Goal: Task Accomplishment & Management: Manage account settings

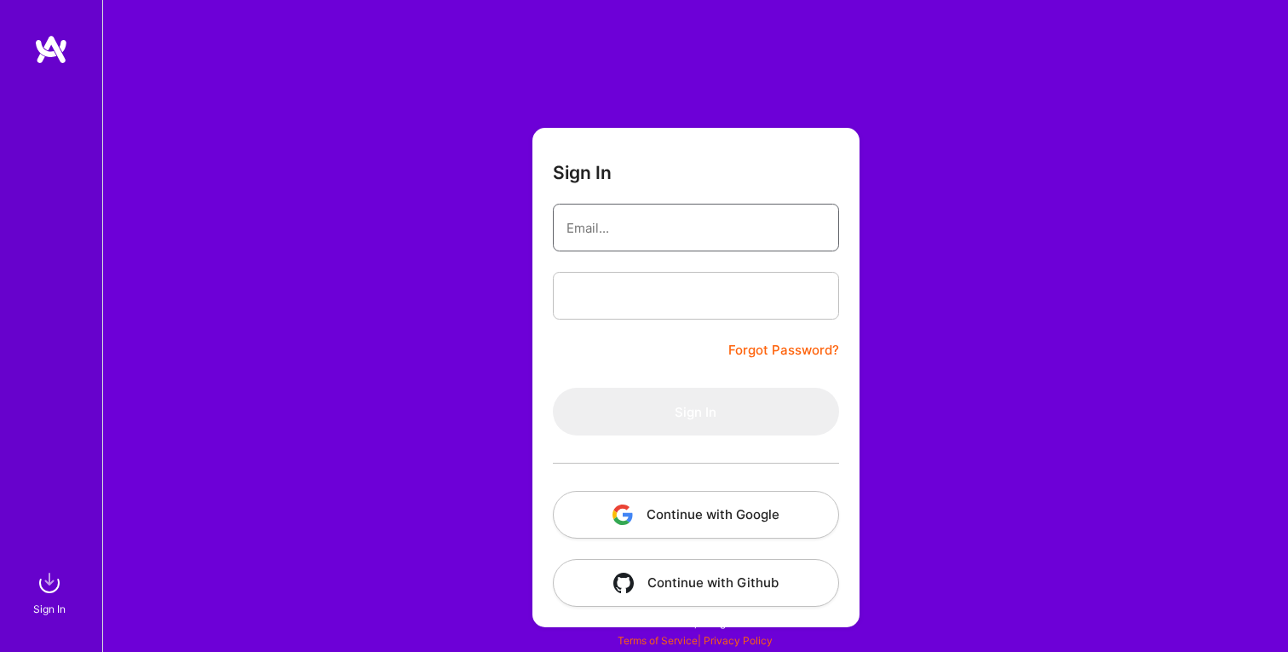
click at [670, 249] on input "email" at bounding box center [696, 227] width 259 height 43
type input "hsaadat@untitledd.com"
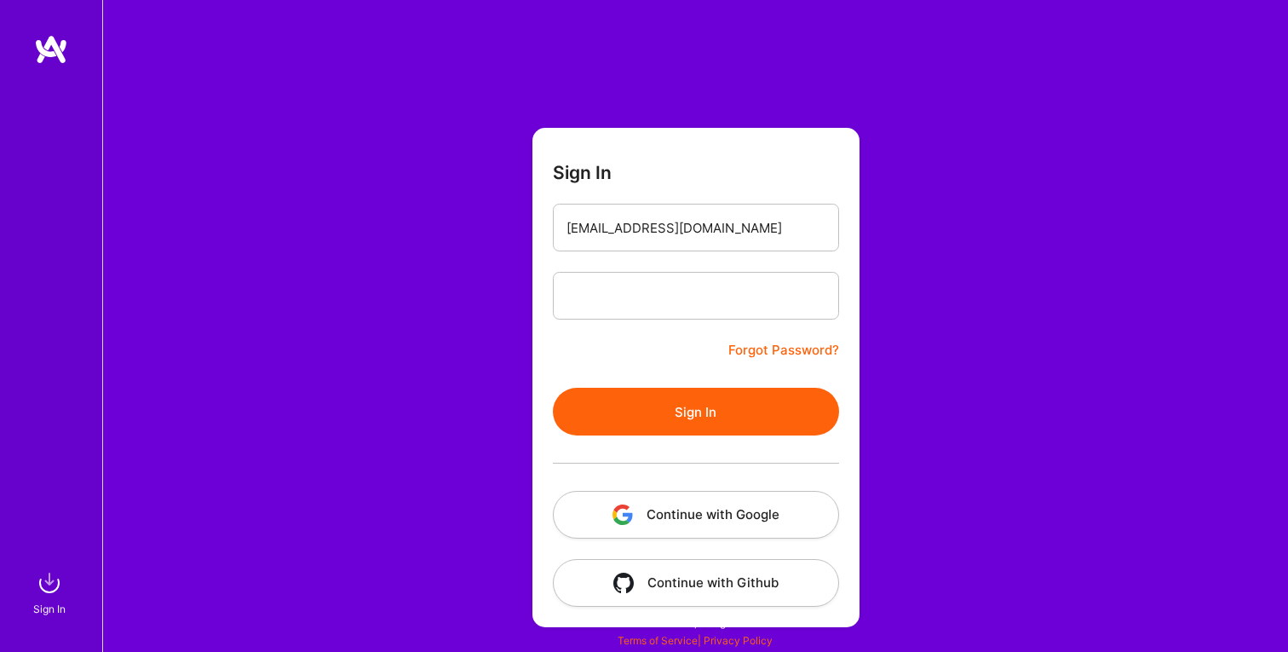
click at [647, 383] on form "Sign In hsaadat@untitledd.com Forgot Password? Sign In Continue with Google Con…" at bounding box center [695, 377] width 327 height 499
click at [641, 405] on button "Sign In" at bounding box center [696, 412] width 286 height 48
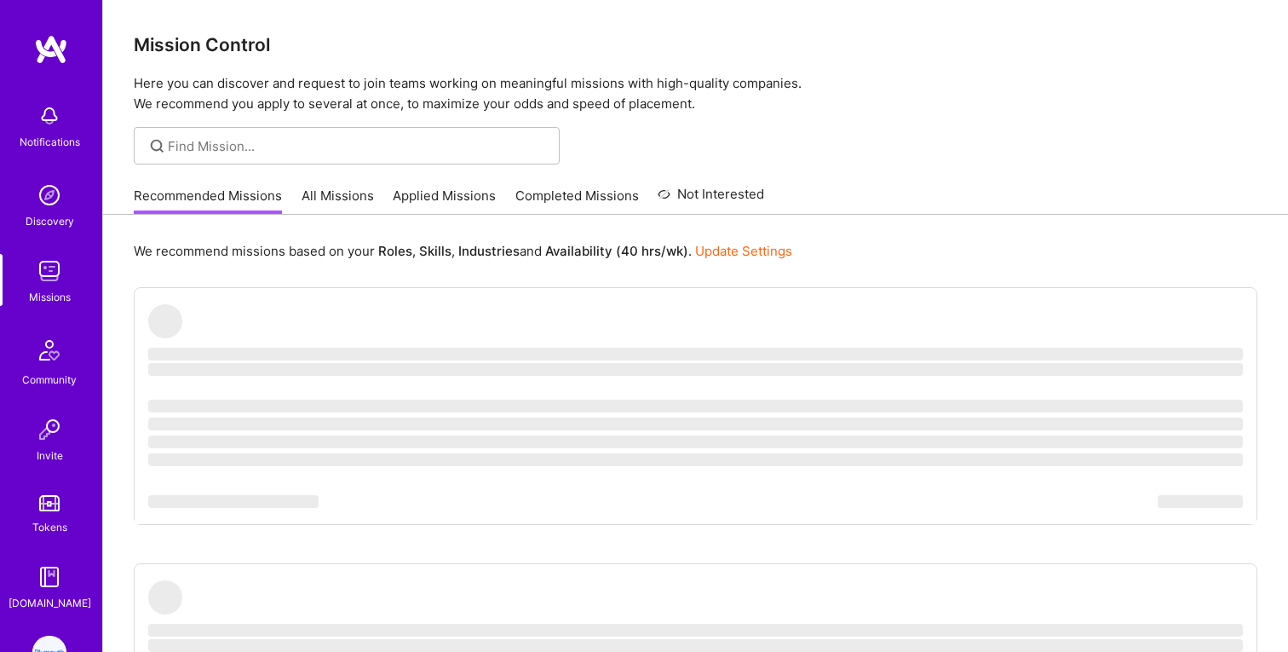
scroll to position [110, 0]
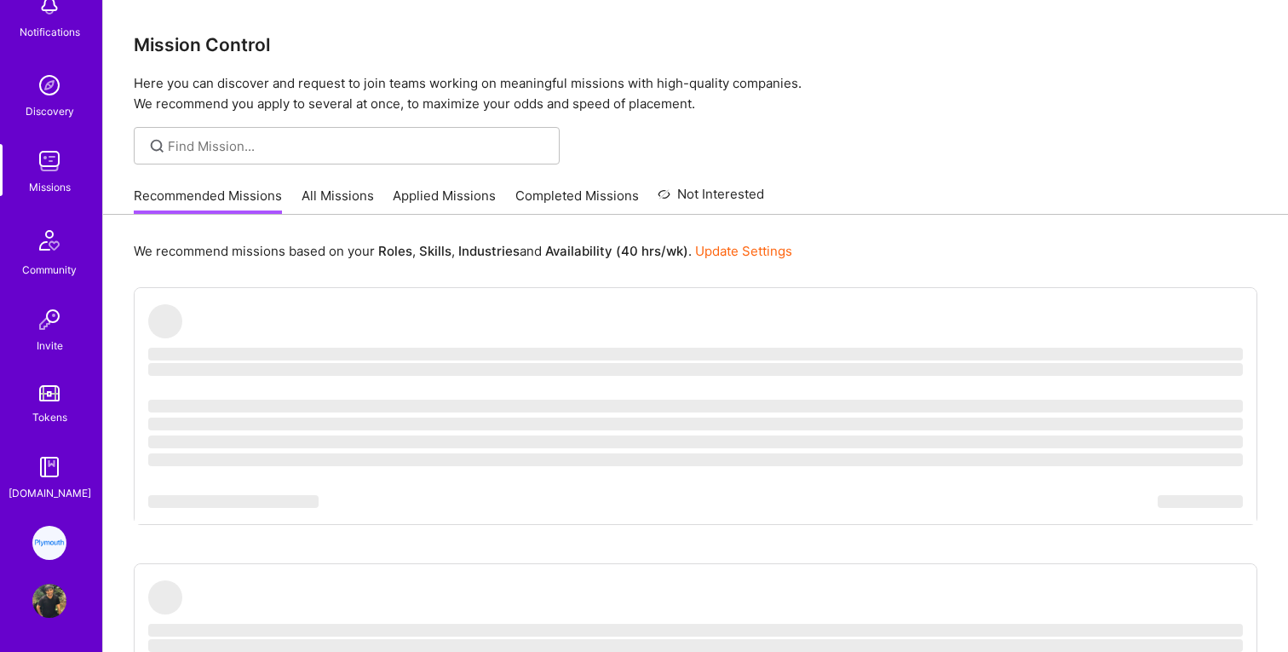
click at [46, 601] on img at bounding box center [49, 601] width 34 height 34
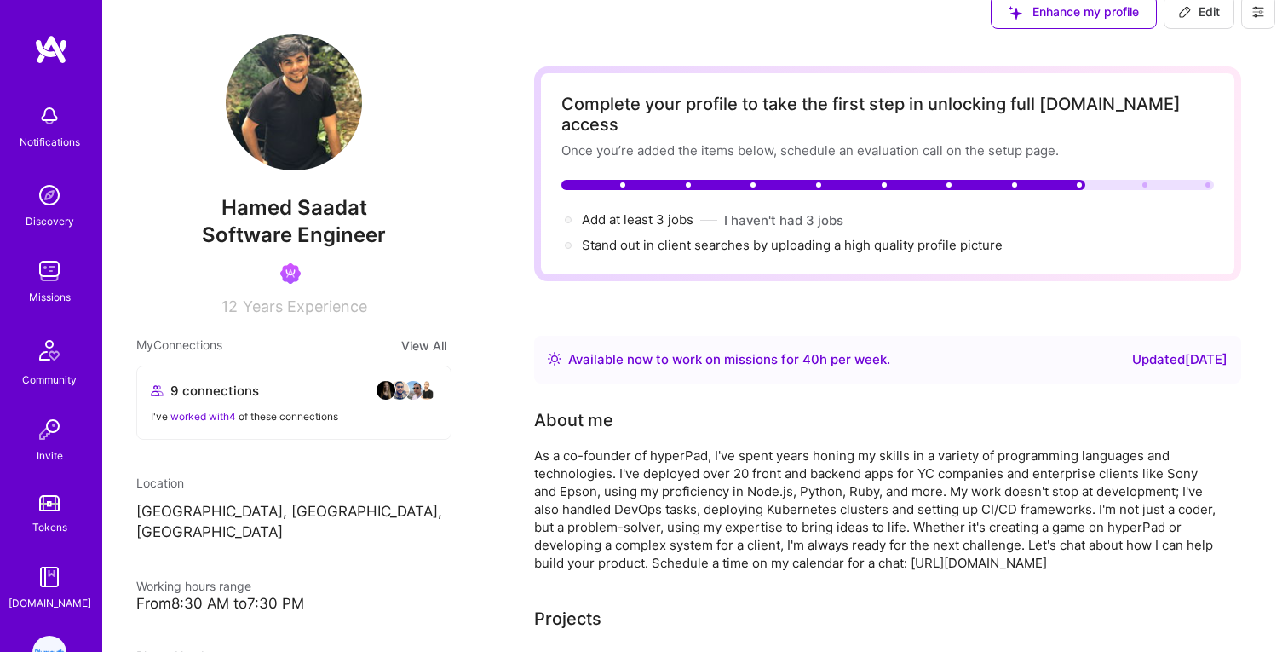
scroll to position [30, 0]
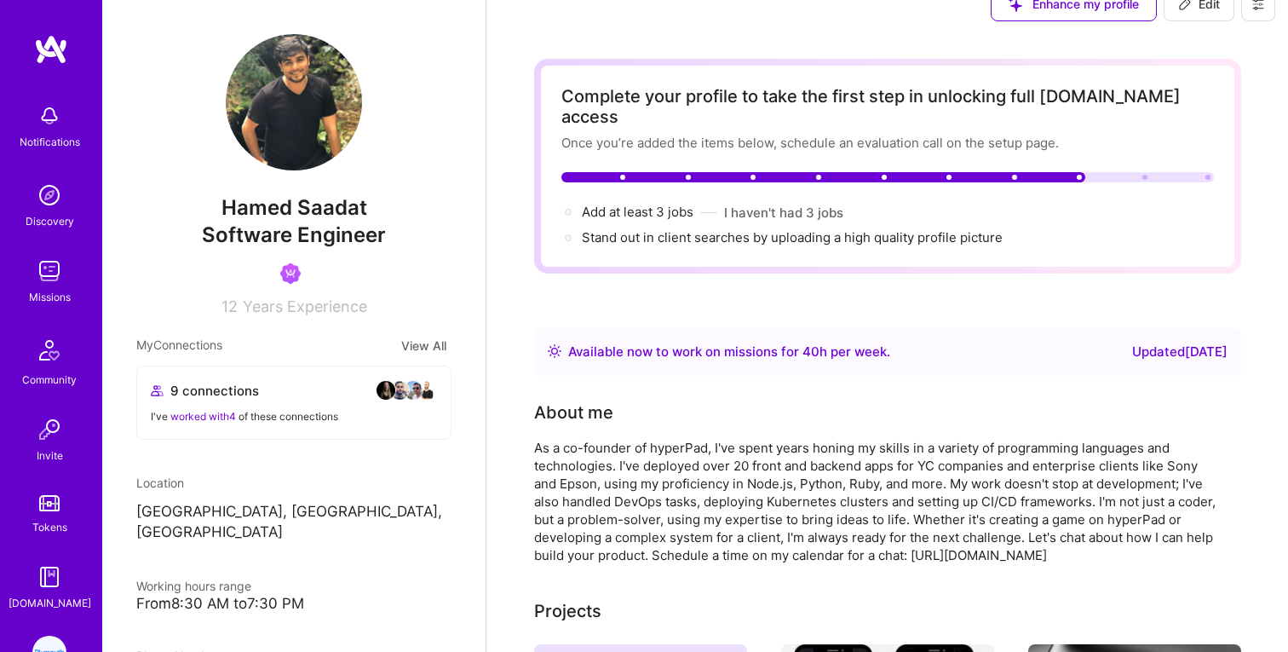
click at [773, 342] on div "Available now to work on missions for 40 h per week ." at bounding box center [729, 352] width 322 height 20
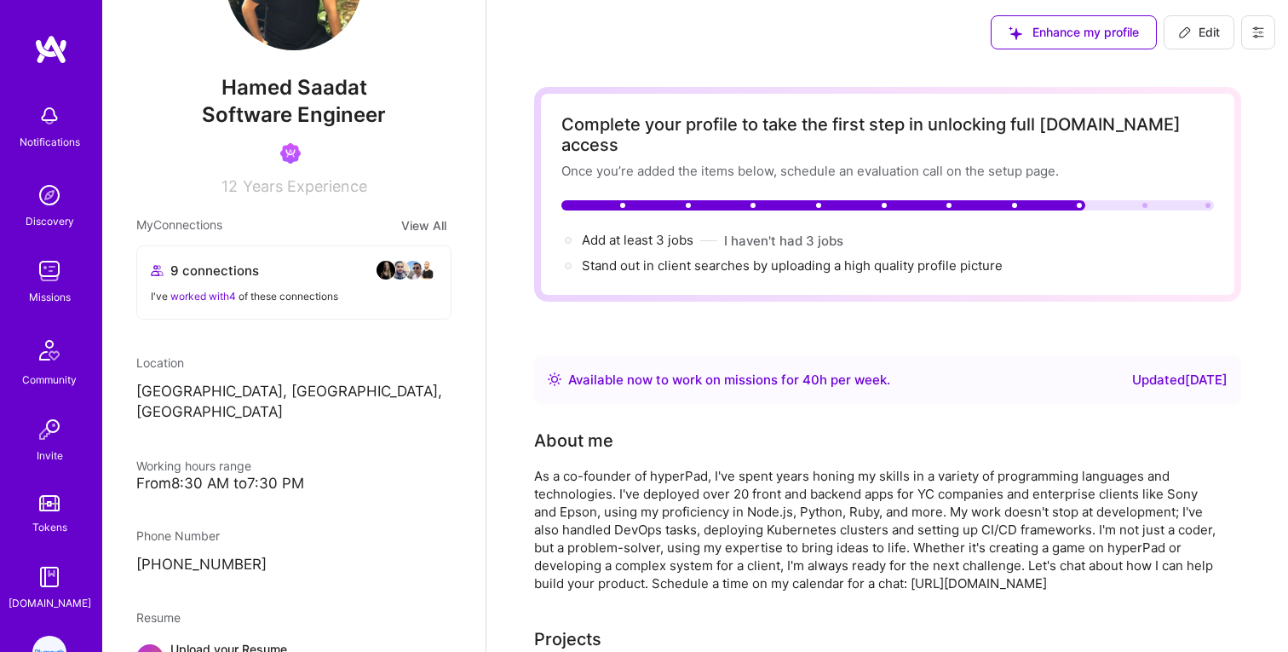
scroll to position [0, 0]
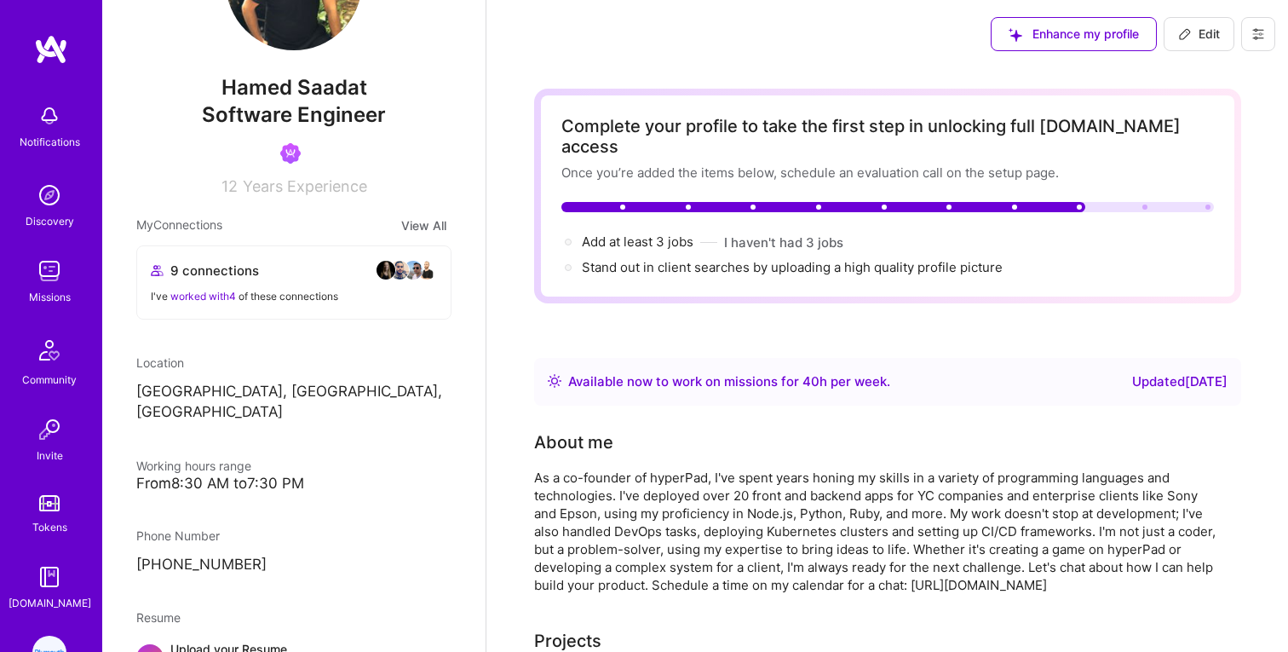
click at [1216, 37] on span "Edit" at bounding box center [1199, 34] width 42 height 17
select select "CA"
select select "Right Now"
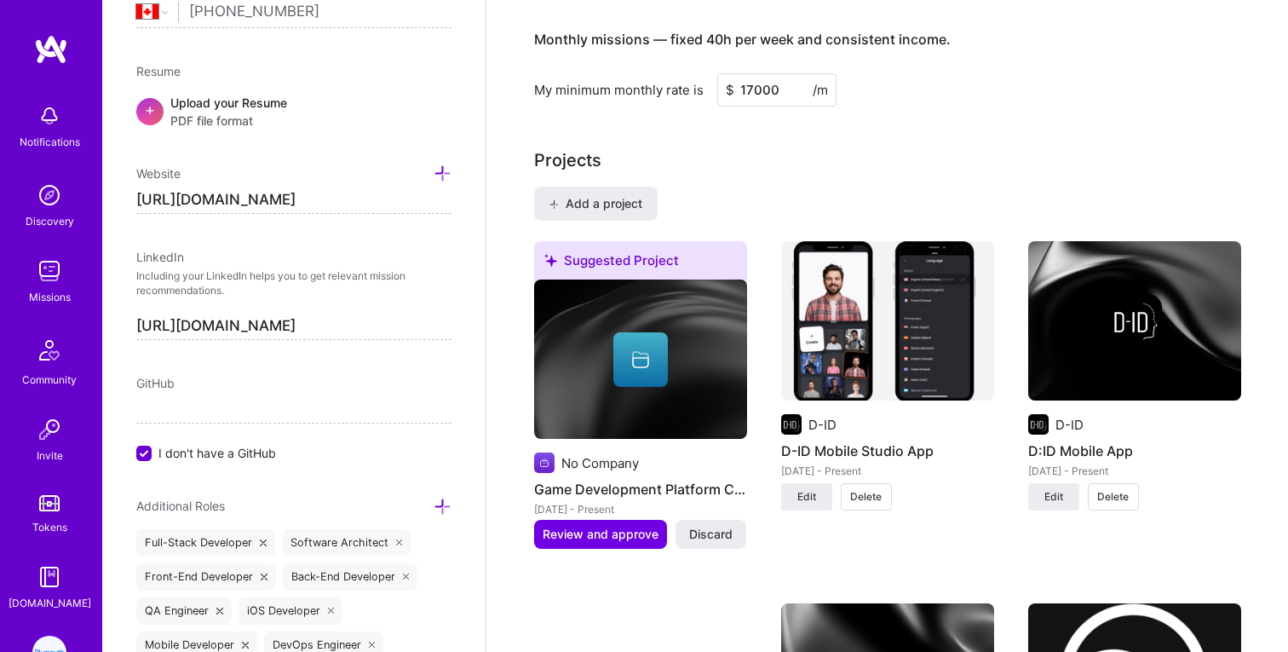
scroll to position [1203, 0]
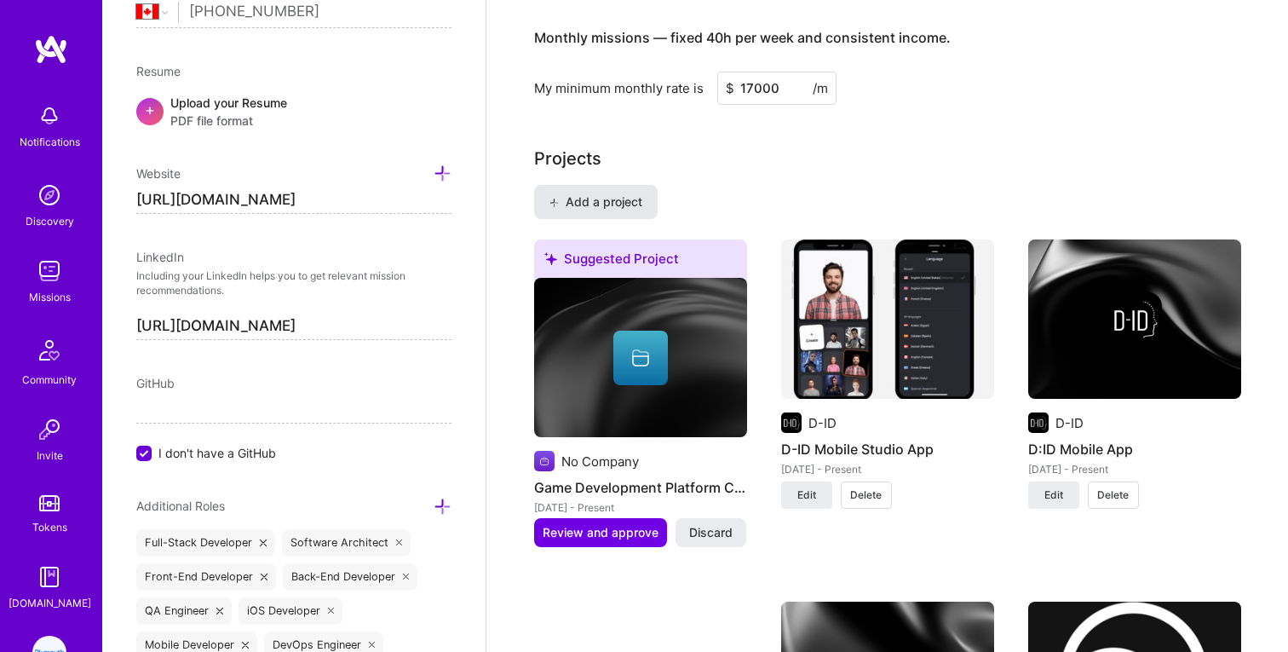
click at [637, 193] on span "Add a project" at bounding box center [595, 201] width 93 height 17
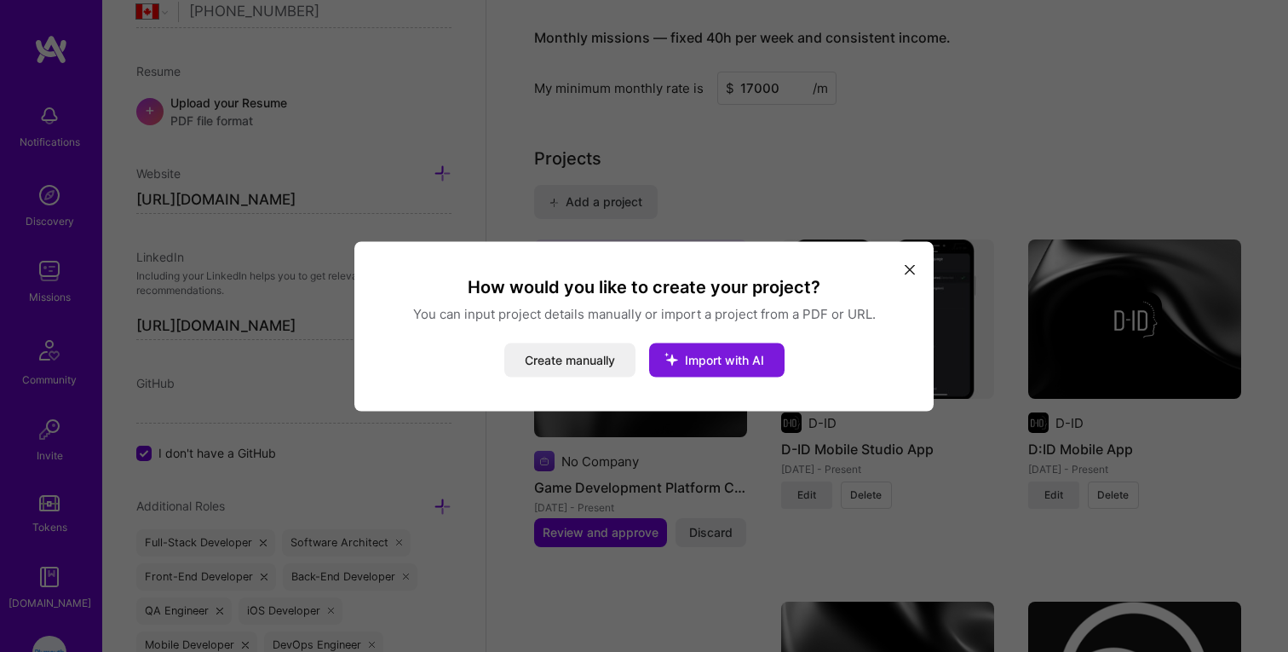
click at [687, 361] on icon "modal" at bounding box center [671, 358] width 44 height 44
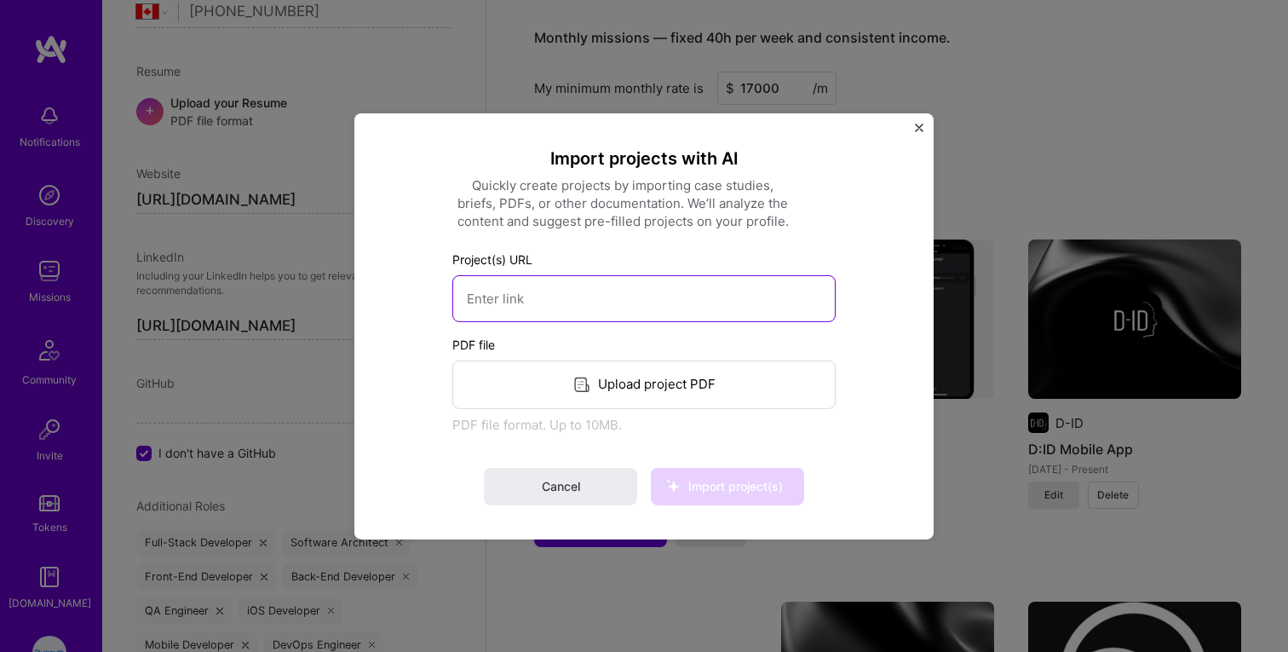
click at [599, 296] on input at bounding box center [643, 297] width 383 height 47
click at [567, 486] on span "Cancel" at bounding box center [561, 486] width 38 height 17
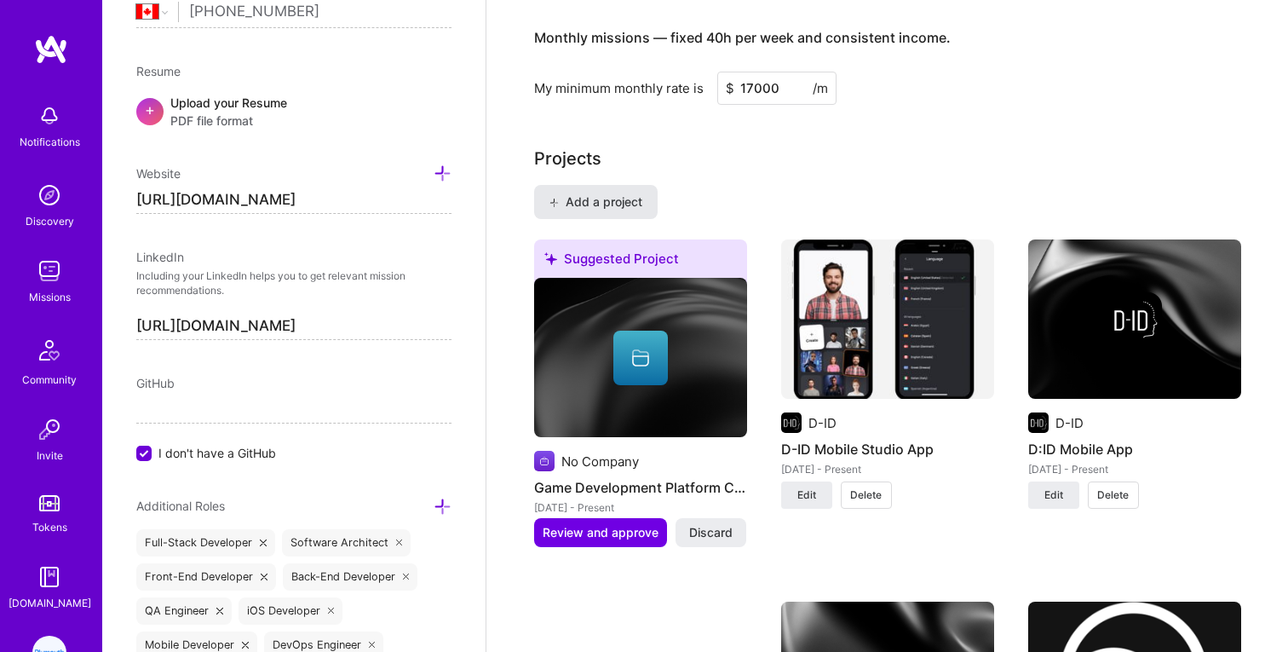
click at [621, 193] on span "Add a project" at bounding box center [595, 201] width 93 height 17
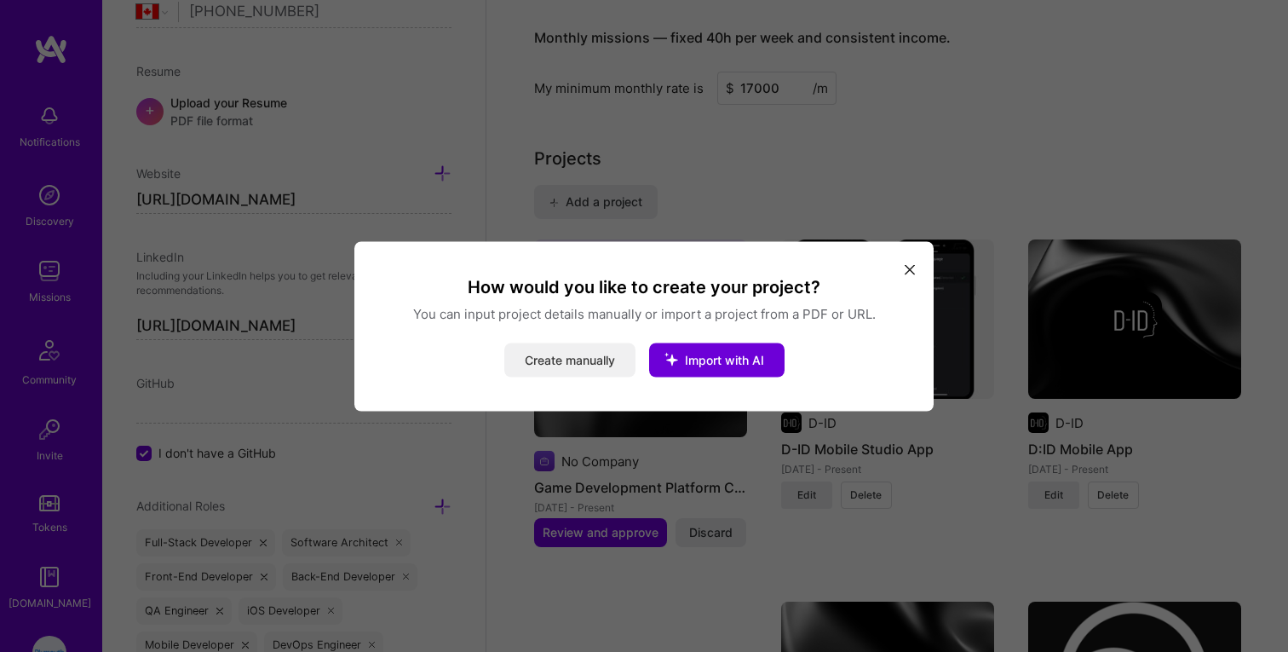
click at [577, 365] on button "Create manually" at bounding box center [569, 359] width 131 height 34
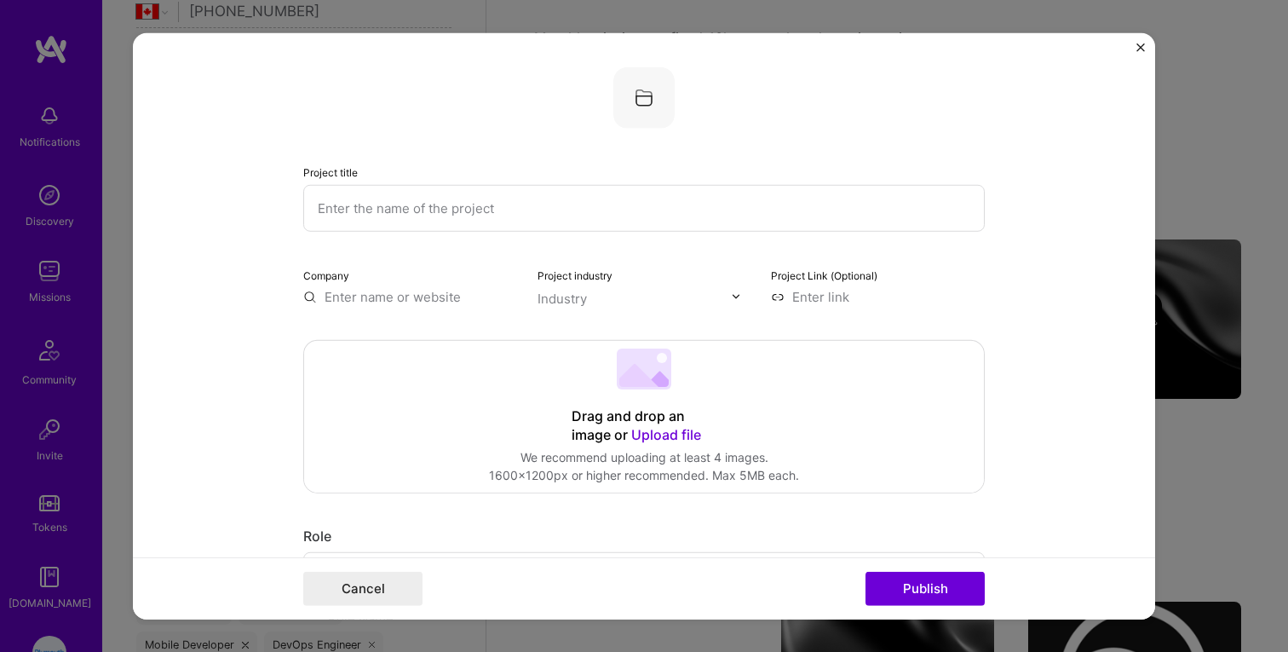
click at [567, 192] on input "text" at bounding box center [644, 207] width 682 height 47
type input "Plymouth"
click at [332, 572] on button "Cancel" at bounding box center [362, 589] width 119 height 34
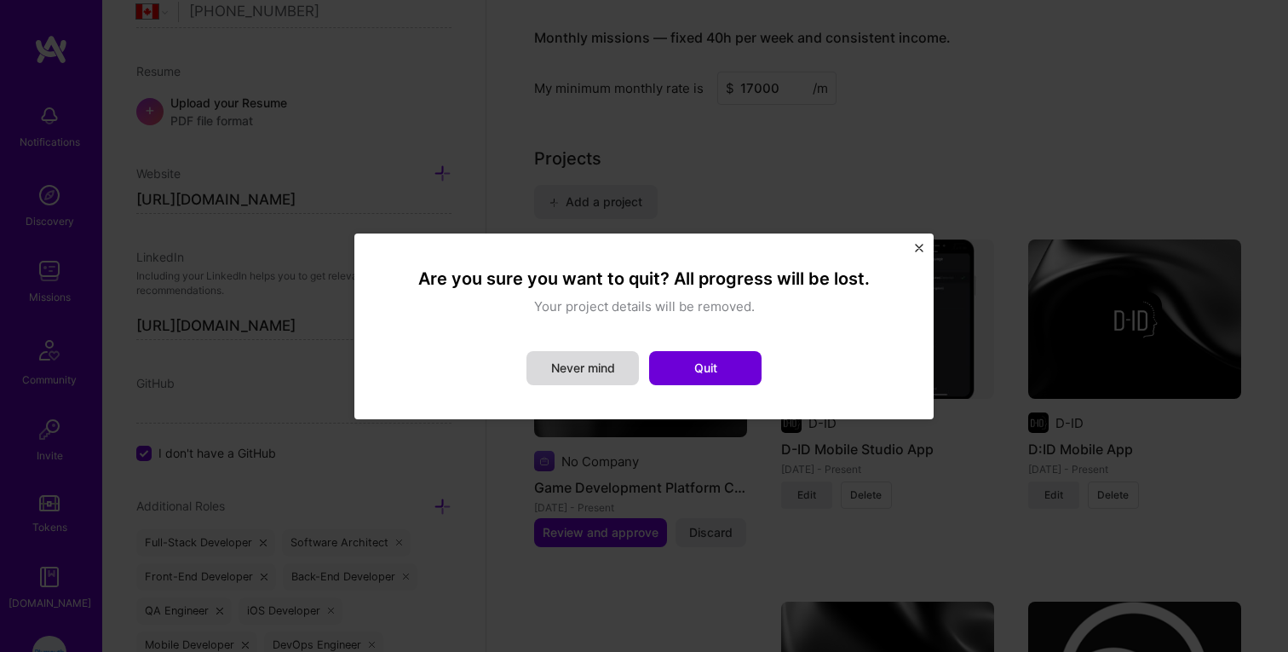
click at [624, 373] on button "Never mind" at bounding box center [582, 368] width 112 height 34
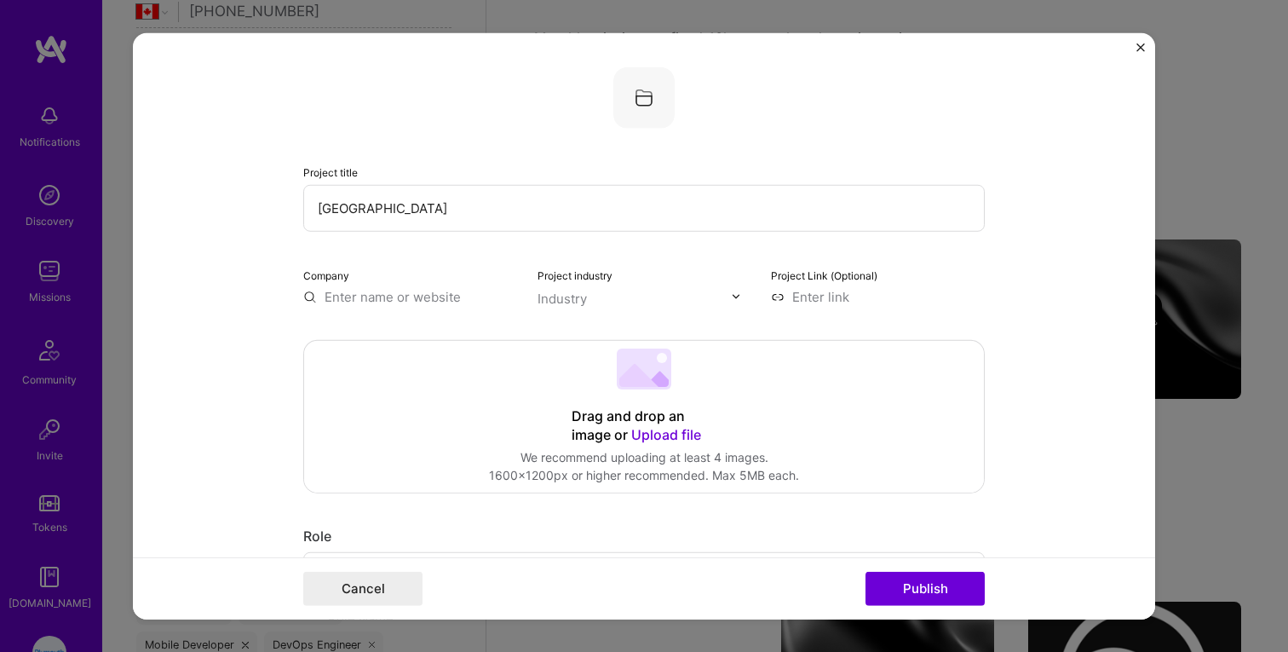
click at [1134, 41] on form "Project title Plymouth Company Project industry Industry Project Link (Optional…" at bounding box center [644, 325] width 1022 height 587
click at [1143, 46] on img "Close" at bounding box center [1140, 47] width 9 height 9
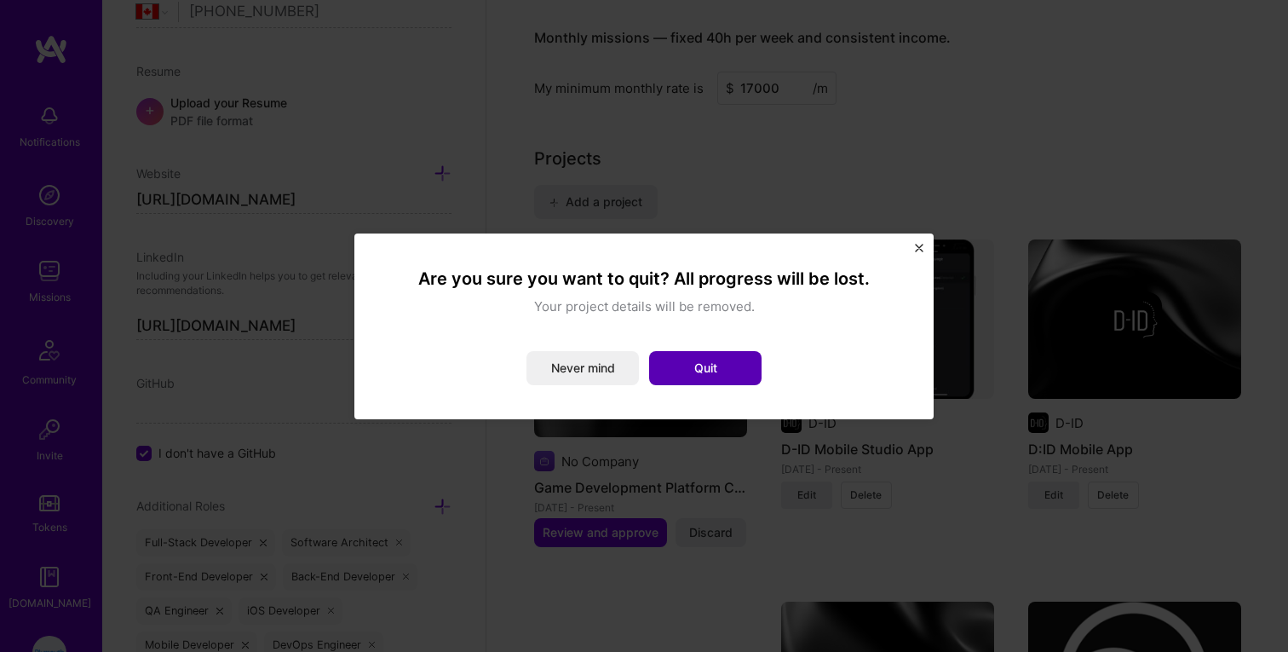
click at [685, 361] on button "Quit" at bounding box center [705, 368] width 112 height 34
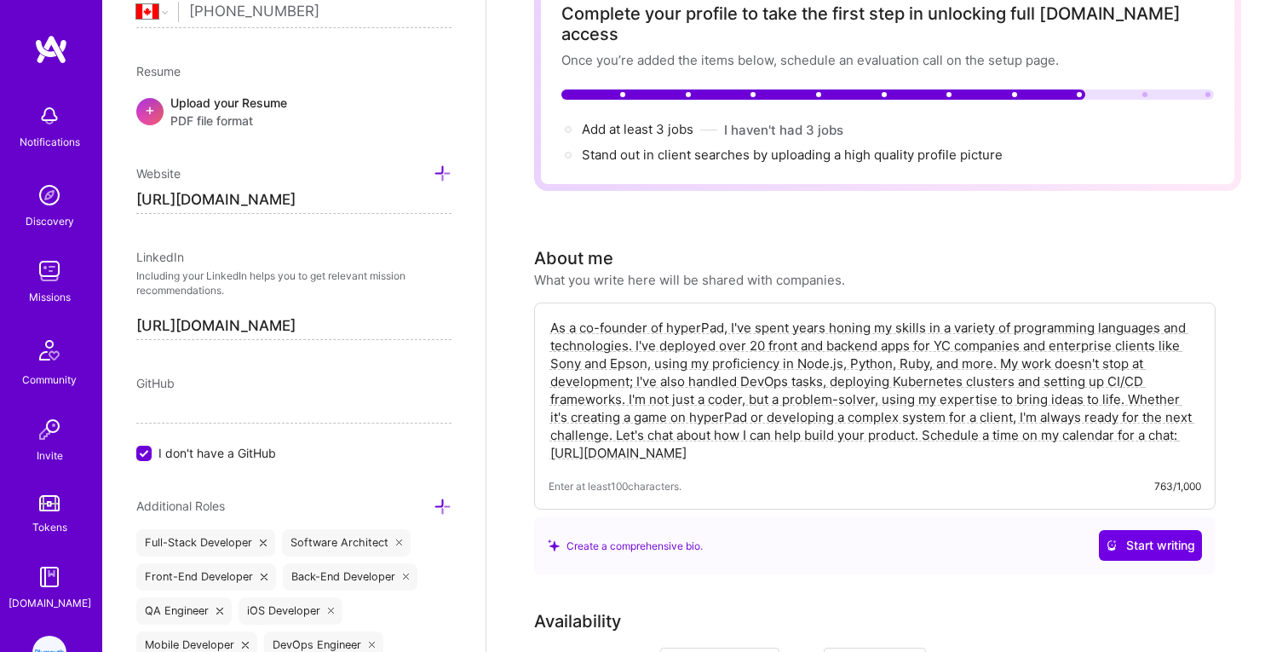
scroll to position [0, 0]
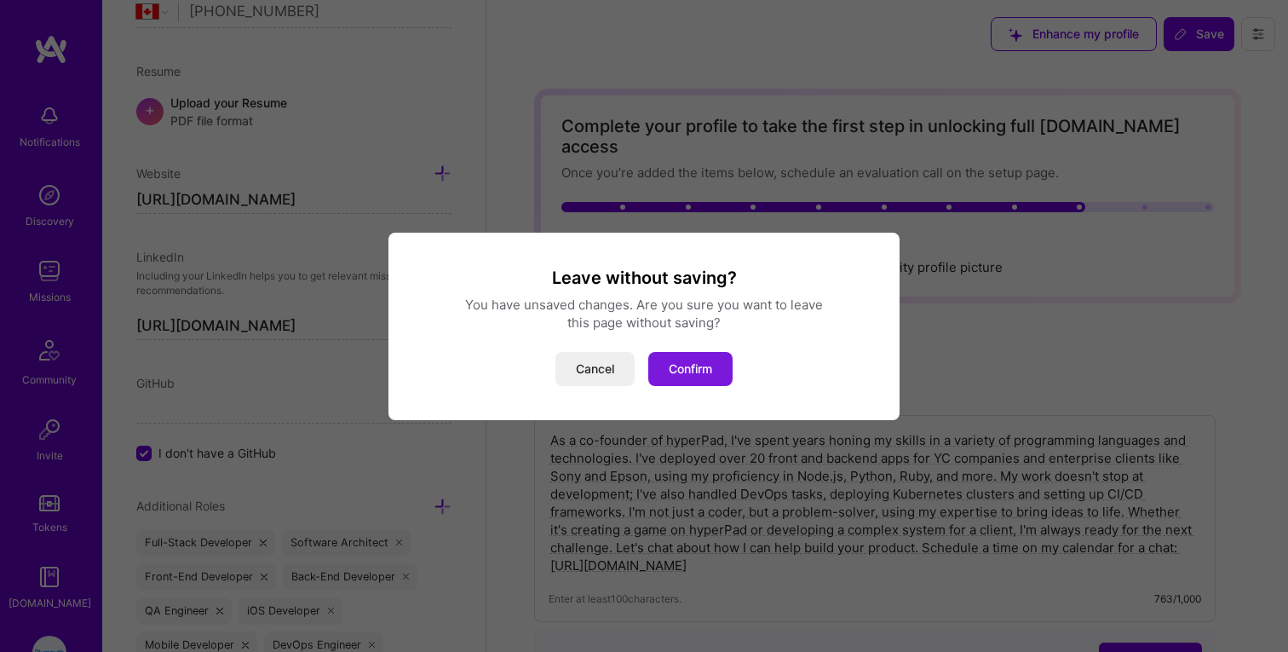
click at [682, 365] on button "Confirm" at bounding box center [690, 369] width 84 height 34
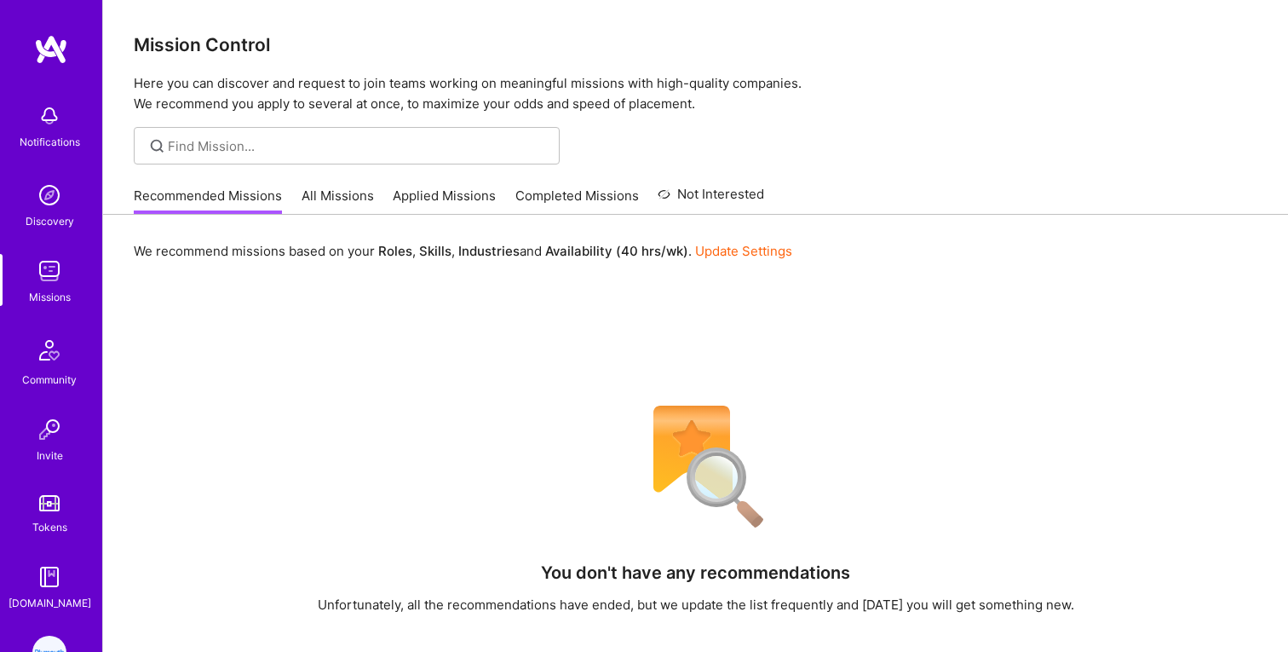
click at [54, 272] on img at bounding box center [49, 271] width 34 height 34
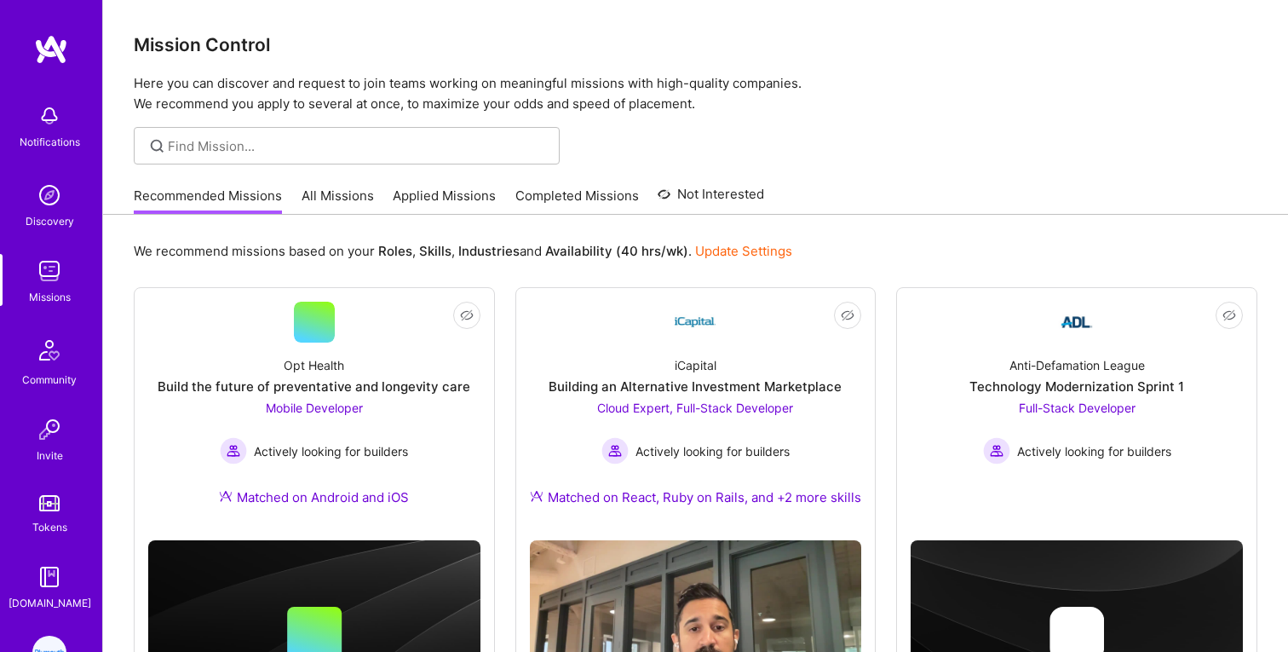
click at [54, 272] on img at bounding box center [49, 271] width 34 height 34
click at [364, 382] on div "Build the future of preventative and longevity care" at bounding box center [314, 386] width 313 height 18
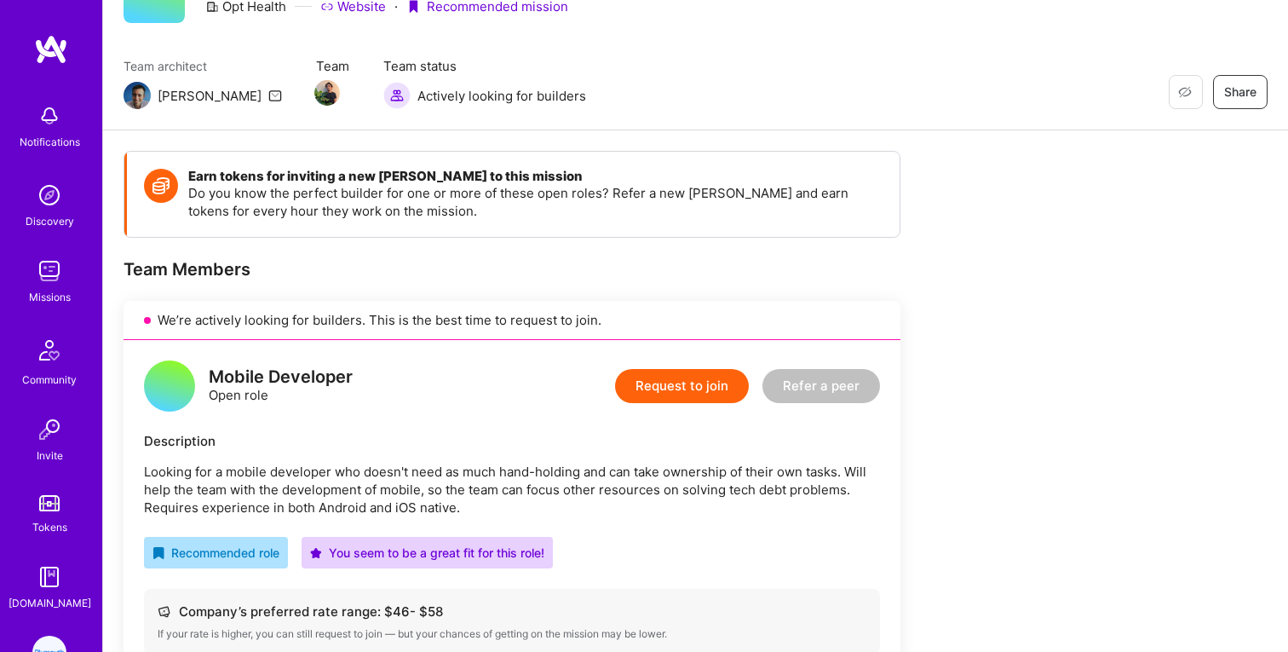
scroll to position [156, 0]
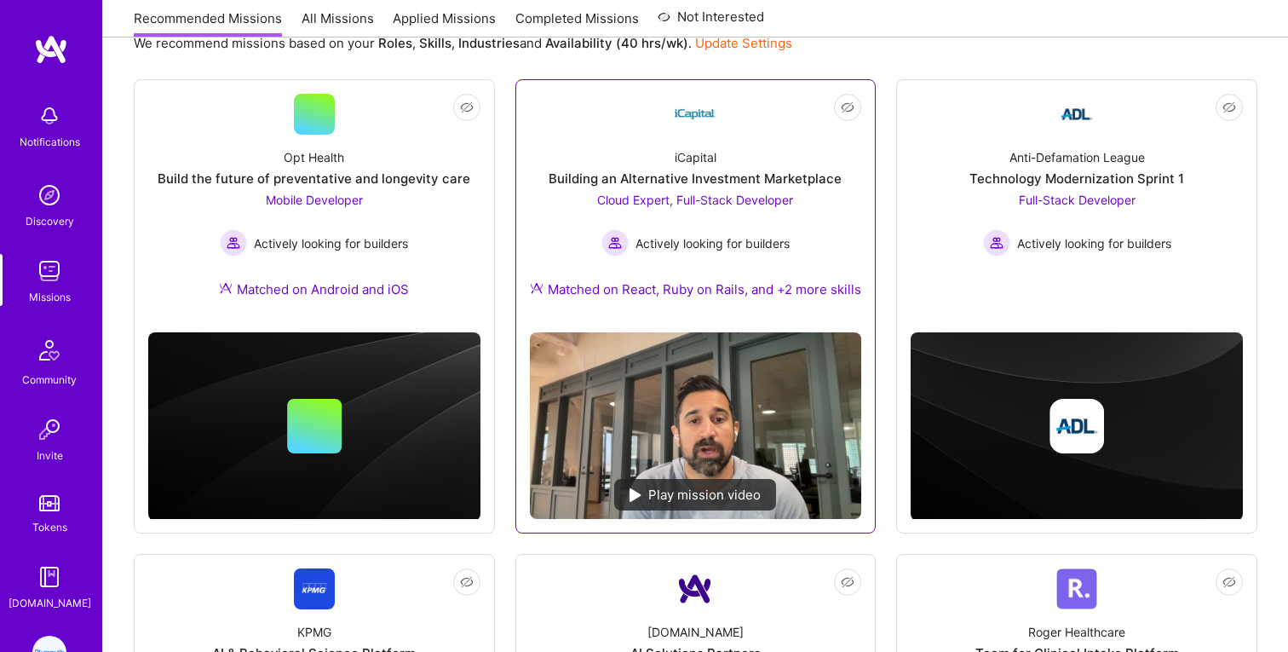
scroll to position [209, 0]
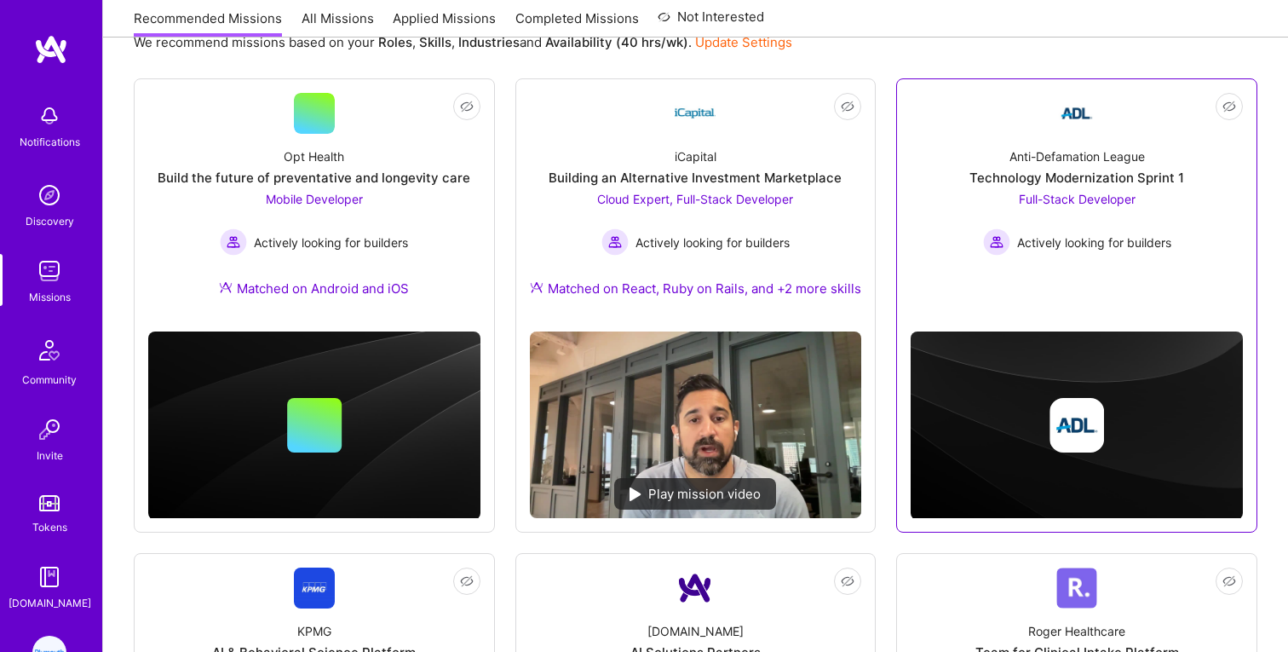
click at [998, 129] on link "Not Interested Anti-Defamation League Technology Modernization Sprint 1 Full-St…" at bounding box center [1077, 196] width 332 height 206
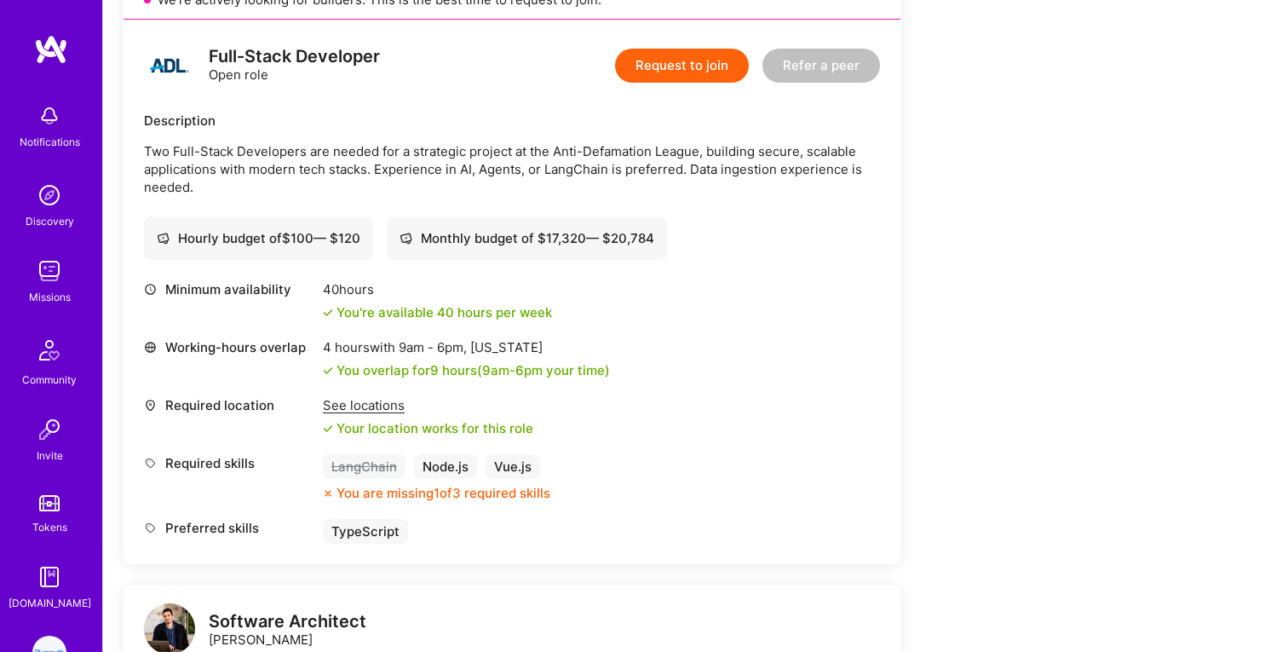
scroll to position [420, 0]
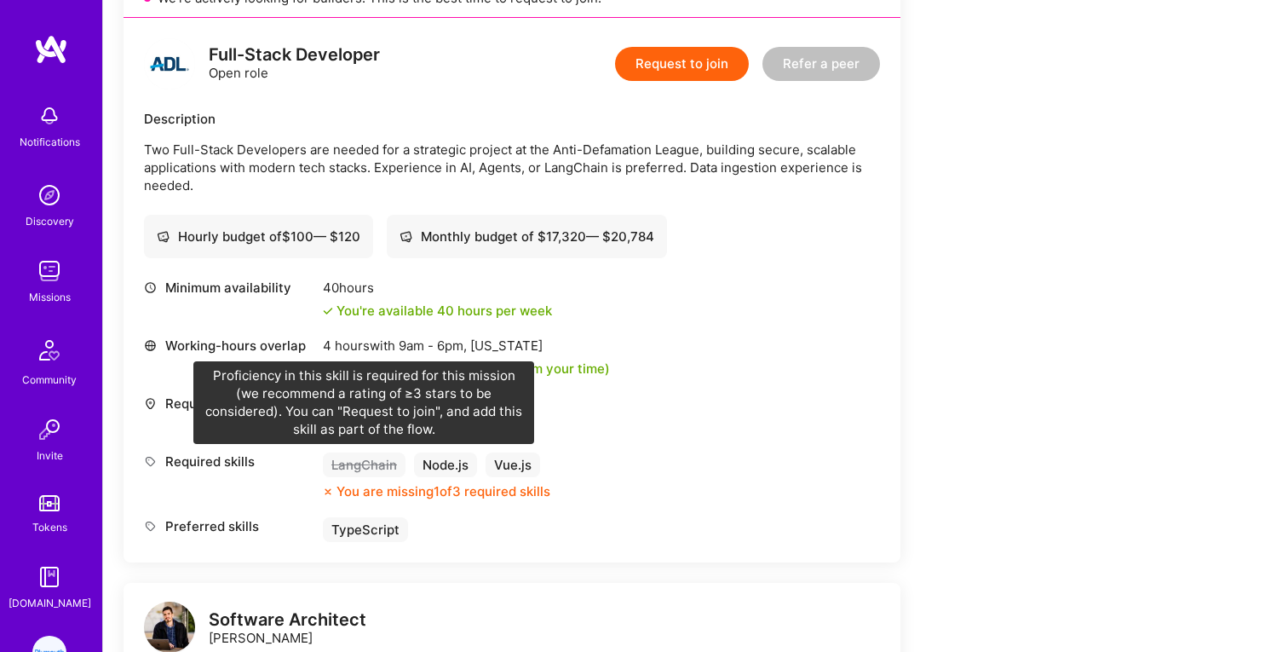
click at [373, 465] on div "LangChain" at bounding box center [364, 464] width 83 height 25
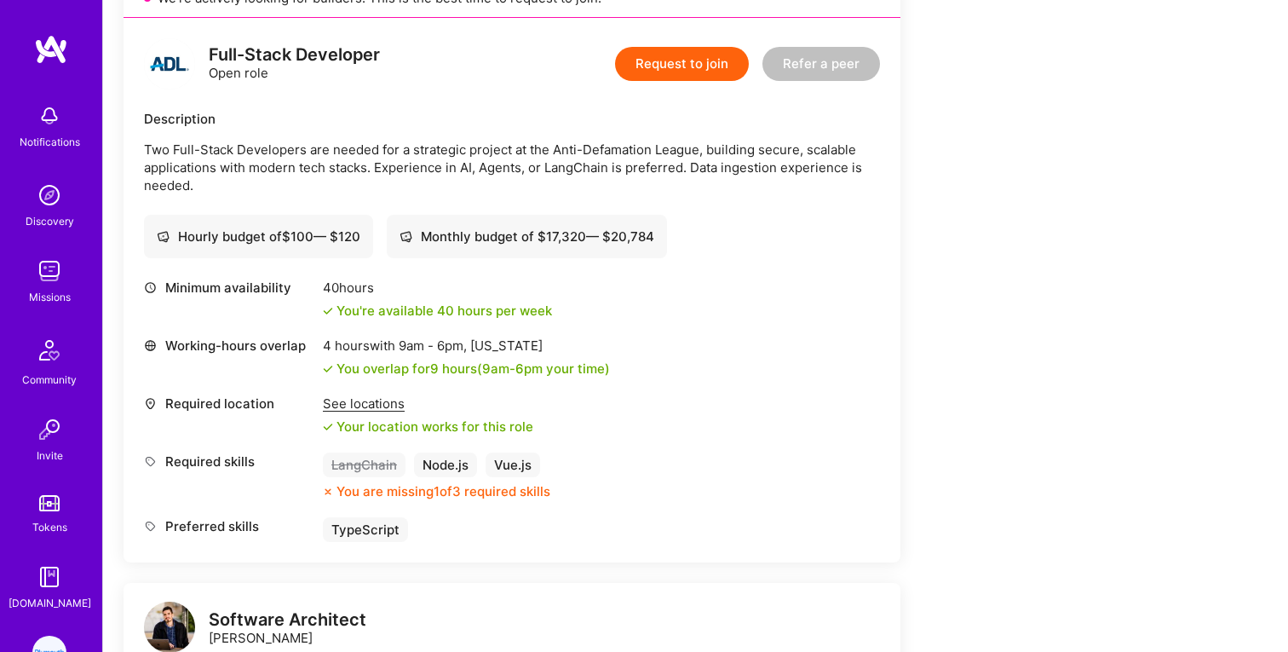
scroll to position [110, 0]
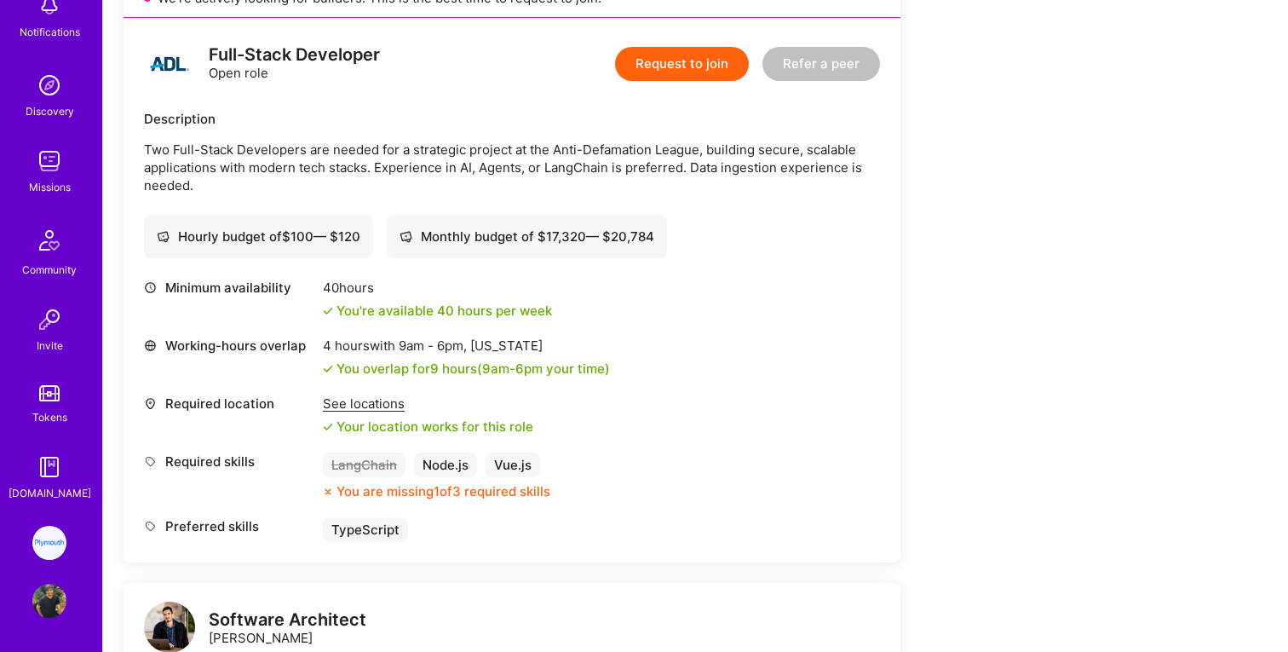
click at [55, 604] on img at bounding box center [49, 601] width 34 height 34
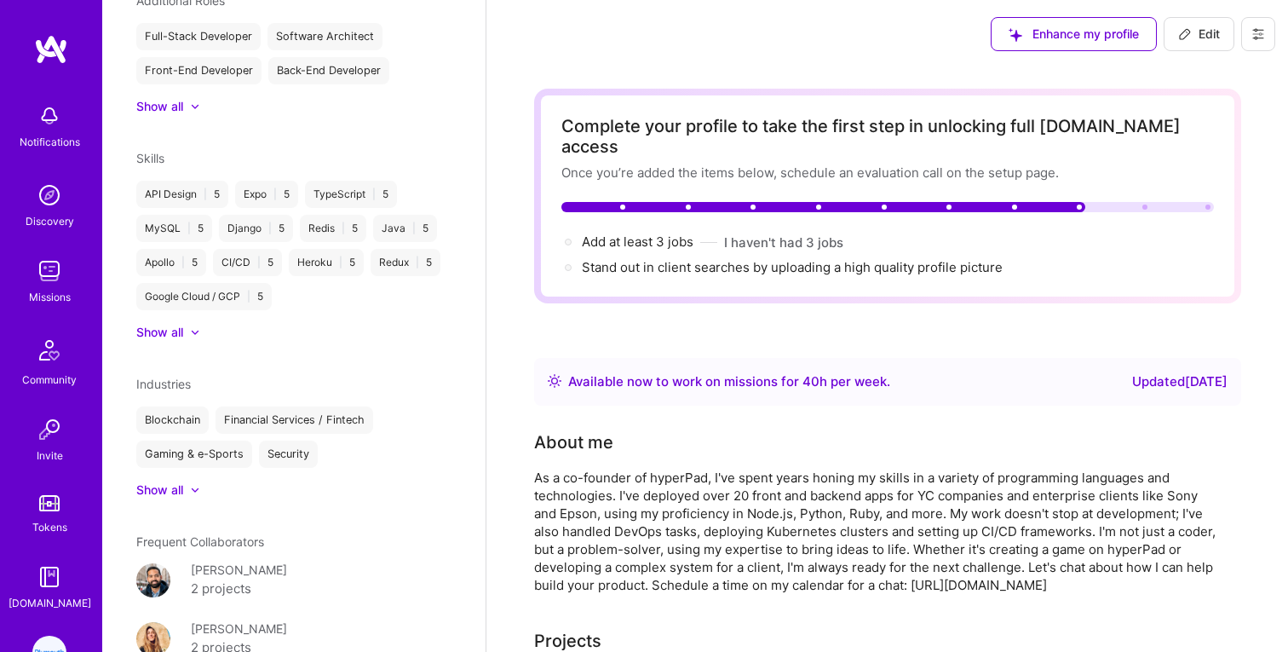
scroll to position [912, 0]
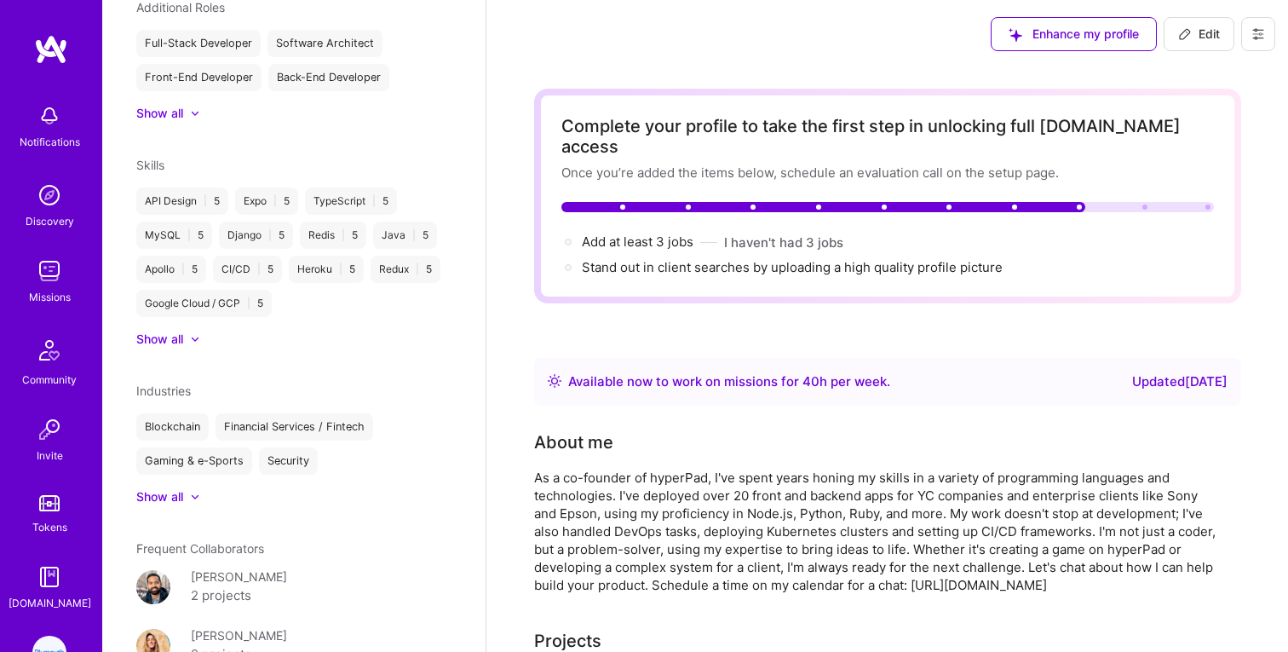
click at [1176, 37] on button "Edit" at bounding box center [1199, 34] width 71 height 34
select select "CA"
select select "Right Now"
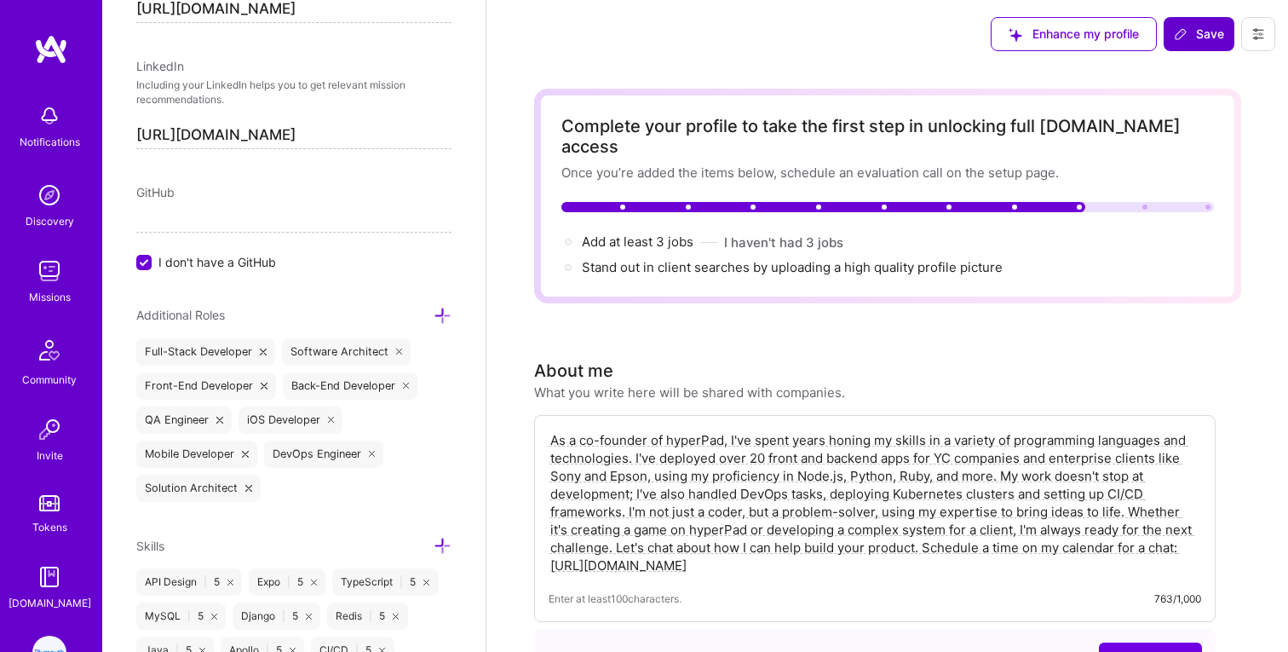
scroll to position [721, 0]
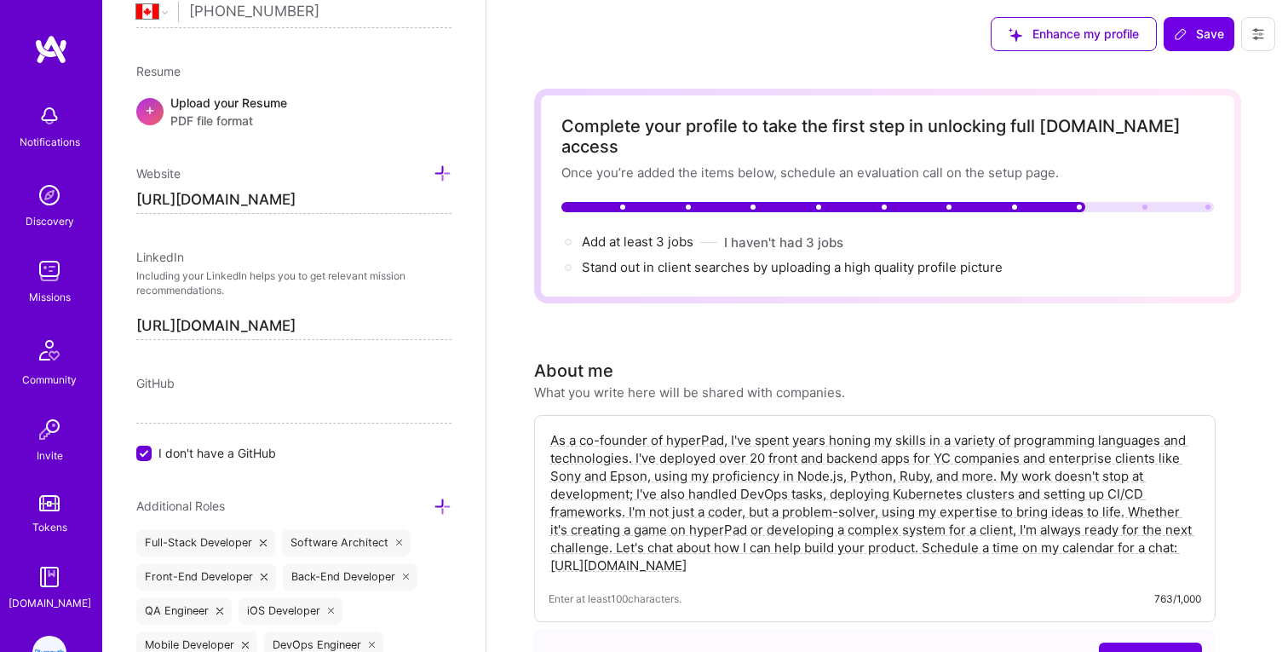
click at [1259, 26] on button at bounding box center [1258, 34] width 34 height 34
click at [848, 39] on div "Enhance my profile Save" at bounding box center [887, 34] width 802 height 68
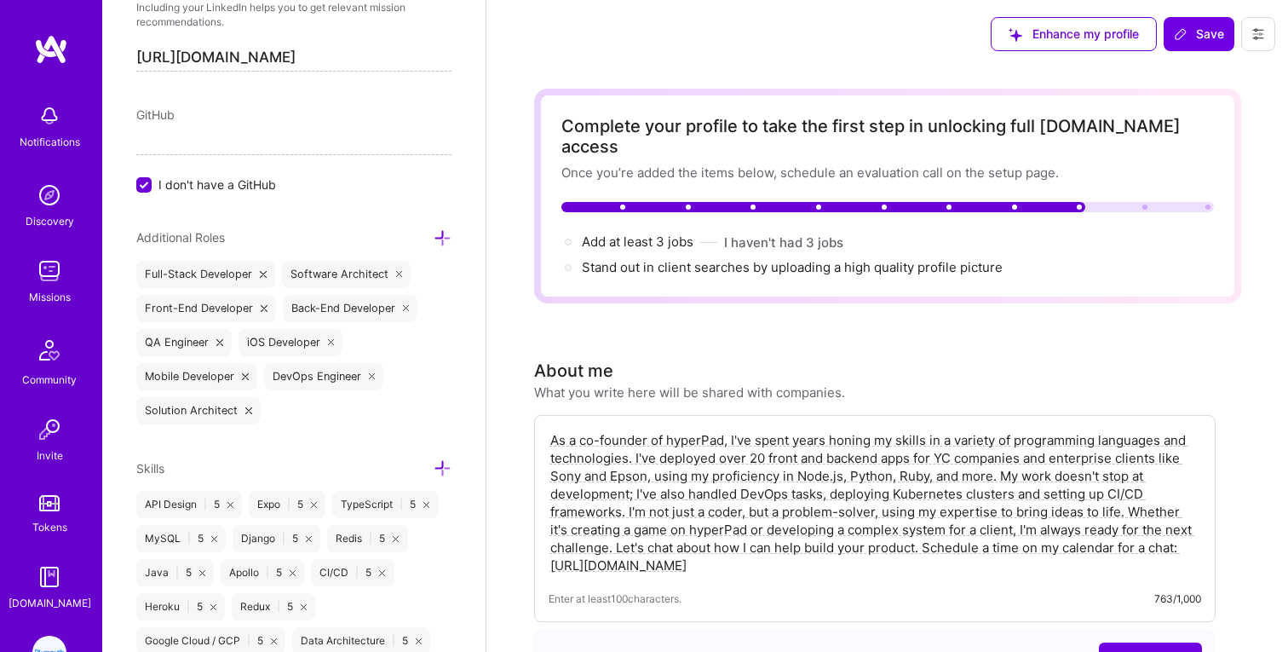
scroll to position [1004, 0]
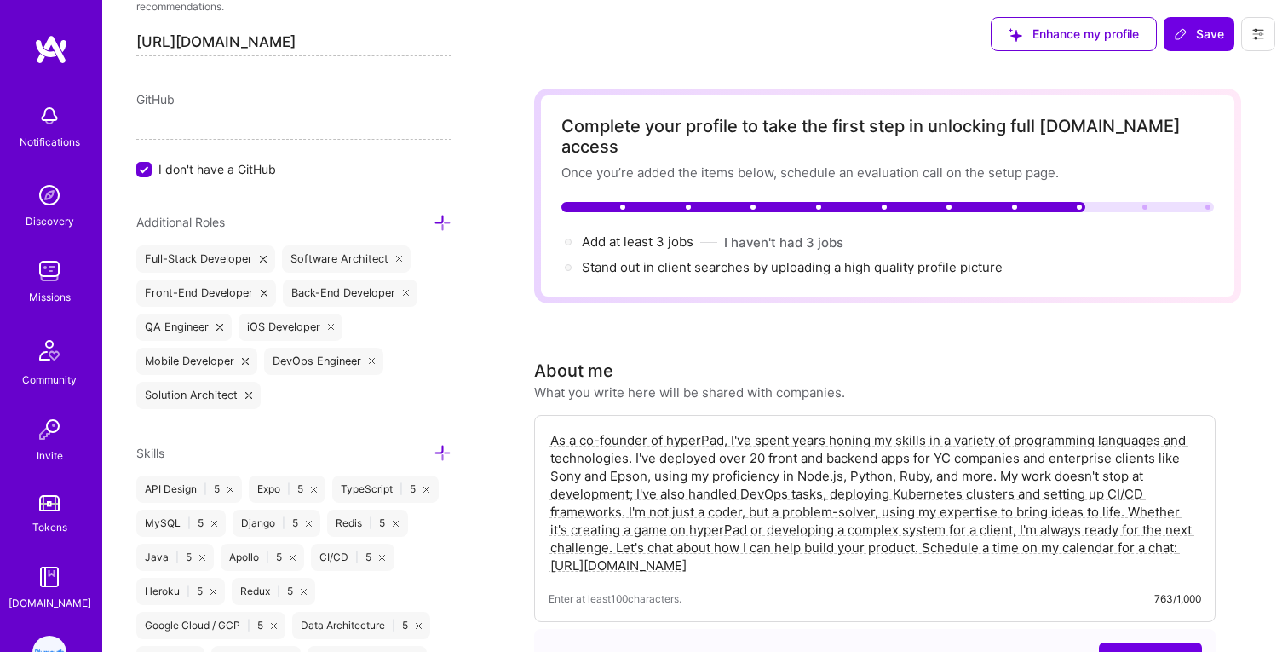
click at [442, 452] on icon at bounding box center [443, 453] width 18 height 18
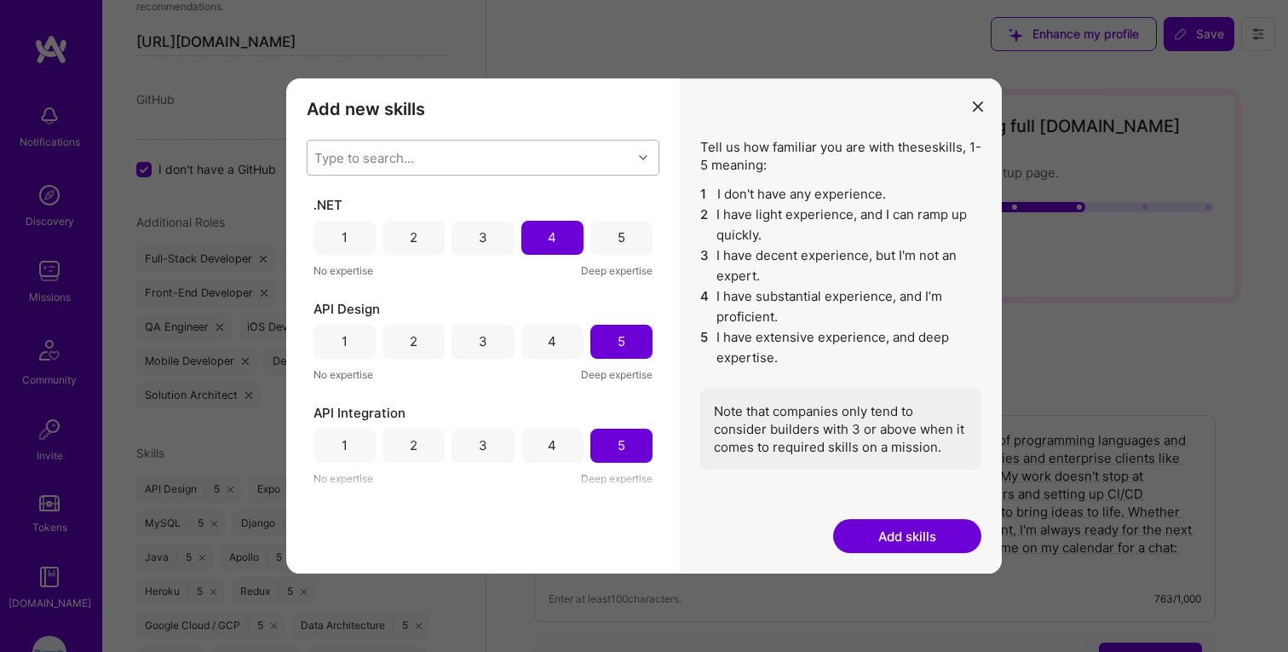
click at [432, 151] on div "Type to search..." at bounding box center [470, 158] width 325 height 34
type input "l"
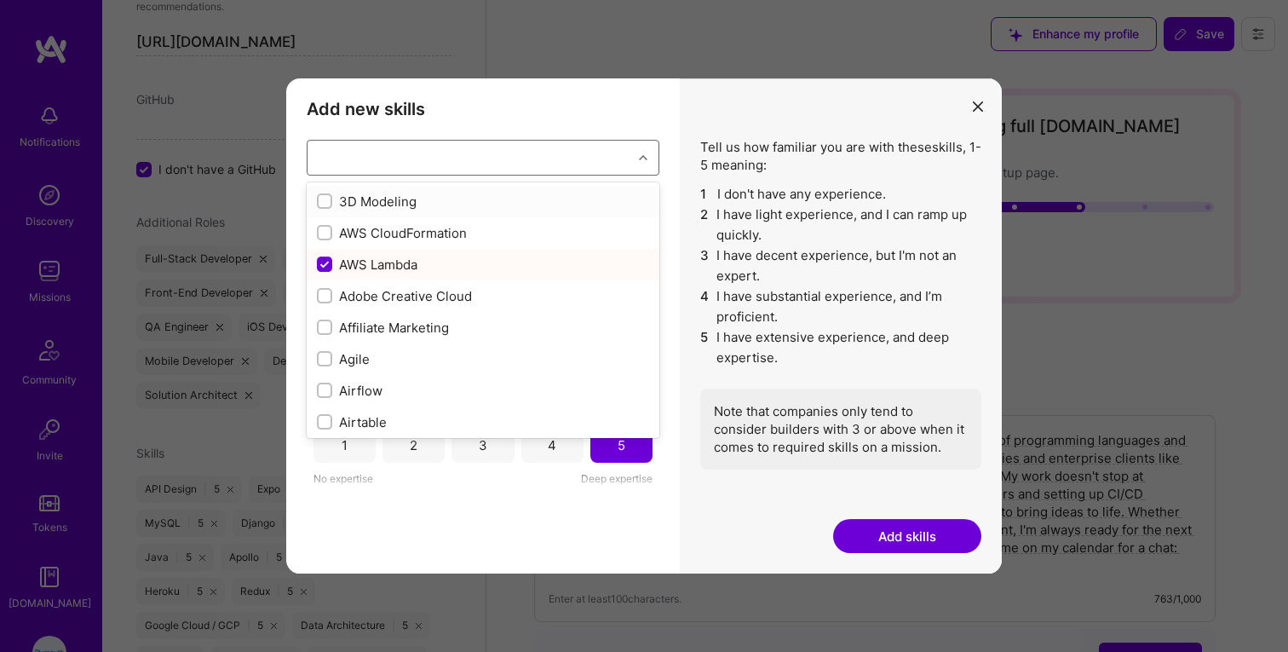
checkbox input "true"
checkbox input "false"
checkbox input "true"
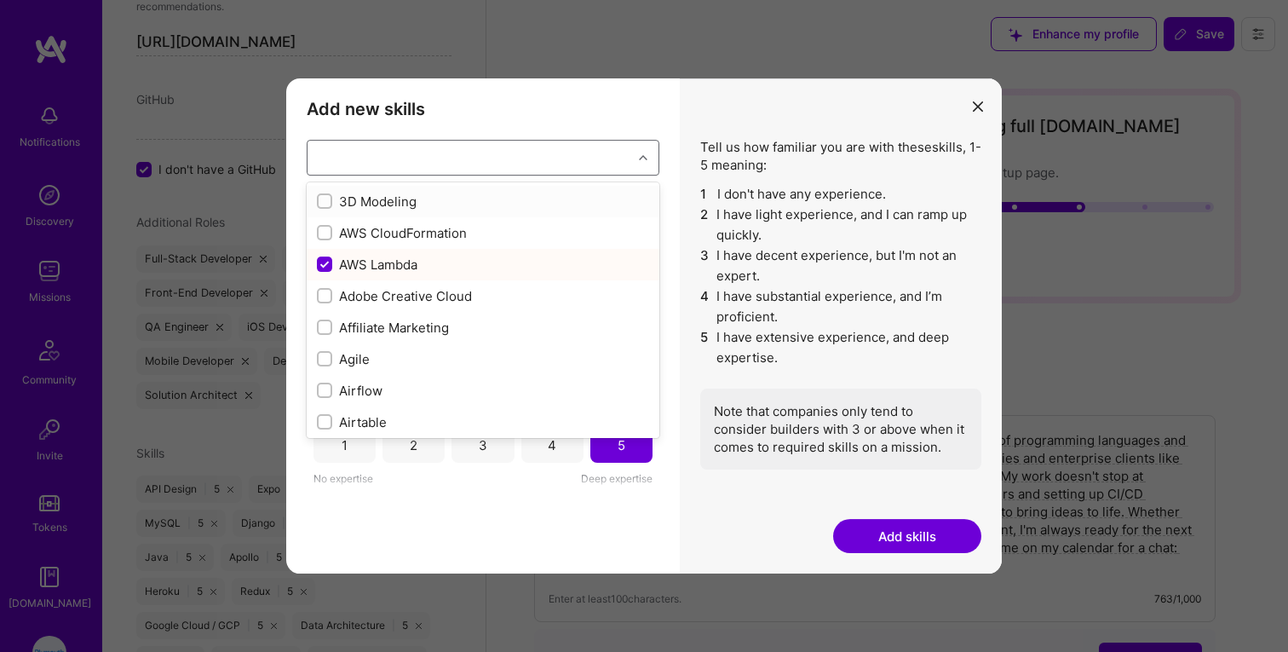
checkbox input "false"
checkbox input "true"
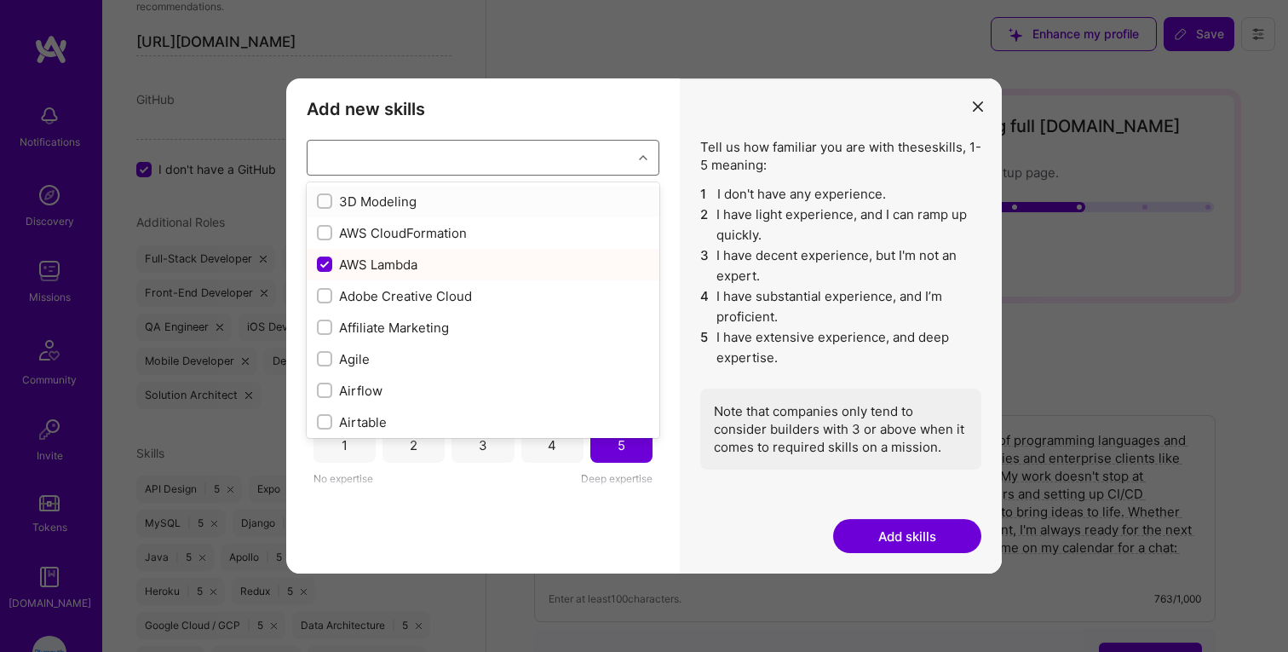
checkbox input "true"
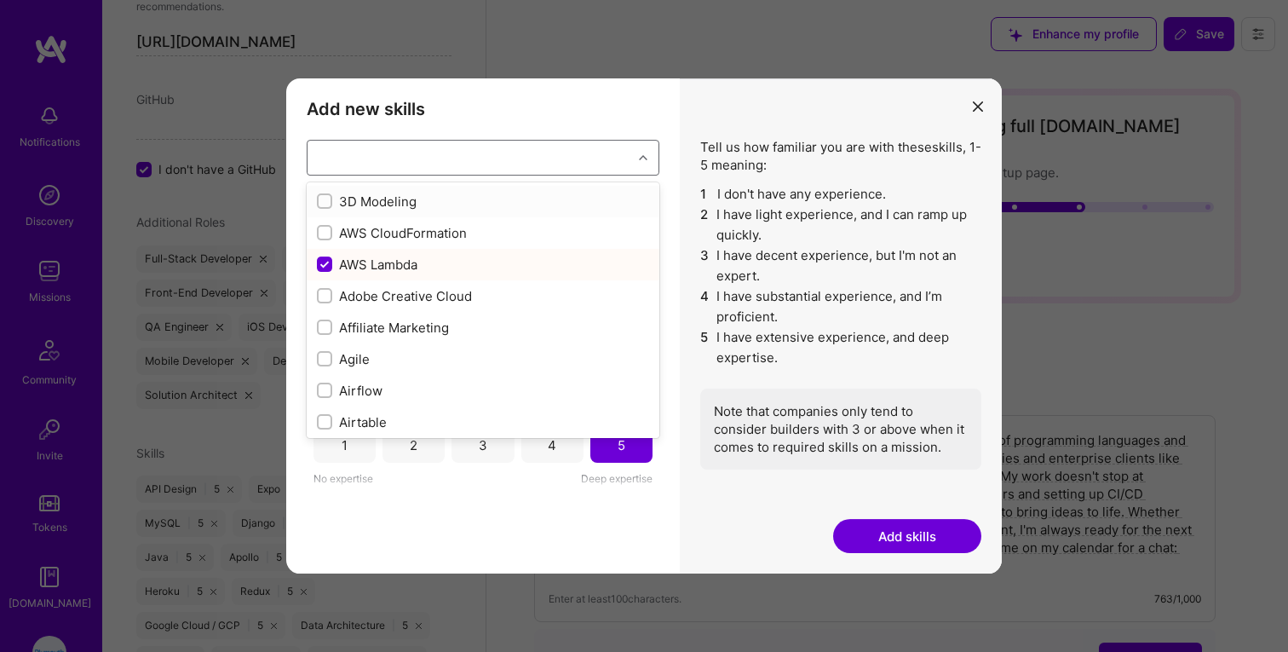
checkbox input "false"
checkbox input "true"
checkbox input "false"
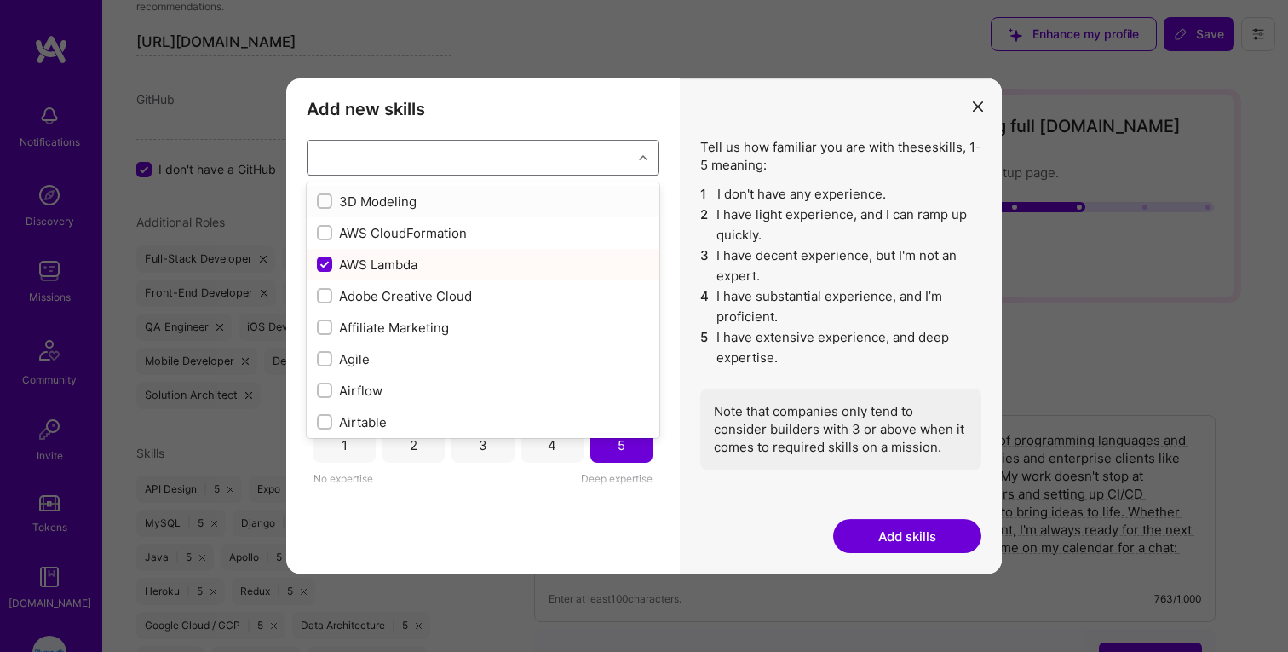
checkbox input "false"
checkbox input "true"
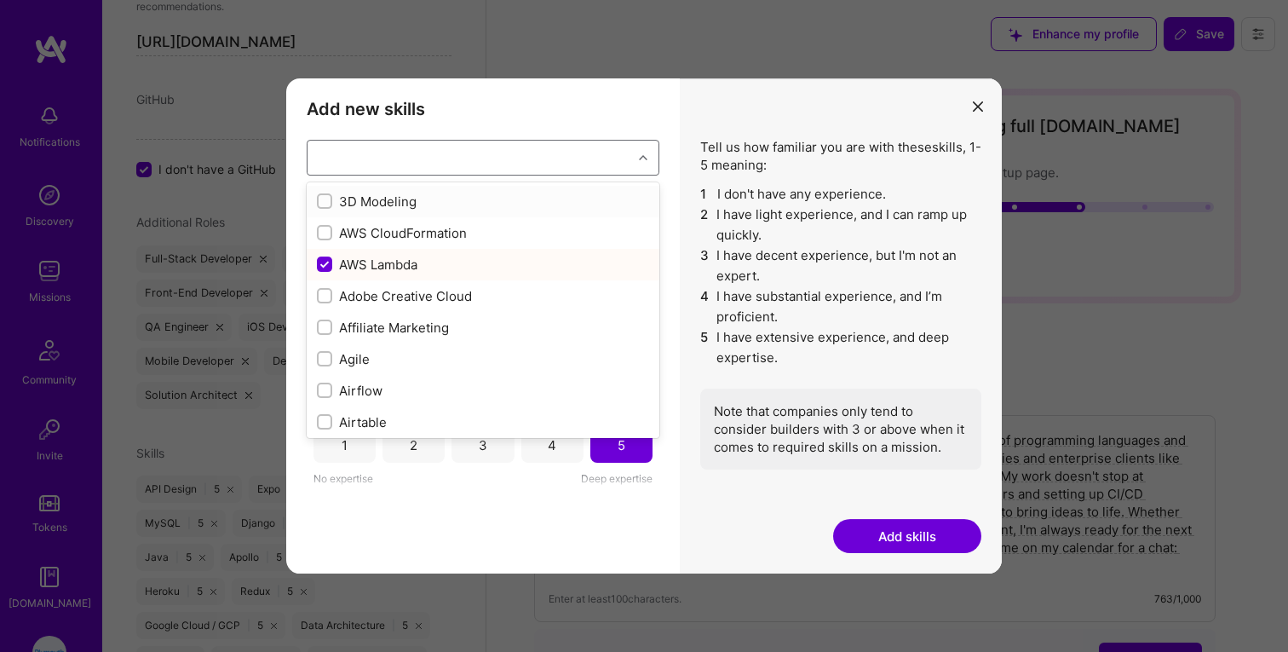
checkbox input "true"
checkbox input "false"
checkbox input "true"
checkbox input "false"
checkbox input "true"
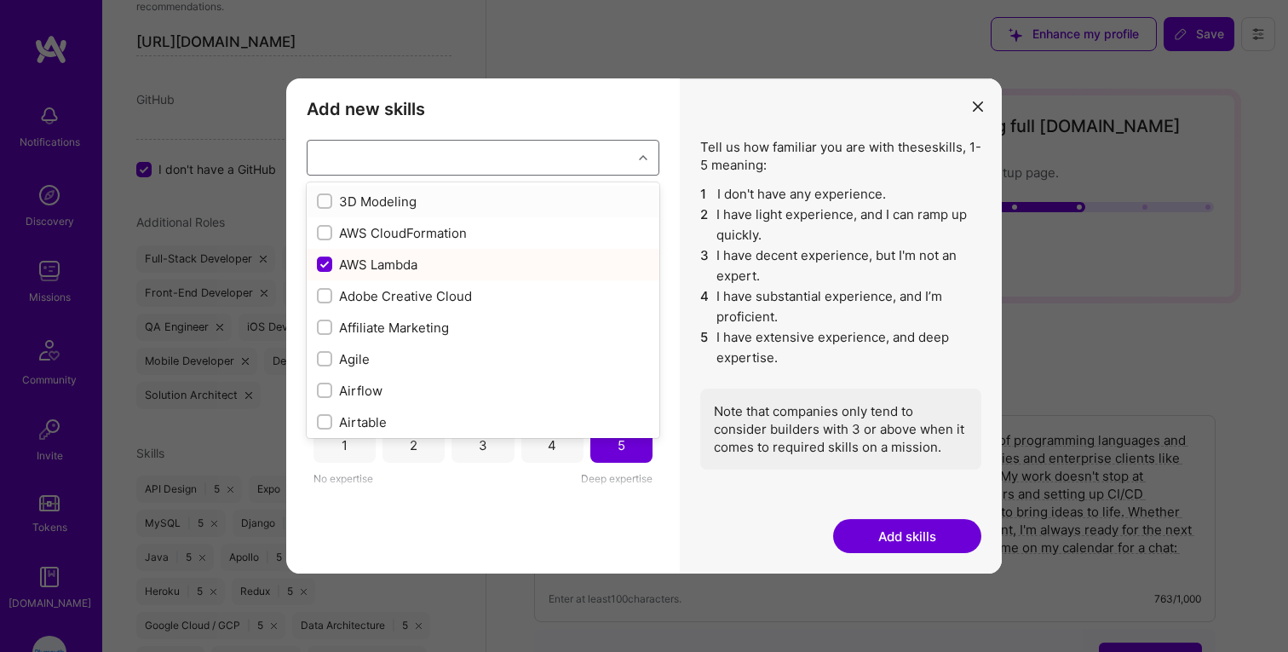
checkbox input "false"
checkbox input "true"
checkbox input "false"
checkbox input "true"
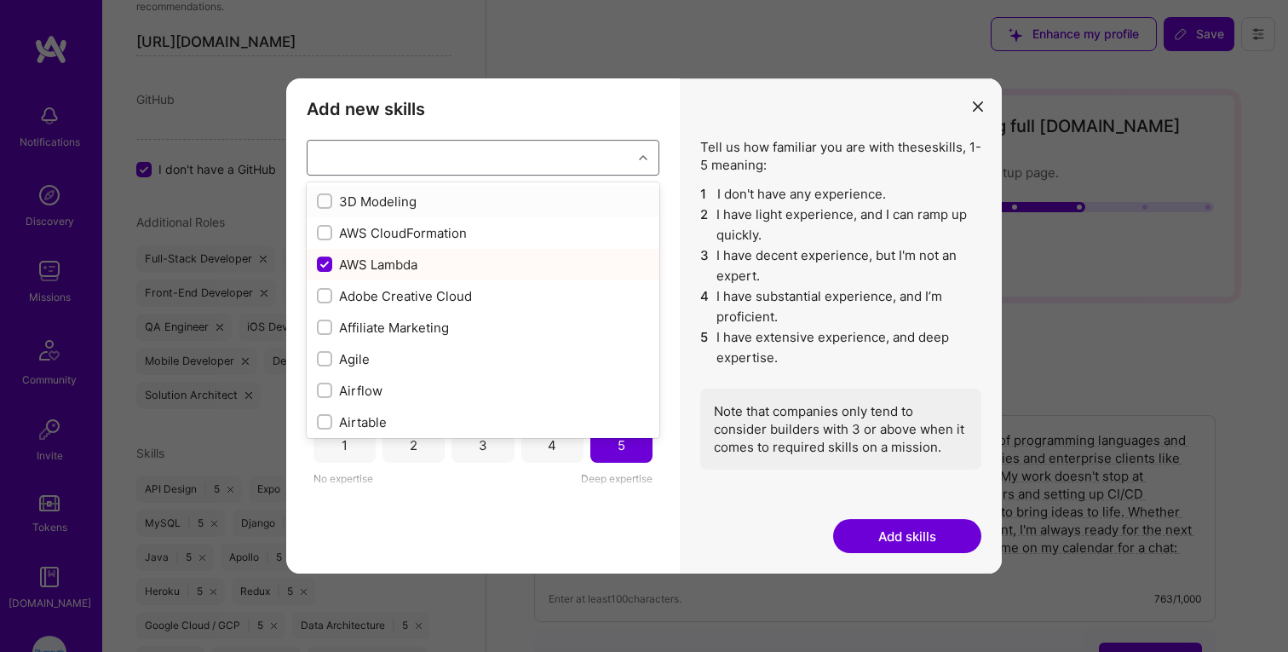
checkbox input "true"
checkbox input "false"
checkbox input "true"
checkbox input "false"
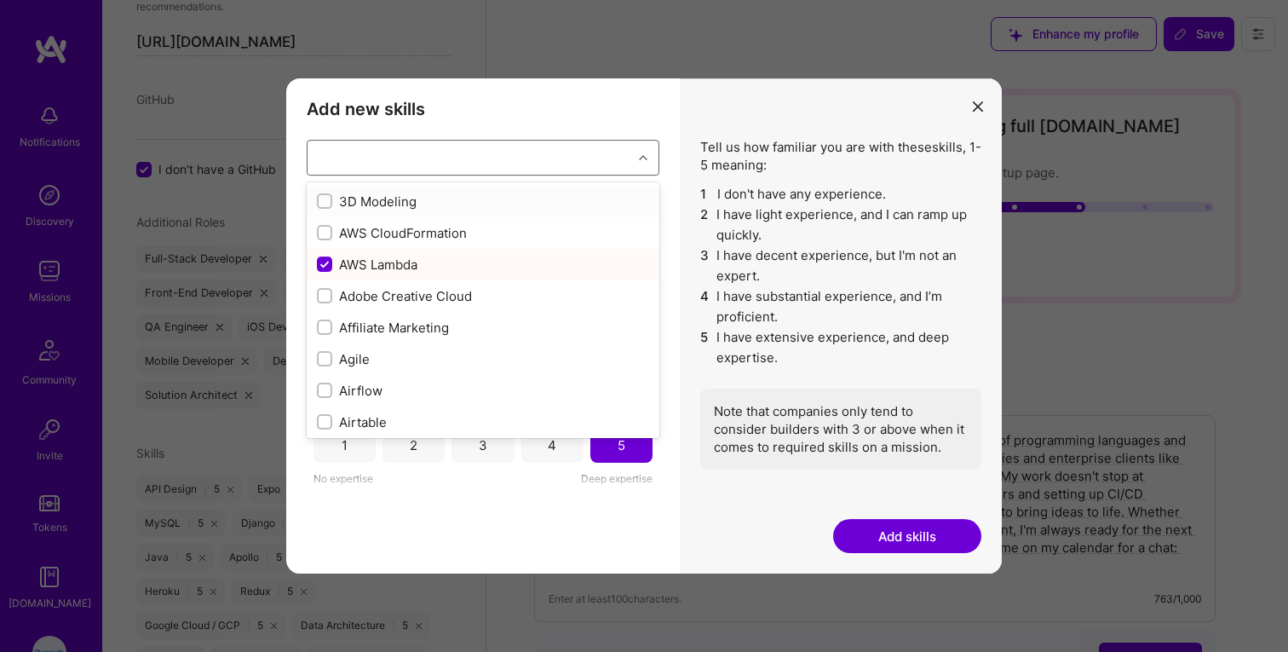
checkbox input "true"
checkbox input "false"
checkbox input "true"
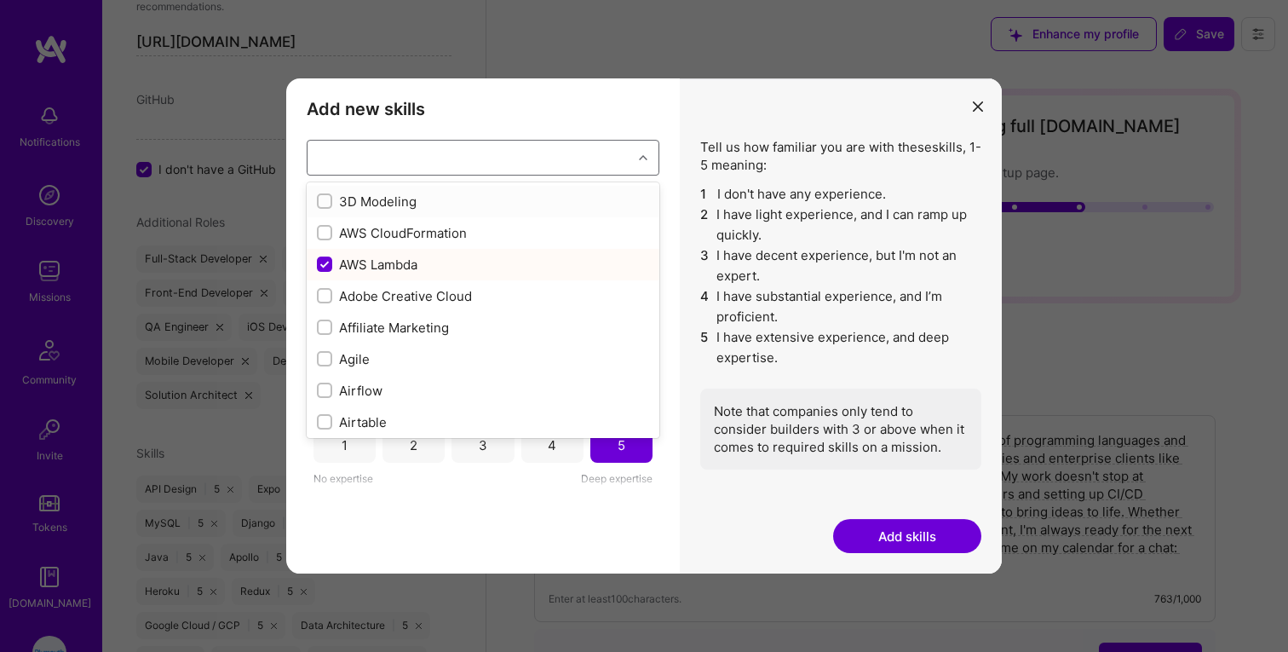
checkbox input "true"
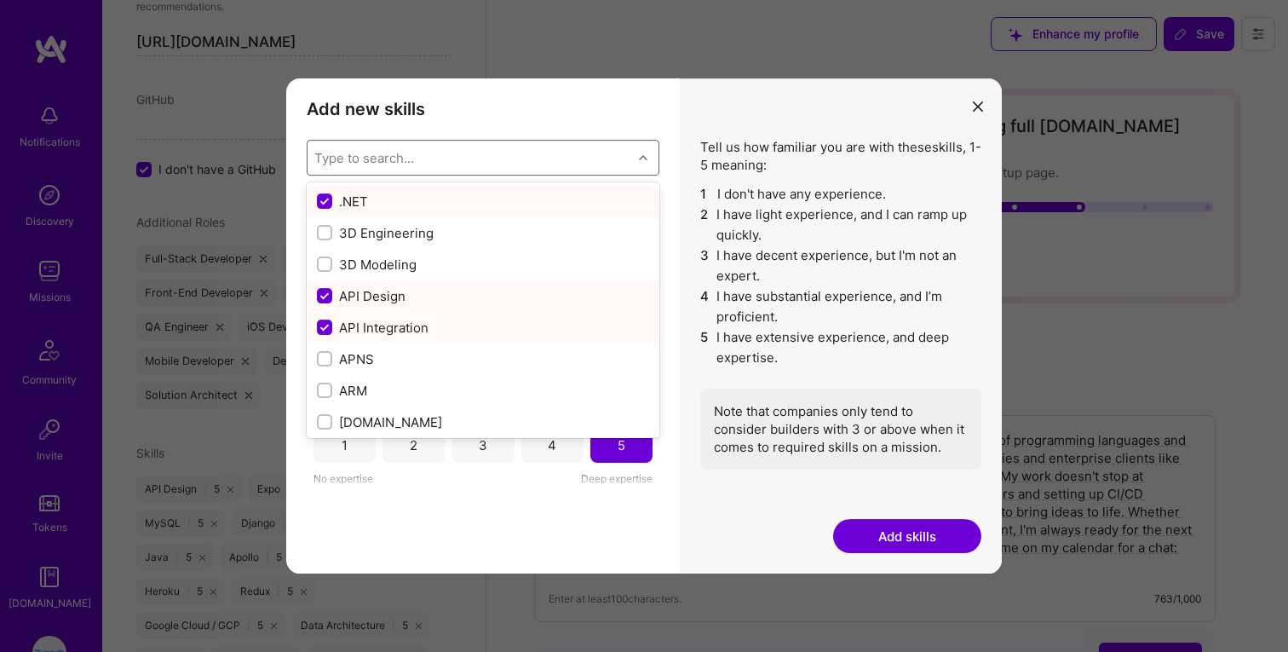
type input "l"
checkbox input "false"
checkbox input "true"
checkbox input "false"
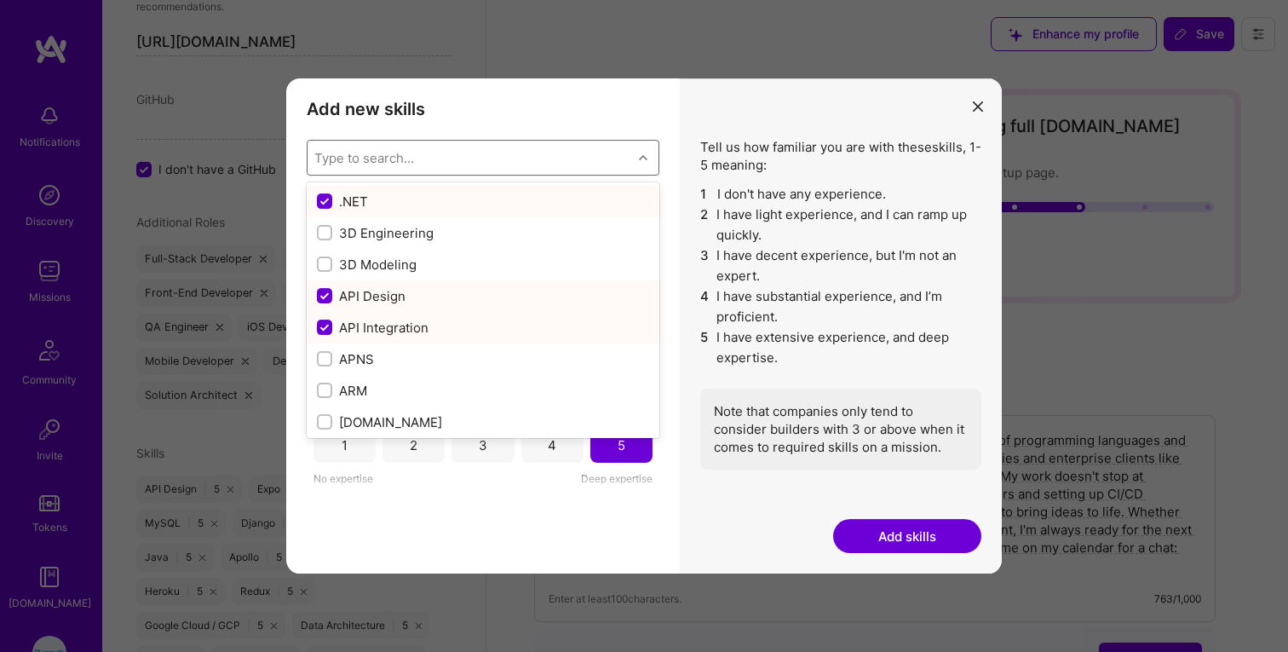
checkbox input "false"
checkbox input "true"
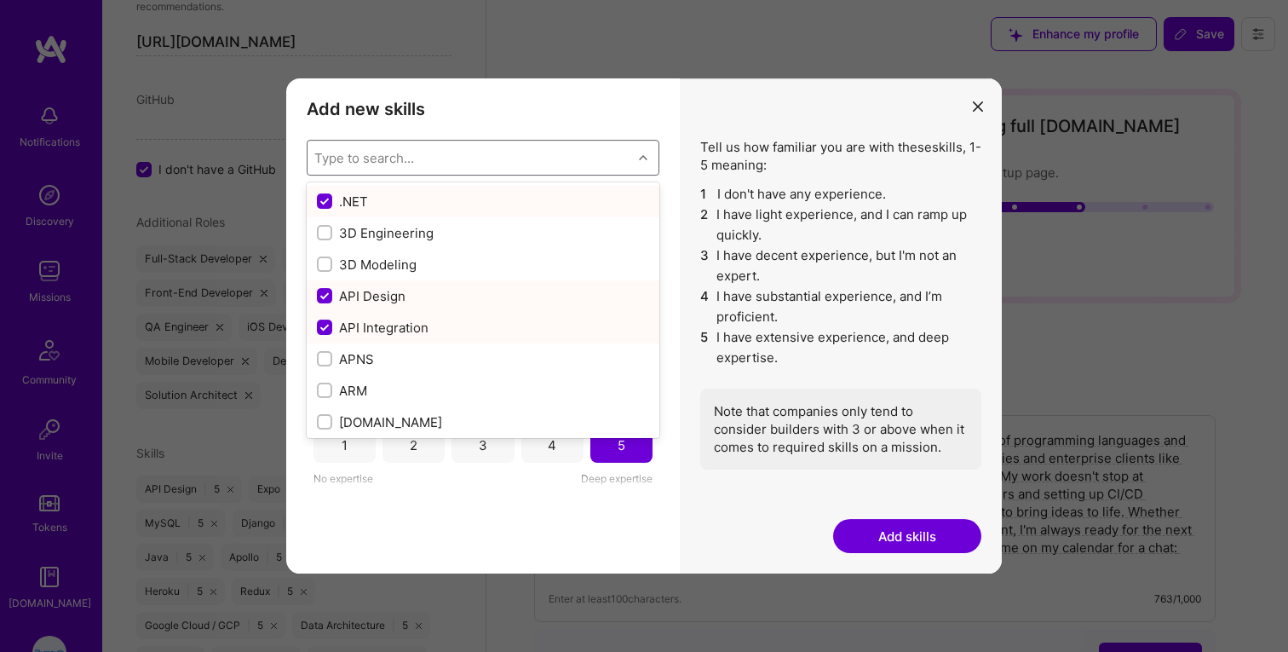
checkbox input "false"
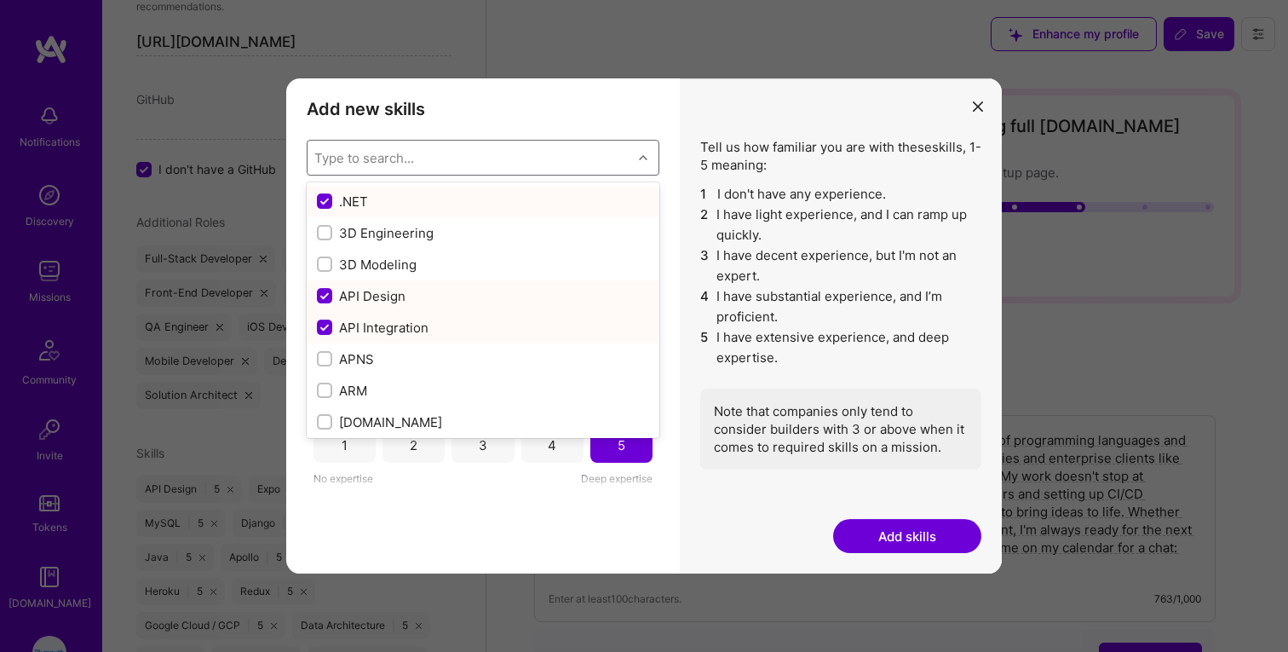
checkbox input "false"
checkbox input "true"
checkbox input "false"
checkbox input "true"
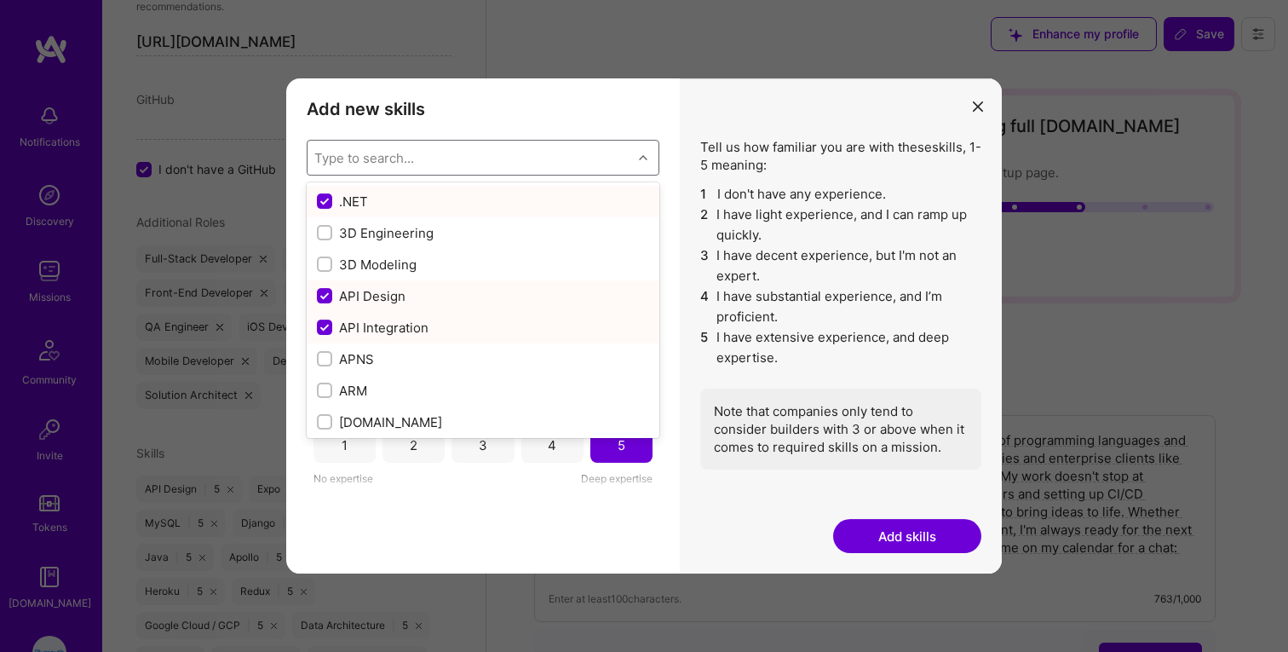
checkbox input "true"
checkbox input "false"
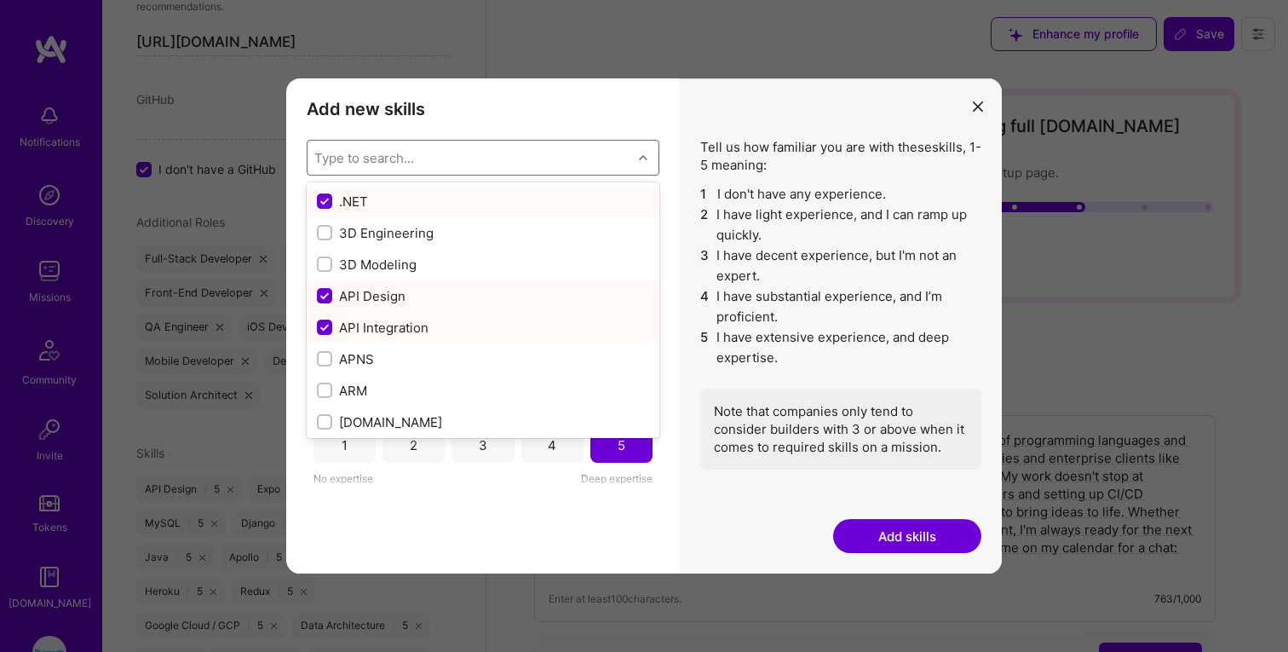
checkbox input "false"
checkbox input "true"
checkbox input "false"
checkbox input "true"
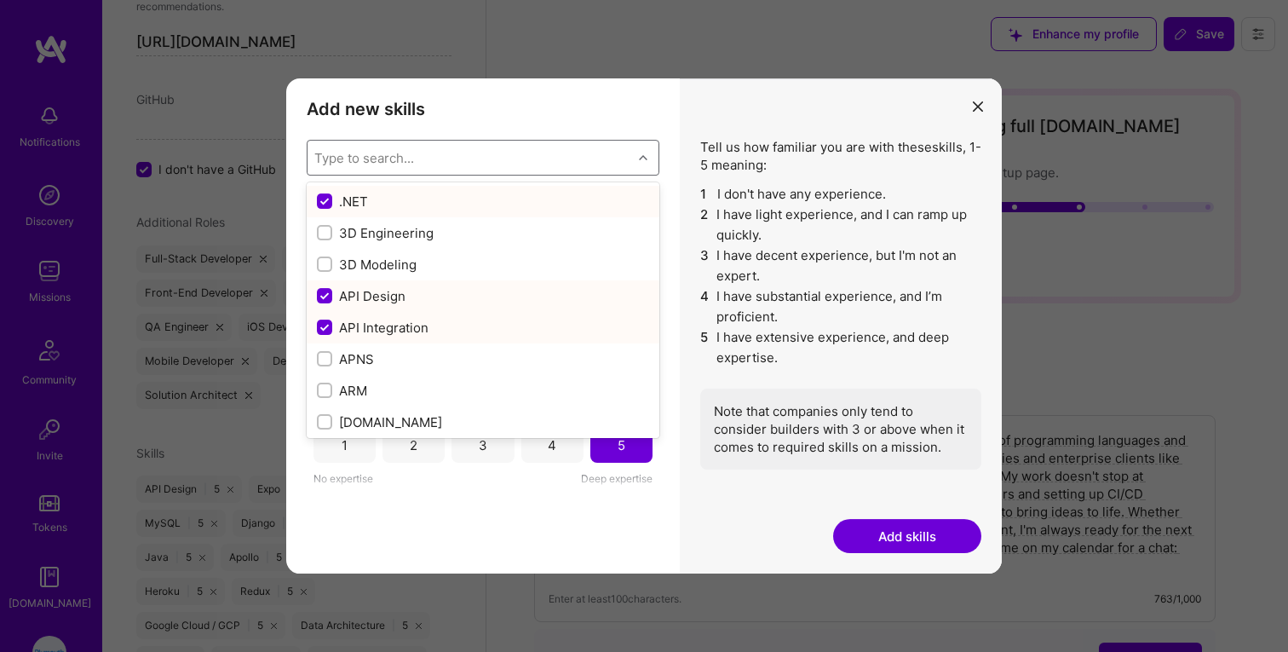
checkbox input "false"
checkbox input "true"
checkbox input "false"
checkbox input "true"
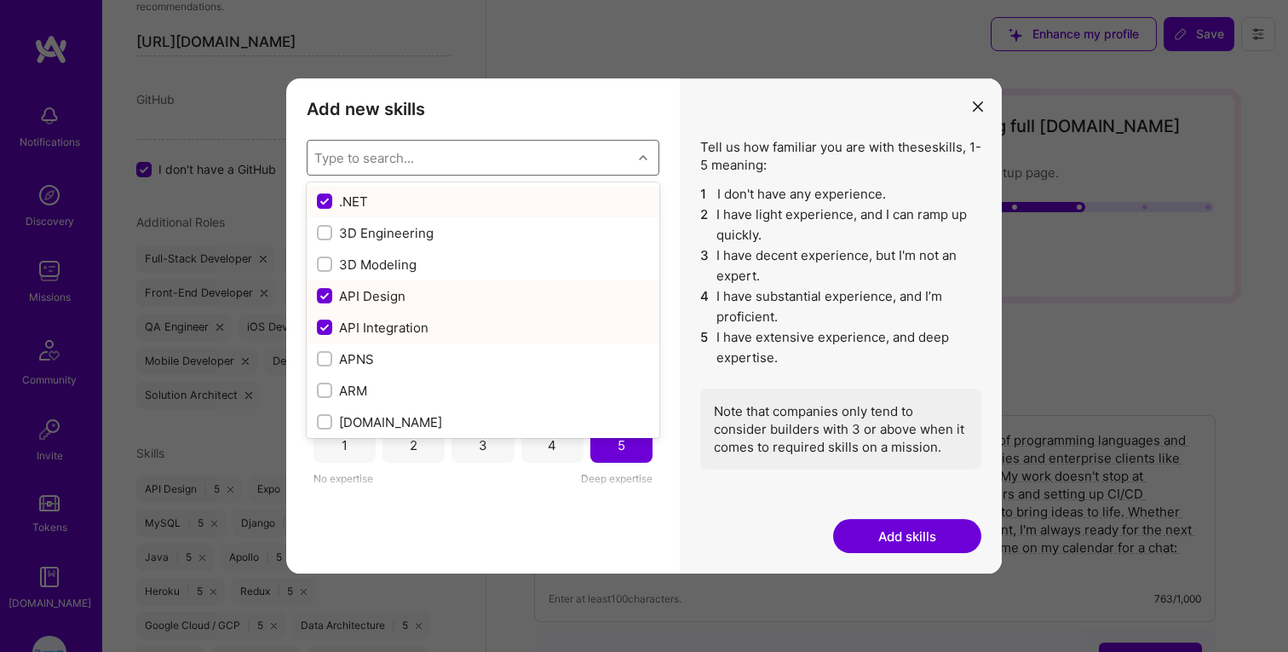
checkbox input "false"
checkbox input "true"
checkbox input "false"
checkbox input "true"
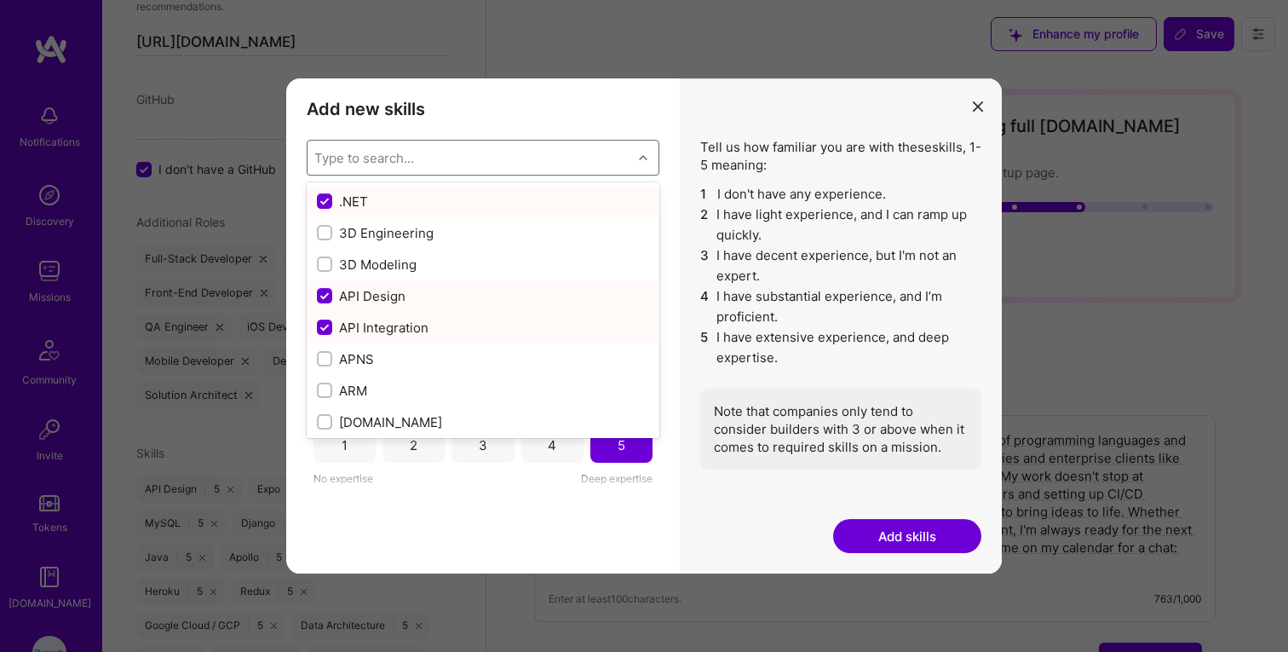
checkbox input "true"
checkbox input "false"
checkbox input "true"
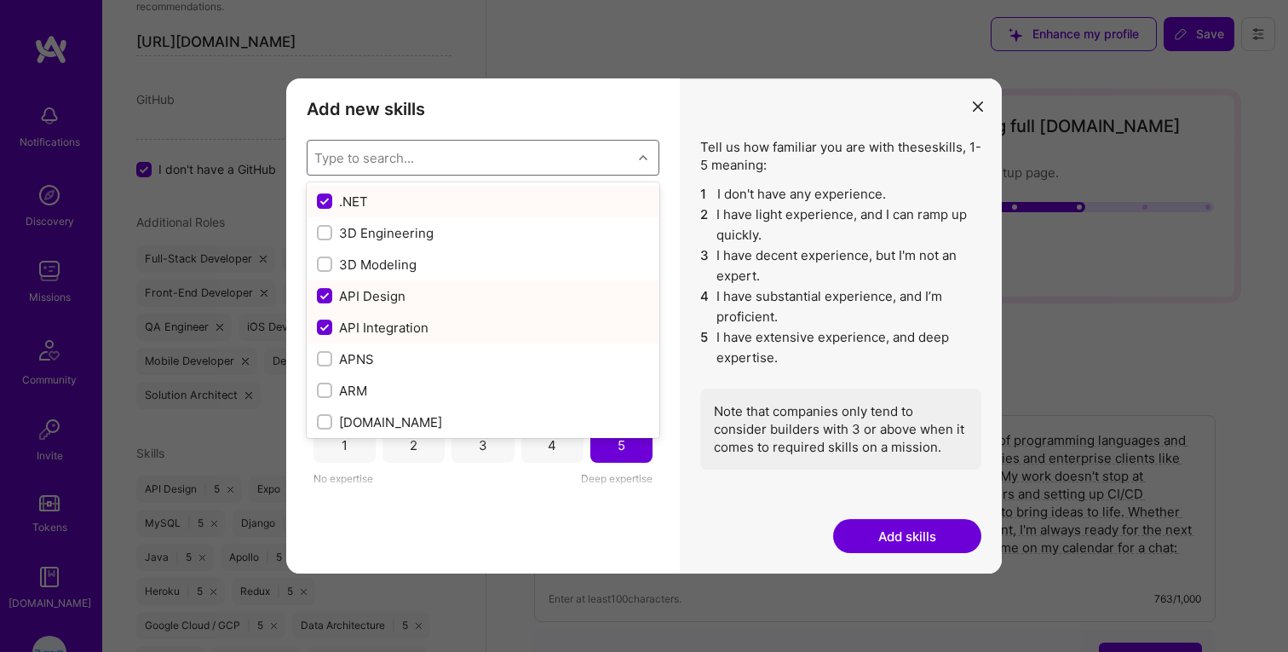
checkbox input "false"
type input "la"
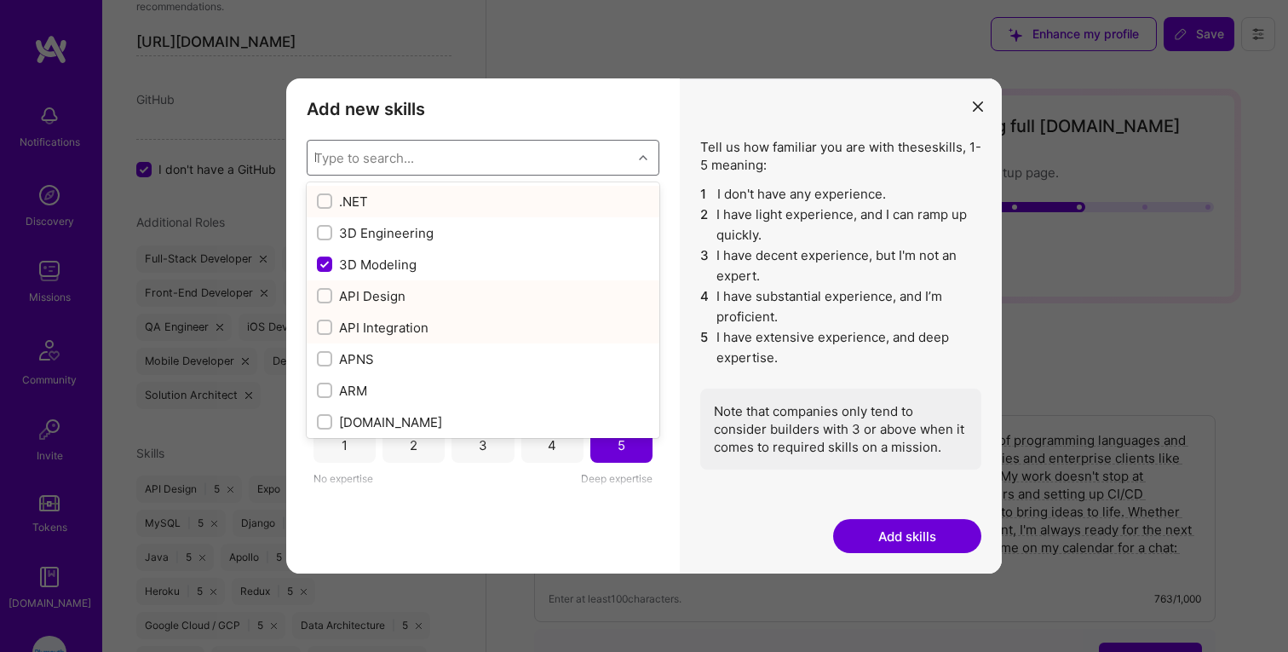
checkbox input "true"
checkbox input "false"
checkbox input "true"
checkbox input "false"
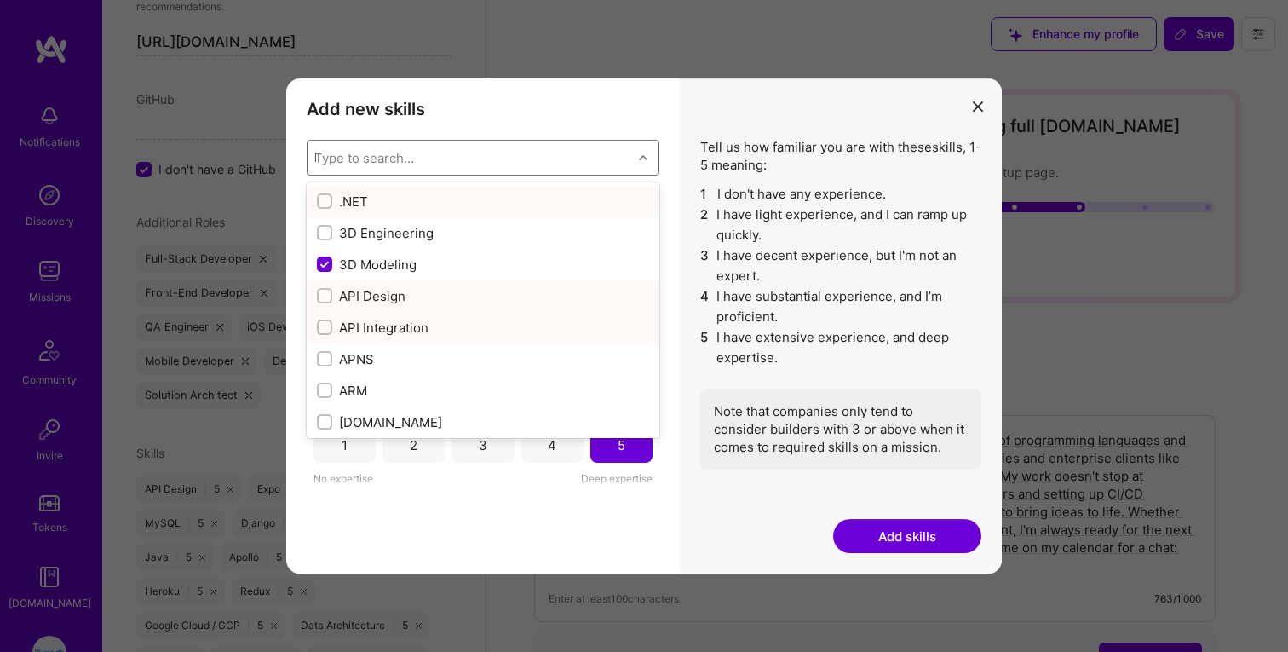
checkbox input "false"
checkbox input "true"
checkbox input "false"
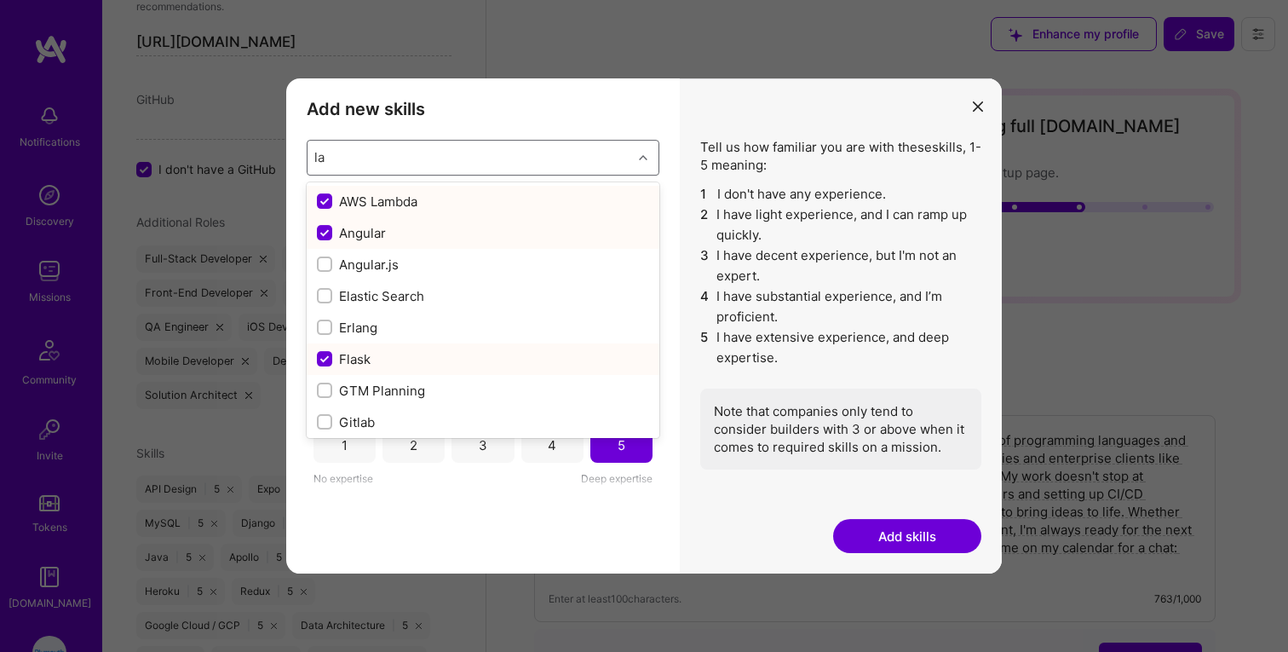
type input "lan"
checkbox input "false"
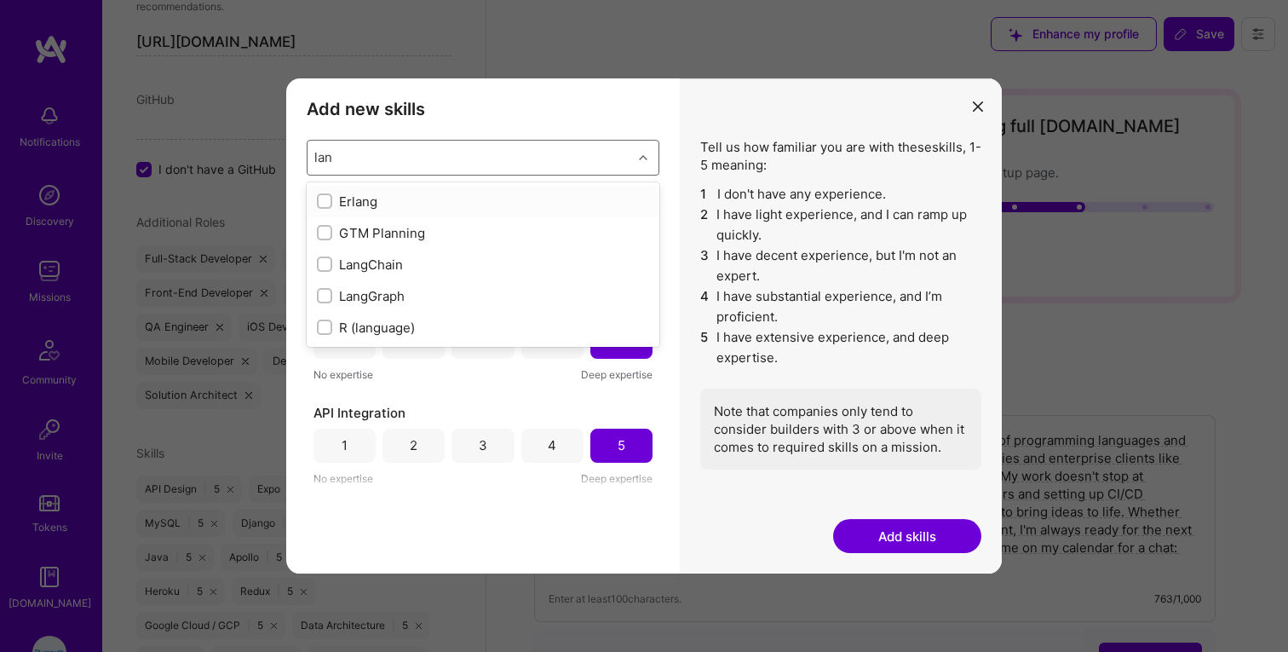
type input "lang"
click at [325, 233] on input "modal" at bounding box center [326, 233] width 12 height 12
checkbox input "false"
checkbox input "true"
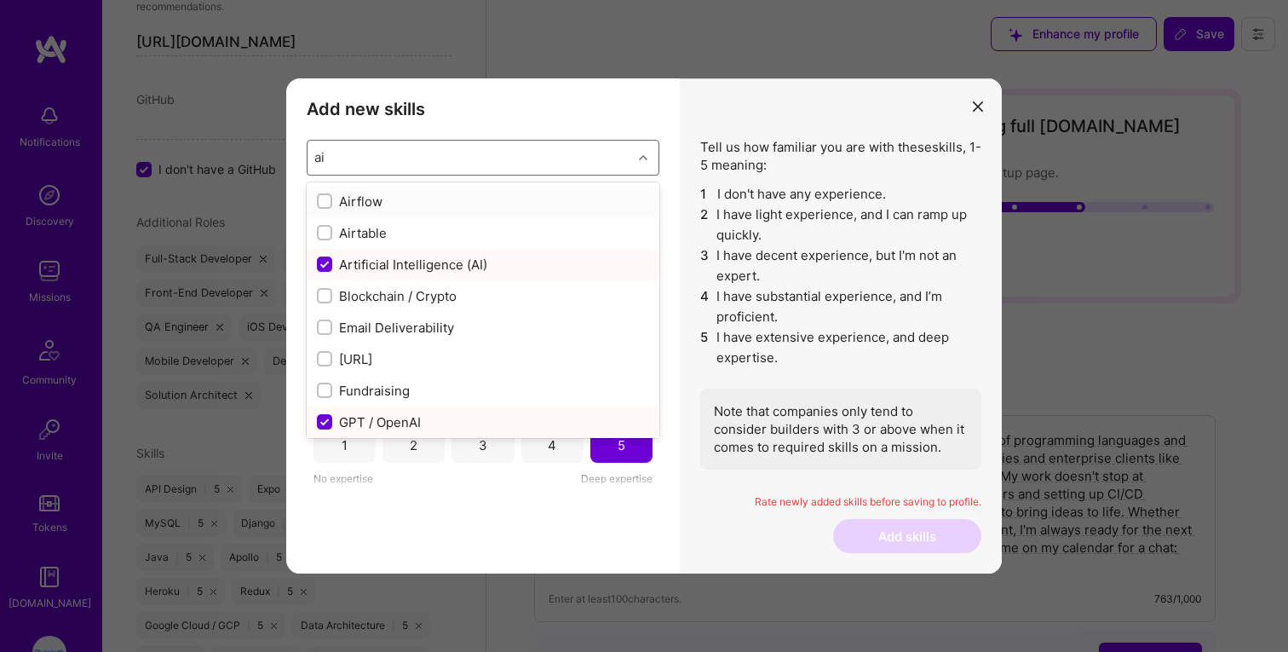
type input "a"
checkbox input "true"
checkbox input "false"
checkbox input "true"
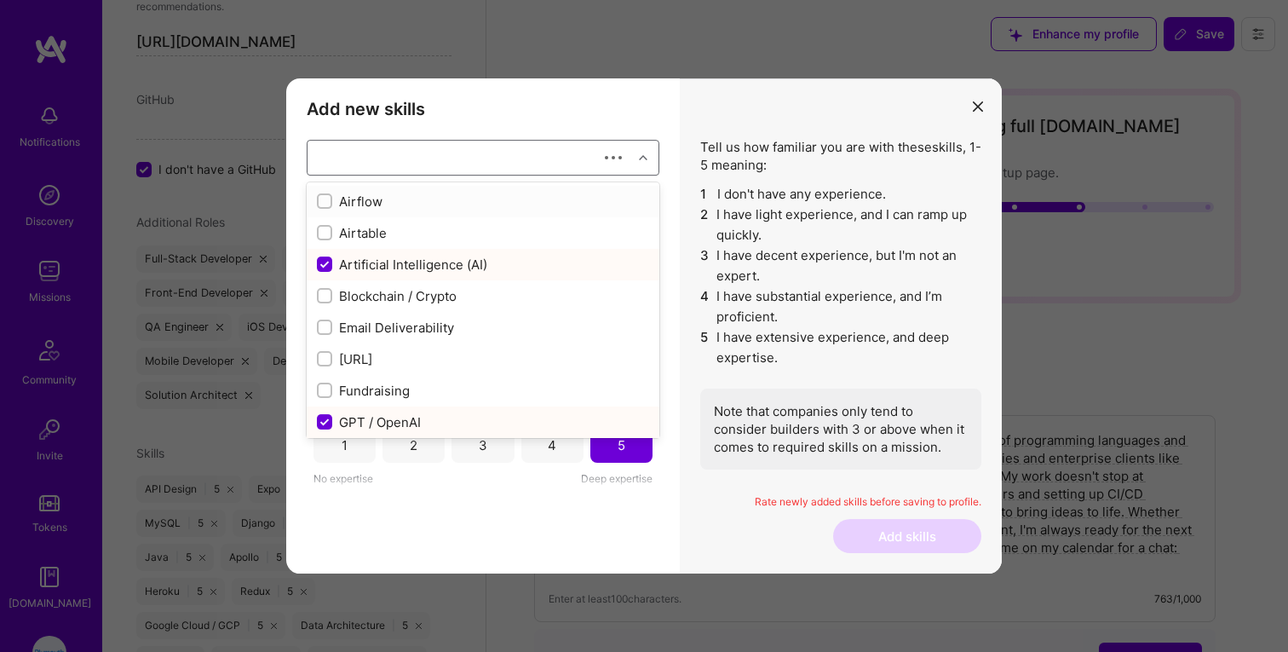
checkbox input "false"
checkbox input "true"
checkbox input "false"
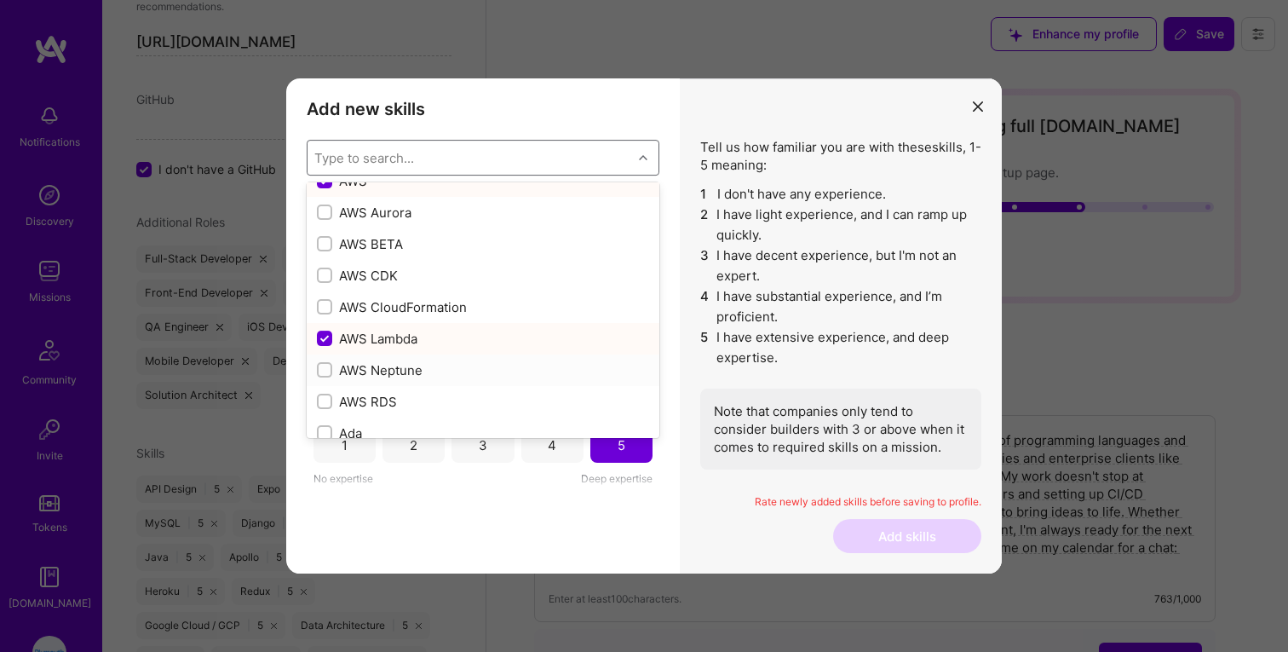
scroll to position [263, 0]
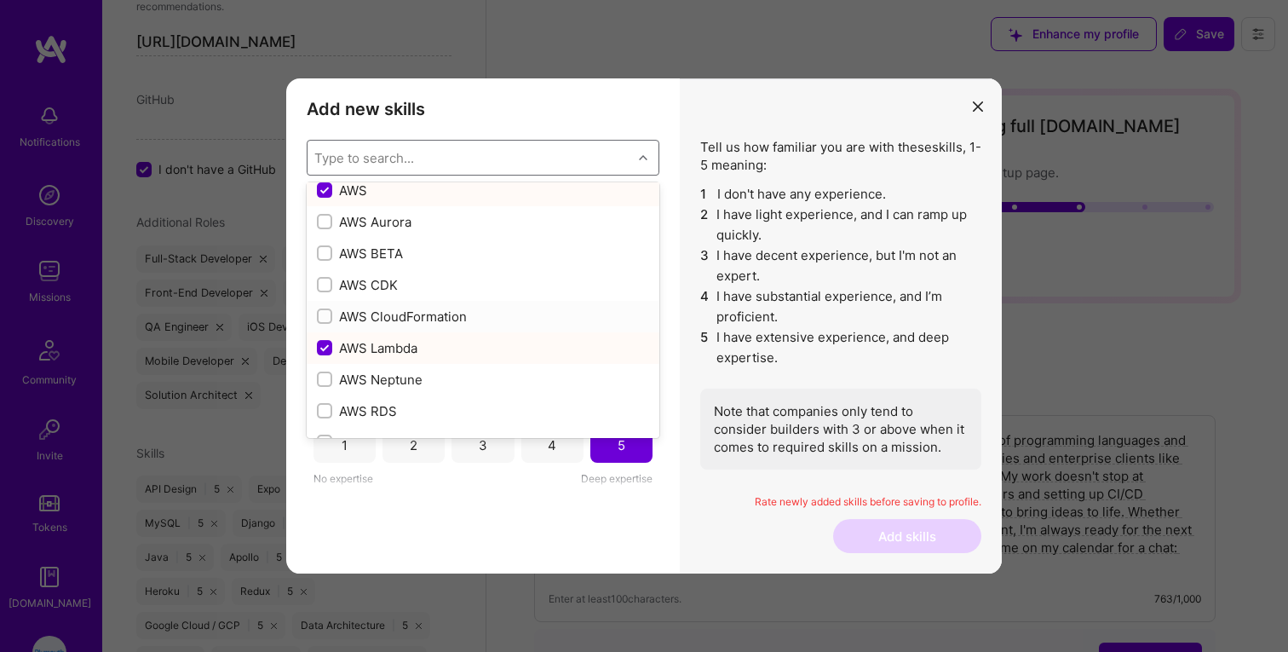
click at [328, 316] on input "modal" at bounding box center [326, 317] width 12 height 12
checkbox input "true"
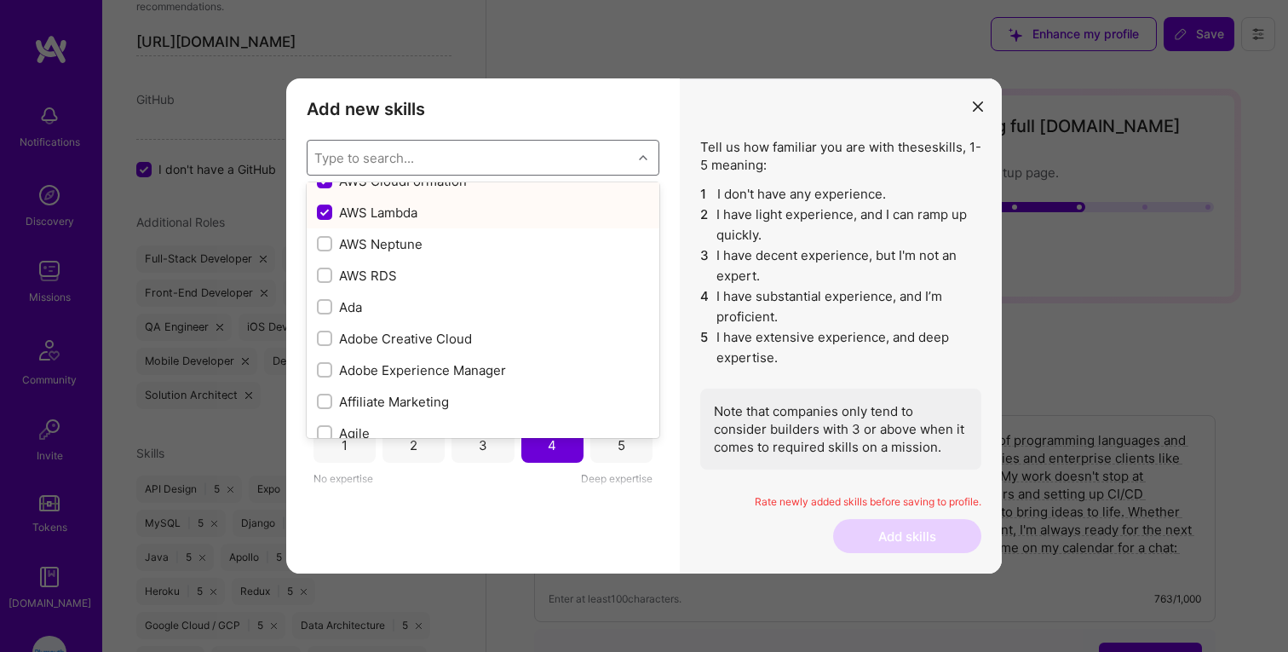
scroll to position [401, 0]
click at [328, 266] on div "modal" at bounding box center [324, 272] width 15 height 15
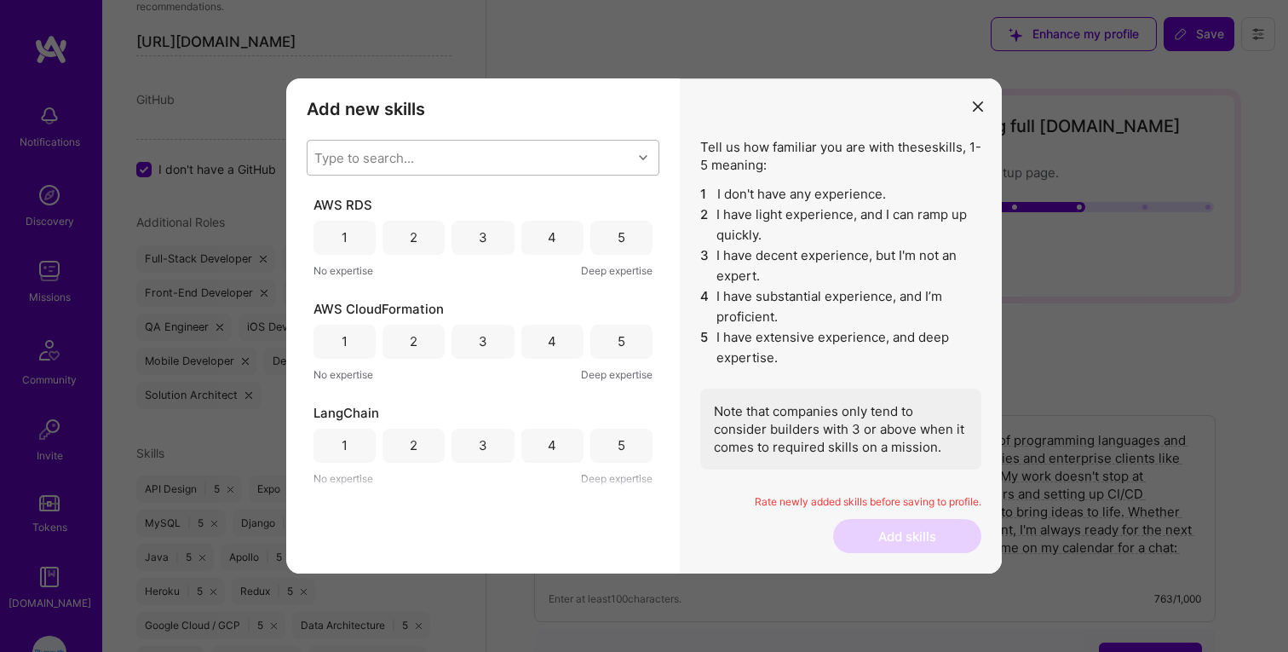
click at [421, 171] on div "Type to search..." at bounding box center [470, 158] width 325 height 34
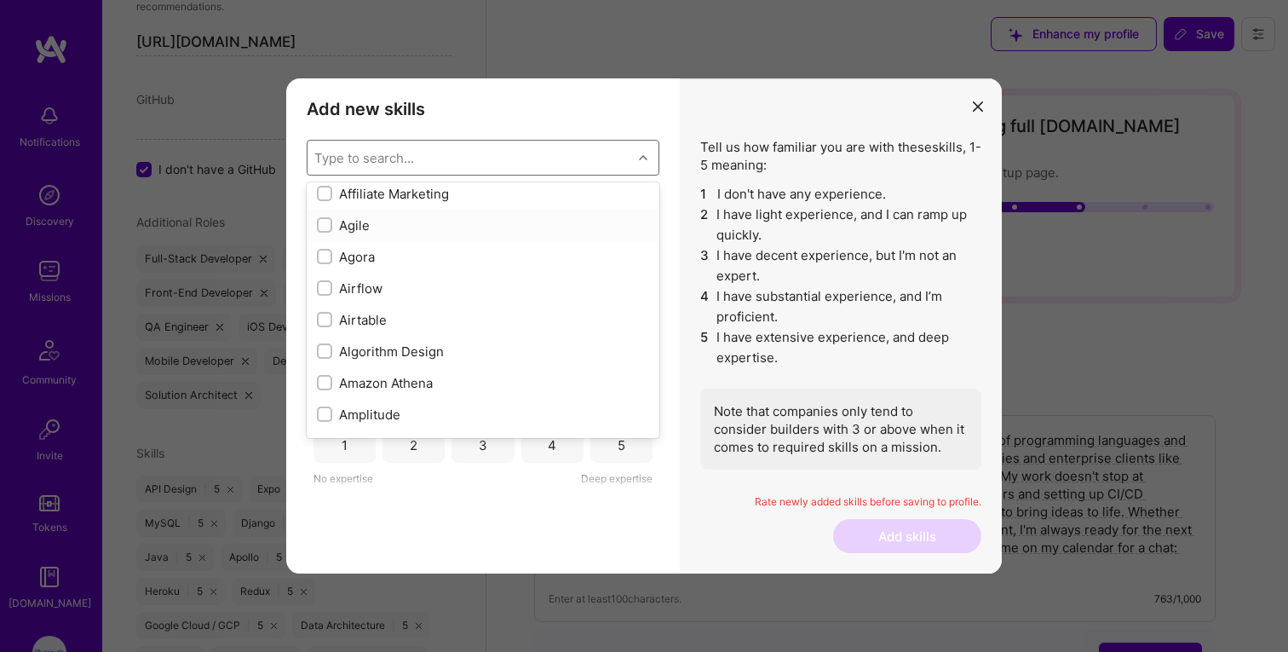
scroll to position [624, 0]
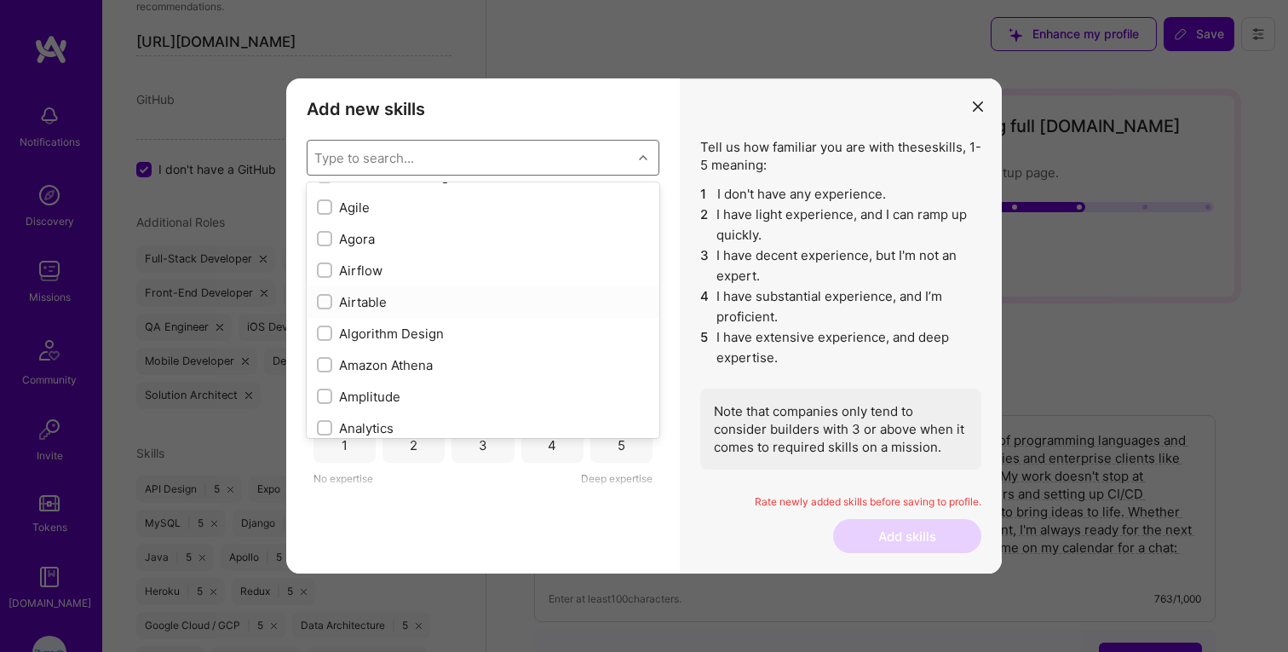
click at [325, 302] on input "modal" at bounding box center [326, 302] width 12 height 12
checkbox input "true"
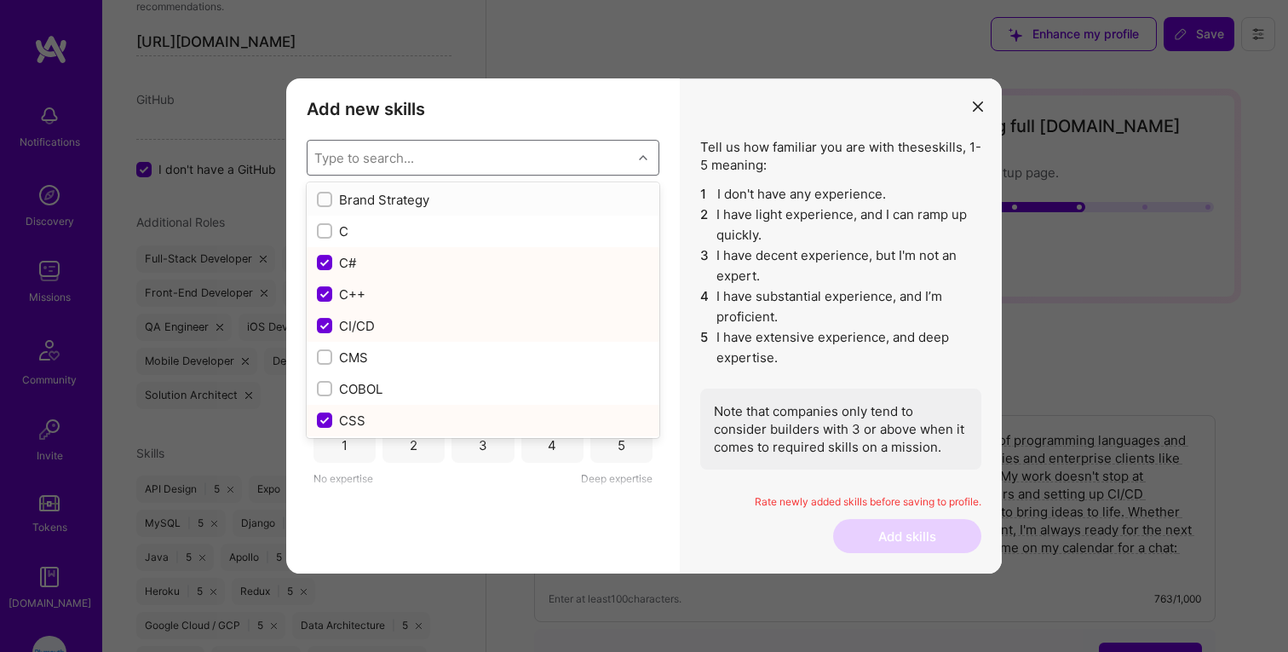
scroll to position [1736, 0]
click at [325, 231] on input "modal" at bounding box center [326, 231] width 12 height 12
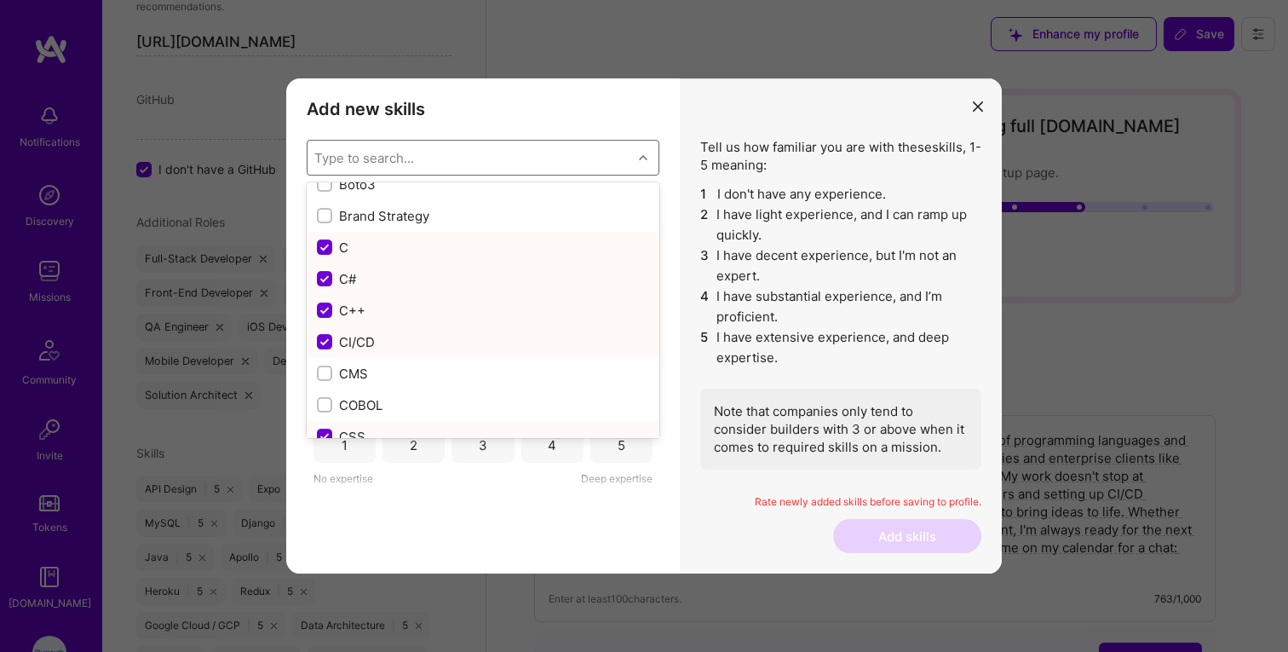
click at [327, 246] on input "modal" at bounding box center [326, 247] width 15 height 15
checkbox input "false"
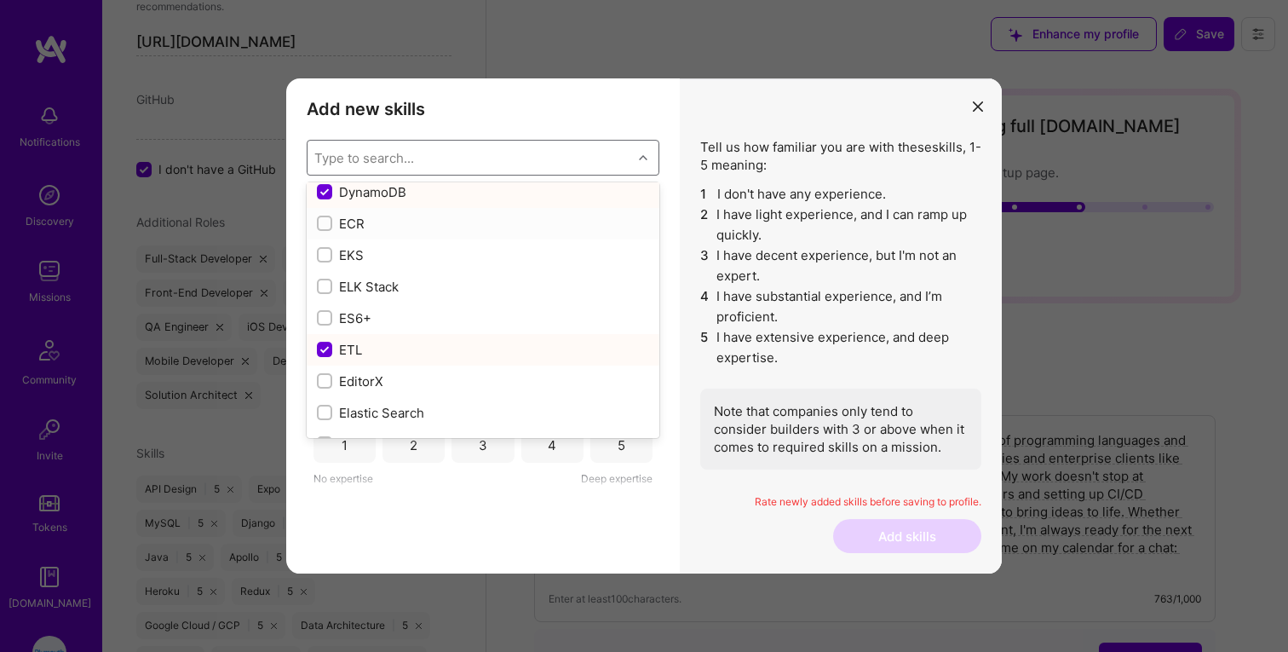
scroll to position [3383, 0]
click at [323, 217] on input "modal" at bounding box center [326, 223] width 12 height 12
checkbox input "true"
click at [326, 251] on input "modal" at bounding box center [326, 255] width 12 height 12
checkbox input "true"
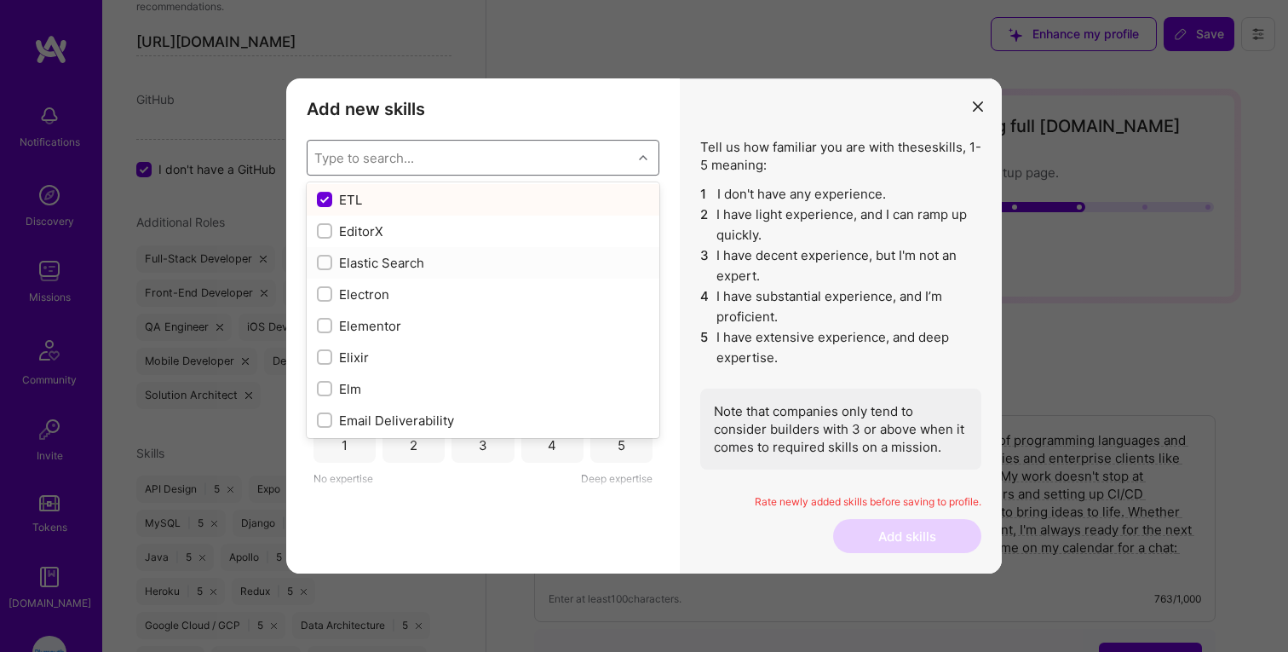
scroll to position [3537, 0]
click at [322, 253] on input "modal" at bounding box center [326, 258] width 12 height 12
checkbox input "true"
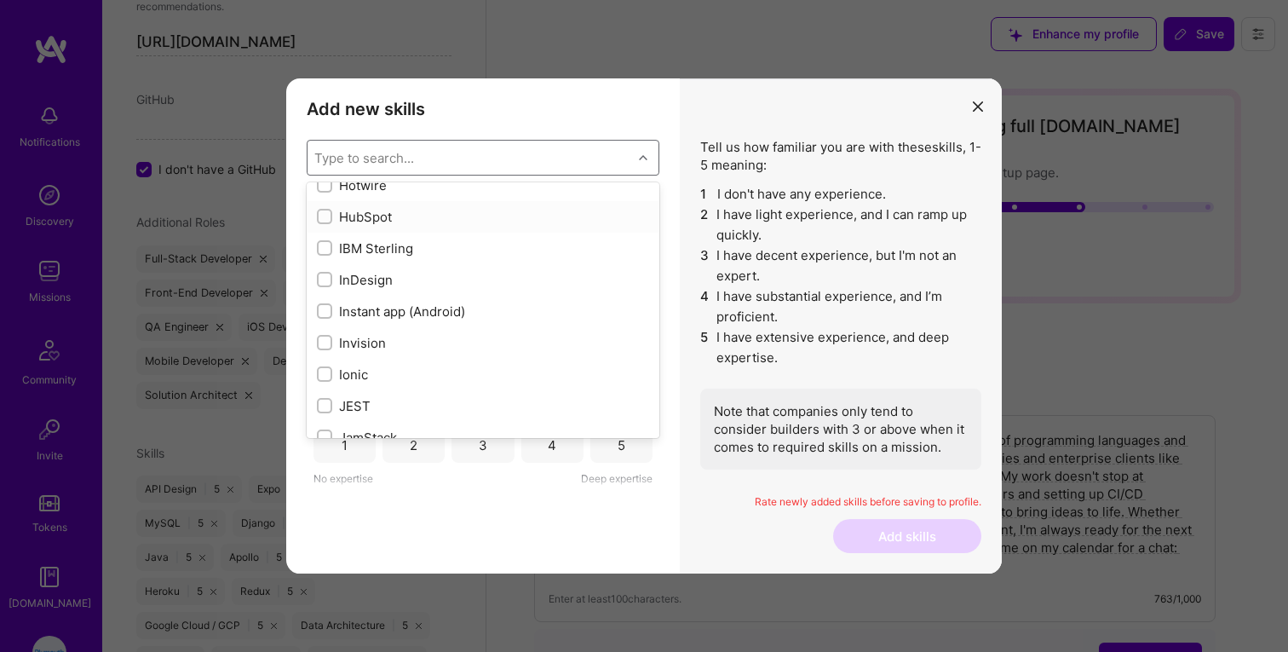
scroll to position [5183, 0]
click at [325, 220] on input "modal" at bounding box center [326, 220] width 12 height 12
checkbox input "true"
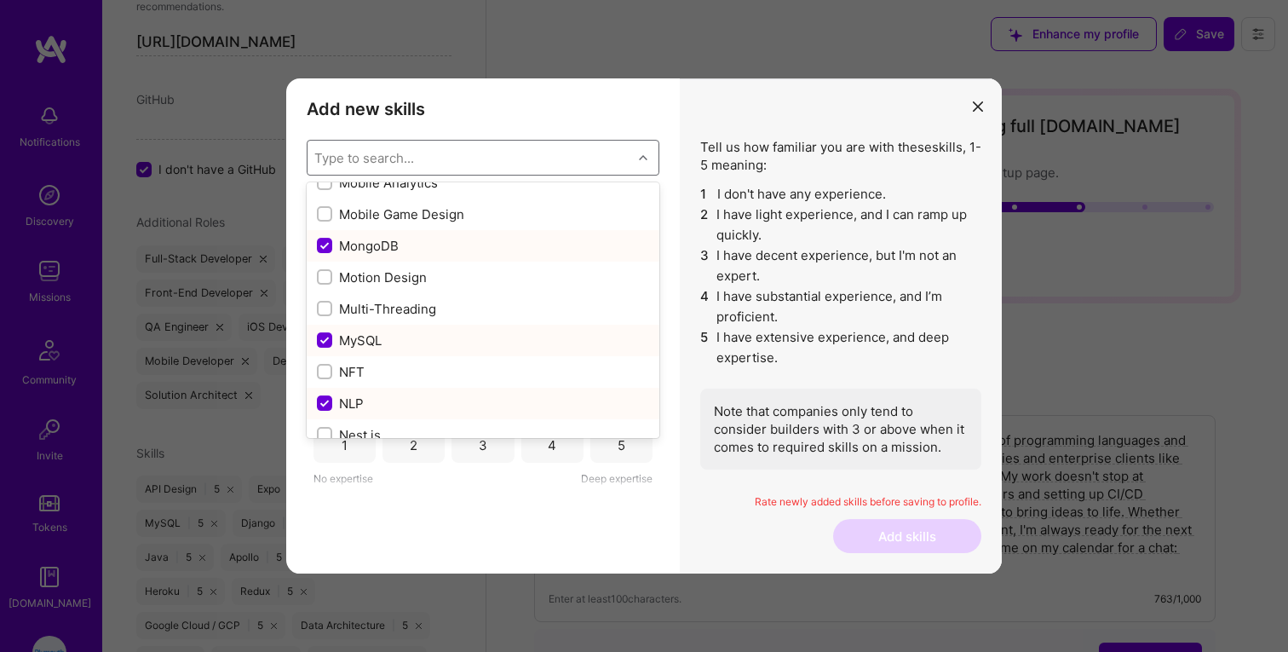
scroll to position [6608, 0]
click at [320, 213] on input "modal" at bounding box center [326, 213] width 12 height 12
checkbox input "true"
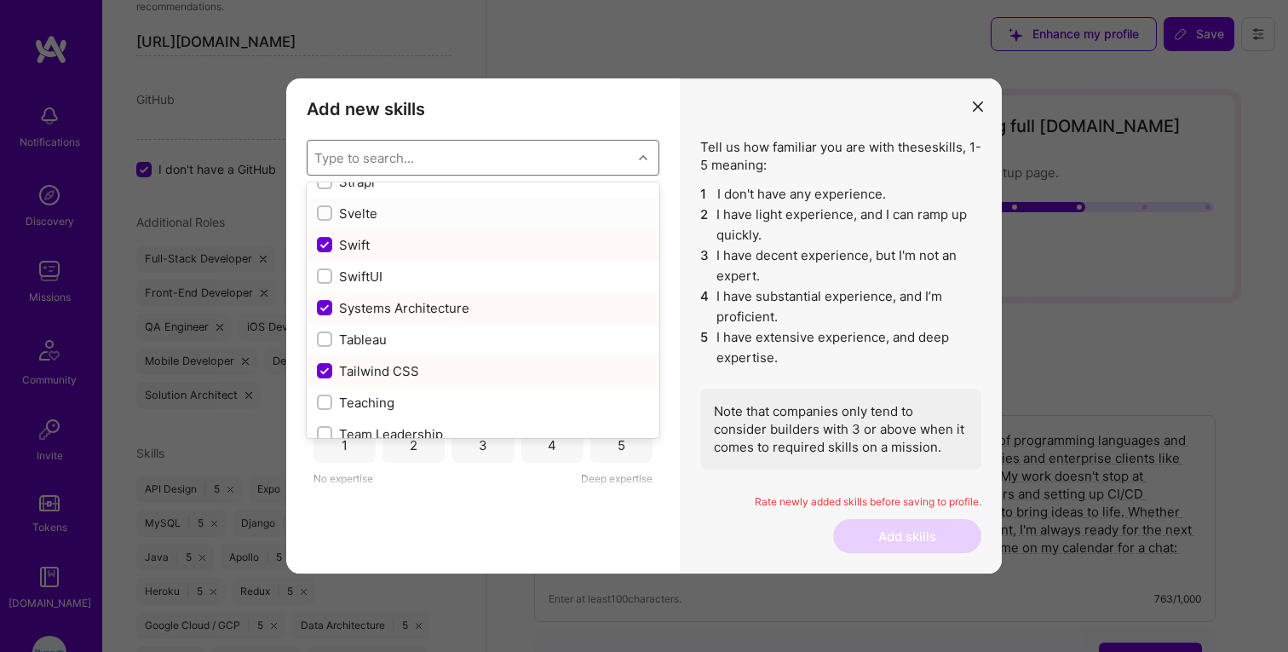
scroll to position [10141, 0]
click at [325, 270] on input "modal" at bounding box center [326, 273] width 12 height 12
checkbox input "true"
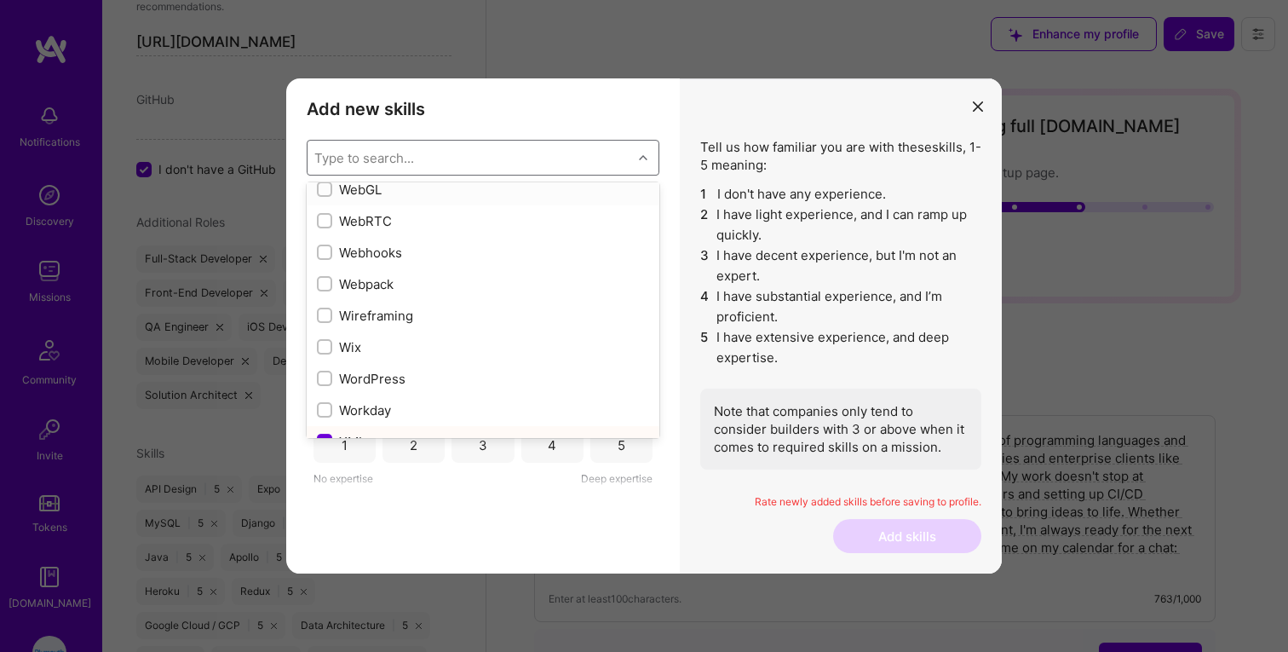
scroll to position [11302, 0]
click at [327, 216] on input "modal" at bounding box center [326, 216] width 12 height 12
checkbox input "true"
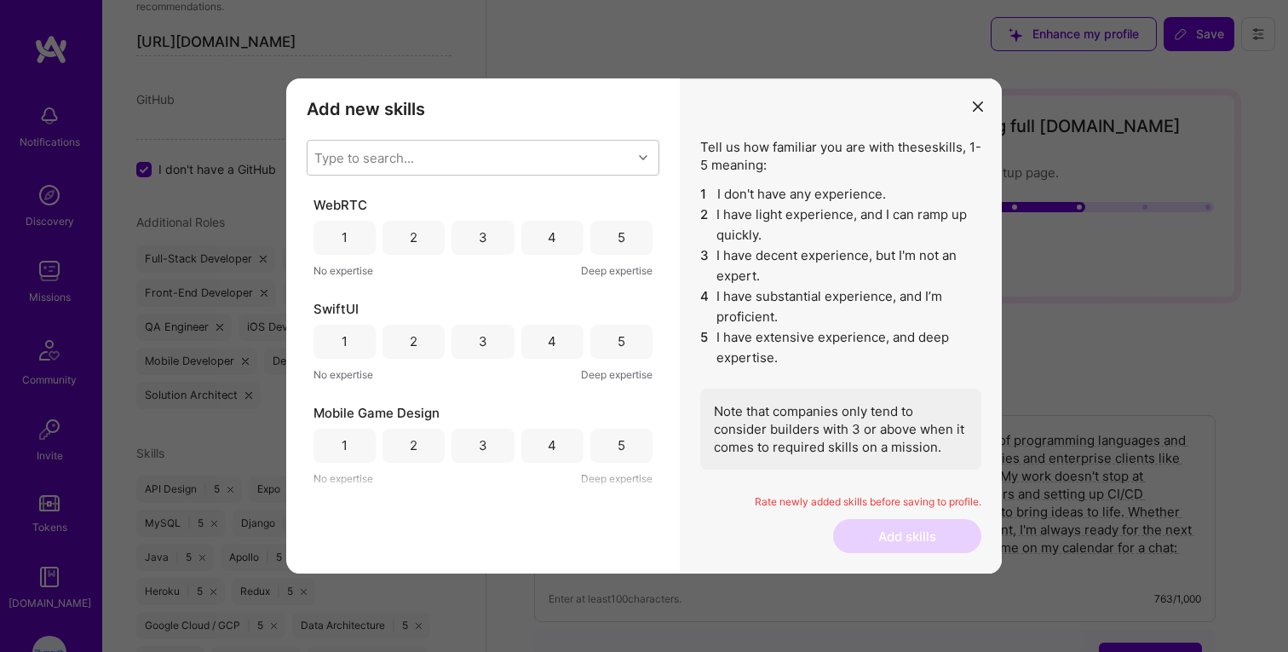
click at [510, 539] on div "Add new skills Tell us how familiar you are with given skills, using between 1 …" at bounding box center [483, 326] width 394 height 496
click at [548, 239] on div "4" at bounding box center [552, 237] width 9 height 18
click at [600, 341] on div "5" at bounding box center [621, 342] width 62 height 34
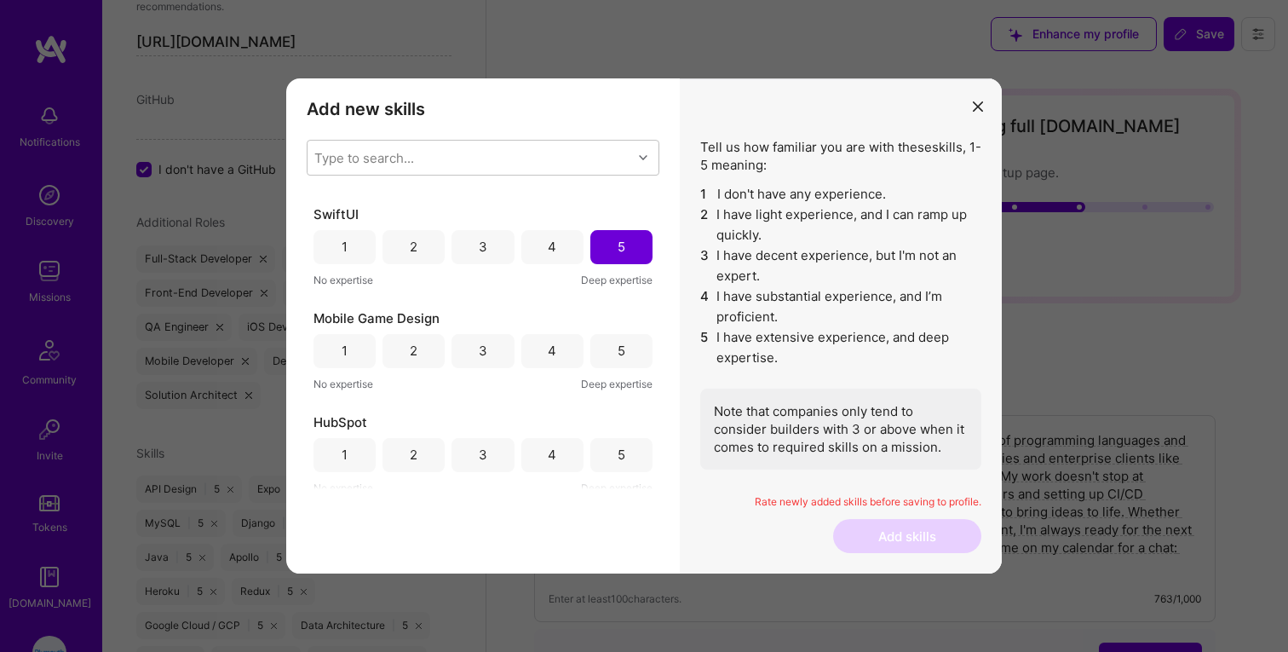
click at [607, 354] on div "5" at bounding box center [621, 351] width 62 height 34
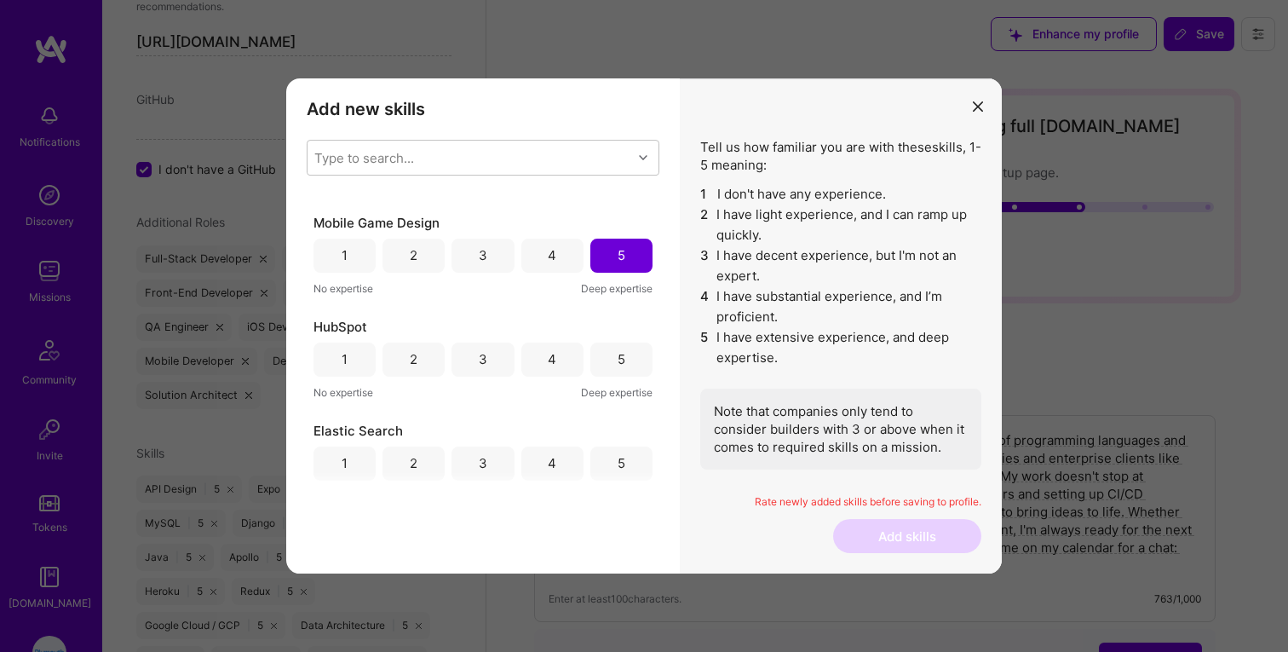
scroll to position [195, 0]
click at [618, 366] on div "5" at bounding box center [621, 354] width 62 height 34
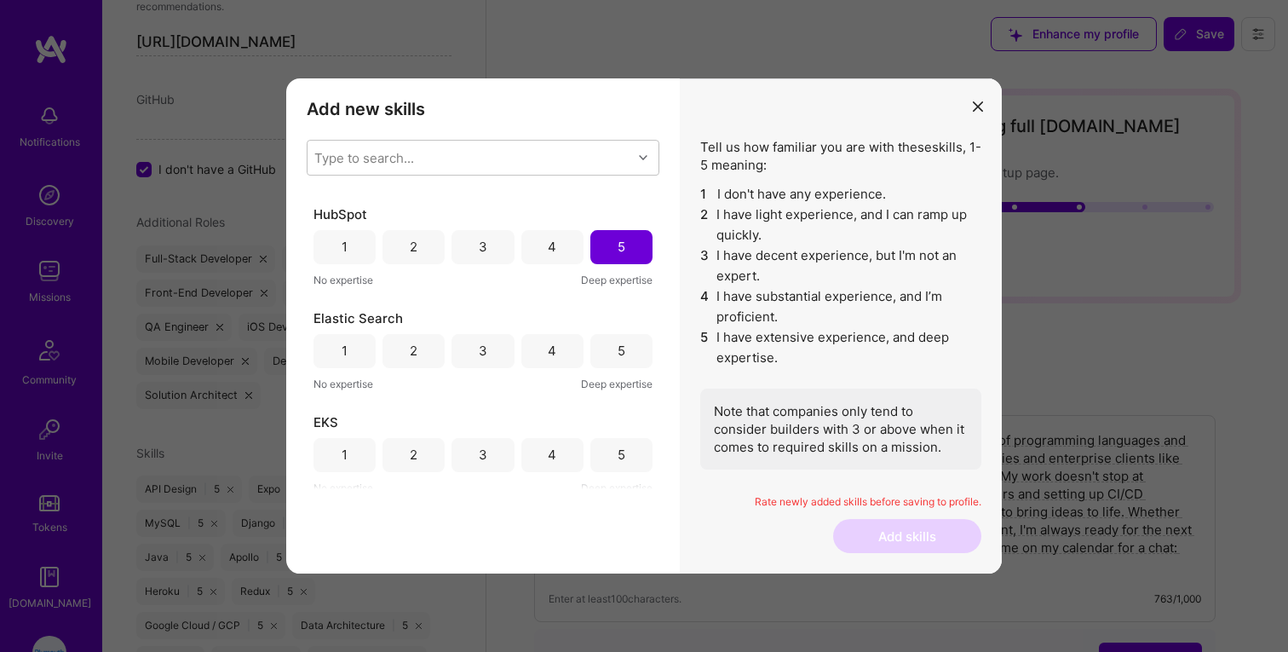
click at [618, 356] on div "5" at bounding box center [622, 351] width 8 height 18
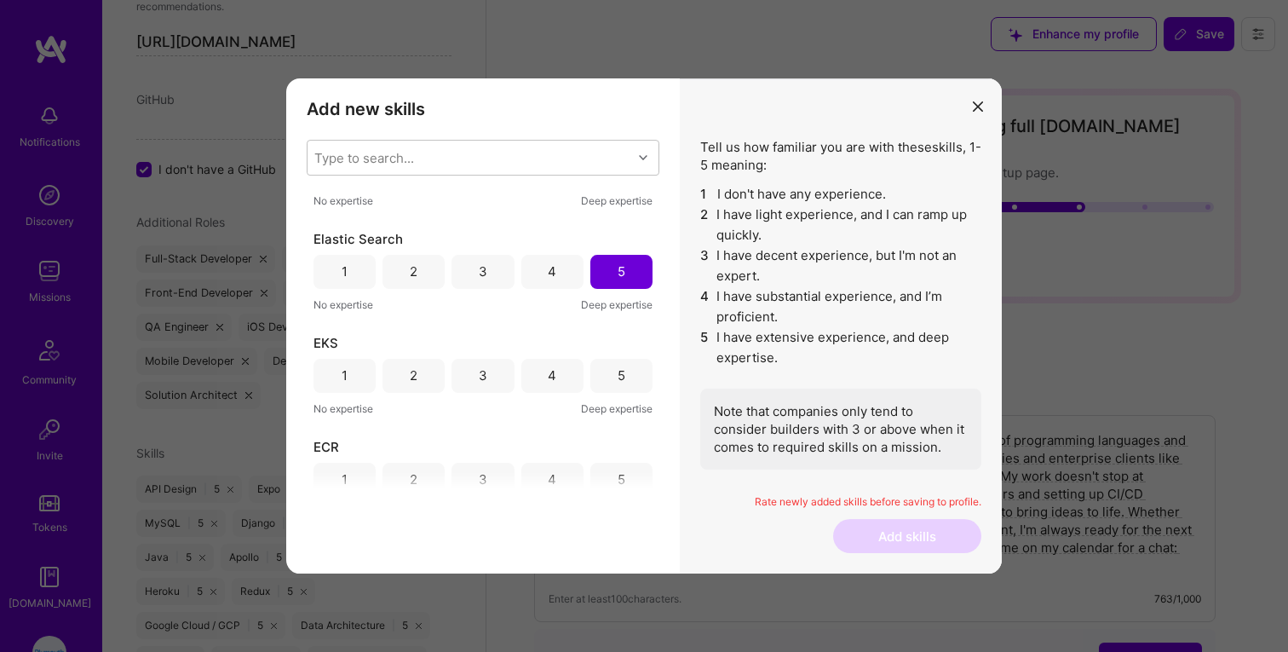
scroll to position [404, 0]
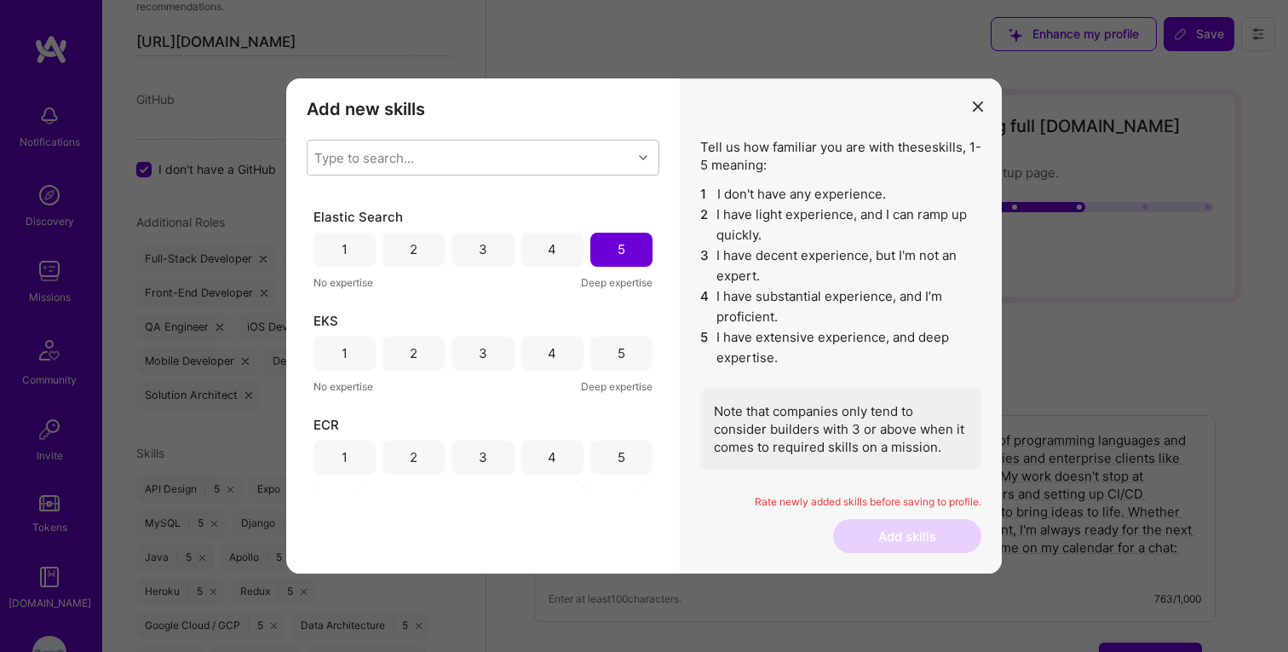
click at [618, 356] on div "5" at bounding box center [622, 353] width 8 height 18
click at [626, 461] on div "5" at bounding box center [621, 457] width 62 height 34
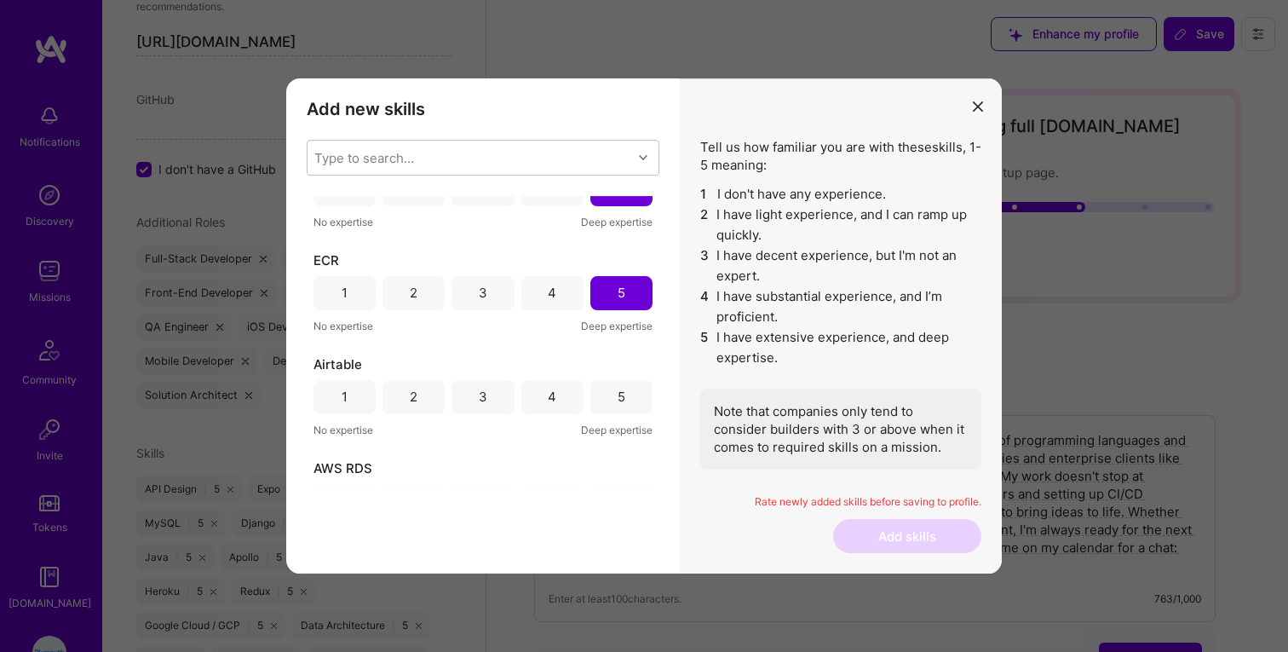
scroll to position [615, 0]
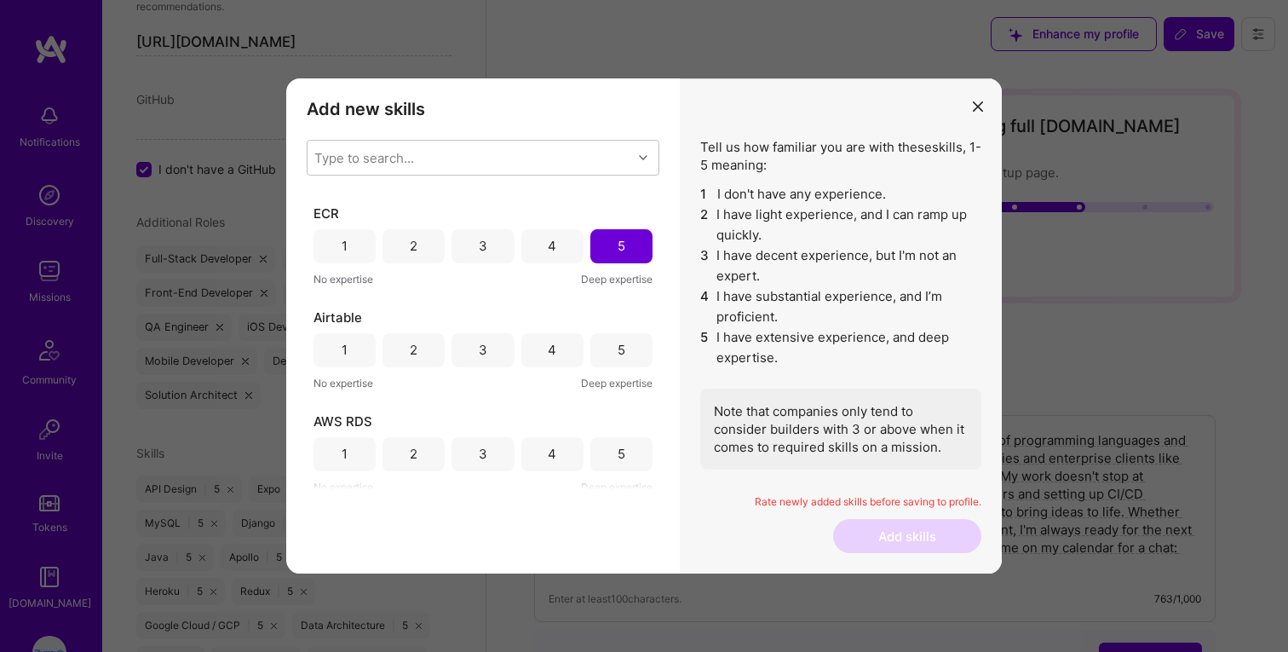
click at [618, 344] on div "5" at bounding box center [622, 350] width 8 height 18
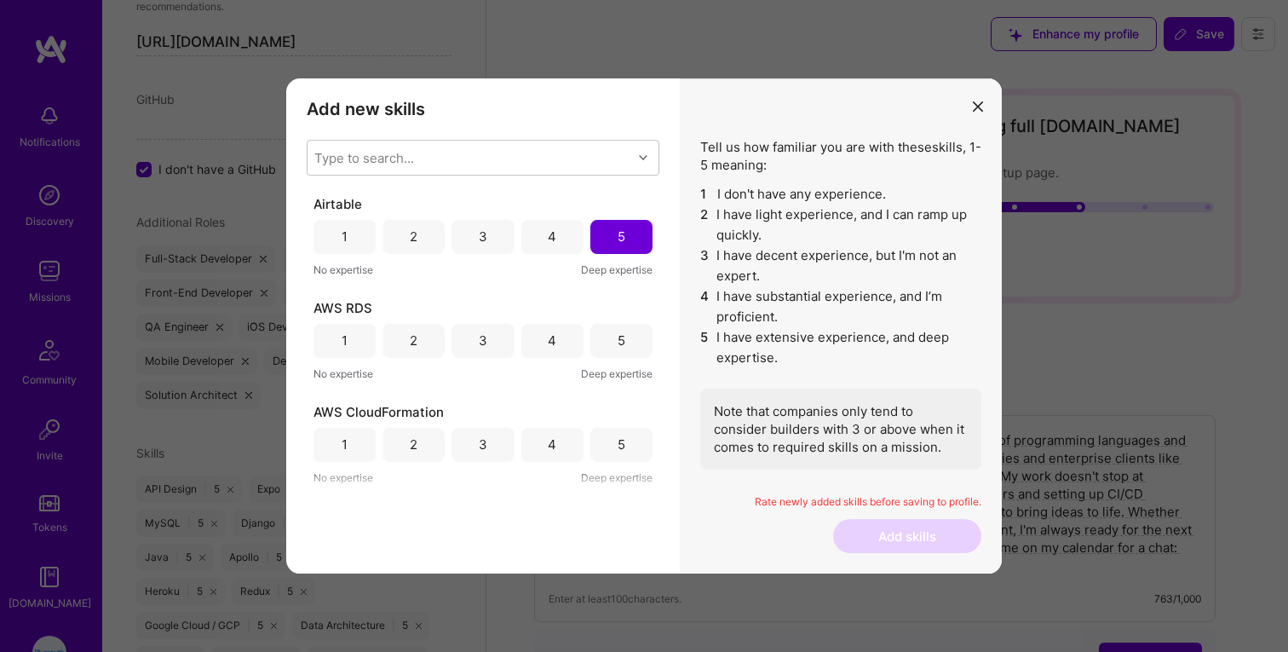
scroll to position [735, 0]
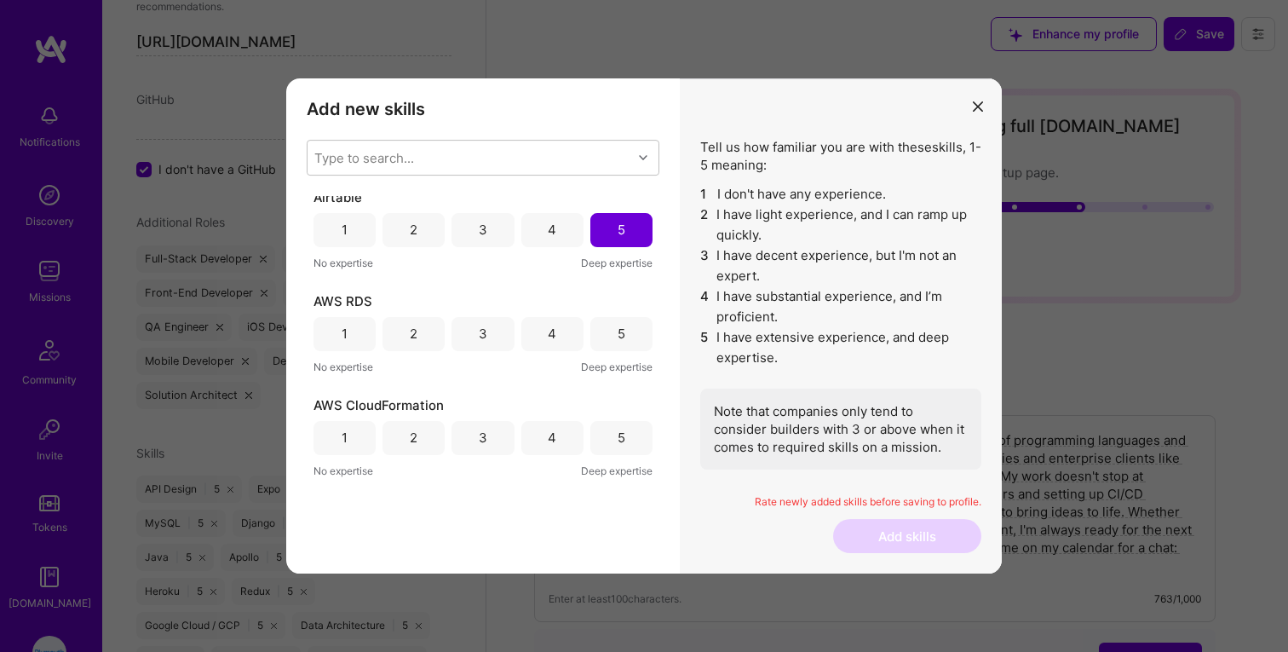
click at [532, 228] on div "4" at bounding box center [552, 230] width 62 height 34
click at [610, 338] on div "5" at bounding box center [621, 334] width 62 height 34
click at [610, 338] on div "5" at bounding box center [621, 330] width 62 height 34
click at [539, 325] on div "4" at bounding box center [552, 334] width 62 height 34
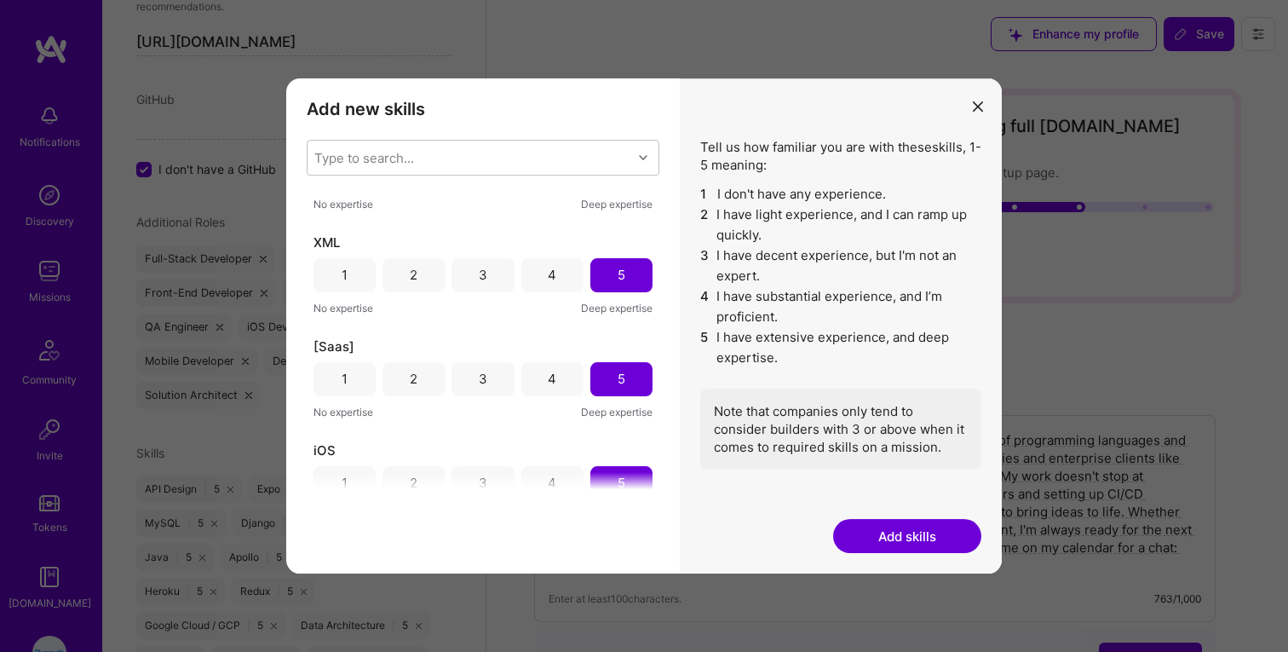
scroll to position [9351, 0]
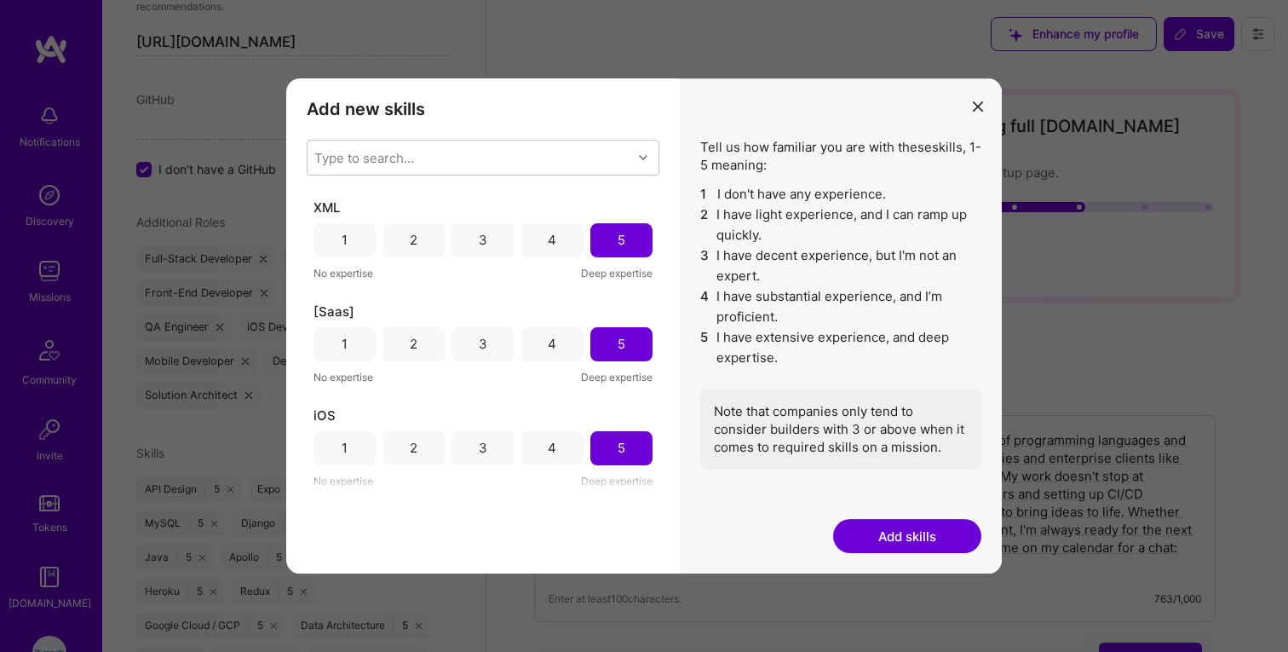
click at [980, 102] on icon "modal" at bounding box center [978, 106] width 10 height 10
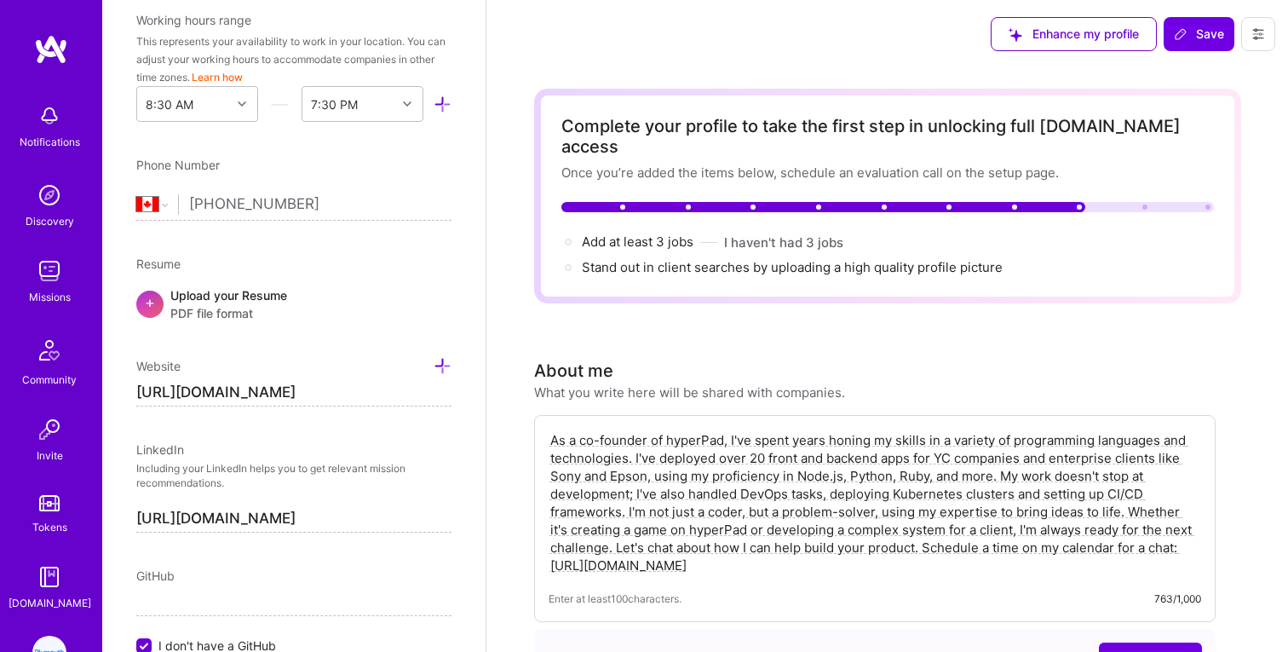
scroll to position [519, 0]
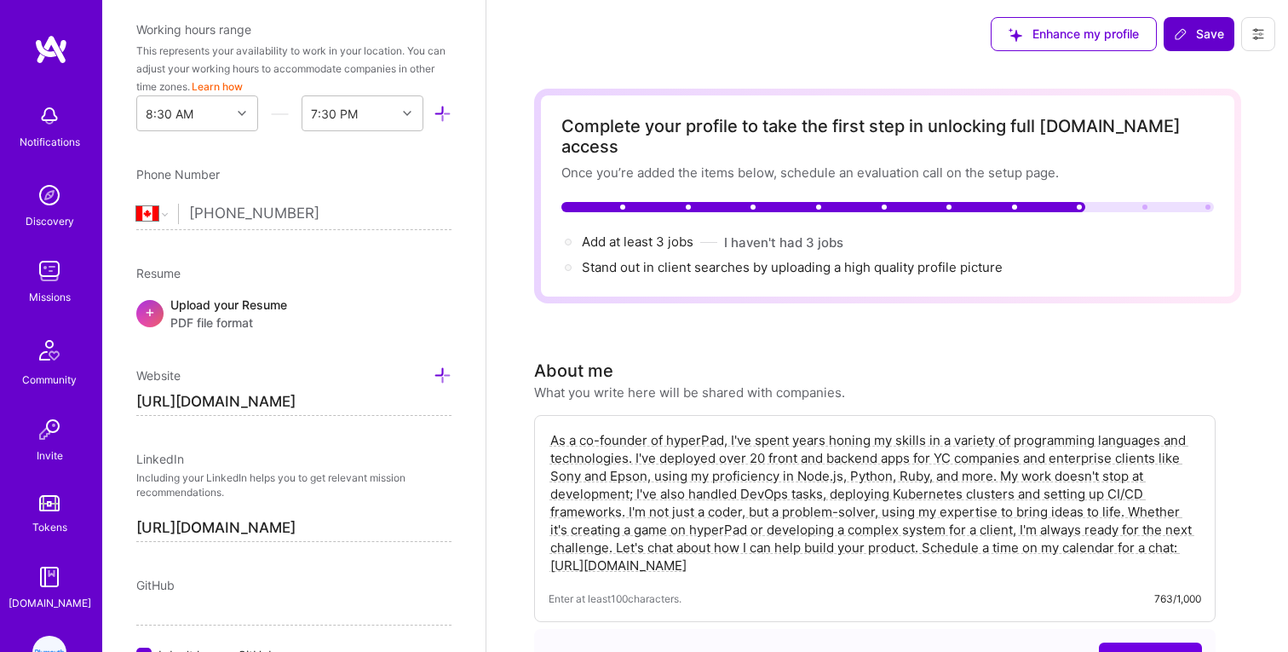
click at [1199, 41] on span "Save" at bounding box center [1199, 34] width 50 height 17
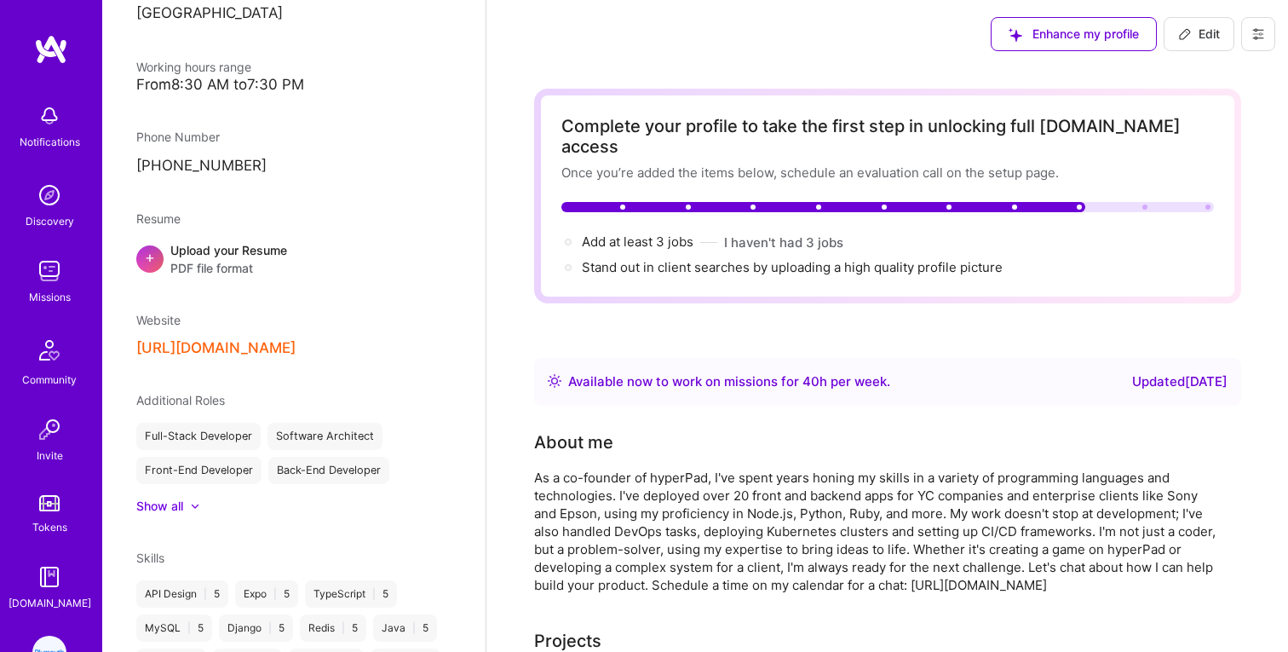
scroll to position [536, 0]
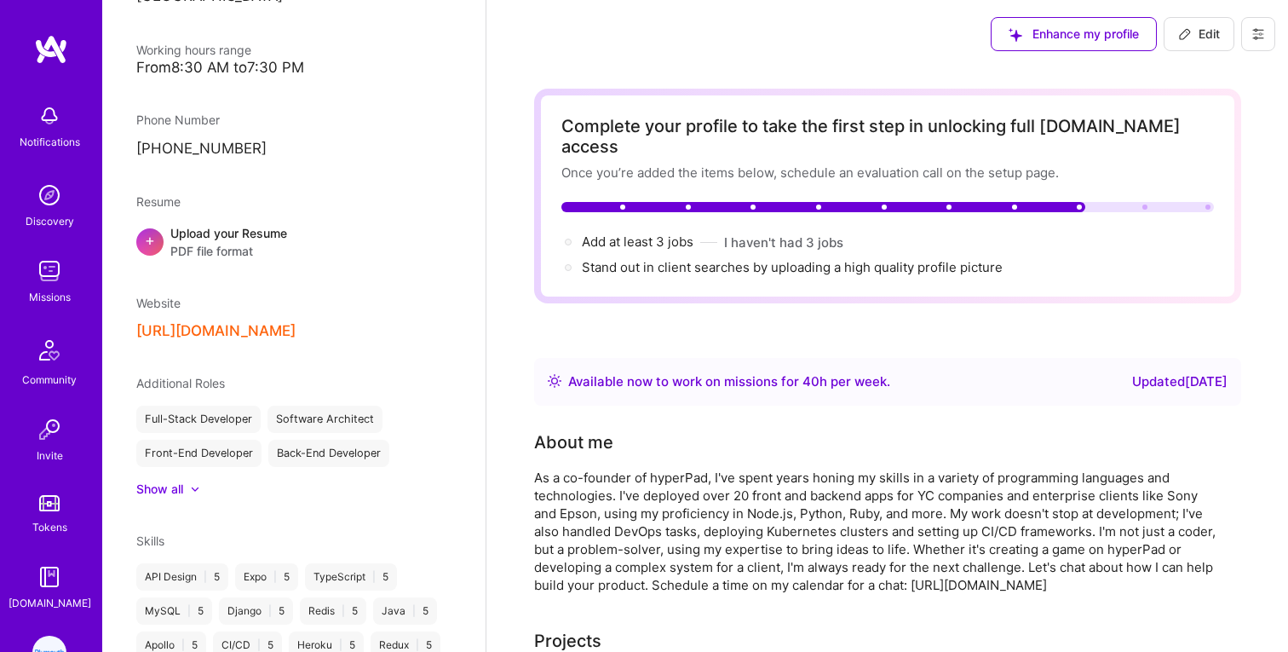
click at [46, 294] on div "Missions" at bounding box center [50, 297] width 42 height 18
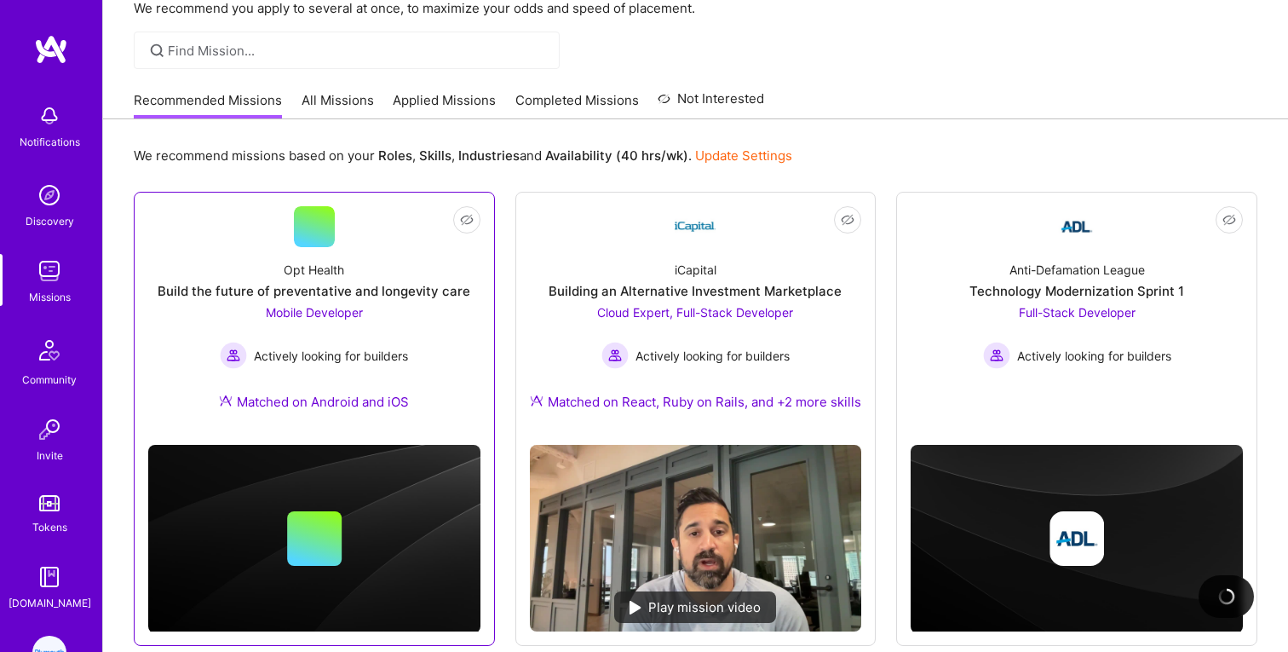
scroll to position [105, 0]
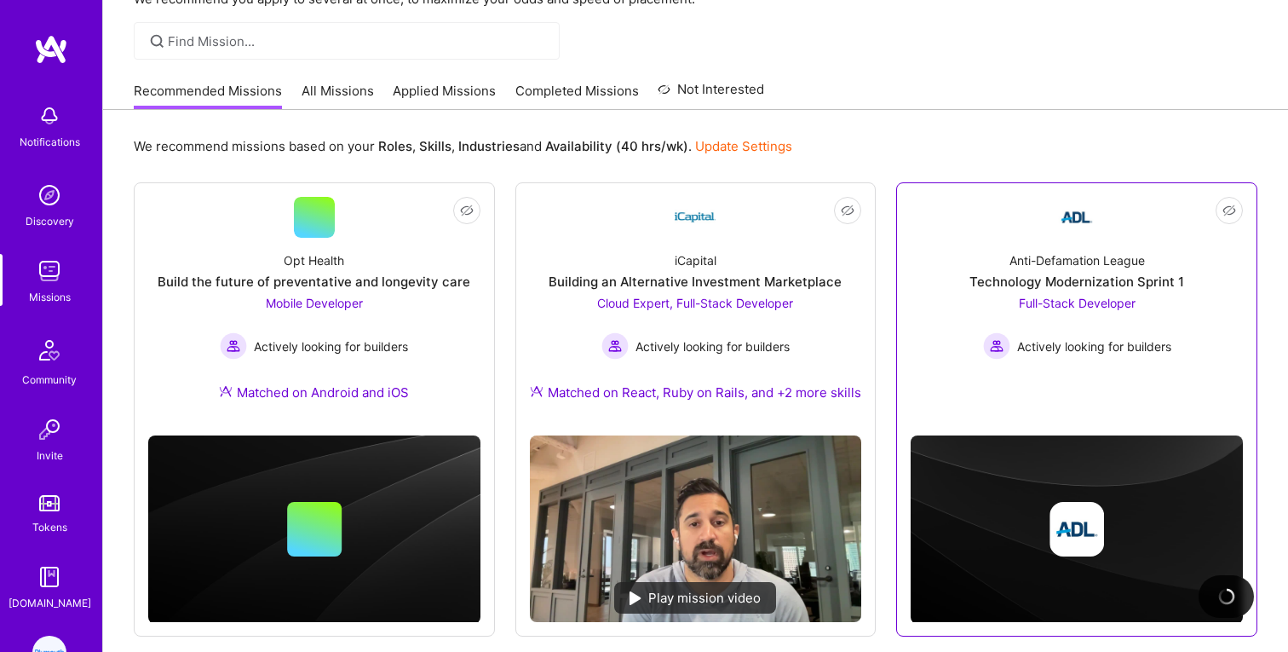
click at [1137, 260] on div "Anti-Defamation League" at bounding box center [1076, 260] width 135 height 18
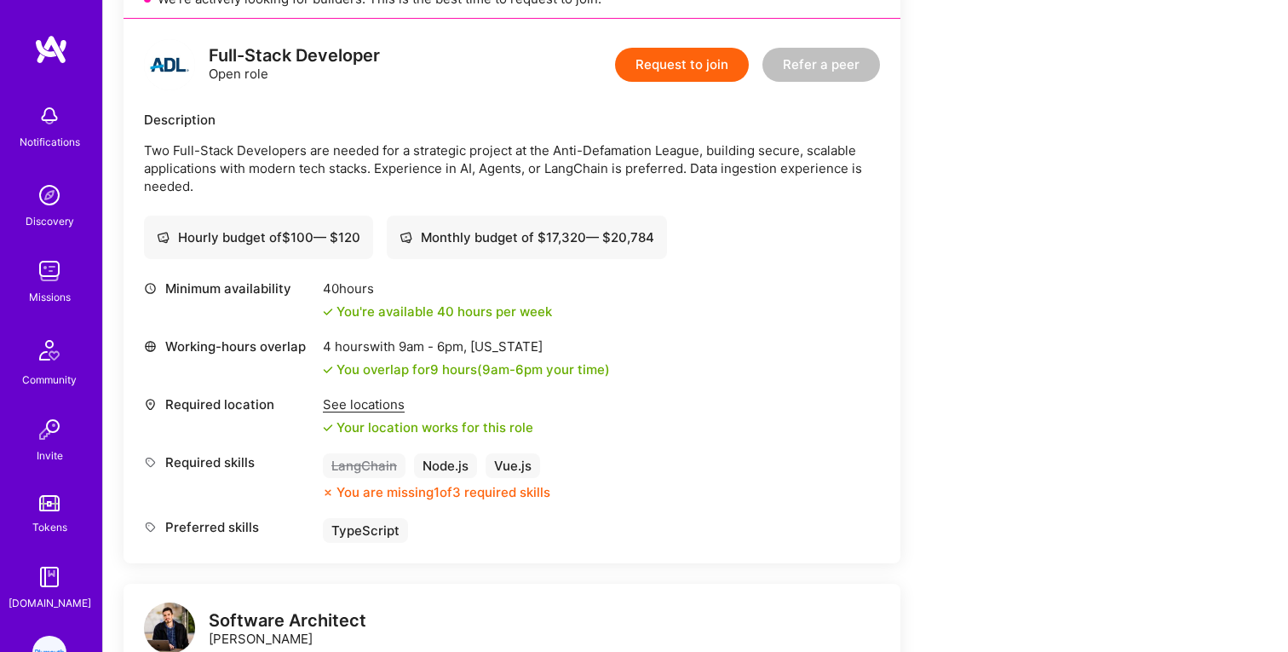
scroll to position [418, 0]
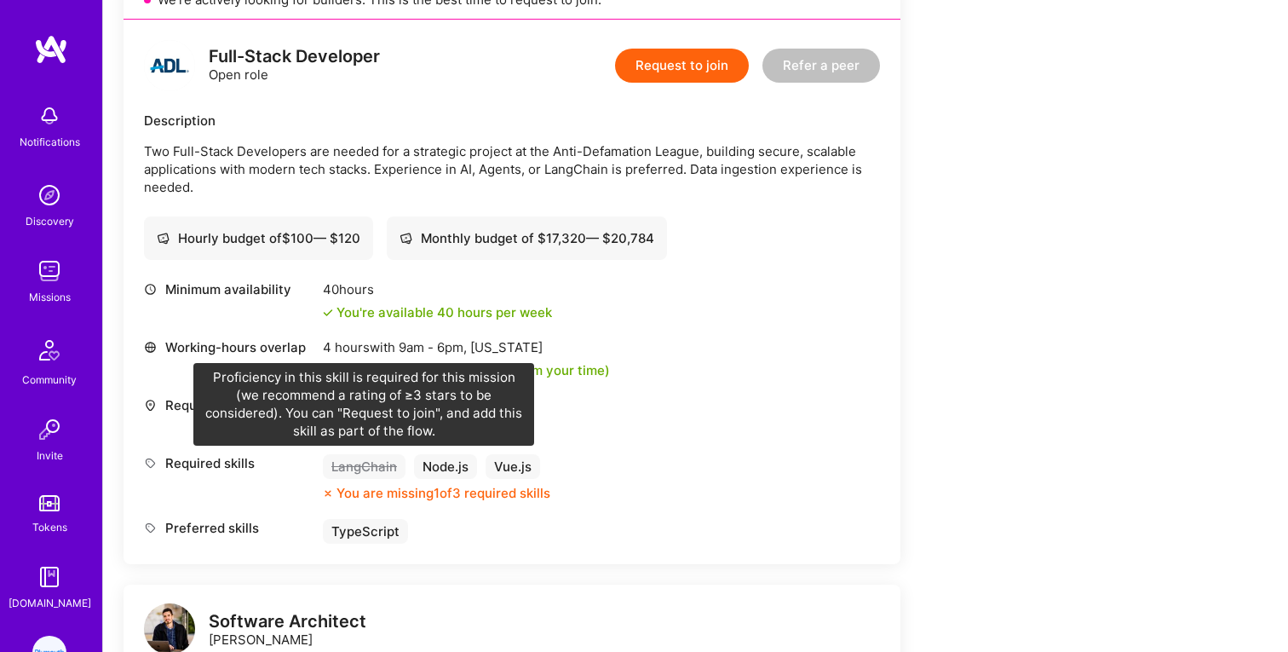
click at [355, 470] on div "LangChain" at bounding box center [364, 466] width 83 height 25
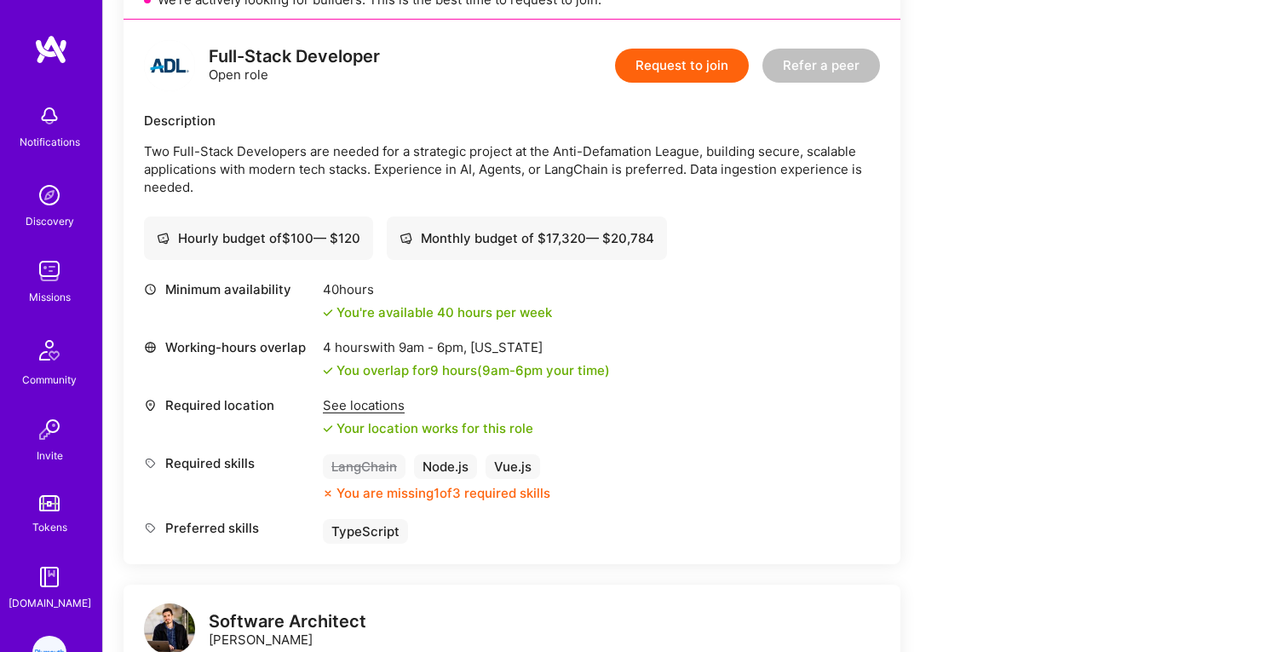
click at [356, 470] on div "LangChain" at bounding box center [364, 466] width 83 height 25
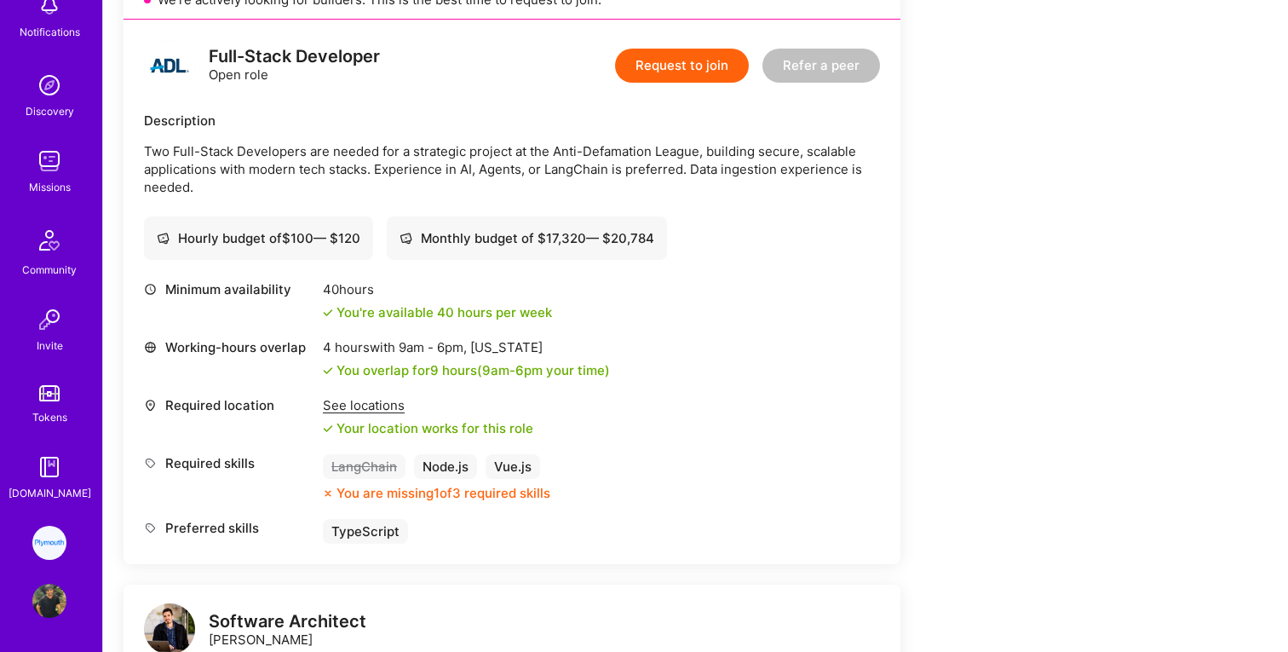
click at [58, 619] on div "Notifications Discovery Missions Community Invite Tokens A.Guide Plymouth: Full…" at bounding box center [51, 326] width 102 height 652
click at [50, 612] on img at bounding box center [49, 601] width 34 height 34
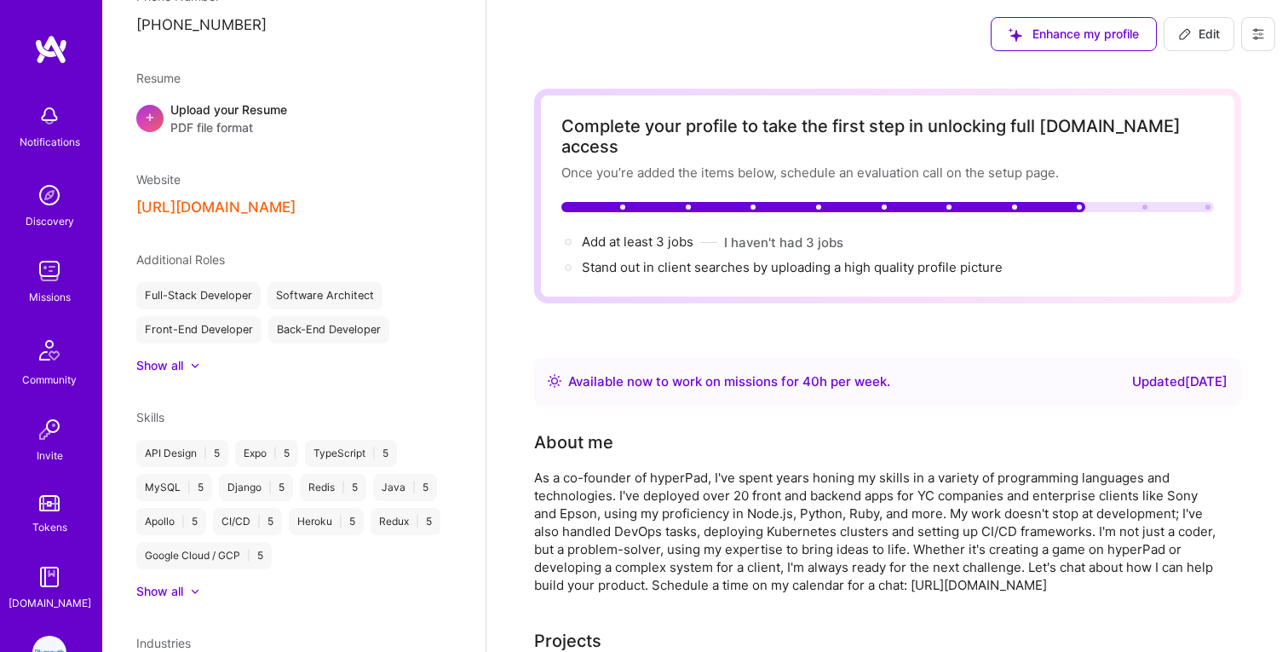
scroll to position [852, 0]
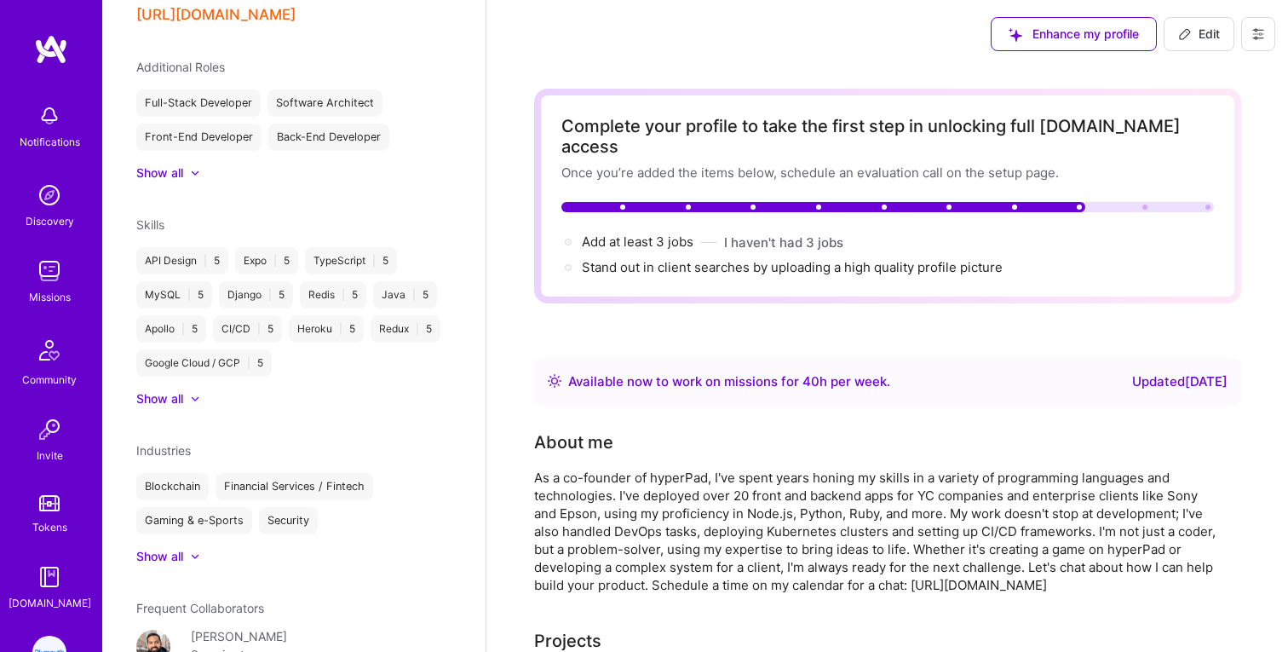
click at [161, 217] on span "Skills" at bounding box center [150, 224] width 28 height 14
click at [171, 390] on div "Show all" at bounding box center [159, 398] width 47 height 17
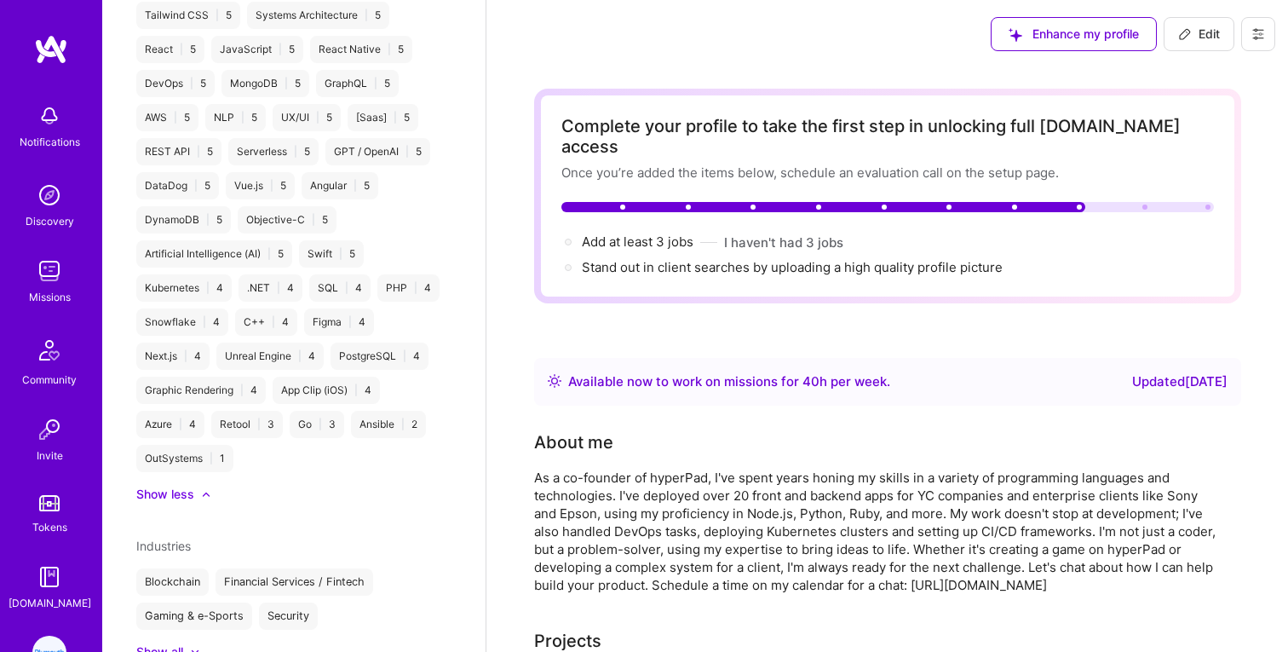
scroll to position [1579, 0]
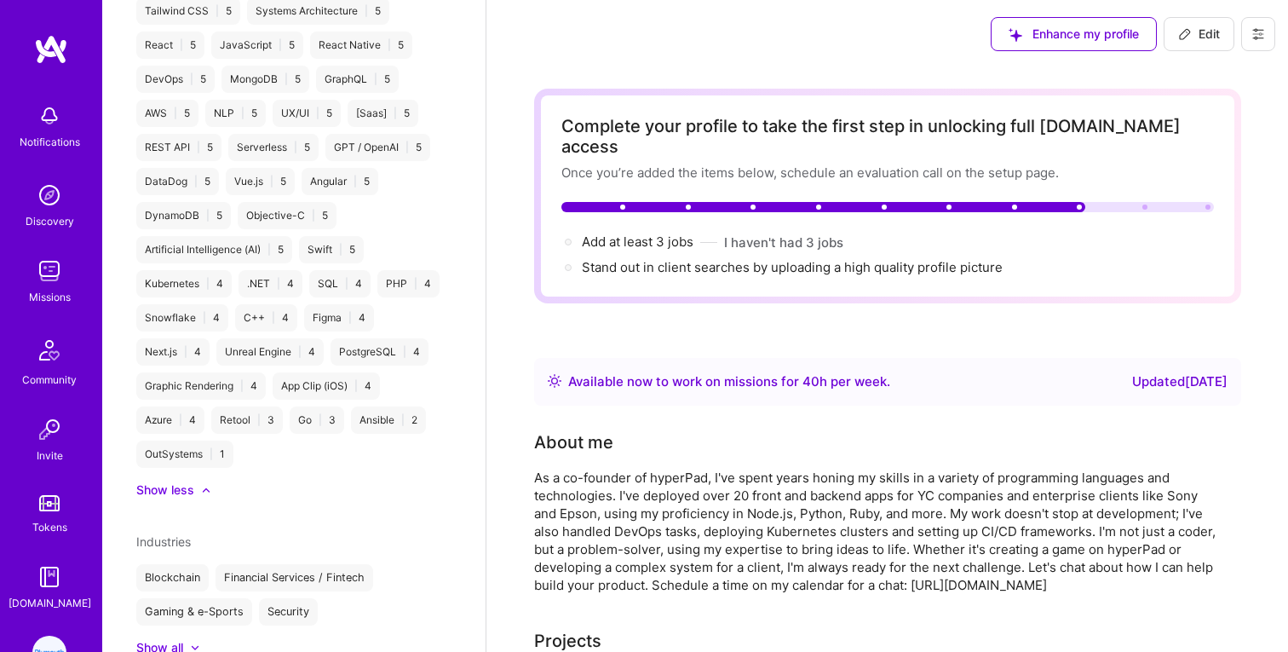
click at [1207, 32] on span "Edit" at bounding box center [1199, 34] width 42 height 17
select select "CA"
select select "Right Now"
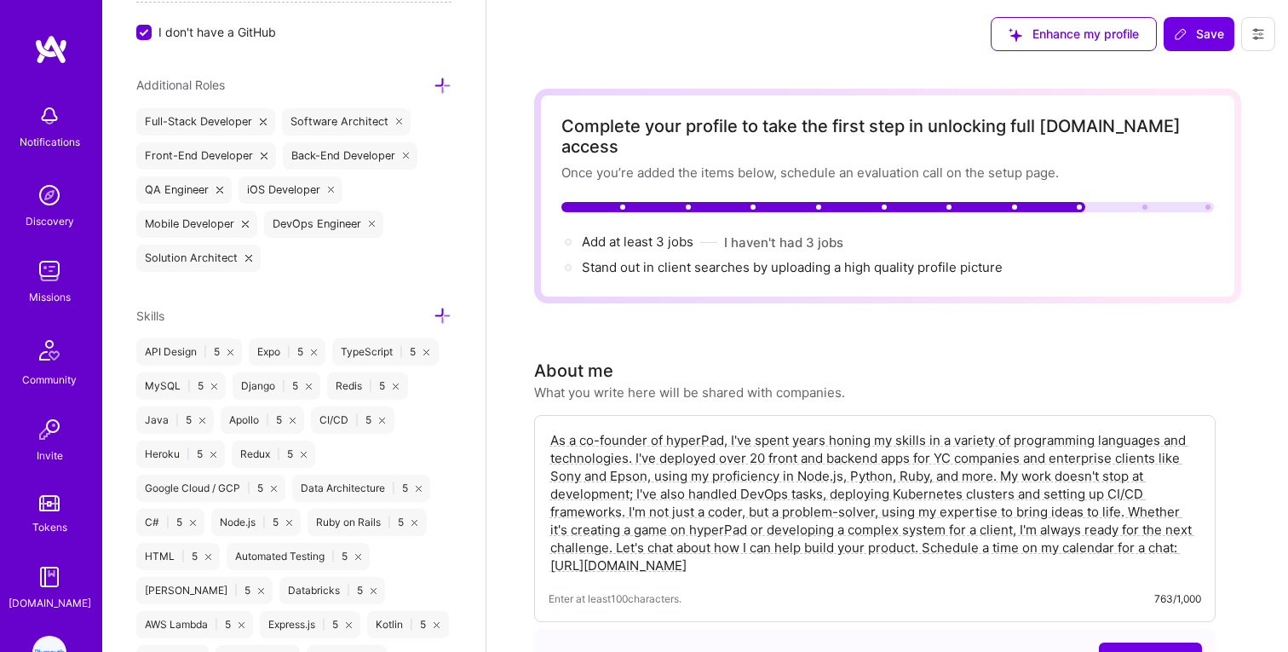
scroll to position [1157, 0]
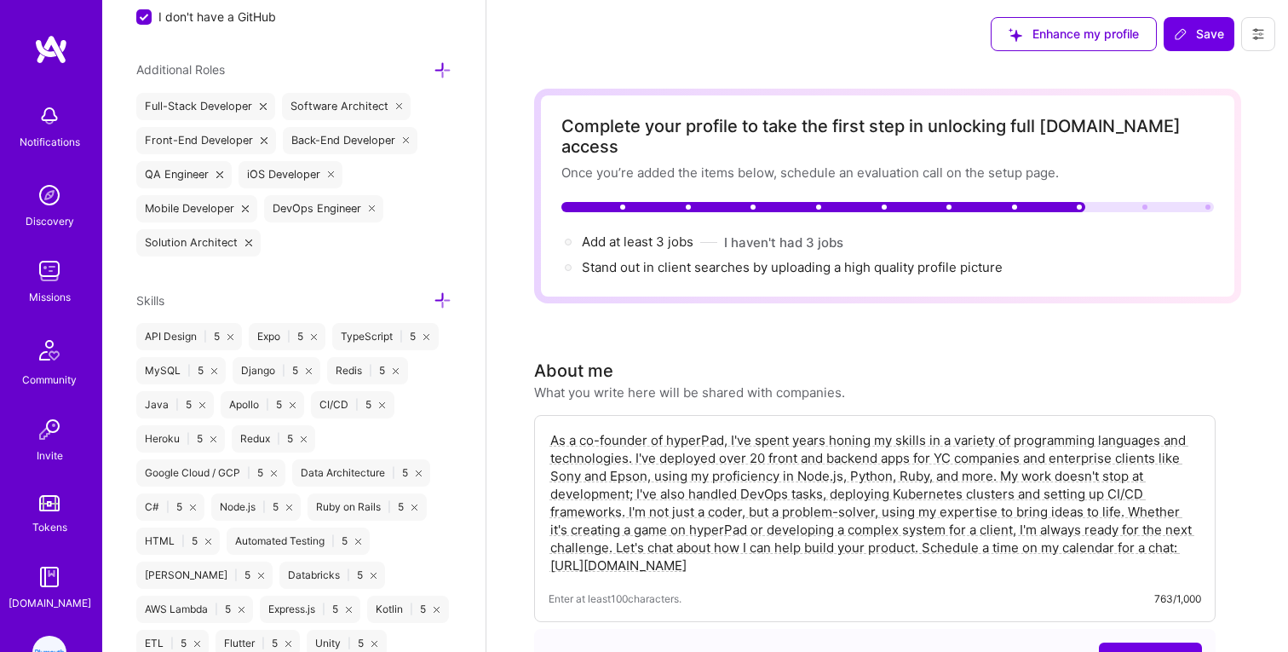
click at [437, 296] on icon at bounding box center [443, 300] width 18 height 18
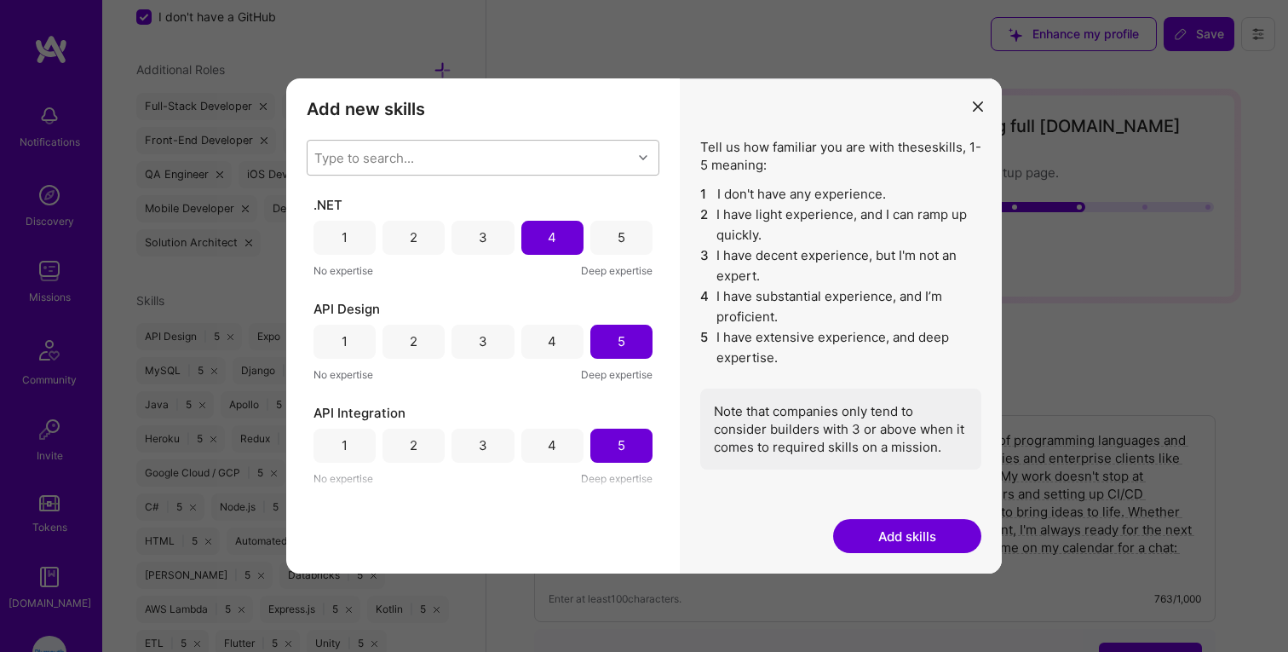
click at [402, 164] on div "Type to search..." at bounding box center [364, 157] width 100 height 18
type input "lan"
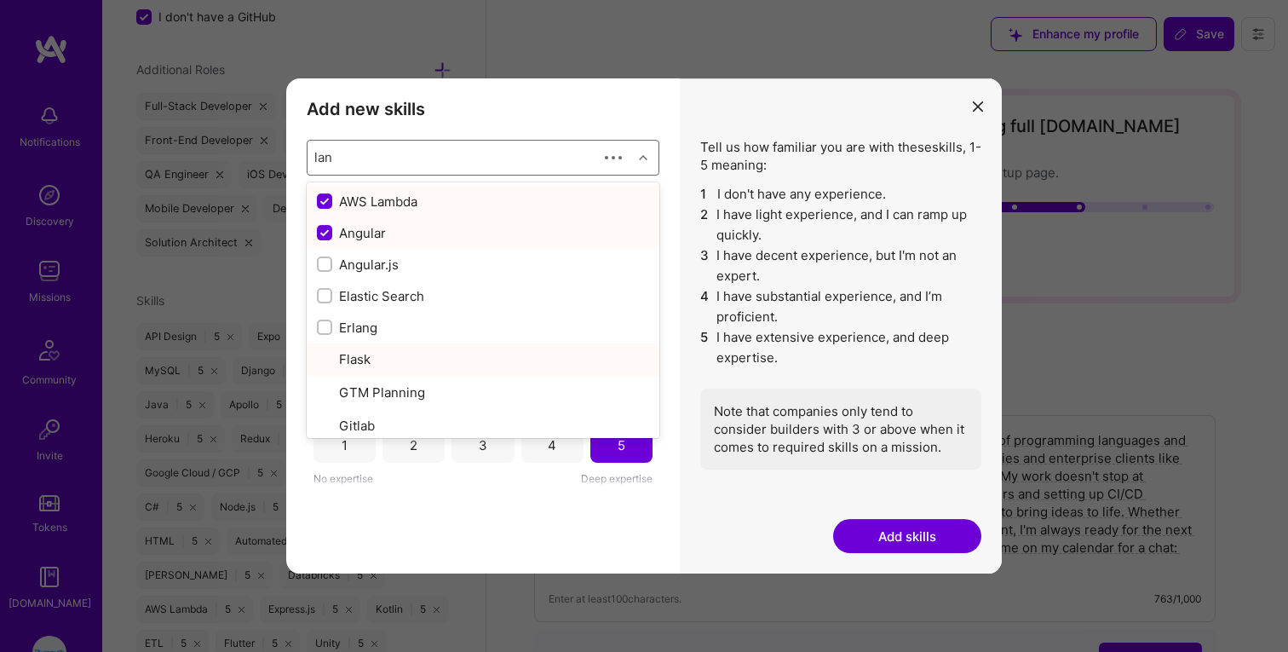
checkbox input "false"
type input "lang"
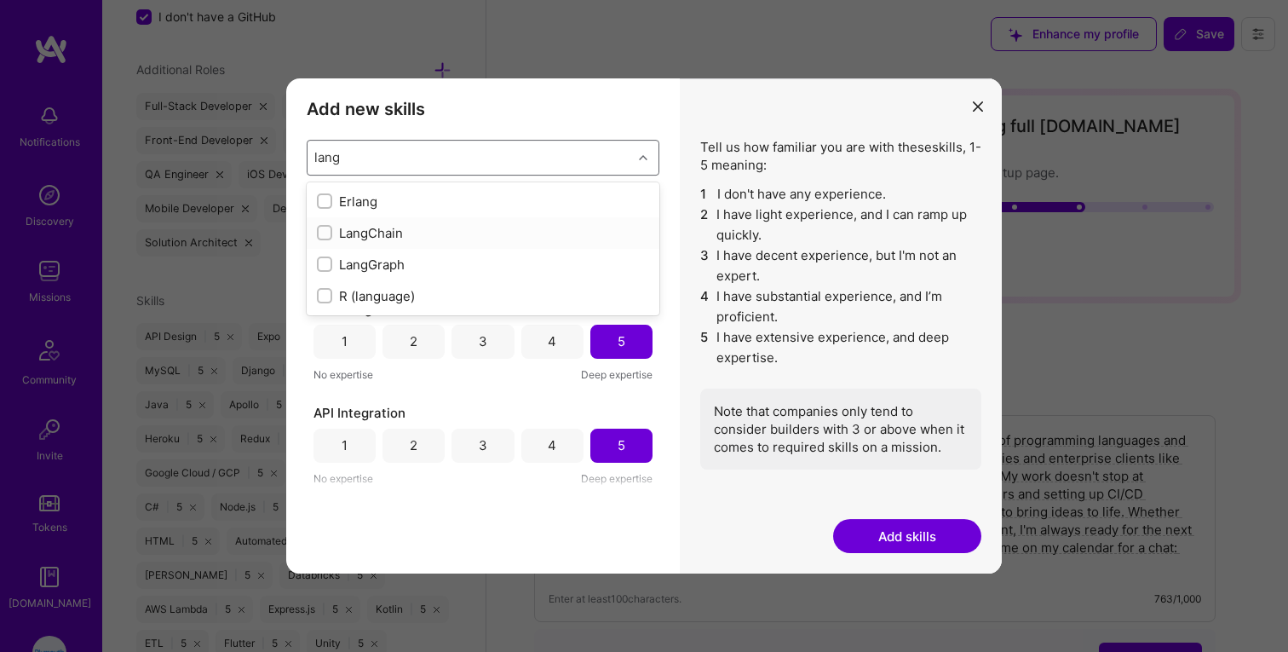
click at [308, 227] on div "LangChain" at bounding box center [483, 233] width 353 height 32
checkbox input "true"
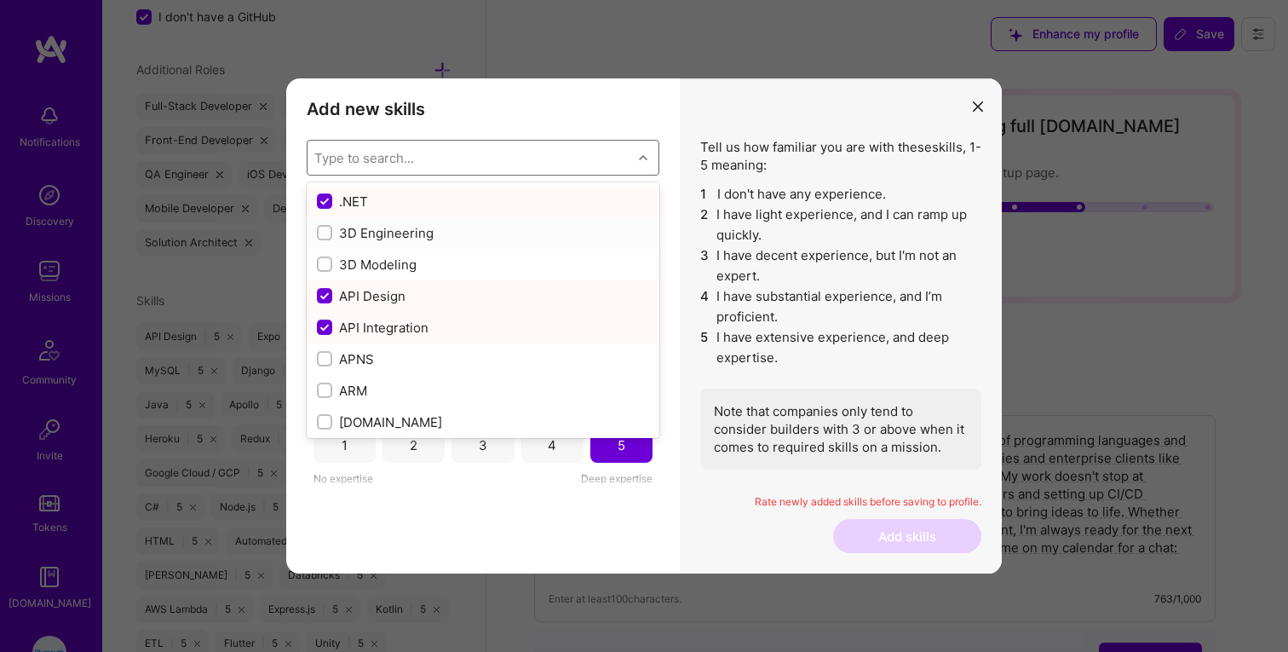
click at [319, 227] on div "modal" at bounding box center [324, 232] width 15 height 15
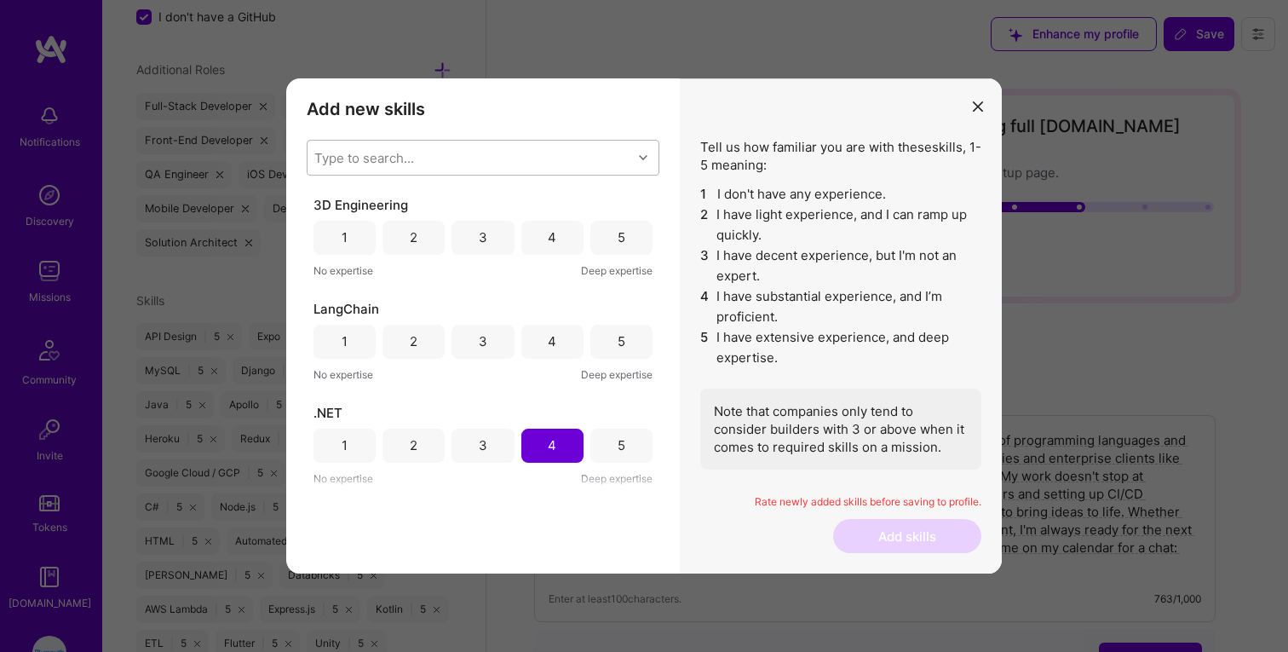
scroll to position [0, 0]
click at [974, 110] on icon "modal" at bounding box center [978, 106] width 10 height 10
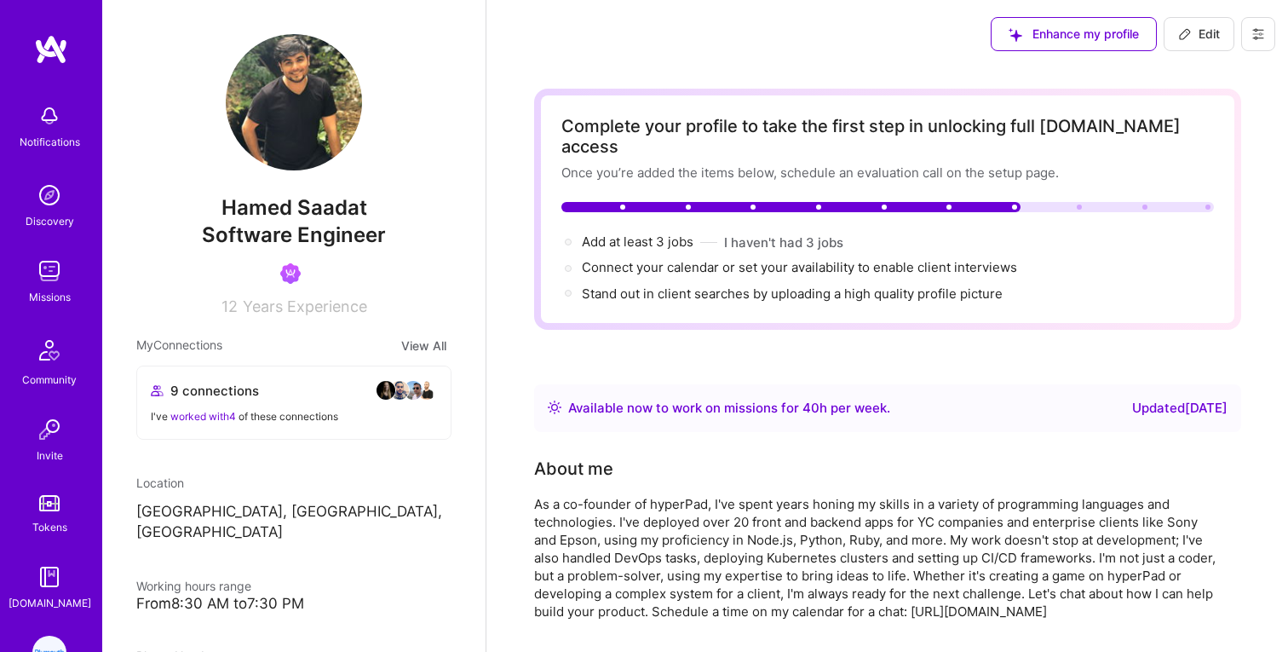
click at [1209, 33] on span "Edit" at bounding box center [1199, 34] width 42 height 17
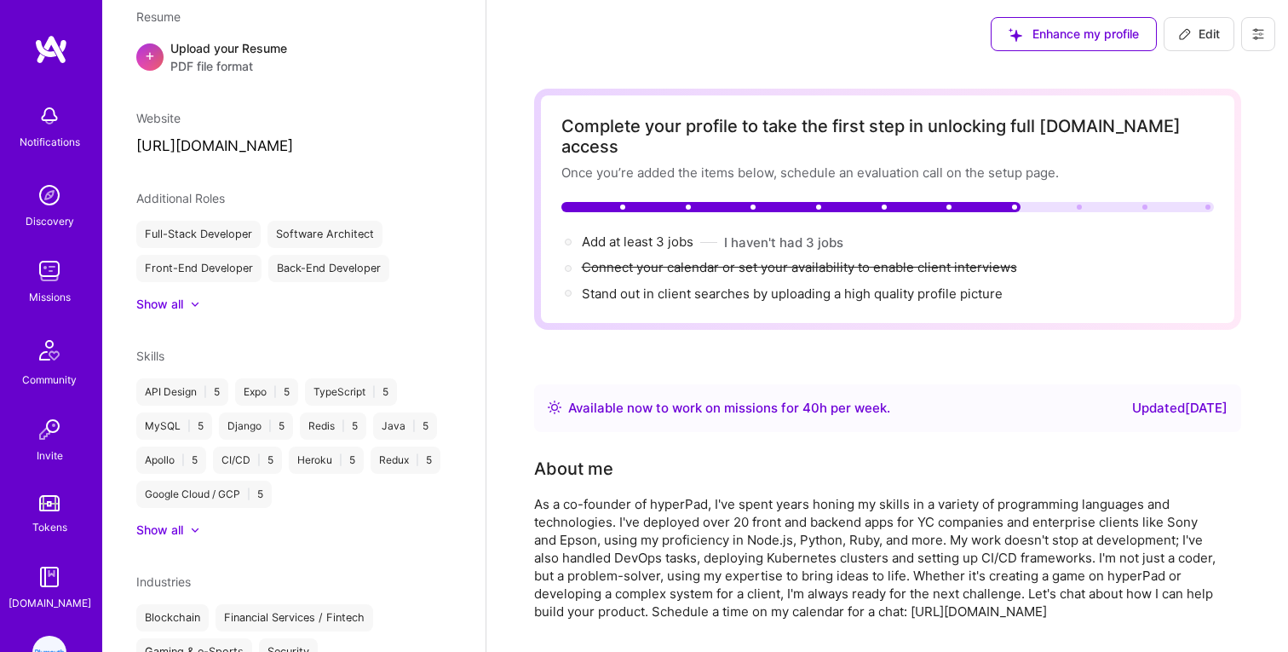
select select "CA"
select select "Right Now"
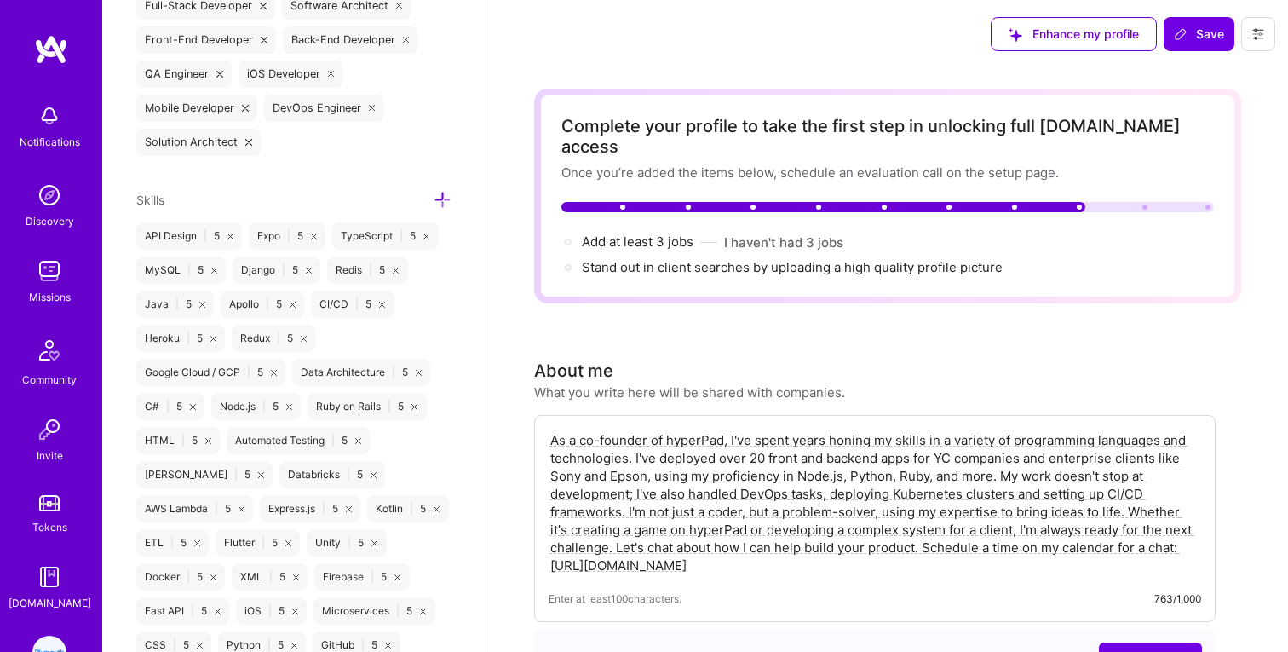
scroll to position [1261, 0]
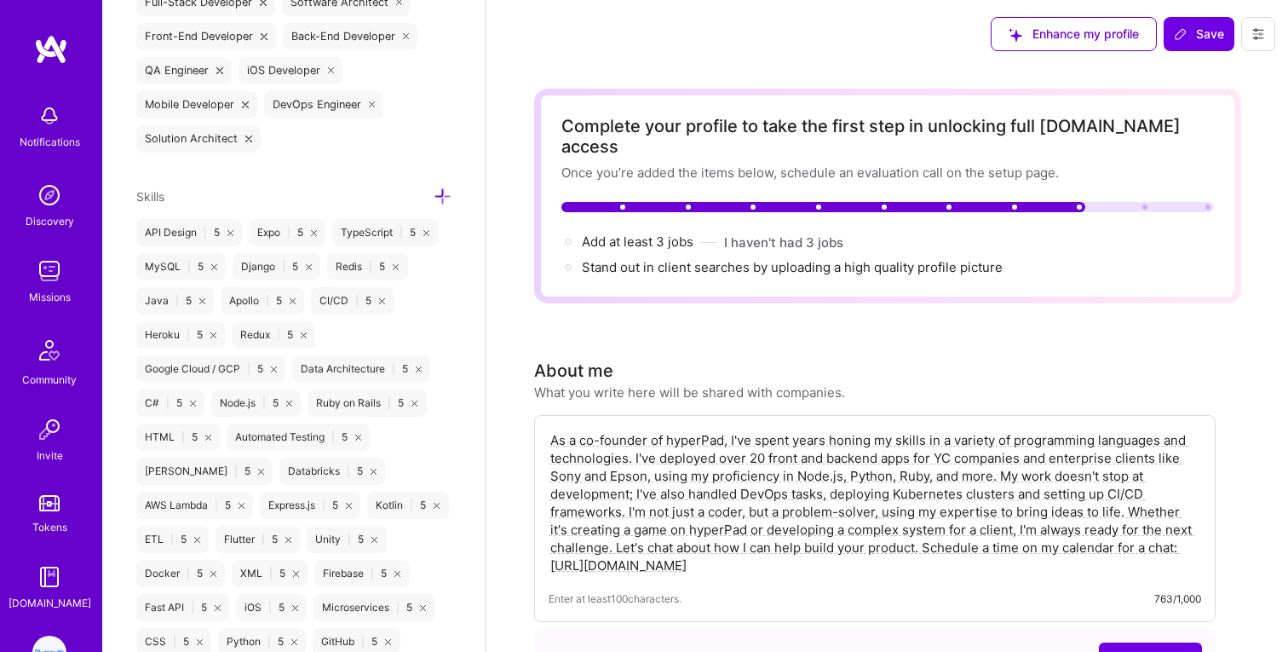
click at [444, 194] on icon at bounding box center [443, 196] width 18 height 18
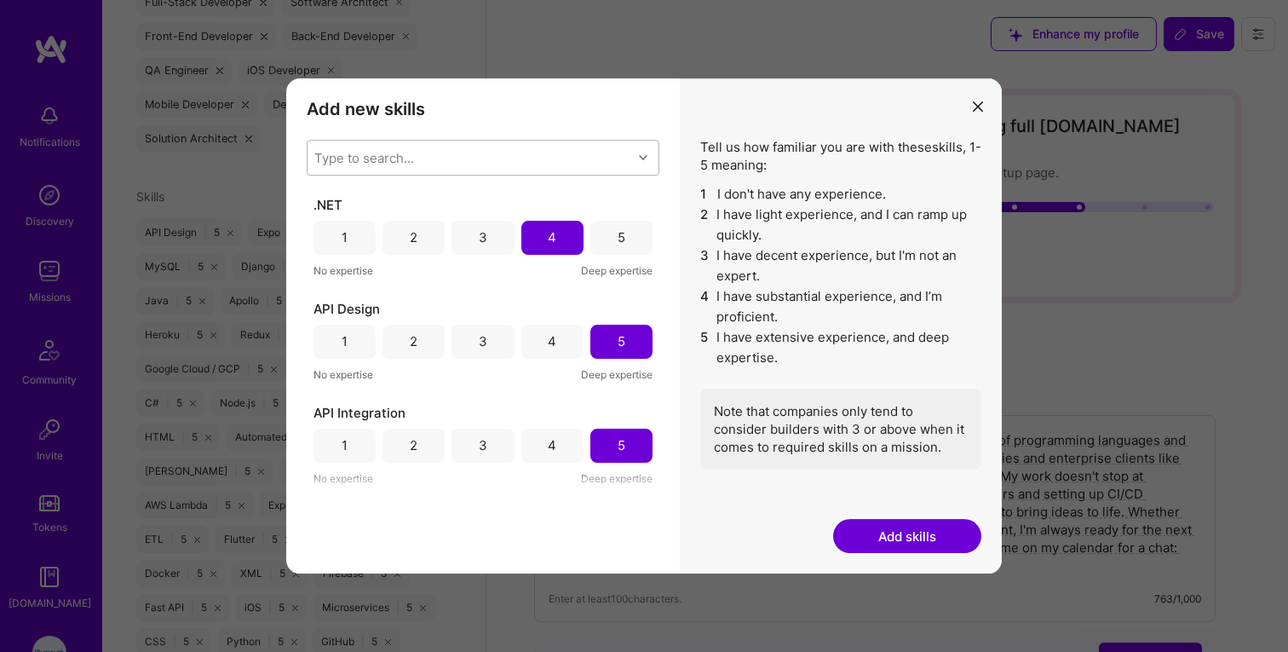
click at [515, 140] on div "Type to search..." at bounding box center [483, 158] width 353 height 36
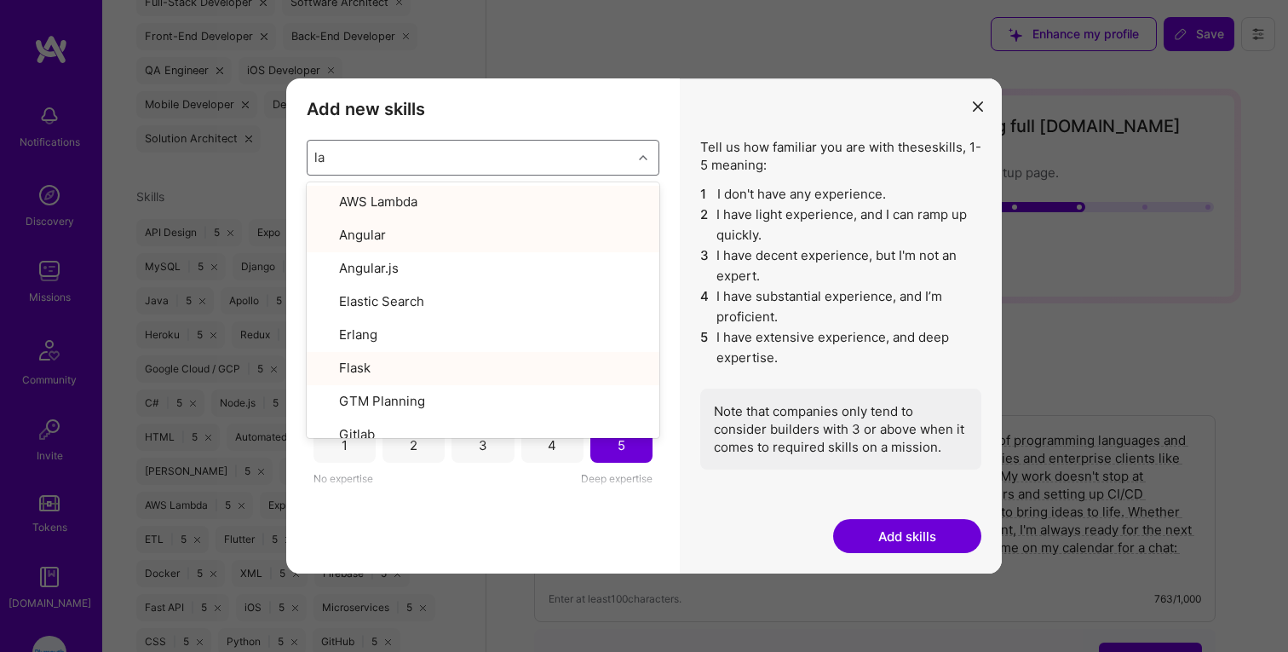
type input "lan"
checkbox input "false"
type input "lang"
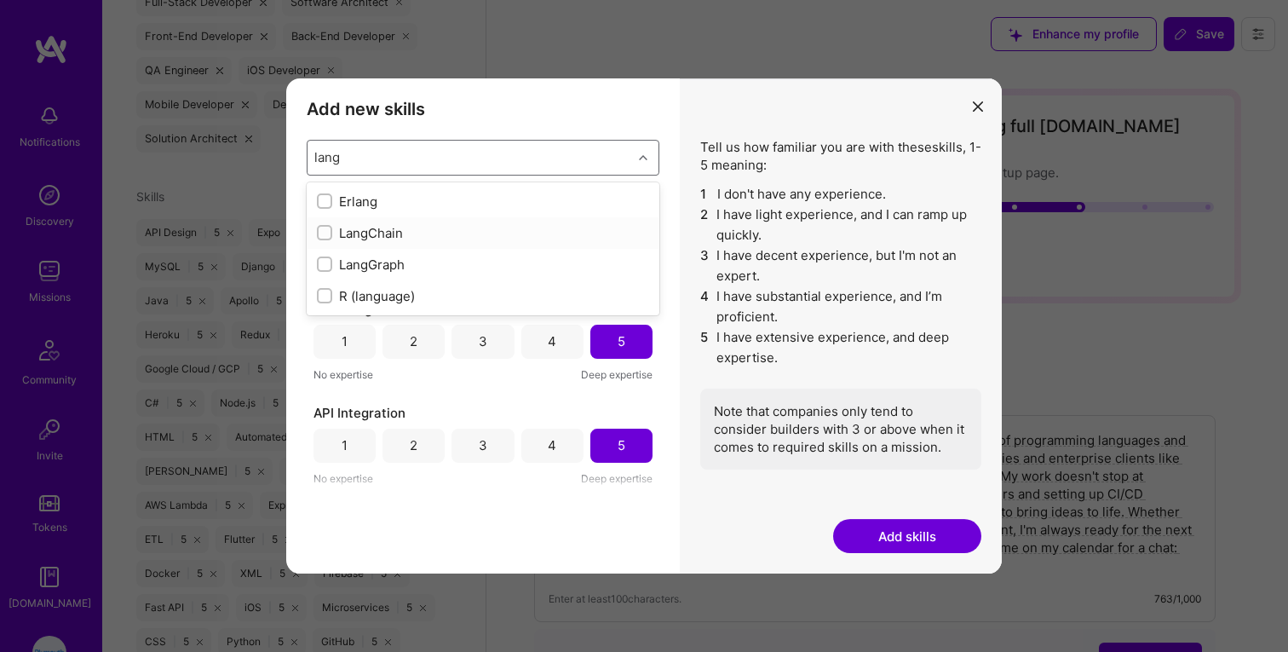
click at [324, 229] on input "modal" at bounding box center [326, 233] width 12 height 12
checkbox input "false"
checkbox input "true"
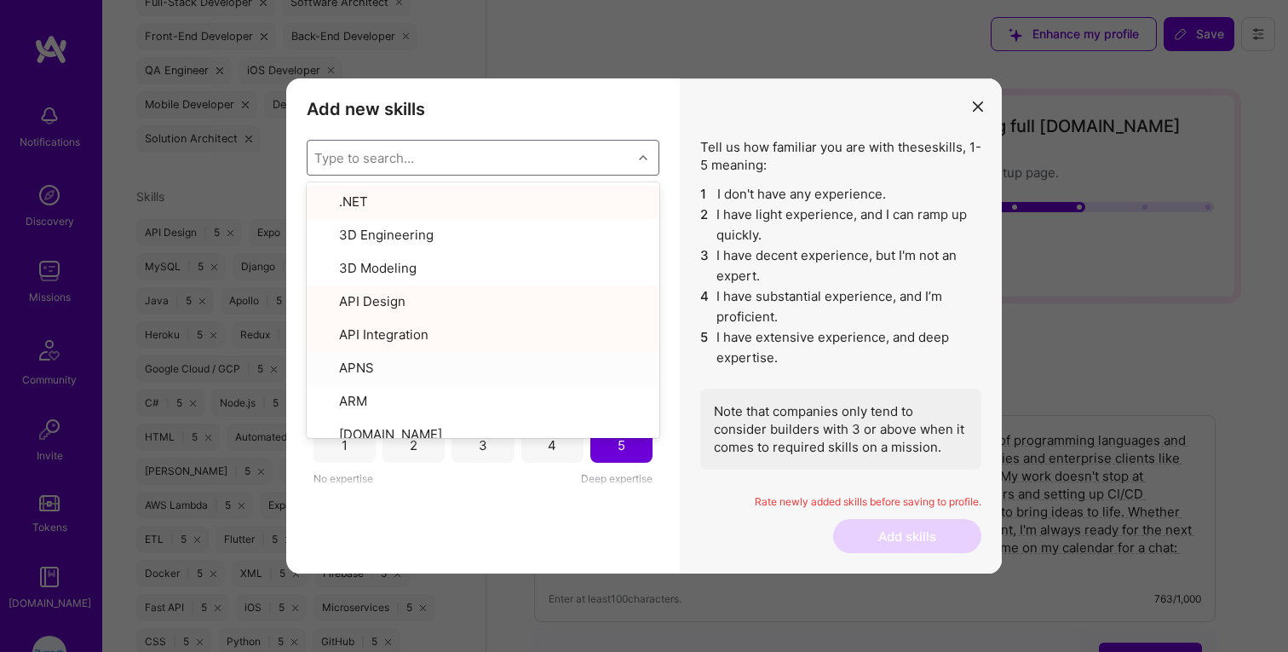
click at [769, 342] on li "5 I have extensive experience, and deep expertise." at bounding box center [840, 347] width 281 height 41
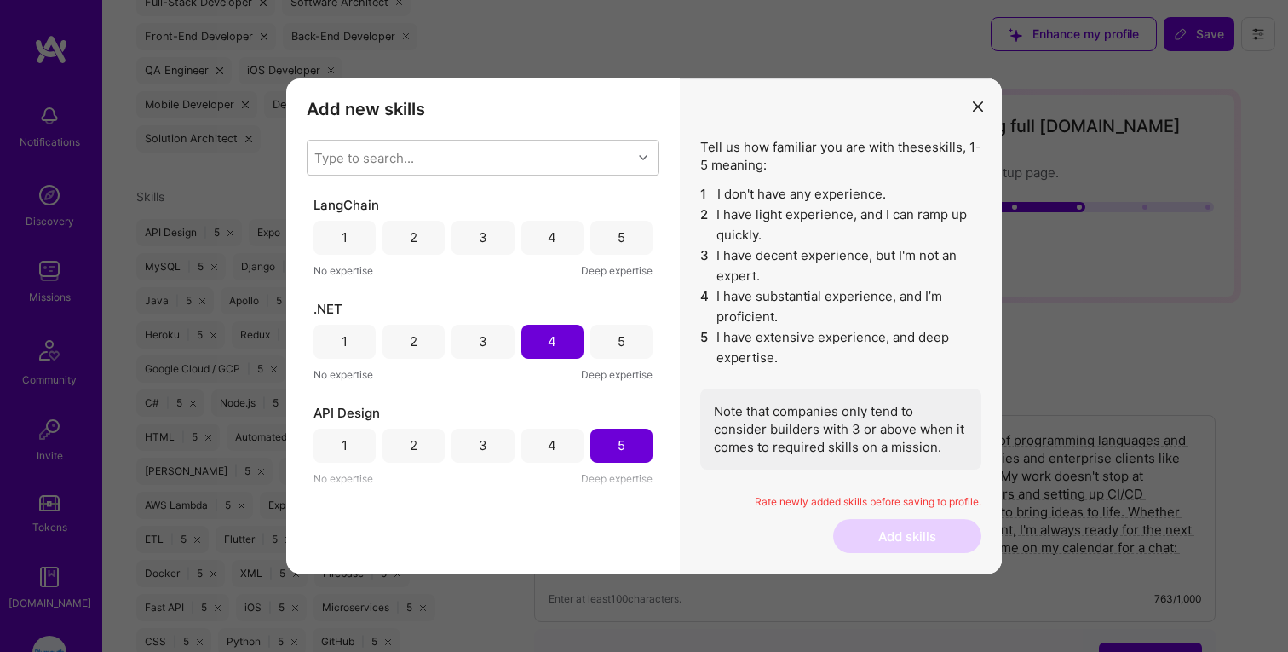
click at [548, 239] on div "4" at bounding box center [552, 237] width 9 height 18
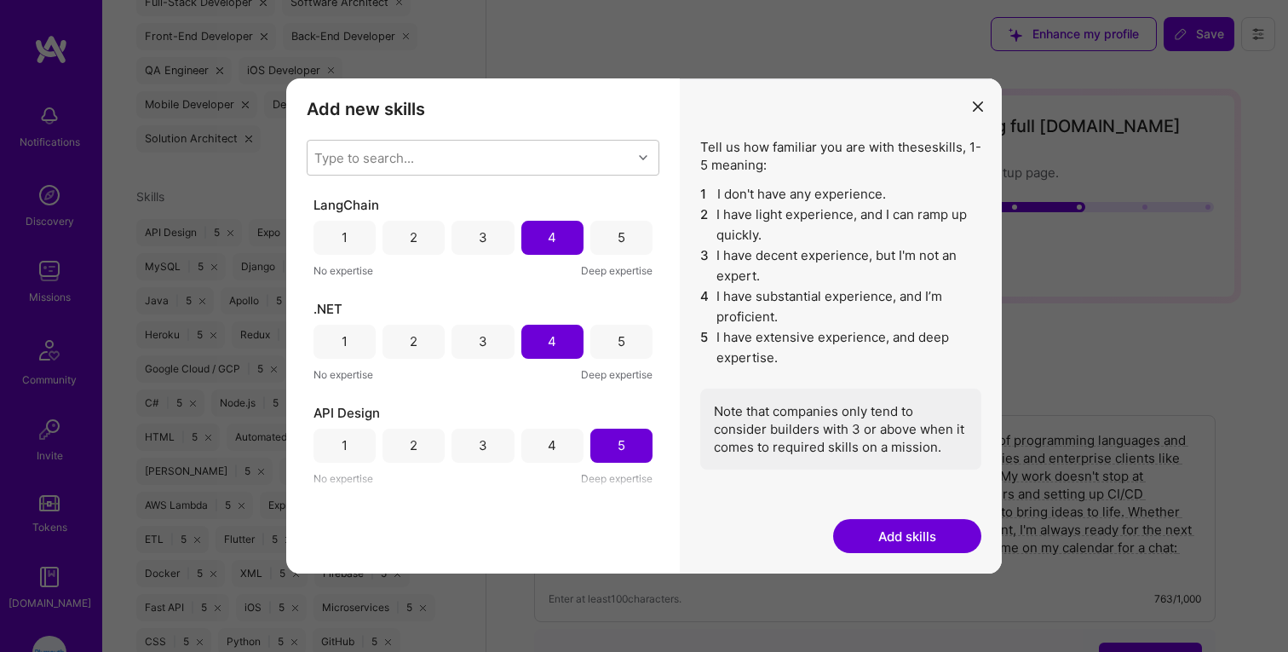
click at [906, 549] on button "Add skills" at bounding box center [907, 536] width 148 height 34
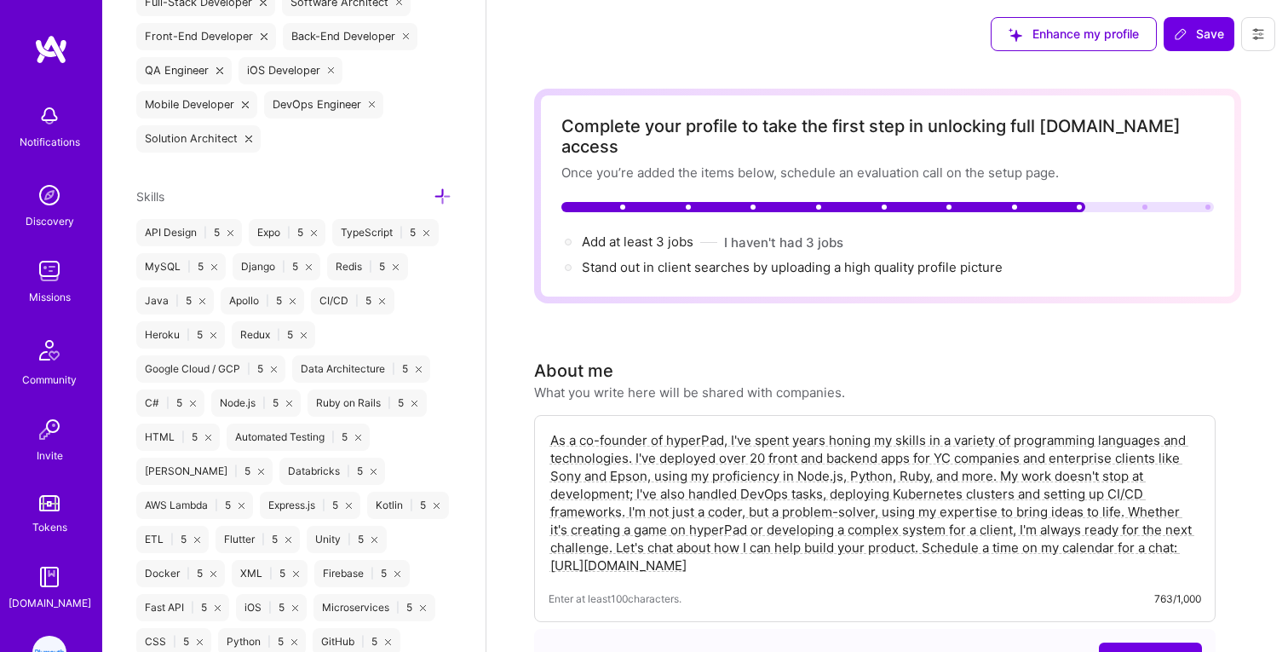
click at [446, 192] on icon at bounding box center [443, 196] width 18 height 18
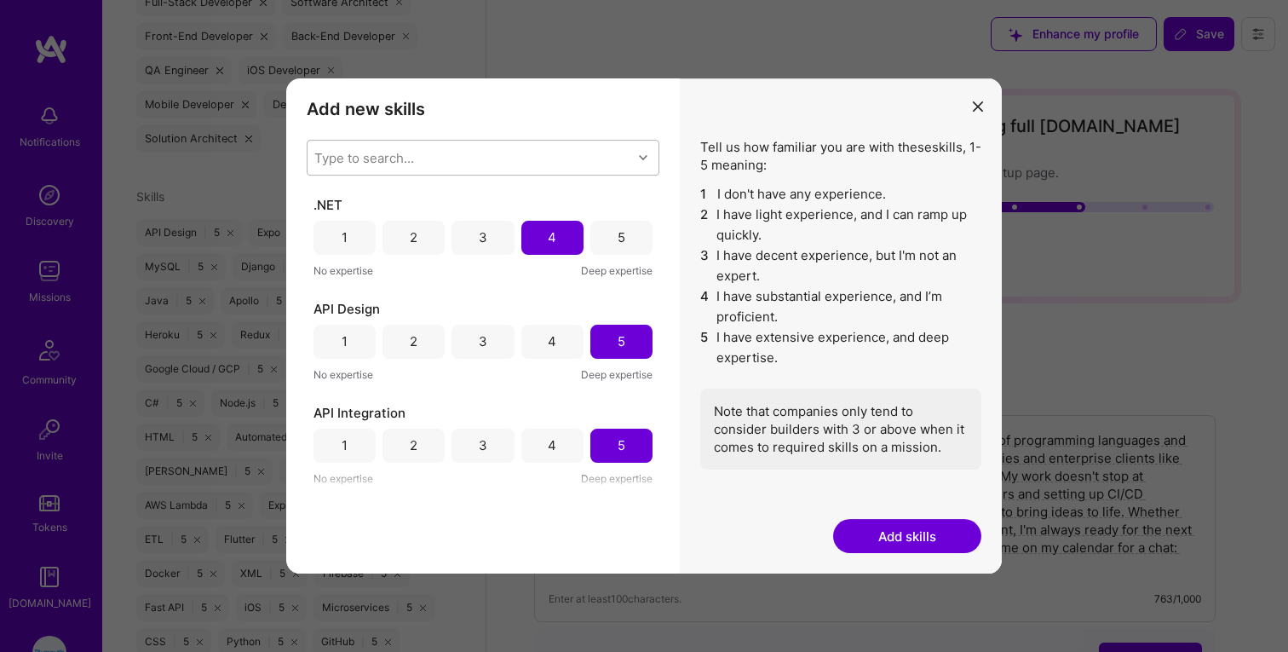
click at [437, 164] on div "Type to search..." at bounding box center [470, 158] width 325 height 34
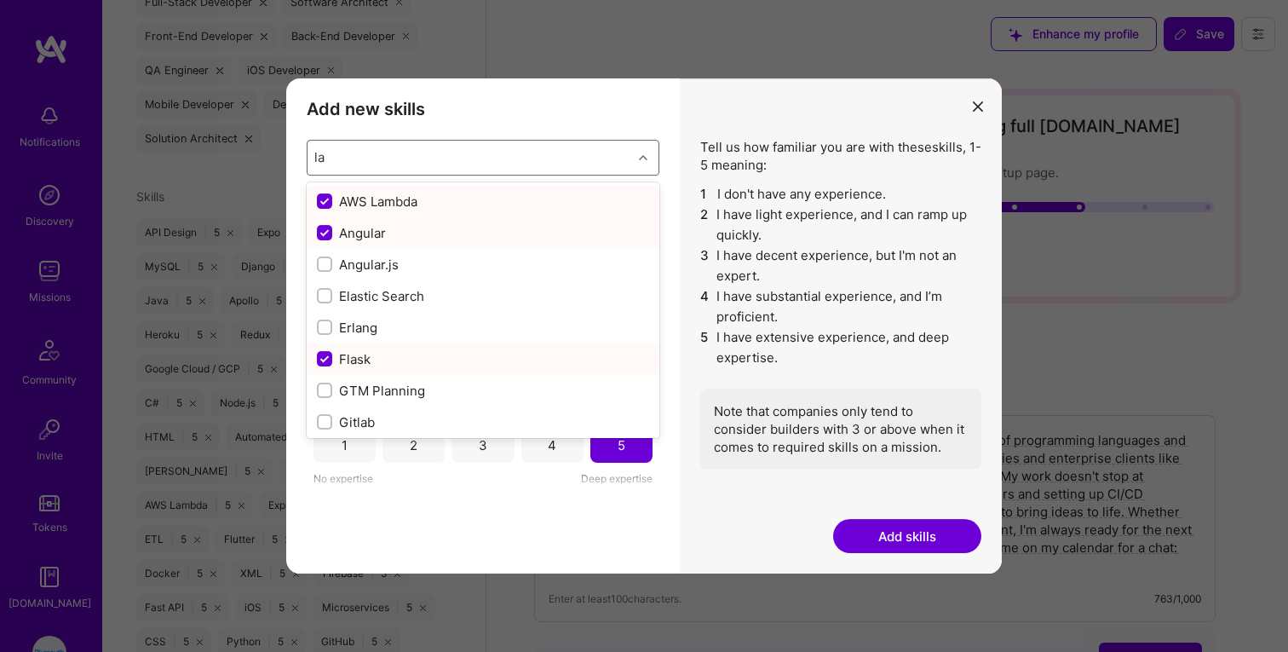
type input "lan"
checkbox input "false"
checkbox input "true"
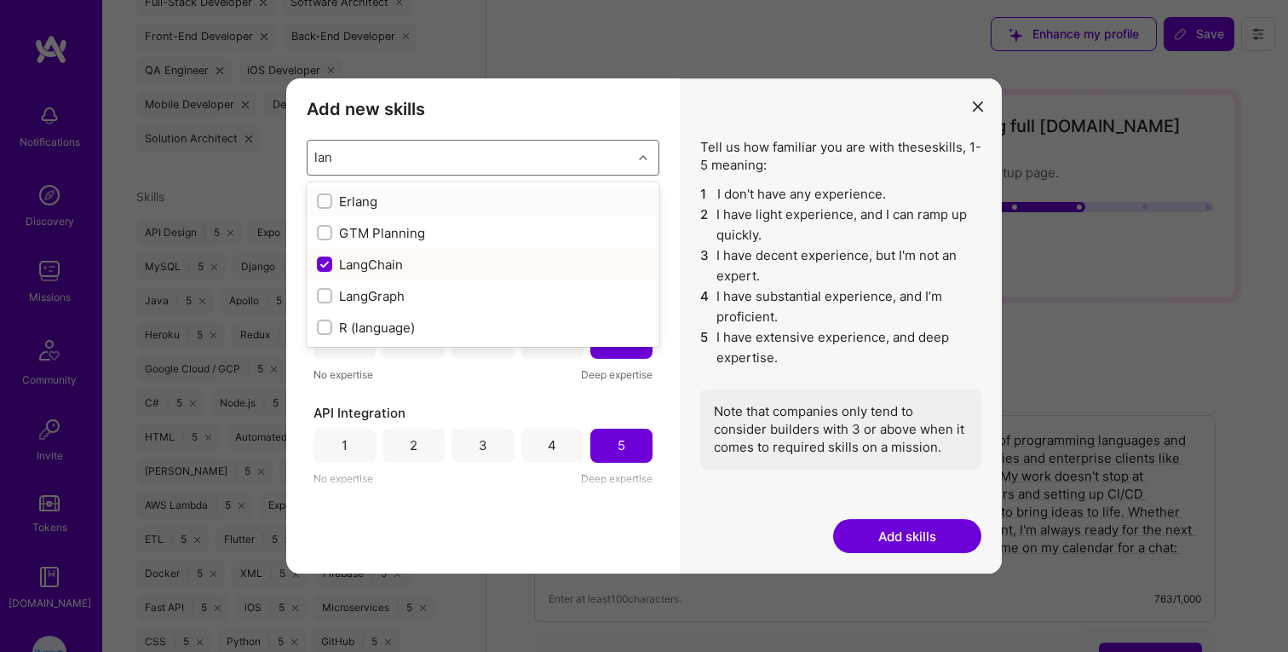
type input "la"
checkbox input "true"
checkbox input "false"
type input "l"
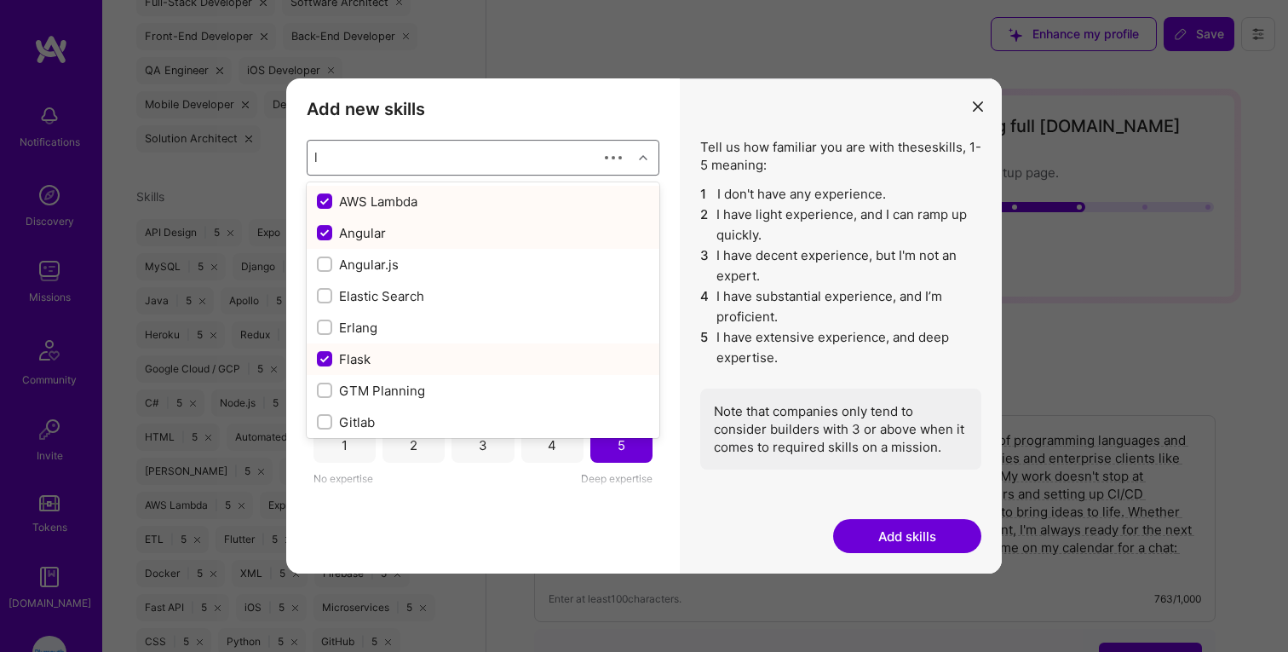
checkbox input "false"
checkbox input "true"
checkbox input "false"
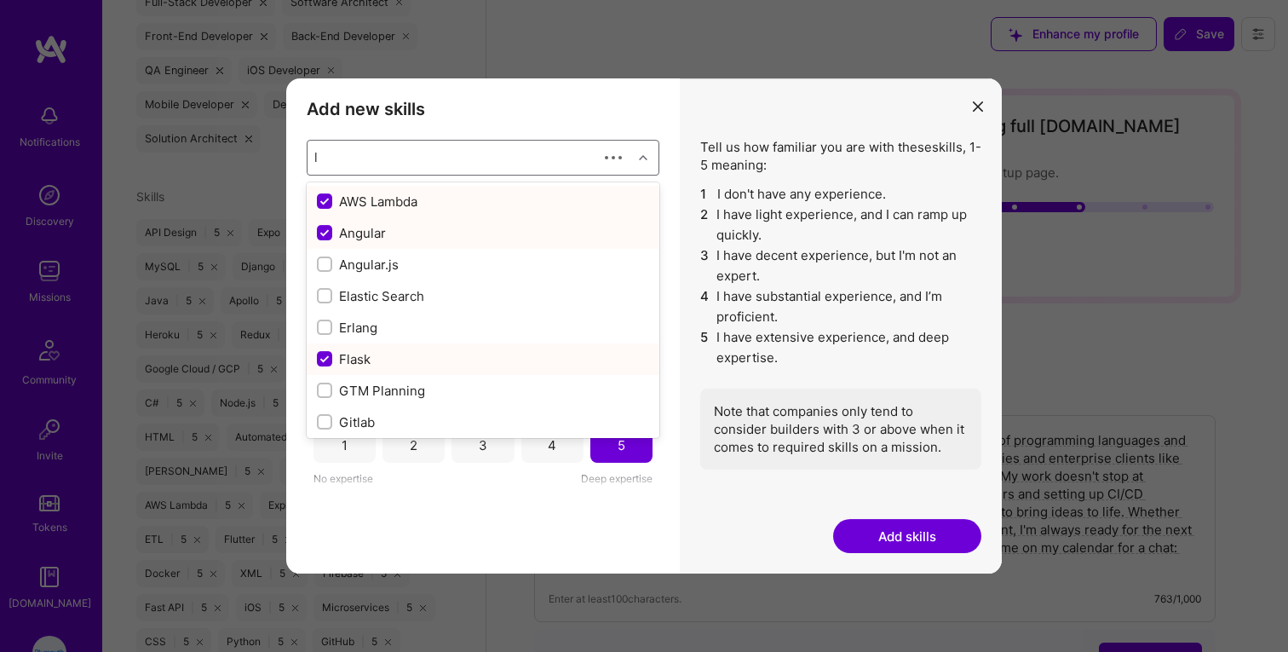
checkbox input "true"
checkbox input "false"
checkbox input "true"
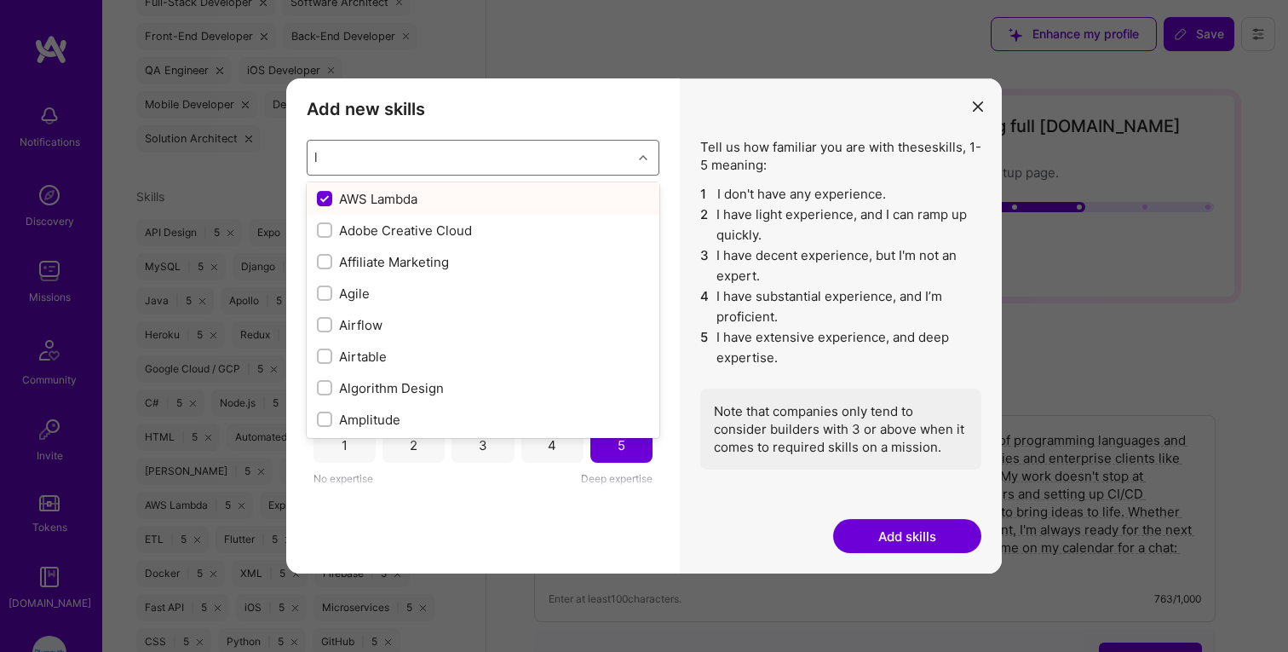
scroll to position [0, 0]
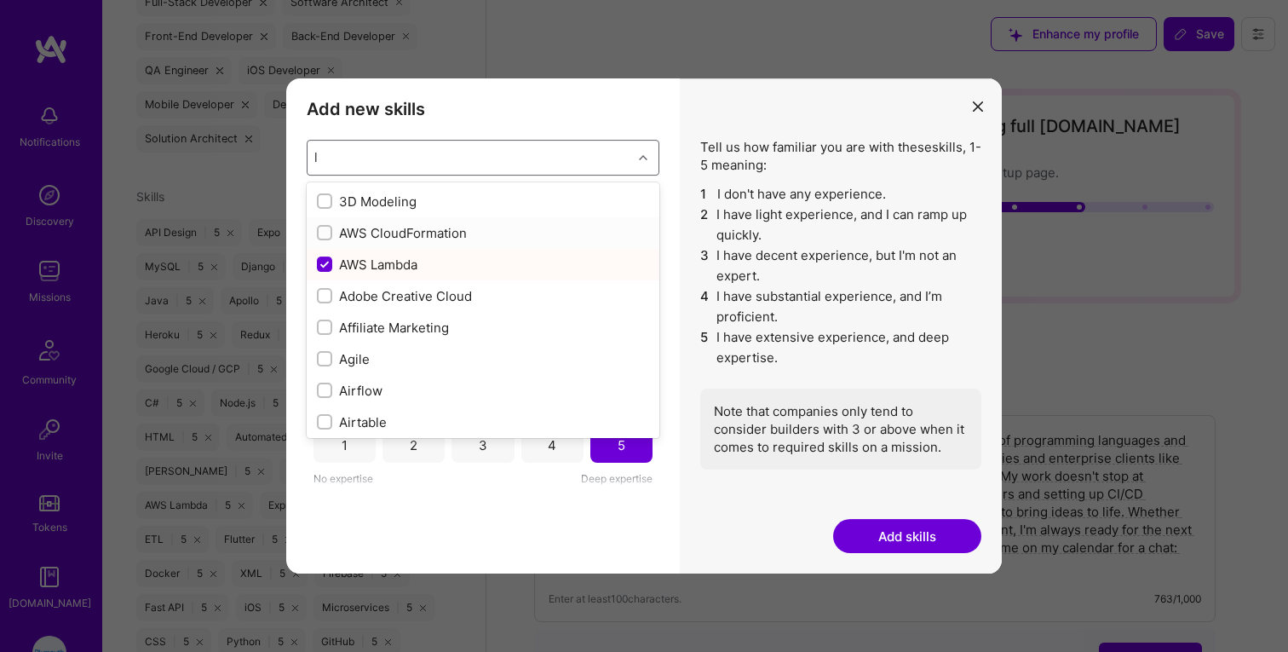
click at [324, 231] on input "modal" at bounding box center [326, 233] width 12 height 12
checkbox input "false"
checkbox input "true"
checkbox input "false"
checkbox input "true"
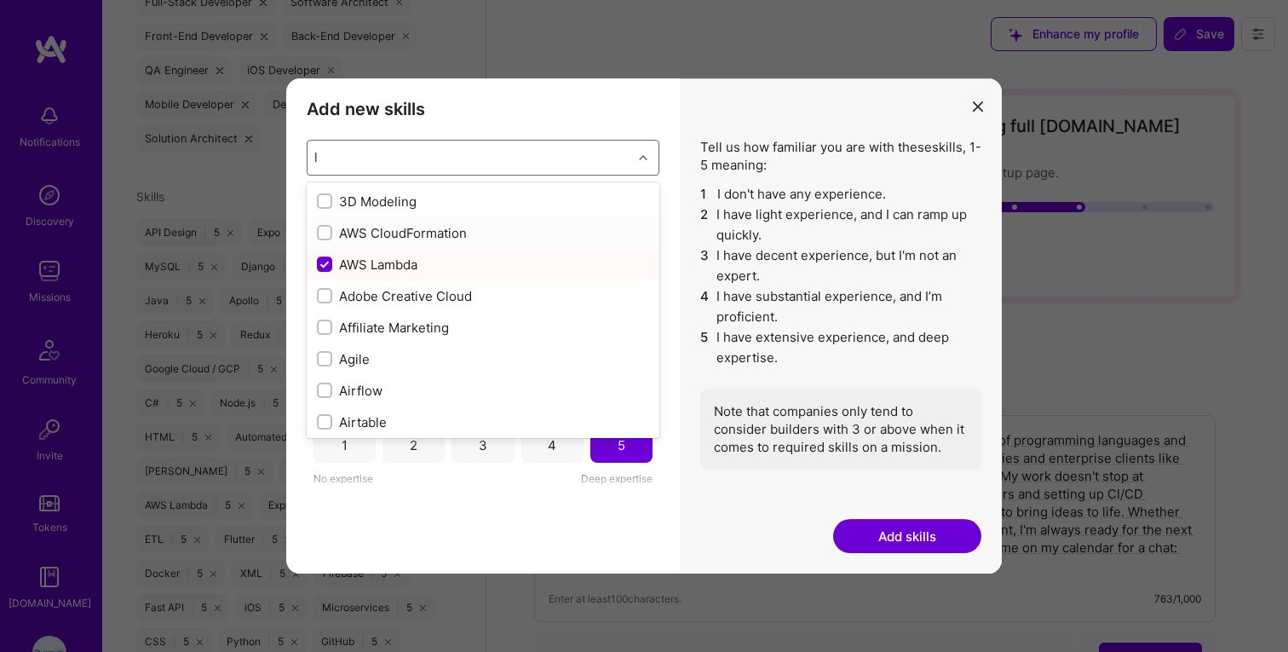
checkbox input "true"
checkbox input "false"
checkbox input "true"
checkbox input "false"
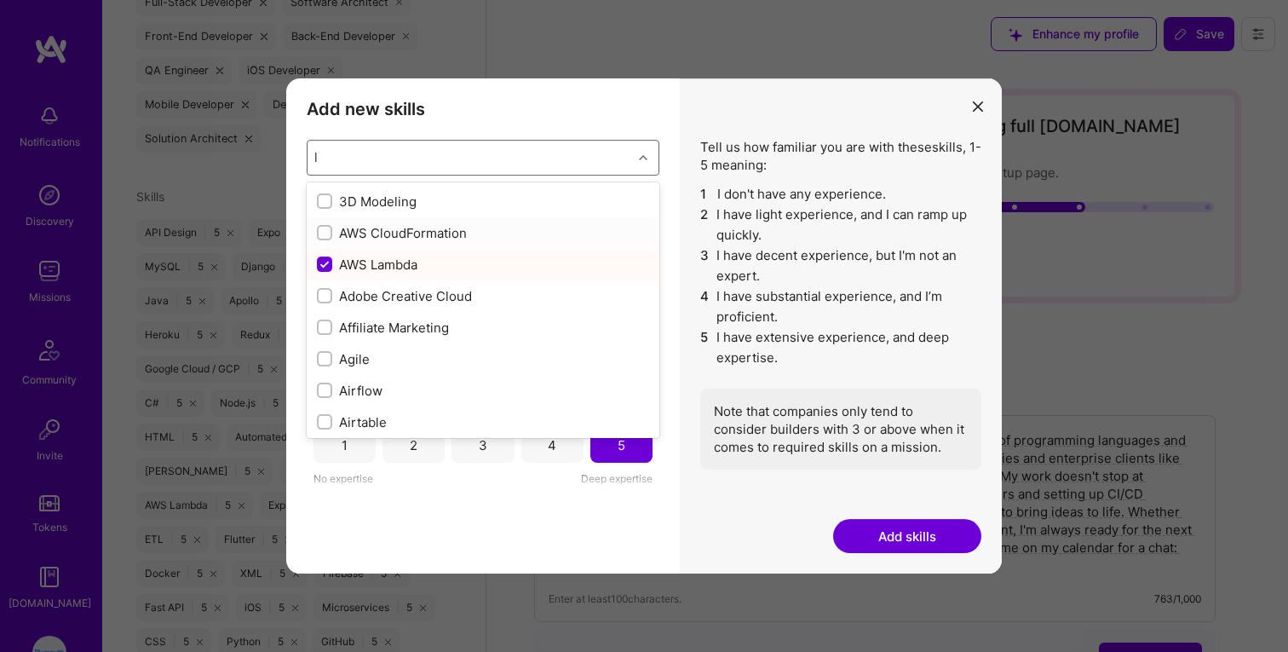
checkbox input "false"
checkbox input "true"
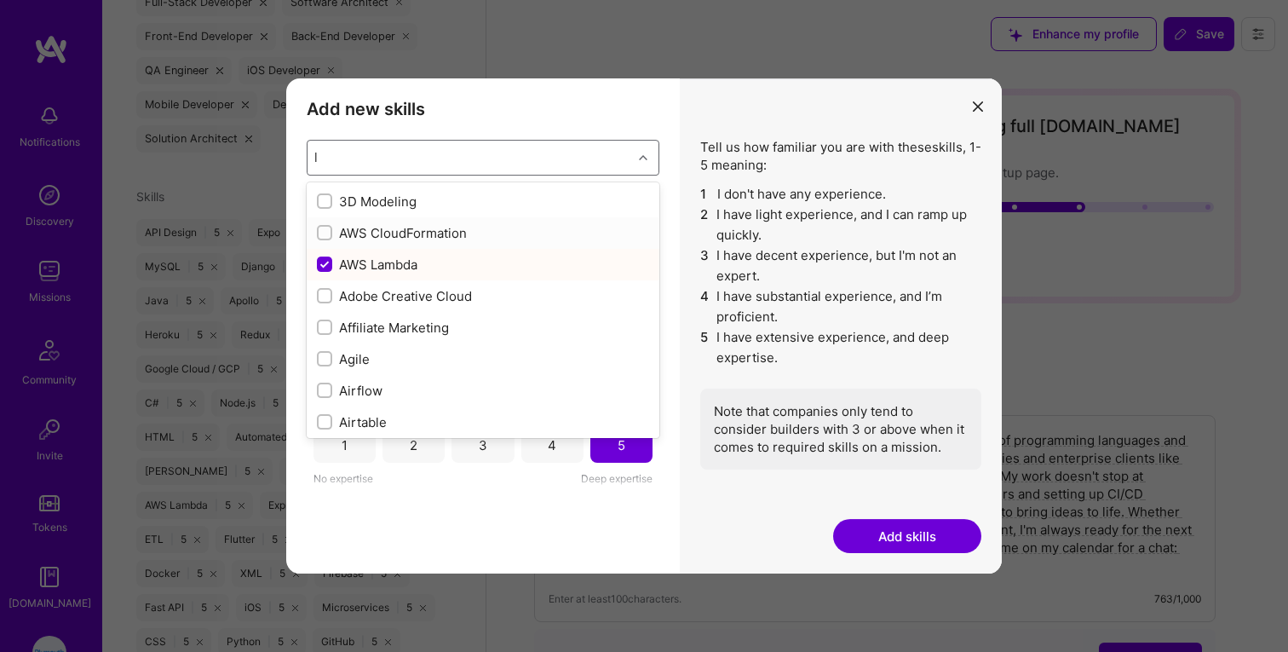
checkbox input "true"
checkbox input "false"
checkbox input "true"
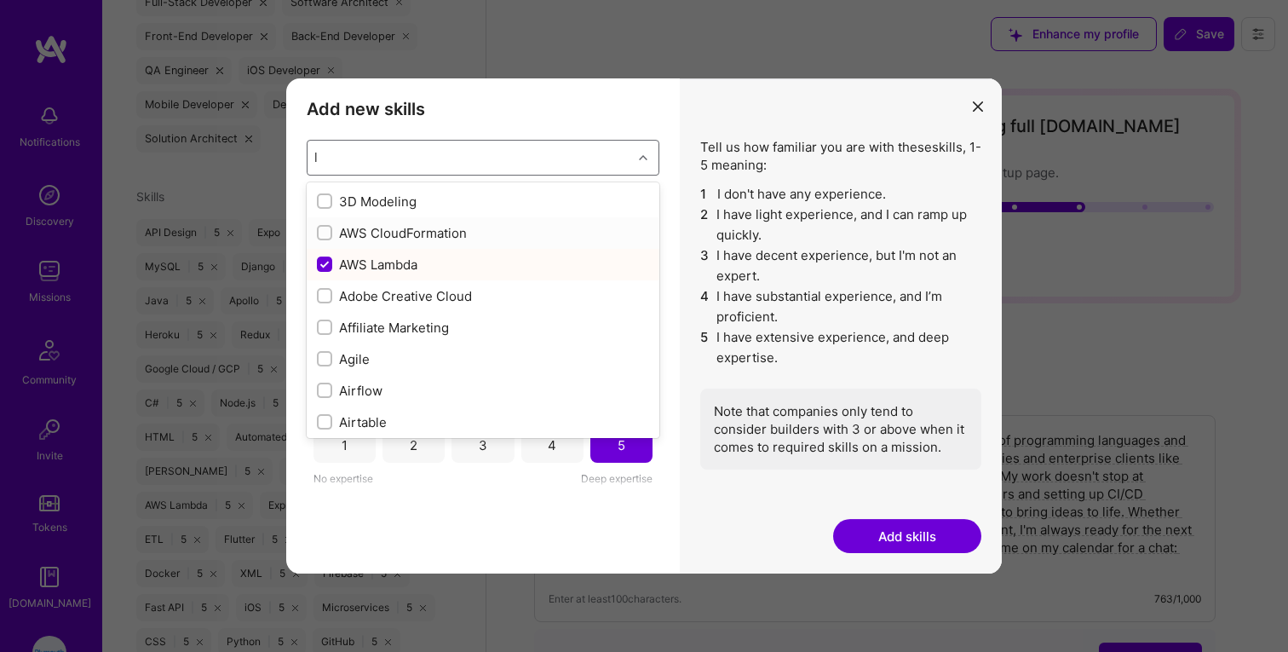
checkbox input "true"
checkbox input "false"
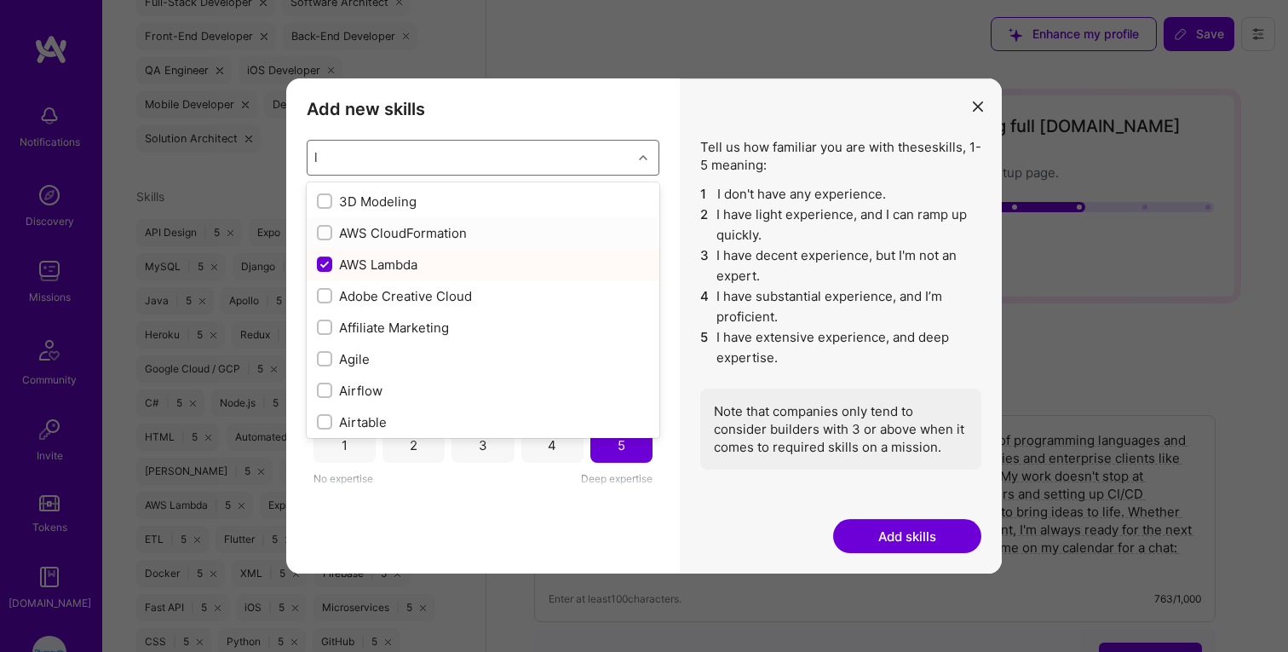
checkbox input "false"
checkbox input "true"
checkbox input "false"
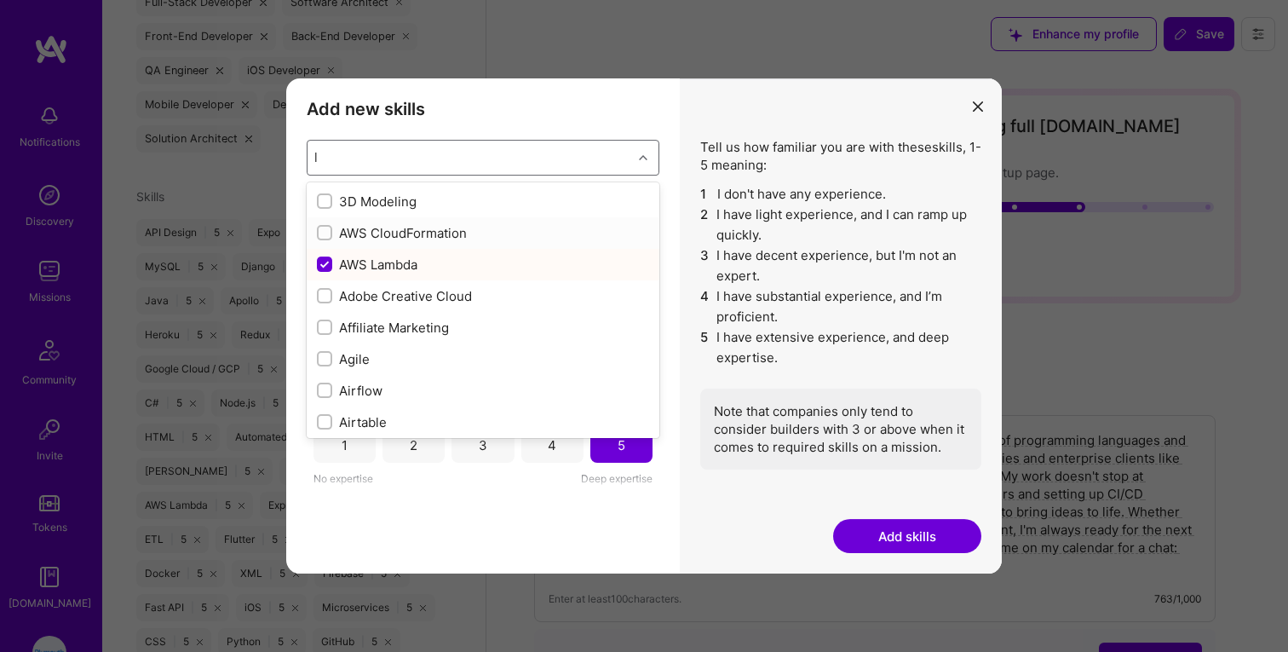
checkbox input "true"
checkbox input "false"
checkbox input "true"
checkbox input "false"
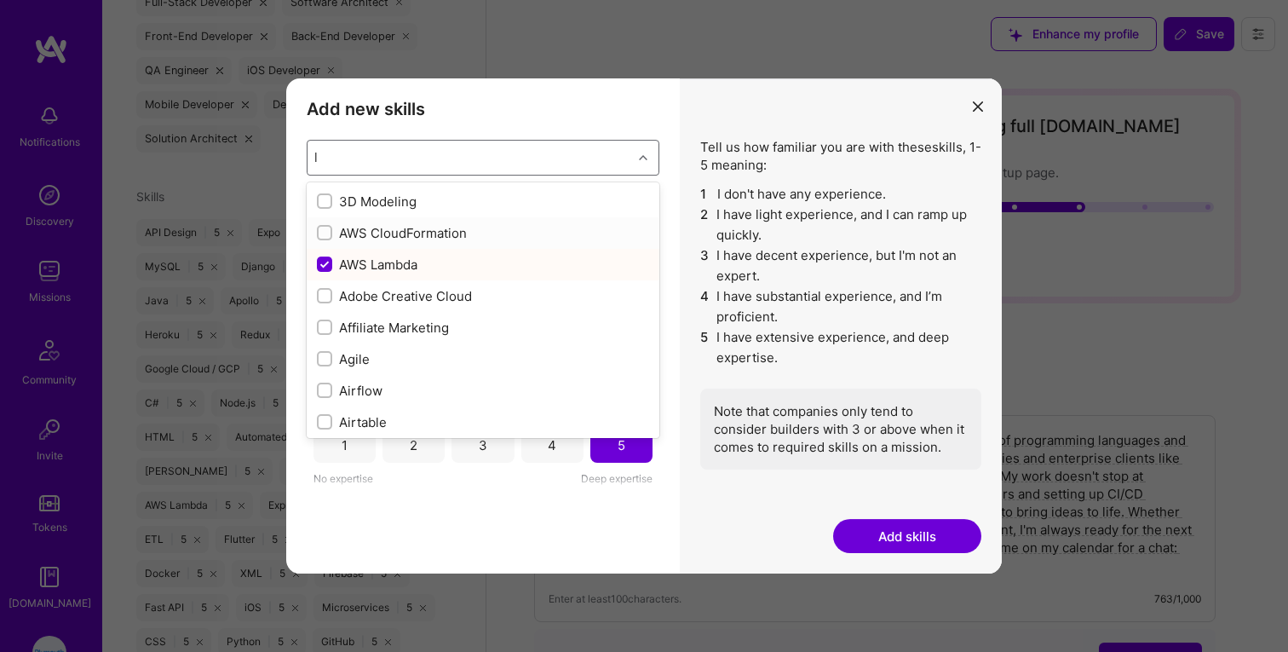
checkbox input "false"
checkbox input "true"
checkbox input "false"
checkbox input "true"
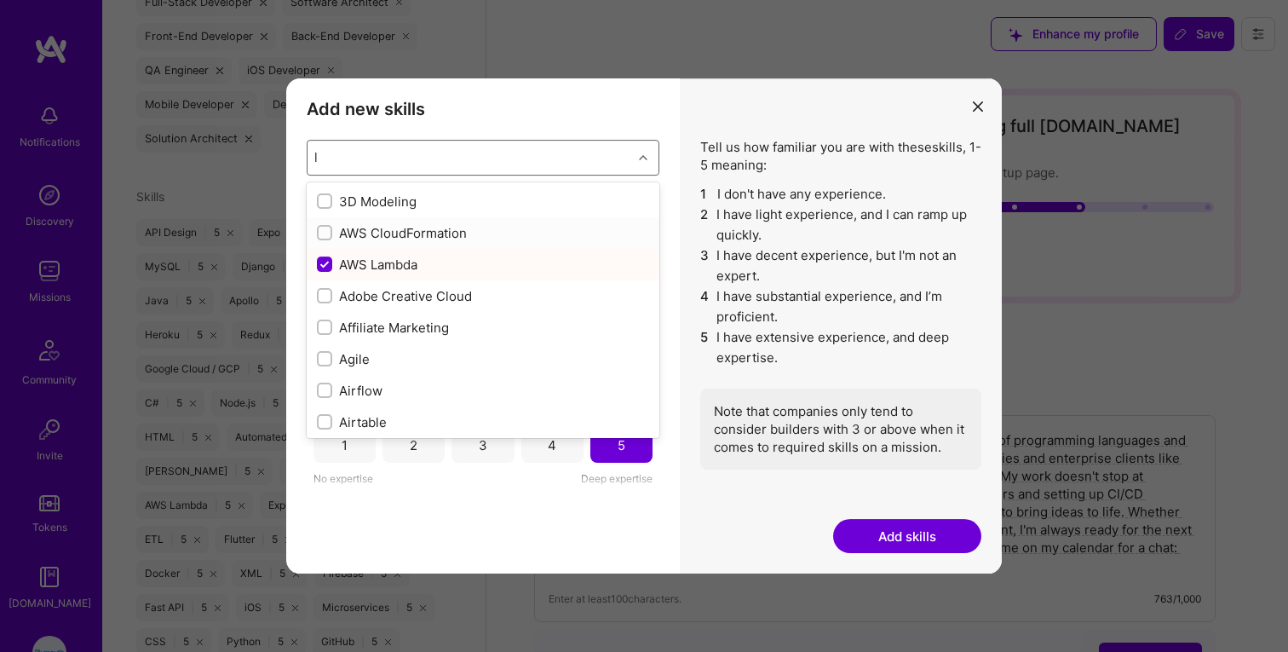
checkbox input "false"
checkbox input "true"
checkbox input "false"
checkbox input "true"
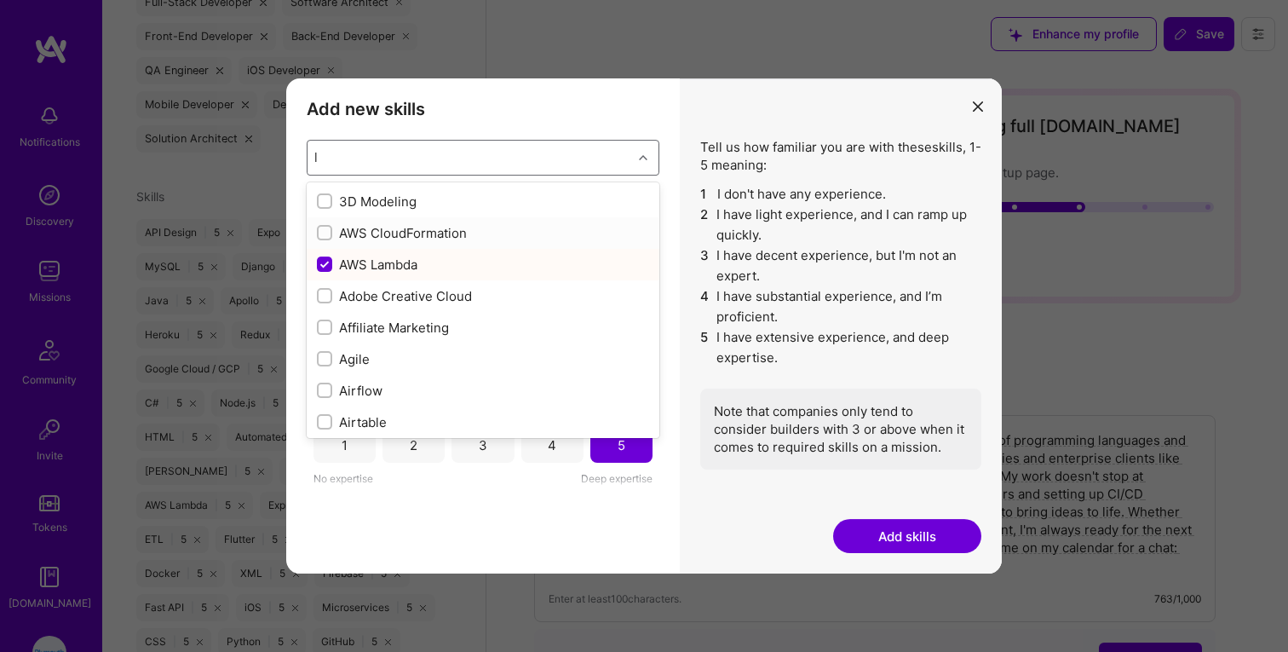
checkbox input "true"
checkbox input "false"
checkbox input "true"
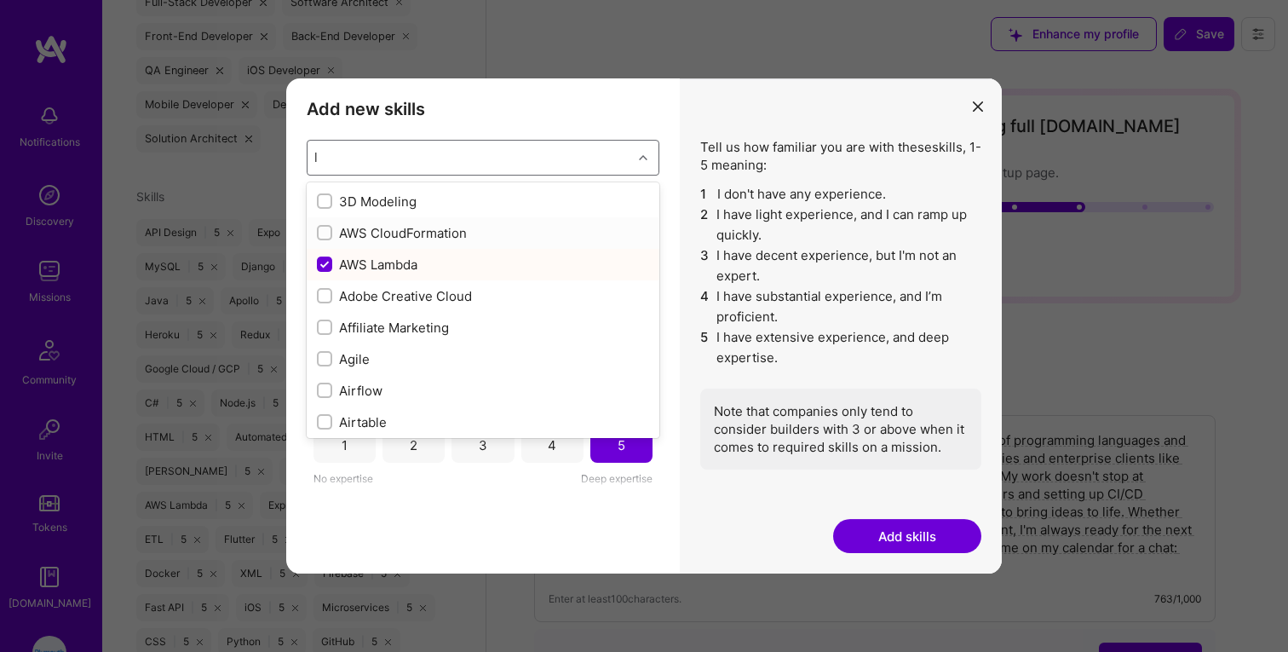
checkbox input "true"
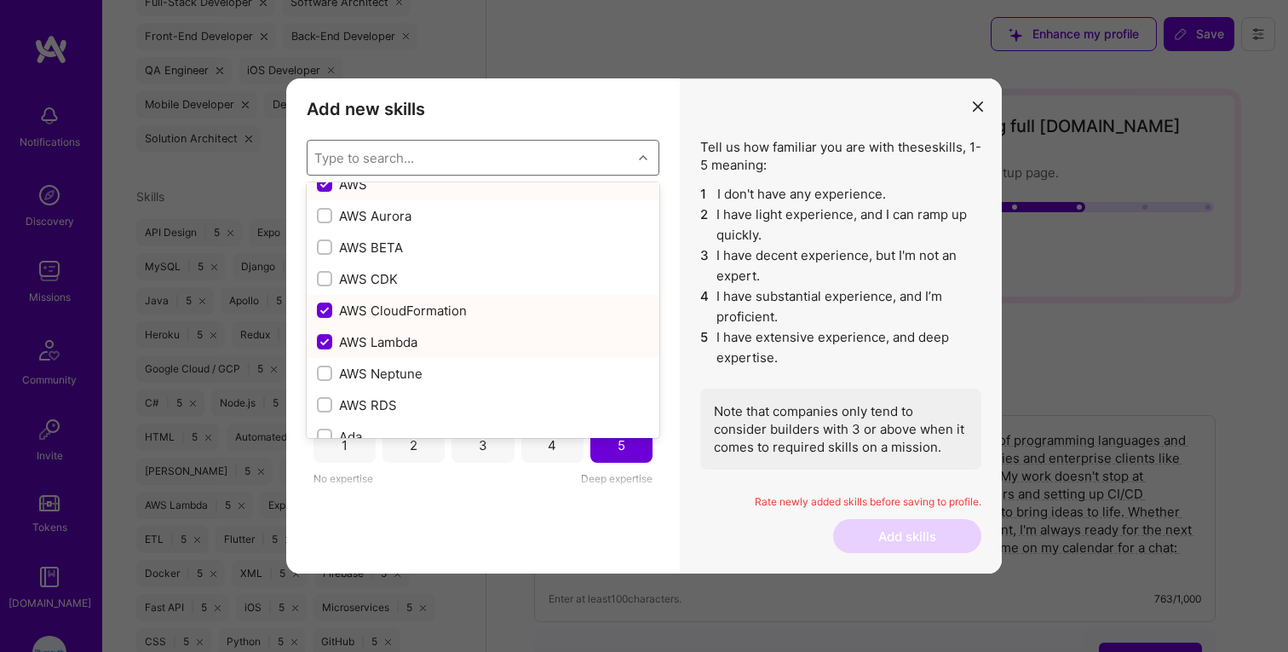
scroll to position [270, 0]
click at [328, 210] on input "modal" at bounding box center [326, 216] width 12 height 12
checkbox input "true"
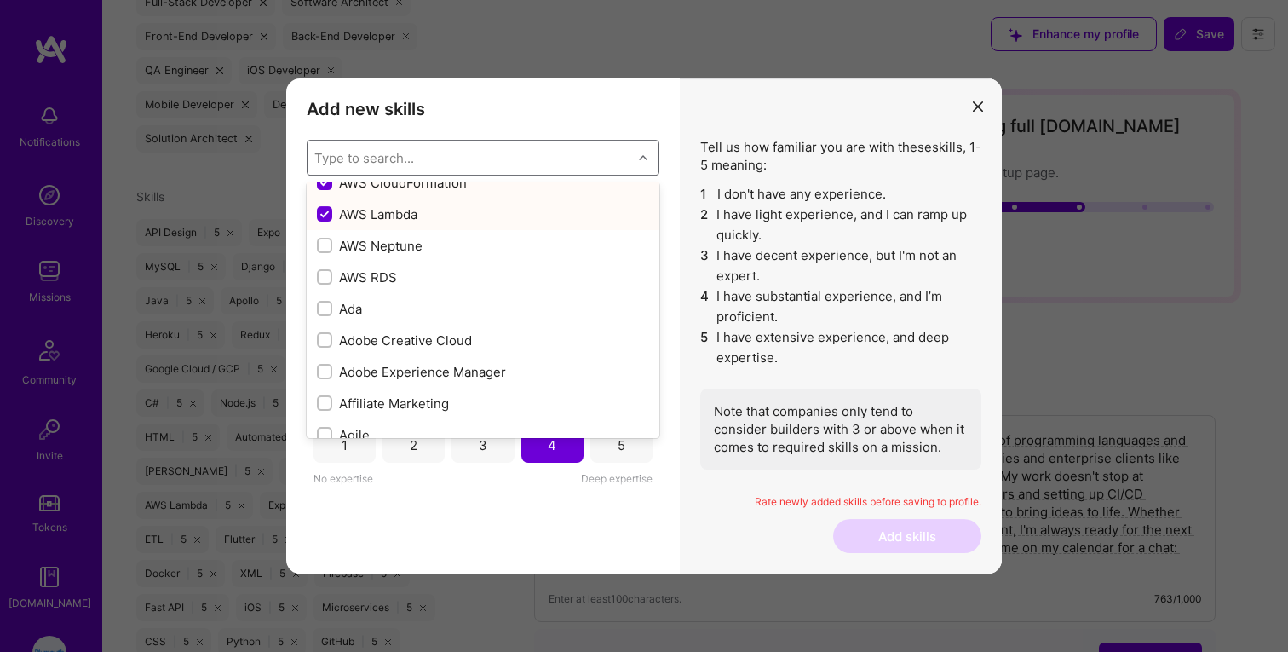
scroll to position [409, 0]
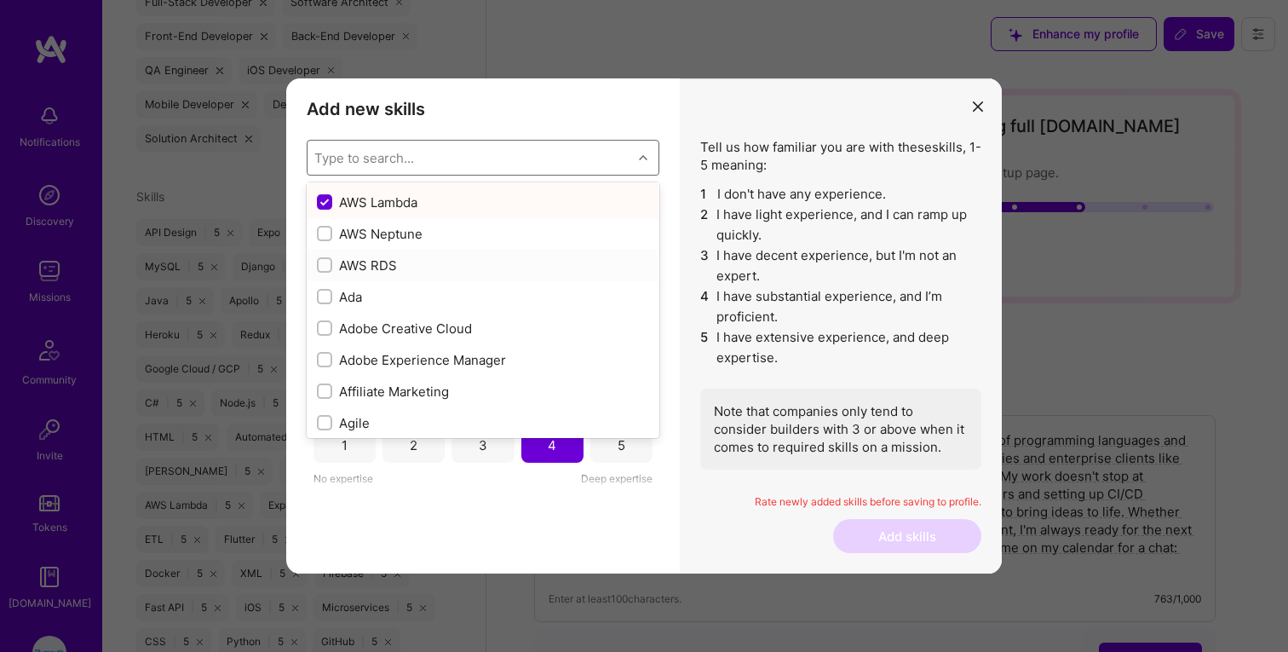
click at [331, 262] on div "modal" at bounding box center [324, 264] width 15 height 15
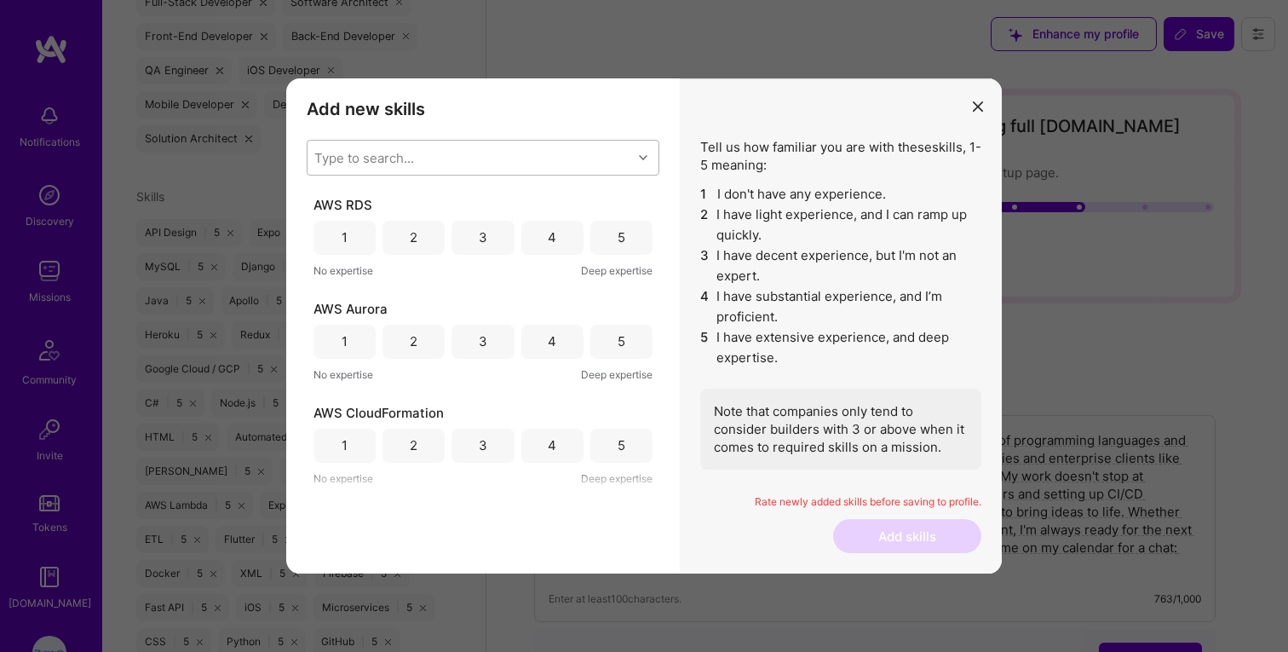
click at [350, 170] on div "Type to search..." at bounding box center [470, 158] width 325 height 34
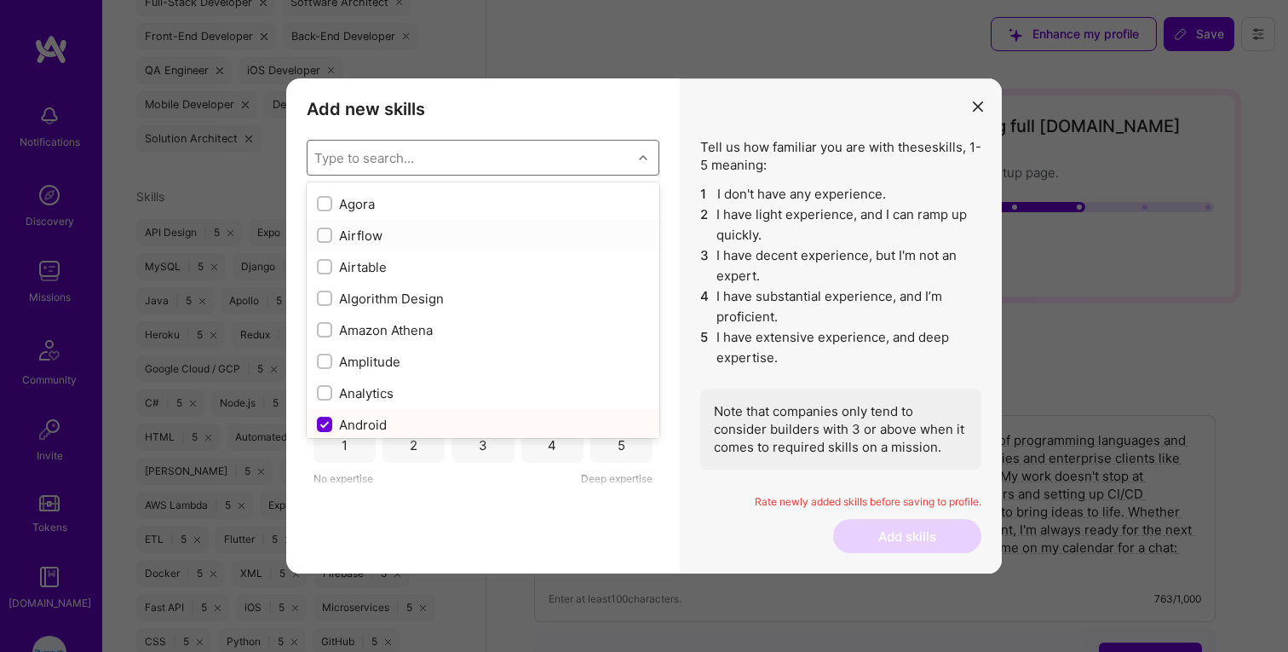
scroll to position [661, 0]
click at [328, 199] on input "modal" at bounding box center [326, 203] width 12 height 12
checkbox input "true"
click at [322, 246] on label "modal" at bounding box center [324, 239] width 15 height 18
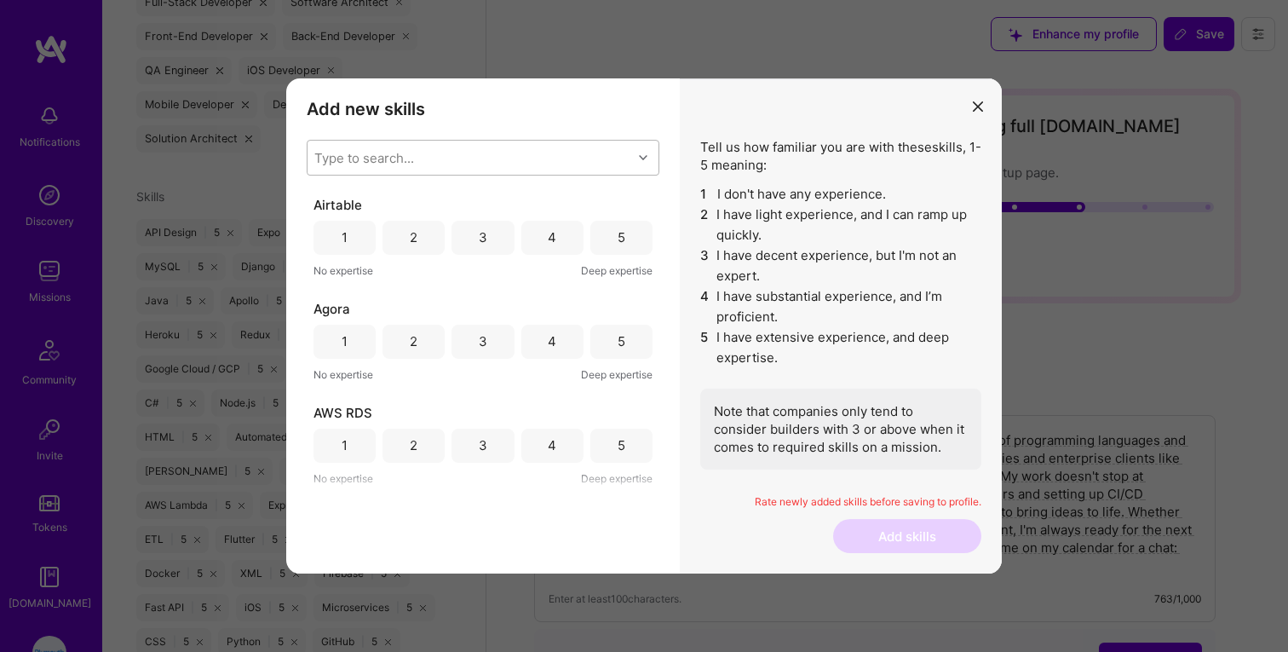
click at [339, 171] on div "Type to search..." at bounding box center [470, 158] width 325 height 34
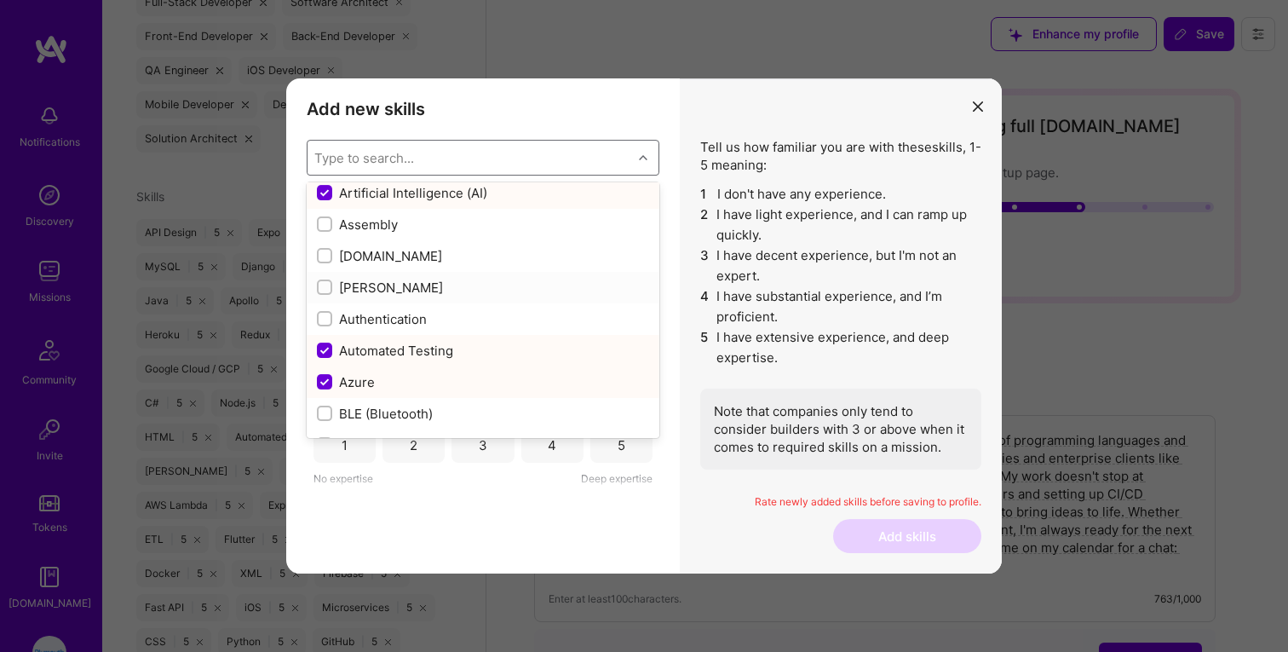
scroll to position [1197, 0]
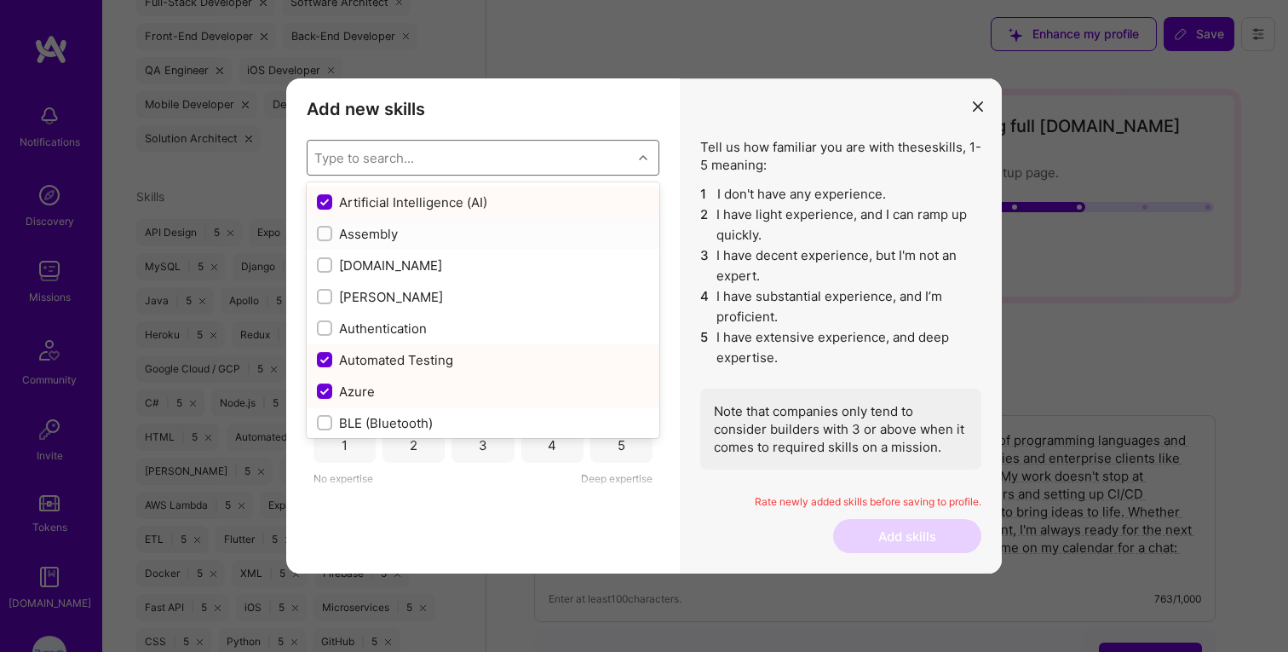
click at [324, 233] on input "modal" at bounding box center [326, 234] width 12 height 12
checkbox input "true"
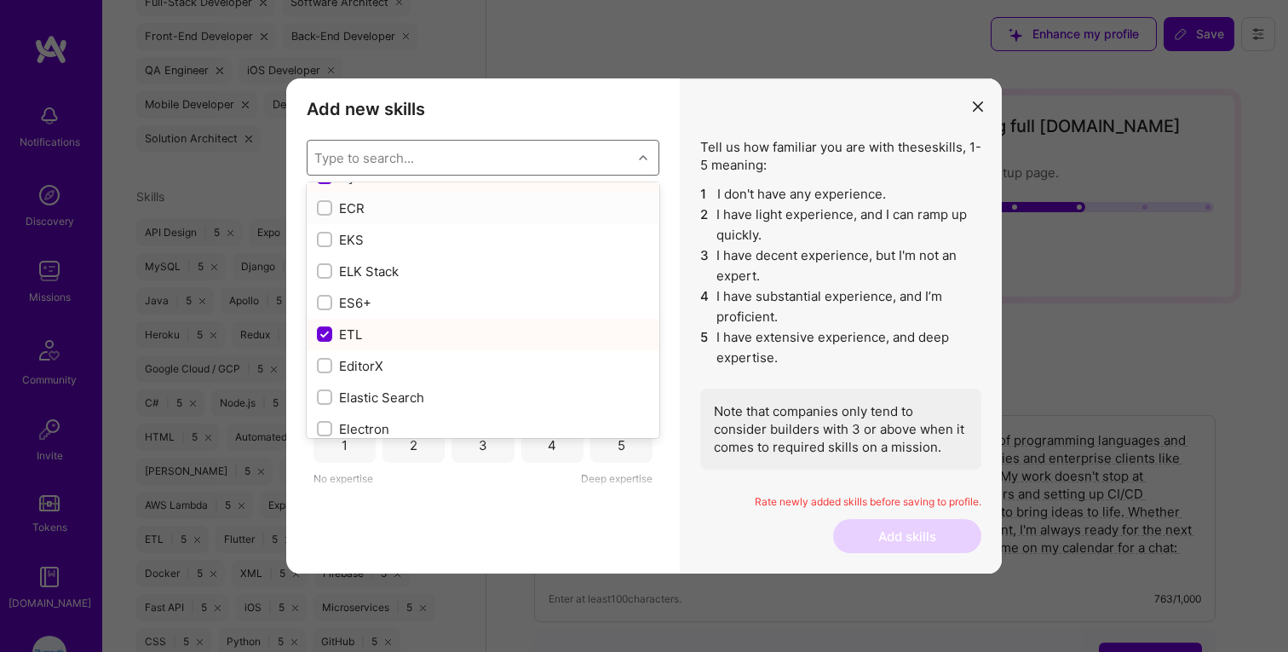
scroll to position [3400, 0]
click at [323, 202] on input "modal" at bounding box center [326, 206] width 12 height 12
checkbox input "true"
click at [326, 237] on input "modal" at bounding box center [326, 238] width 12 height 12
checkbox input "true"
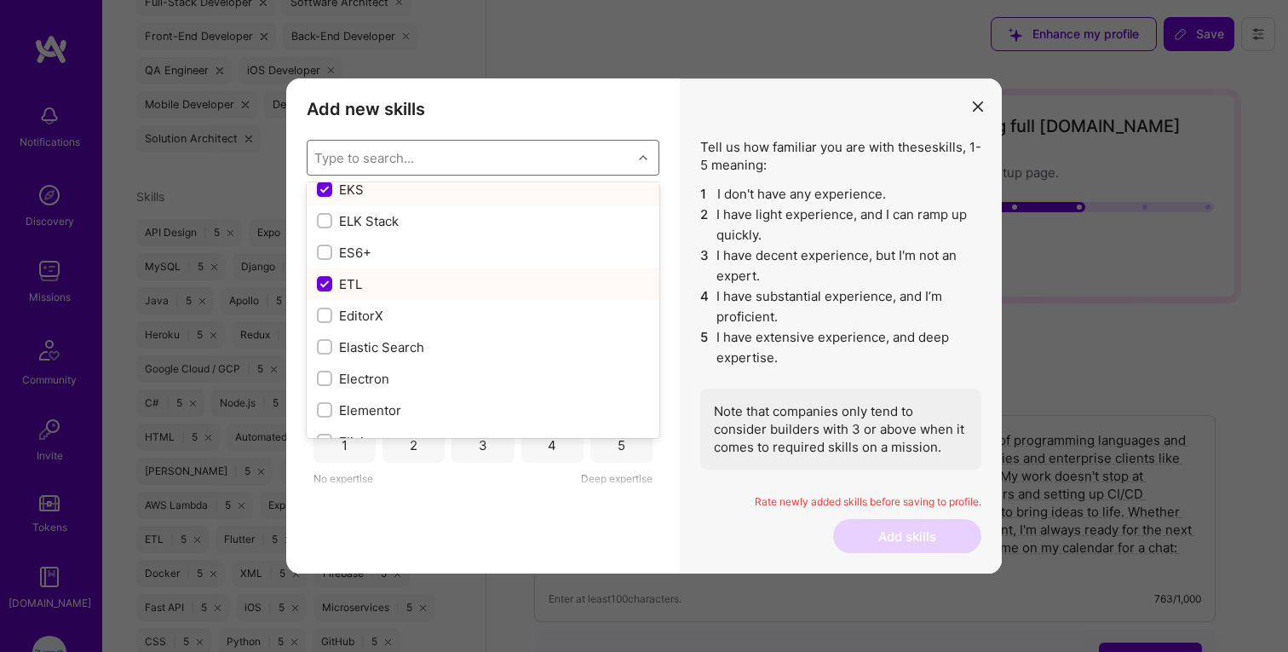
scroll to position [3465, 0]
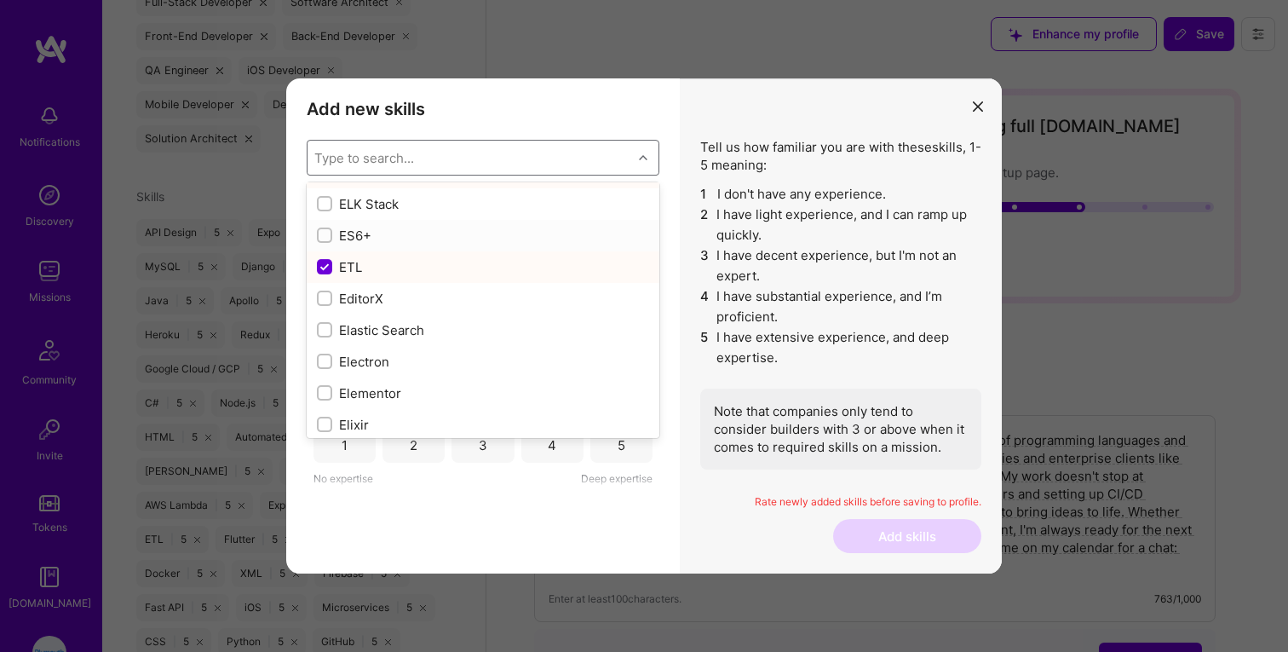
click at [322, 233] on input "modal" at bounding box center [326, 236] width 12 height 12
checkbox input "true"
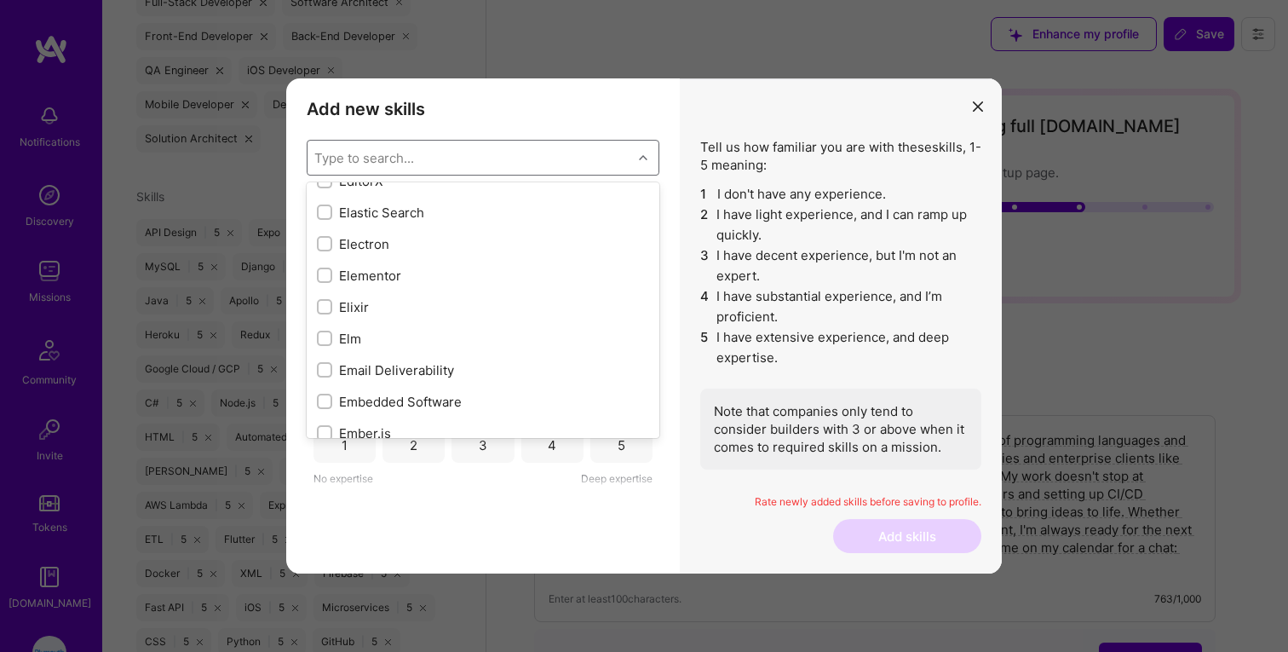
scroll to position [3581, 0]
click at [325, 213] on input "modal" at bounding box center [326, 214] width 12 height 12
checkbox input "true"
click at [321, 244] on input "modal" at bounding box center [326, 245] width 12 height 12
checkbox input "true"
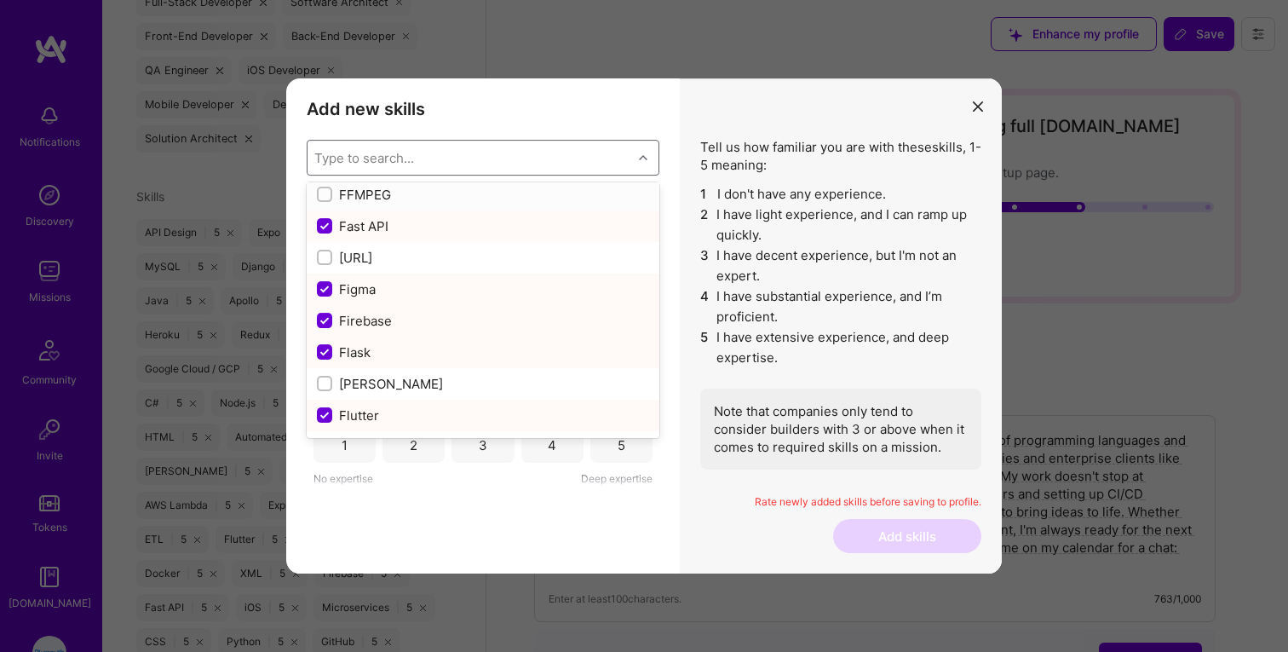
scroll to position [4044, 0]
click at [323, 193] on input "modal" at bounding box center [326, 193] width 12 height 12
checkbox input "true"
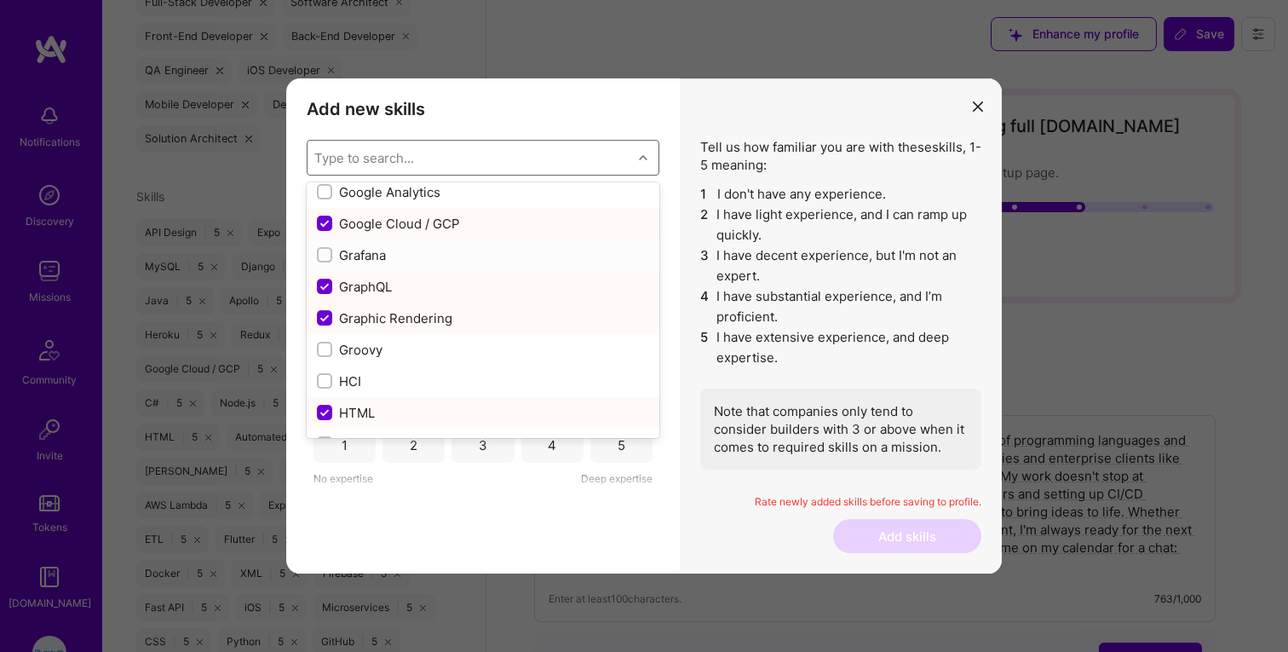
click at [325, 252] on input "modal" at bounding box center [326, 256] width 12 height 12
checkbox input "true"
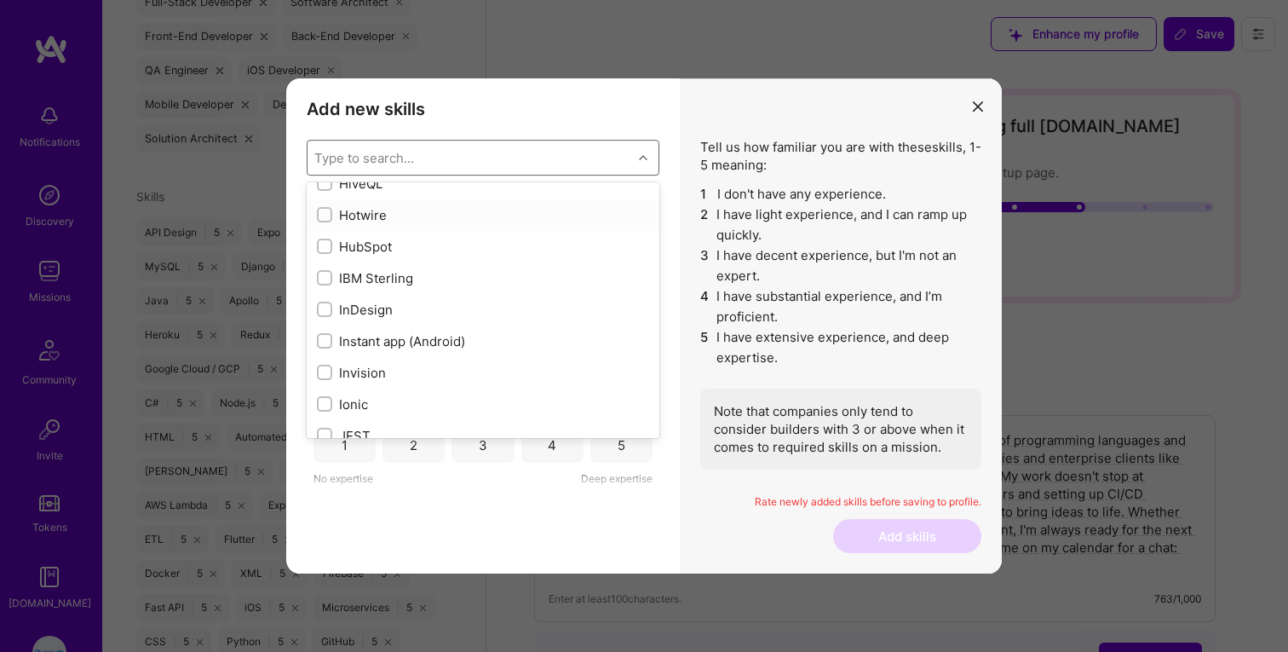
scroll to position [5157, 0]
click at [325, 244] on input "modal" at bounding box center [326, 245] width 12 height 12
checkbox input "true"
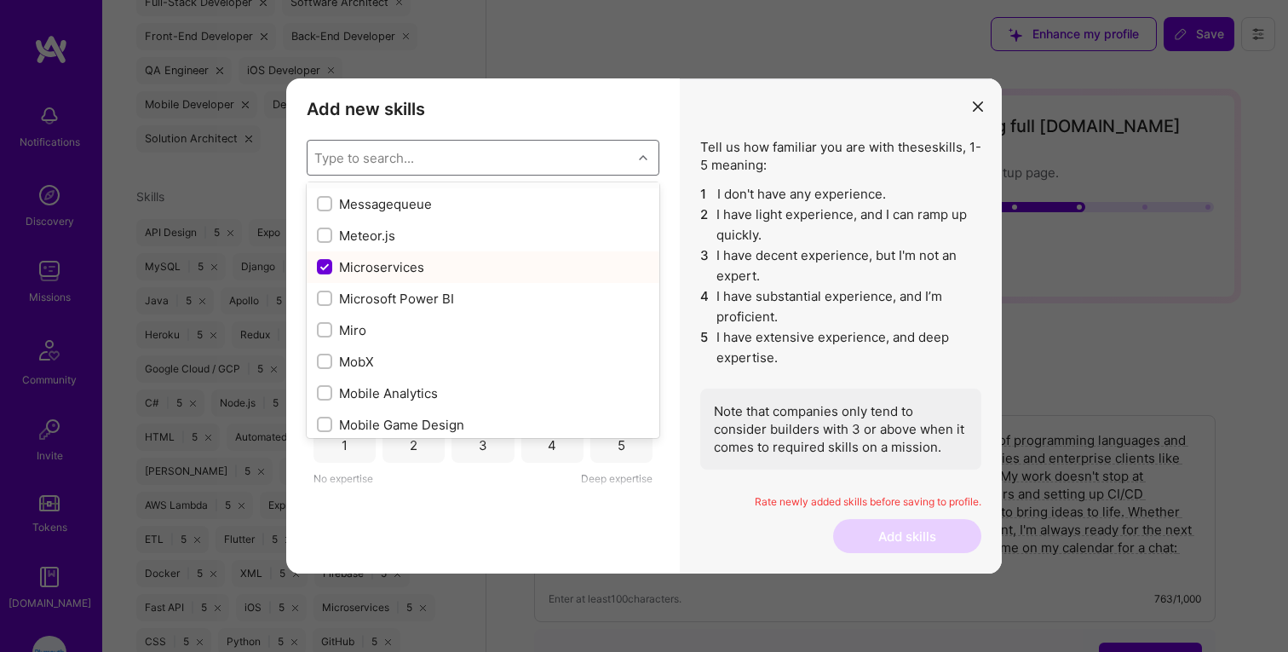
scroll to position [6409, 0]
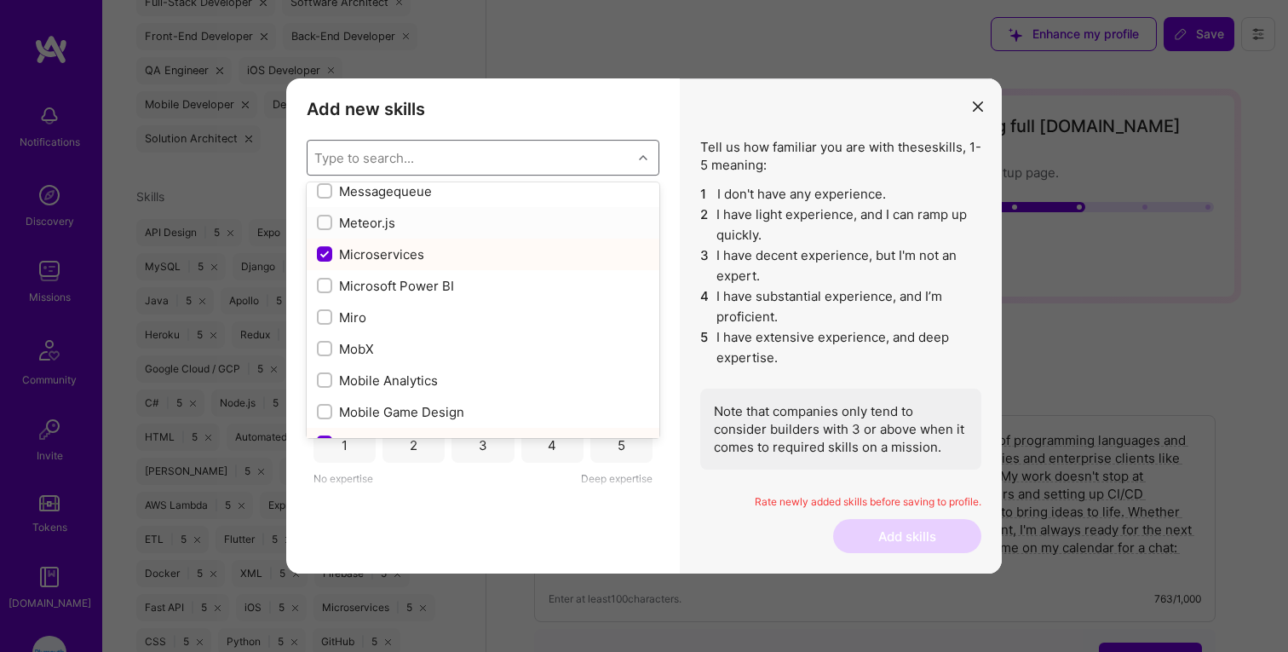
click at [329, 224] on input "modal" at bounding box center [326, 223] width 12 height 12
checkbox input "true"
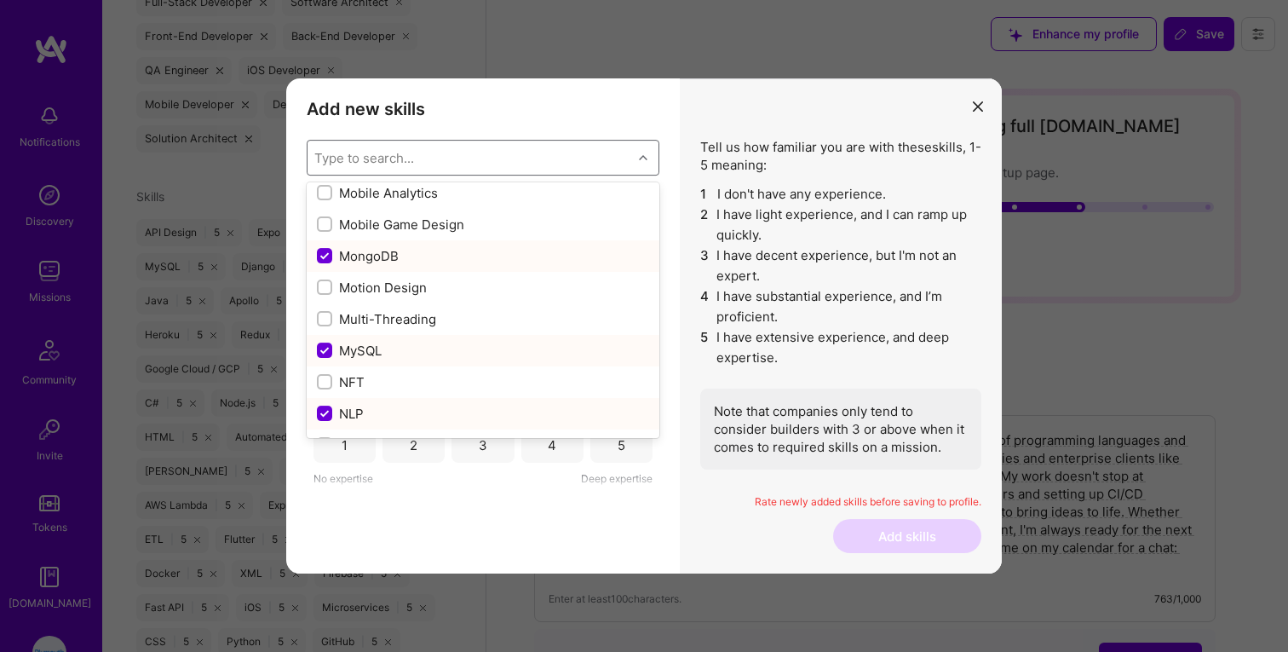
scroll to position [6602, 0]
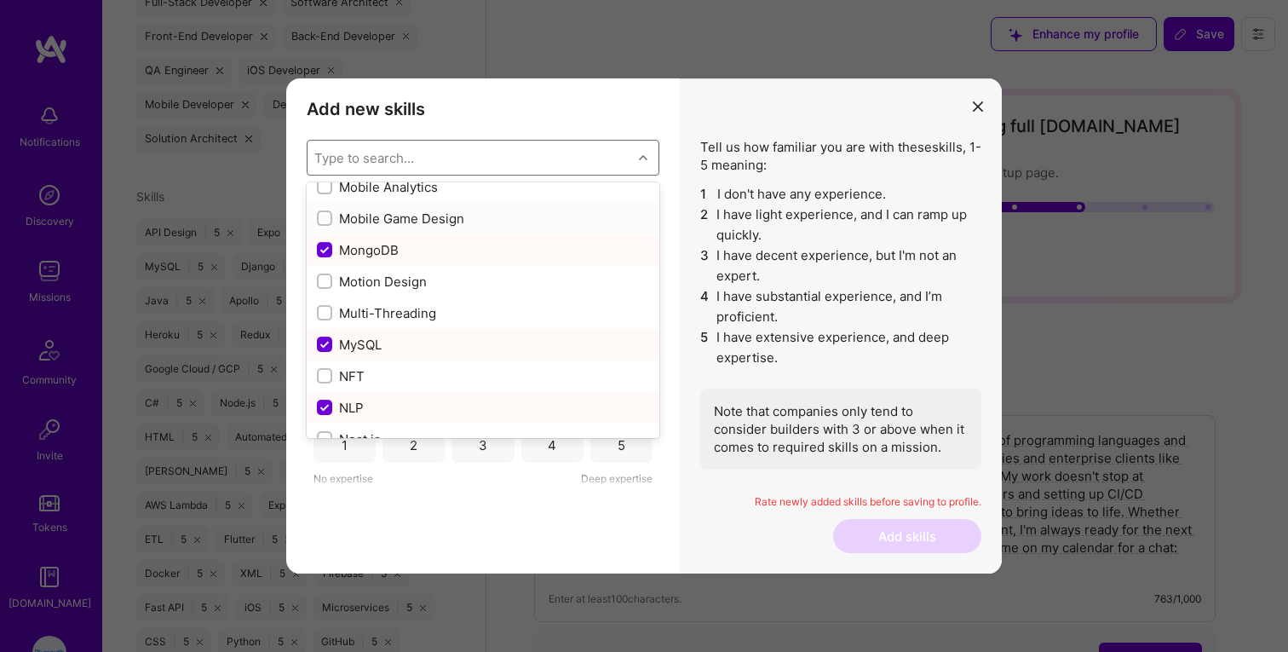
click at [322, 218] on input "modal" at bounding box center [326, 219] width 12 height 12
checkbox input "true"
click at [324, 187] on input "modal" at bounding box center [326, 187] width 12 height 12
checkbox input "true"
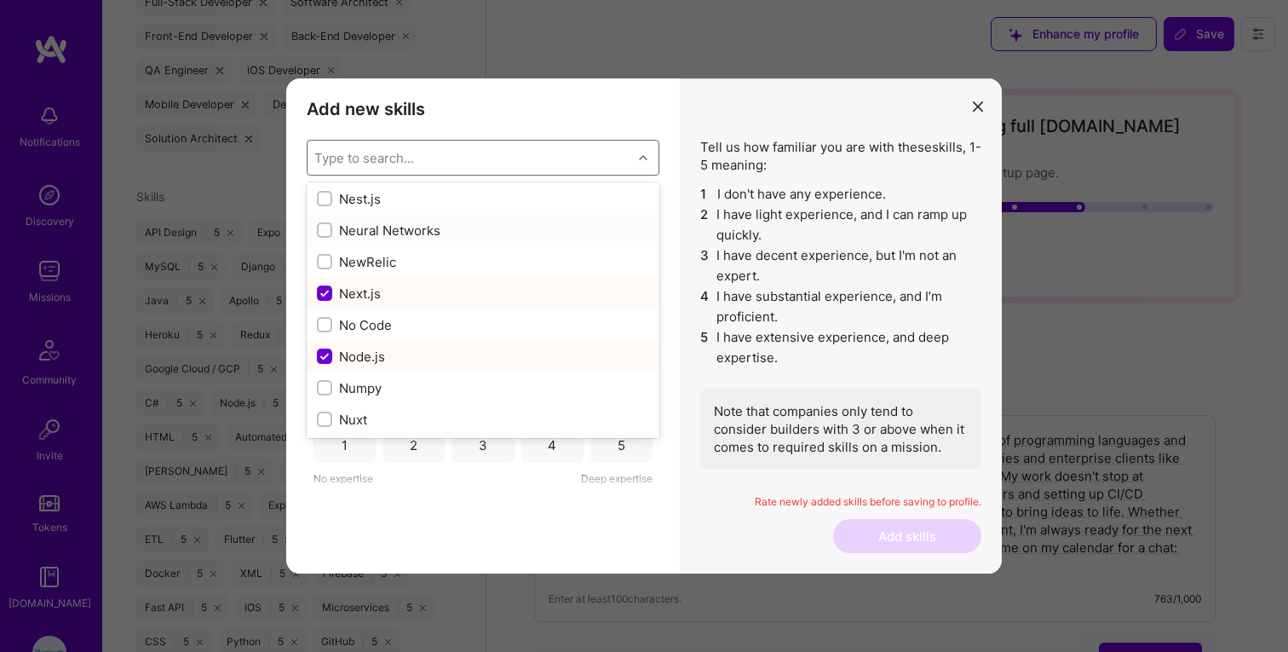
scroll to position [6849, 0]
click at [327, 254] on input "modal" at bounding box center [326, 256] width 12 height 12
checkbox input "true"
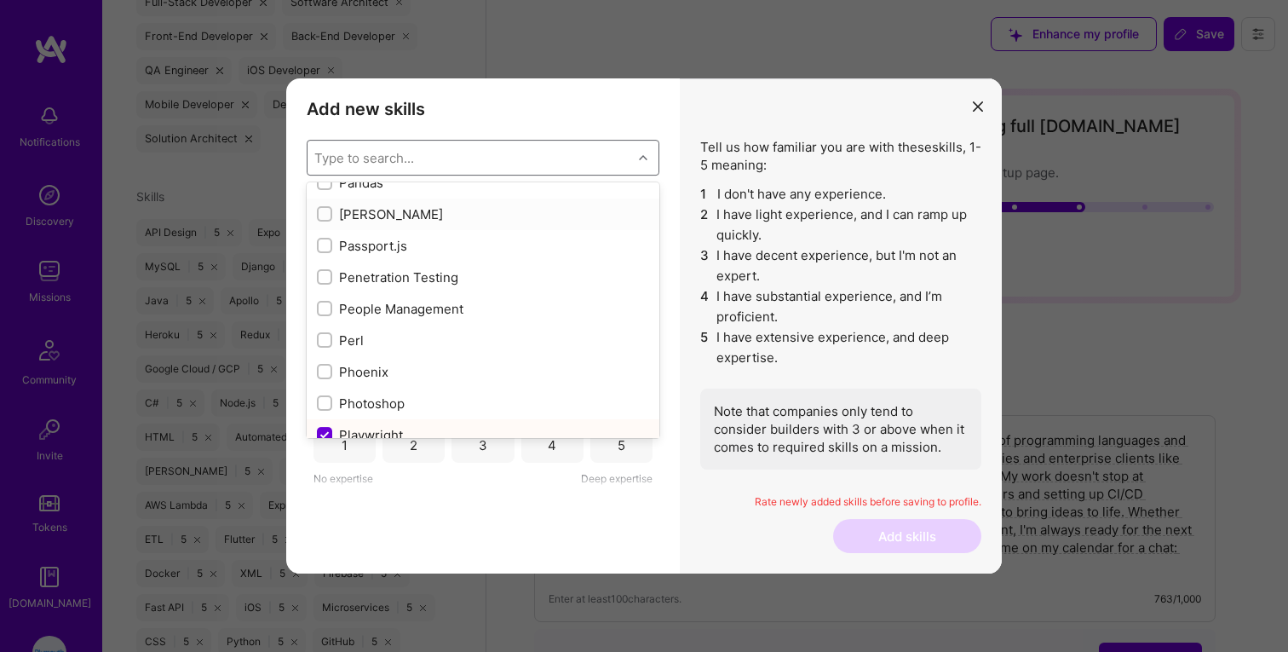
scroll to position [7335, 0]
click at [323, 244] on input "modal" at bounding box center [326, 243] width 12 height 12
checkbox input "true"
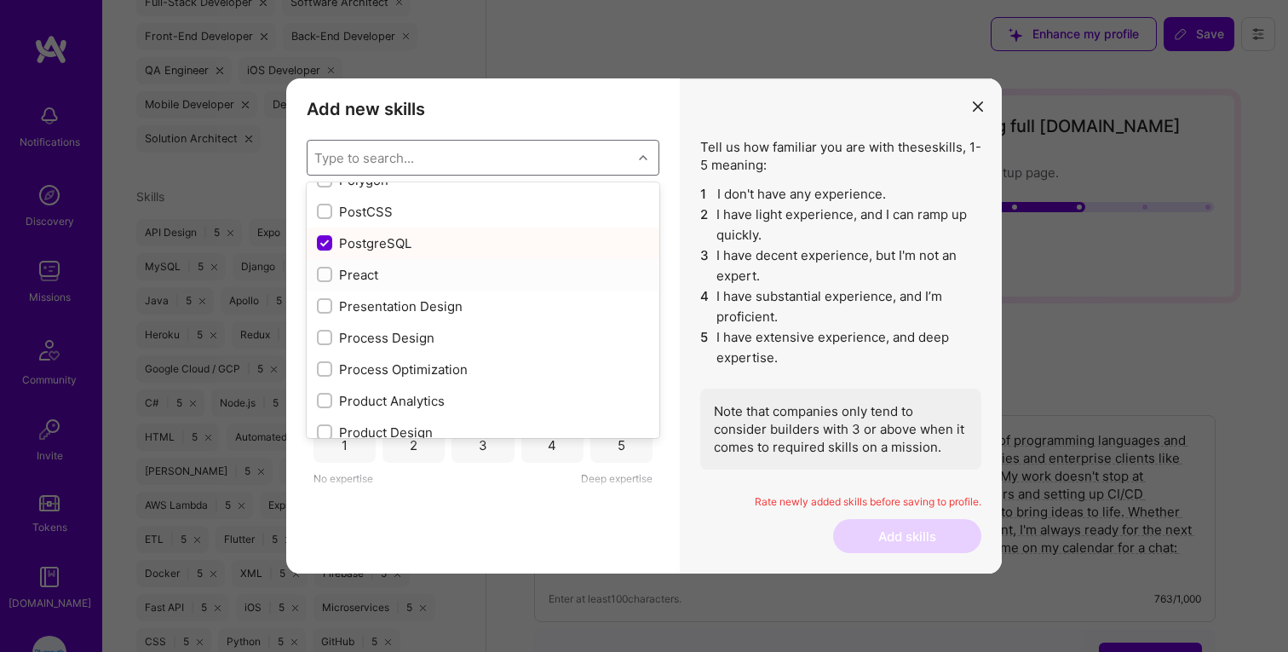
click at [323, 276] on input "modal" at bounding box center [326, 275] width 12 height 12
checkbox input "true"
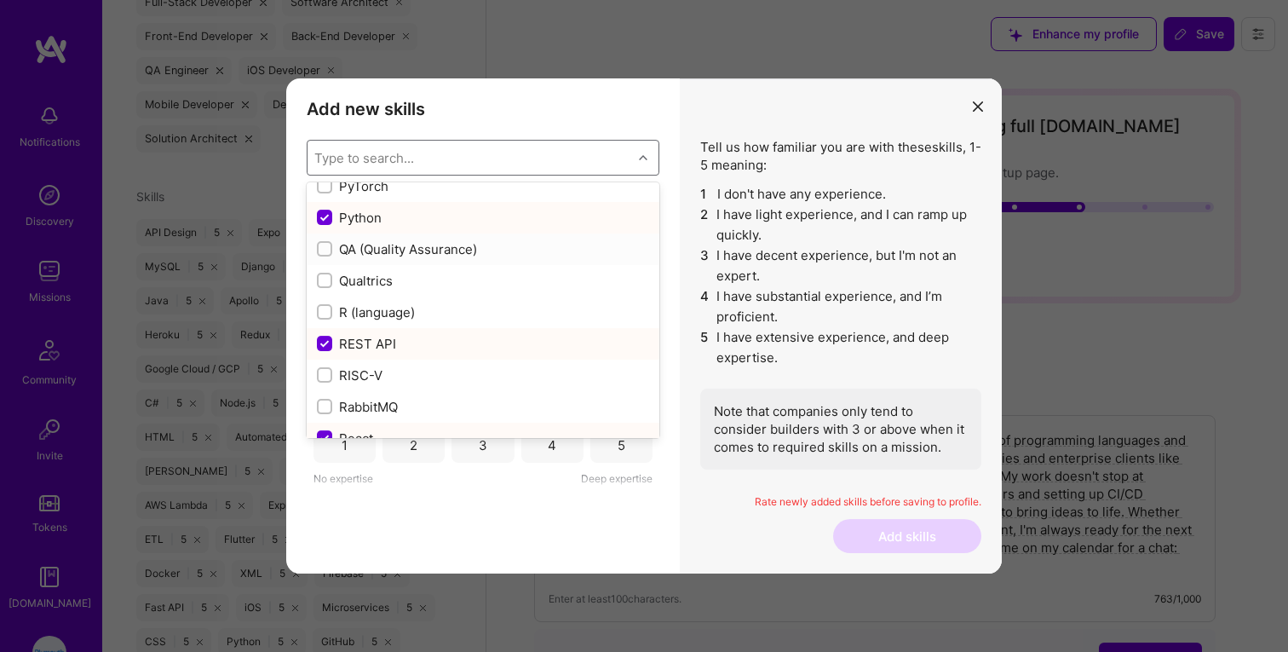
scroll to position [8156, 0]
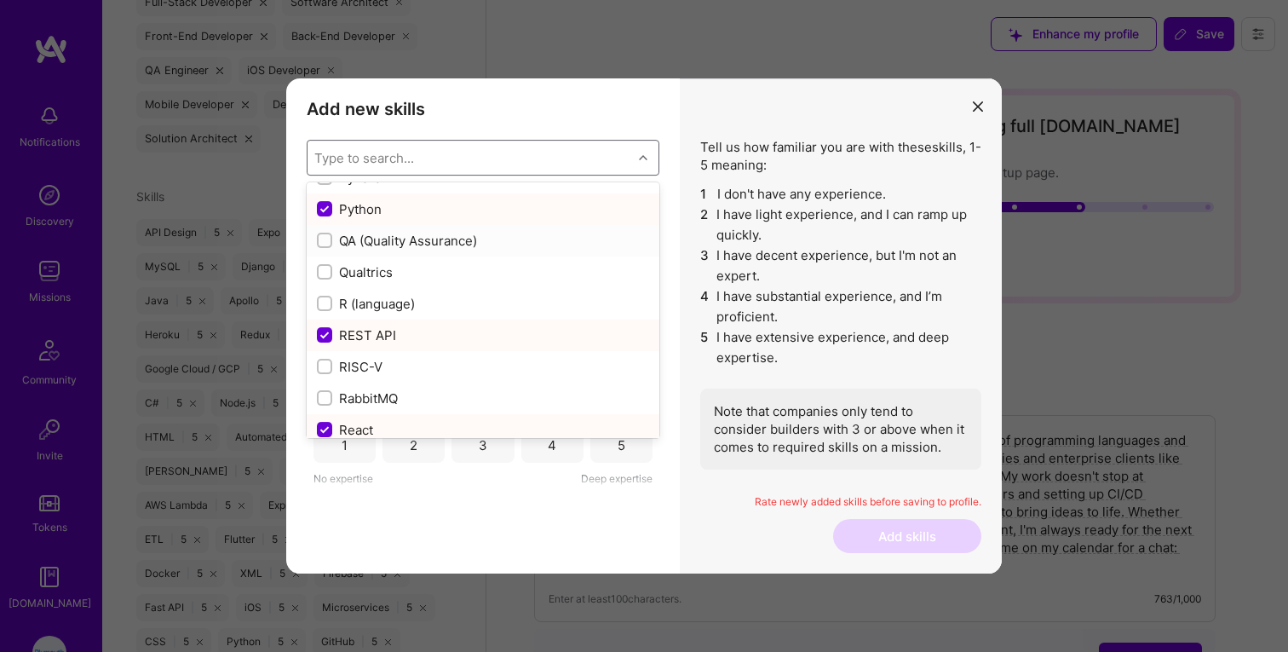
click at [329, 235] on input "modal" at bounding box center [326, 241] width 12 height 12
click at [323, 230] on div "QA (Quality Assurance)" at bounding box center [483, 241] width 353 height 32
checkbox input "false"
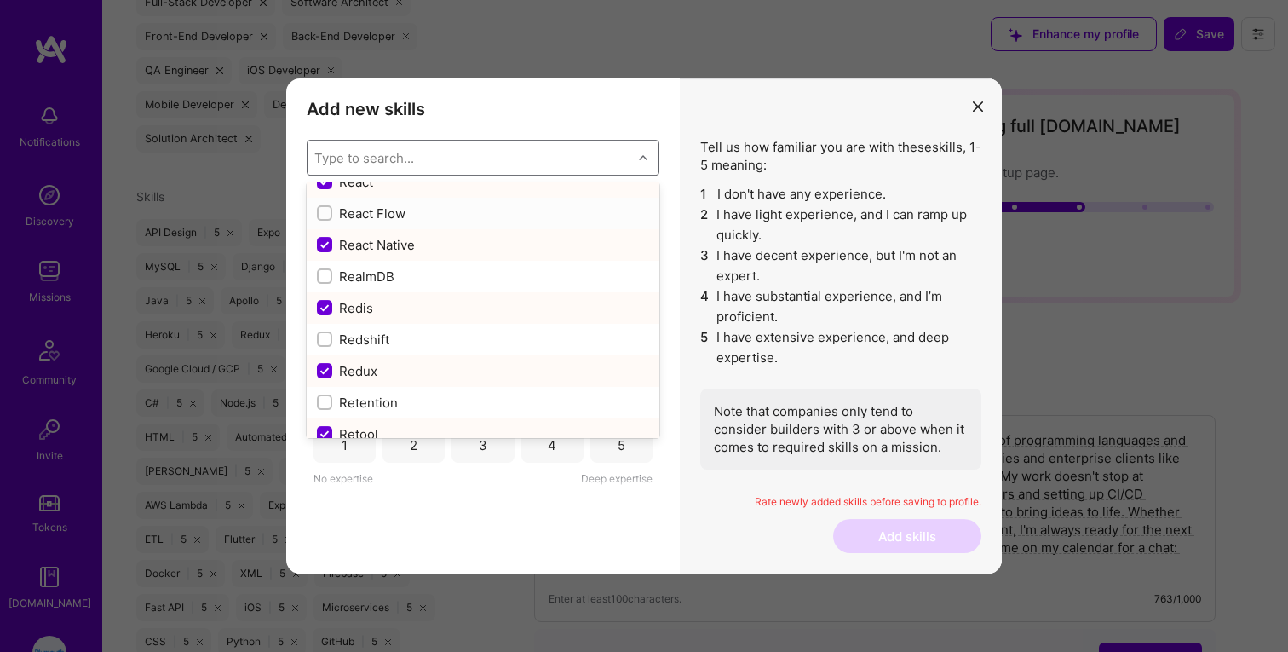
scroll to position [8418, 0]
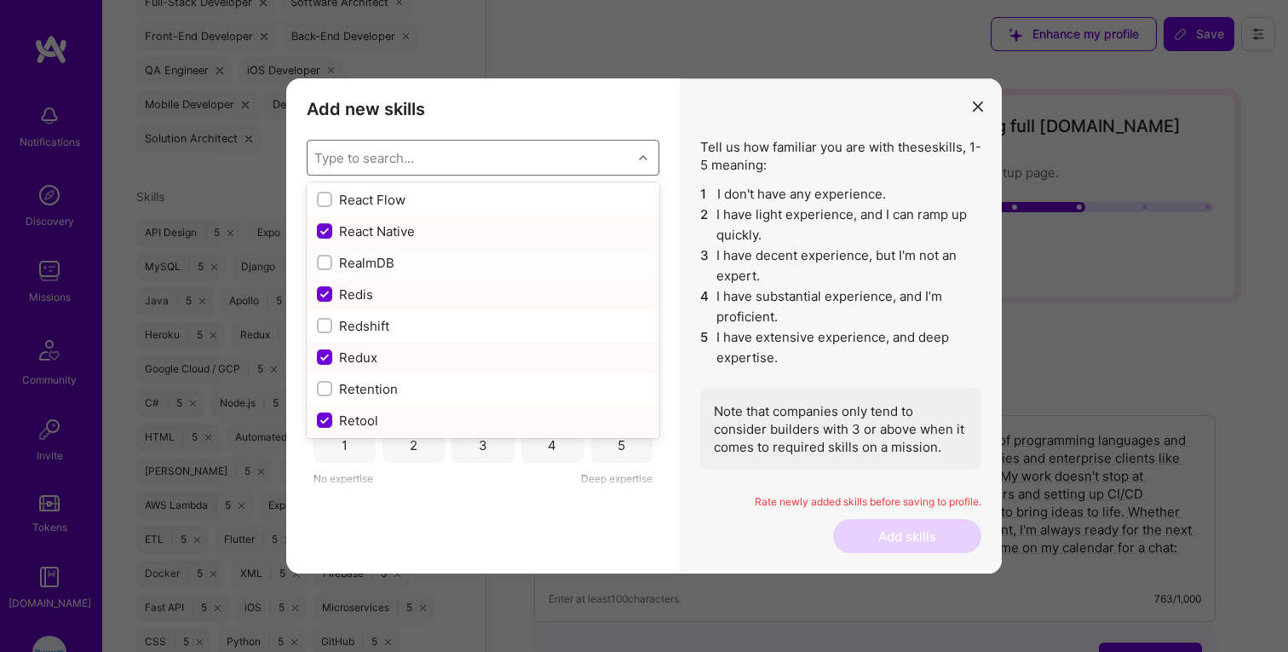
click at [325, 260] on input "modal" at bounding box center [326, 263] width 12 height 12
checkbox input "true"
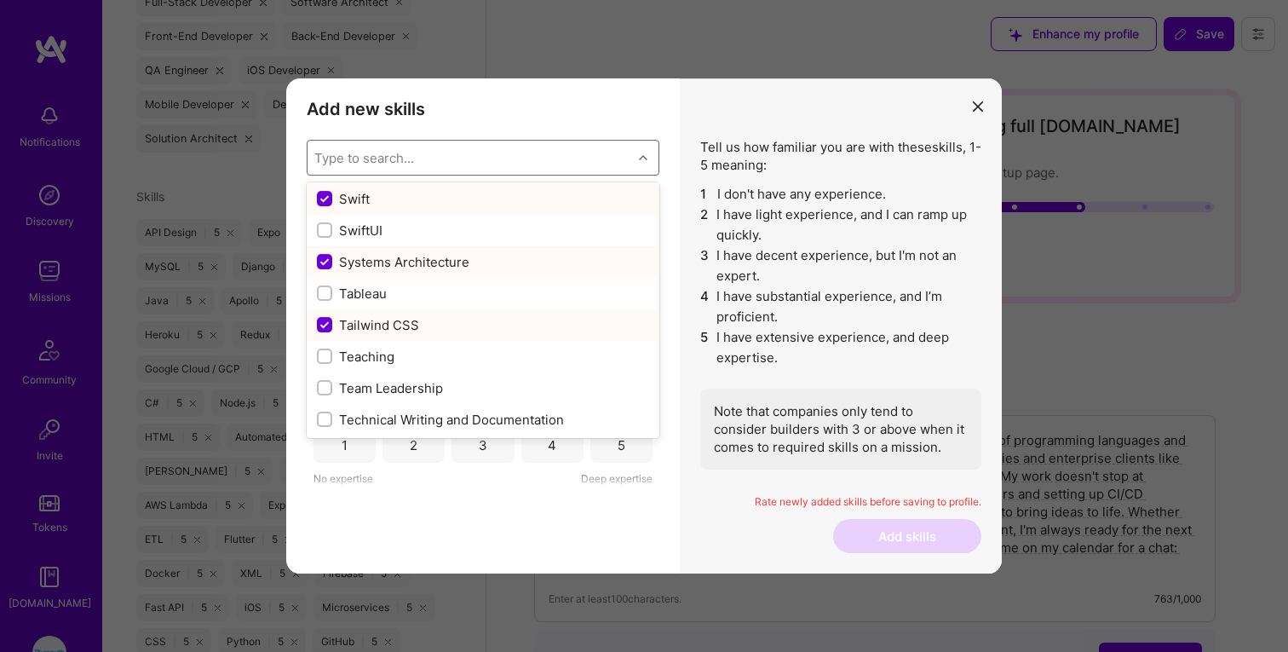
scroll to position [10189, 0]
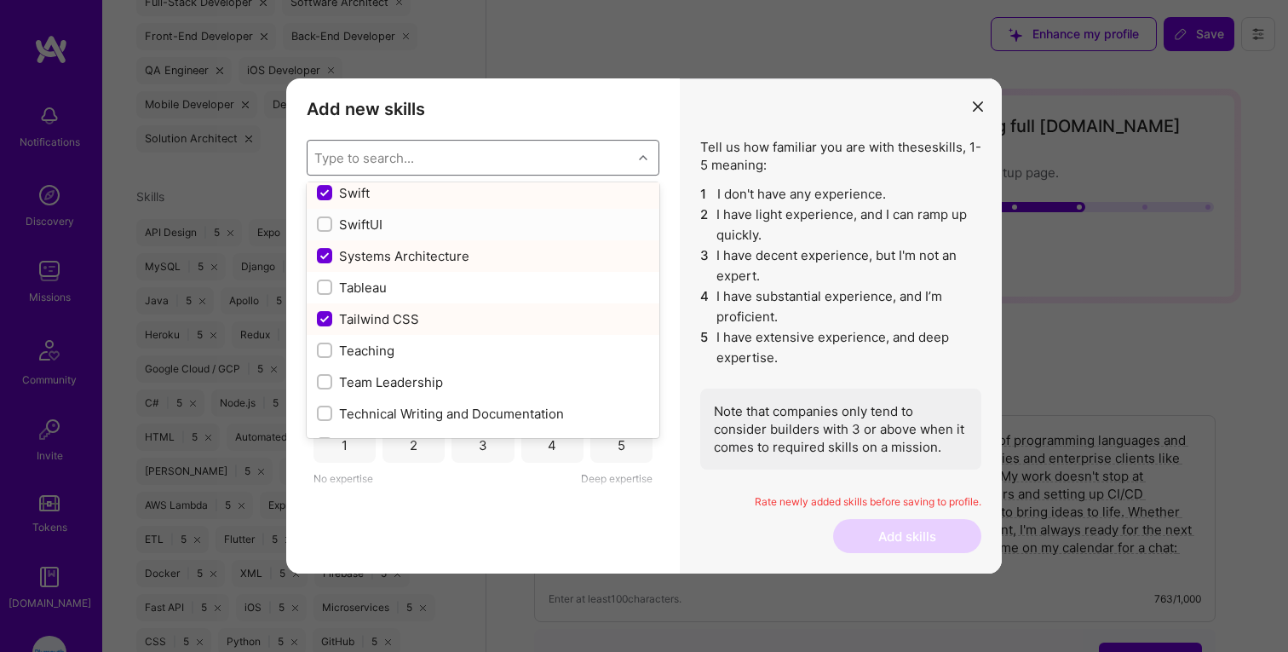
click at [324, 226] on input "modal" at bounding box center [326, 225] width 12 height 12
checkbox input "true"
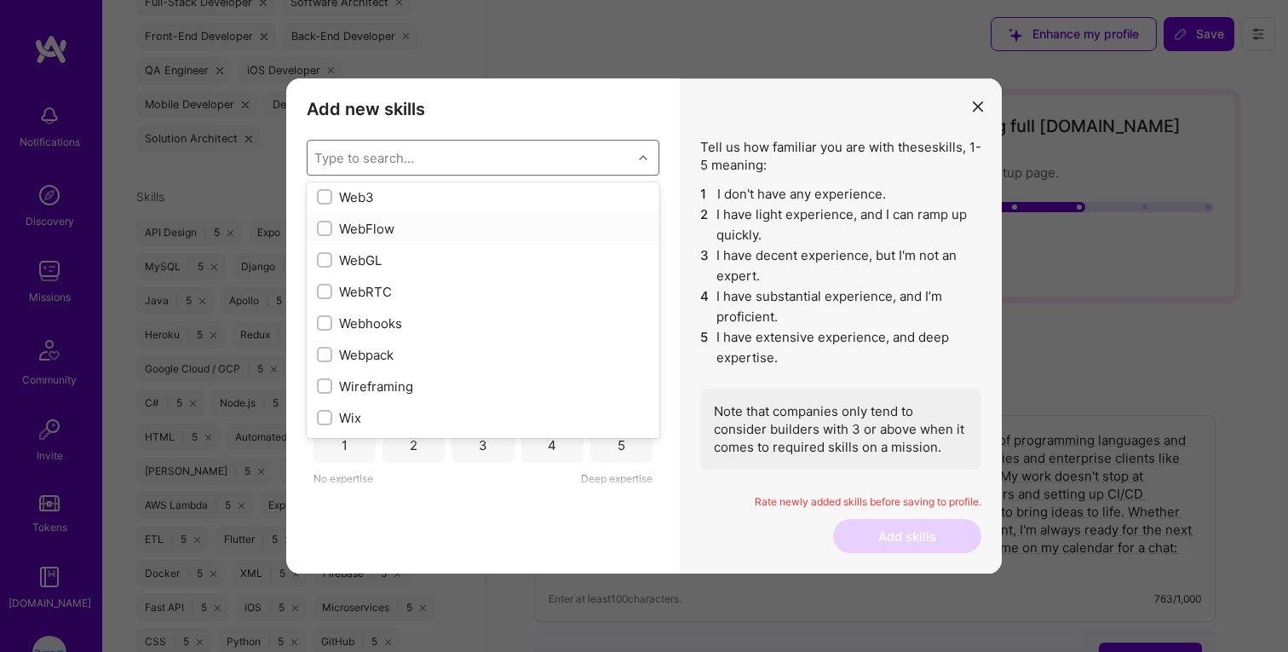
scroll to position [11231, 0]
click at [325, 283] on input "modal" at bounding box center [326, 286] width 12 height 12
checkbox input "true"
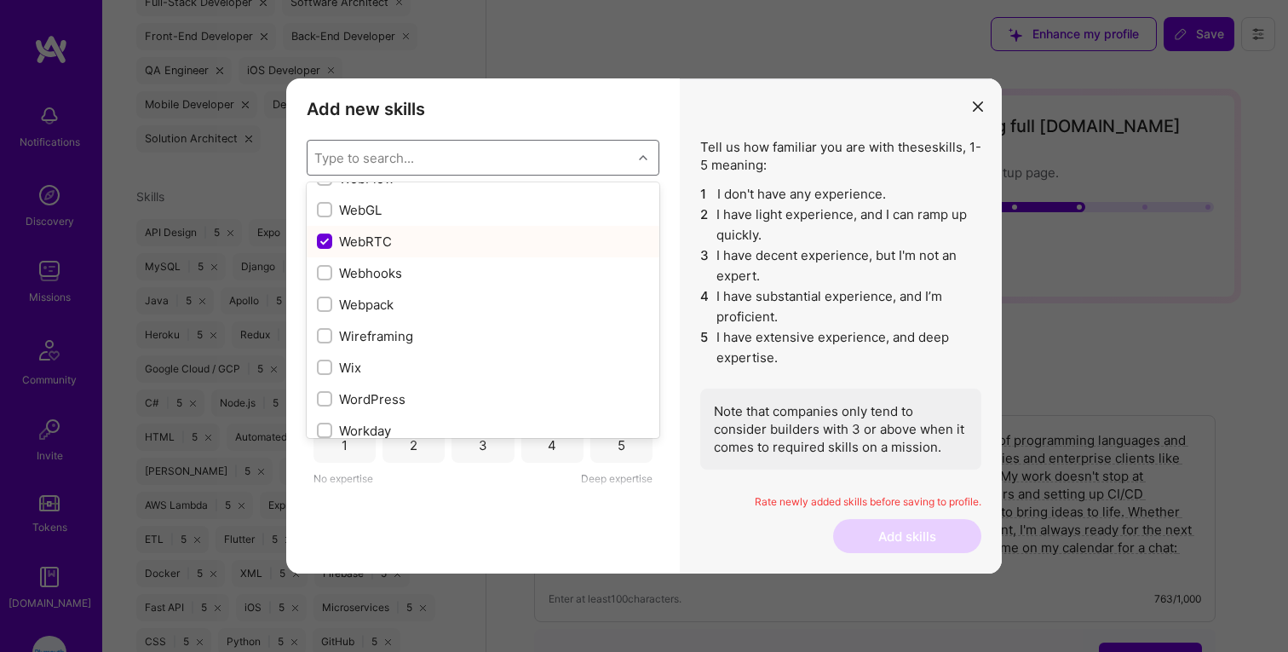
scroll to position [11275, 0]
click at [326, 274] on input "modal" at bounding box center [326, 274] width 12 height 12
checkbox input "true"
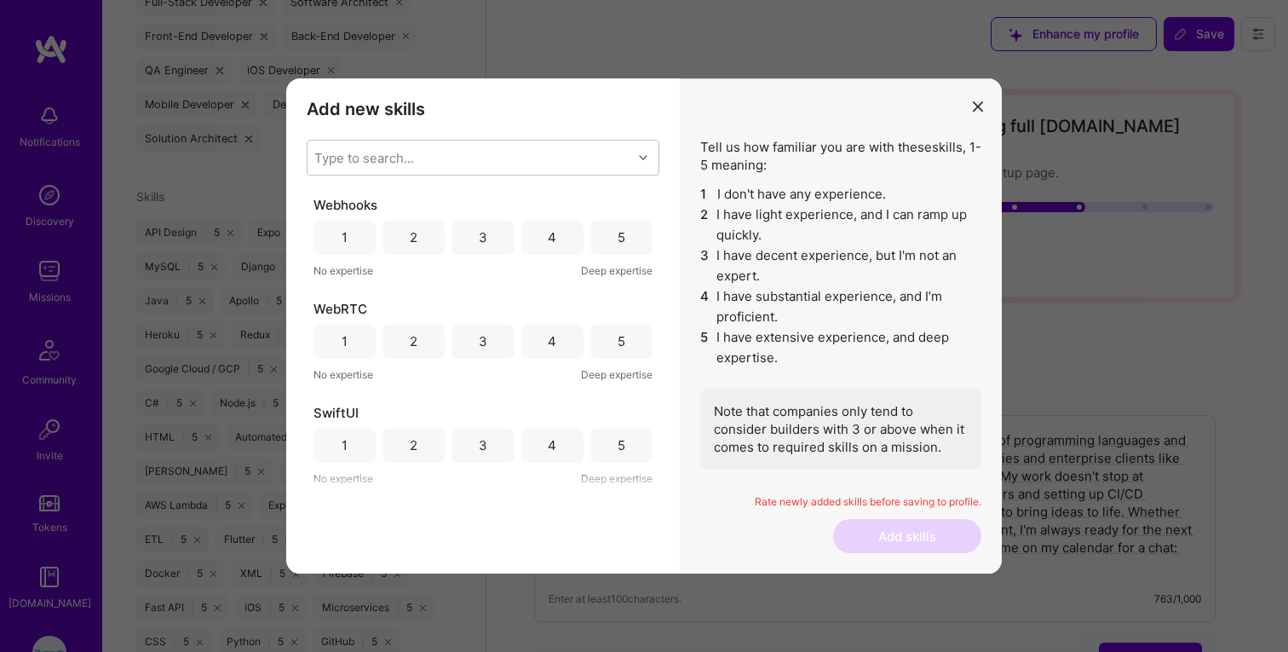
click at [703, 121] on div "Tell us how familiar you are with these skills , 1-5 meaning: 1 I don't have an…" at bounding box center [841, 326] width 322 height 496
click at [596, 243] on div "5" at bounding box center [621, 238] width 62 height 34
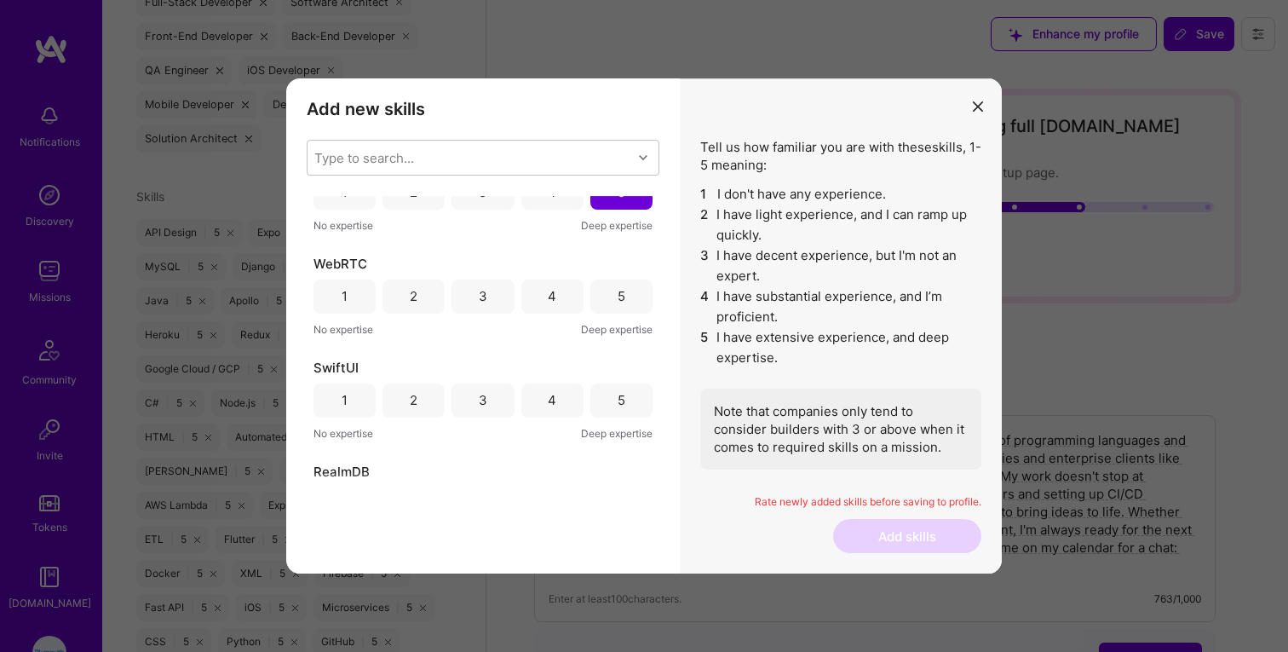
click at [537, 286] on div "4" at bounding box center [552, 296] width 62 height 34
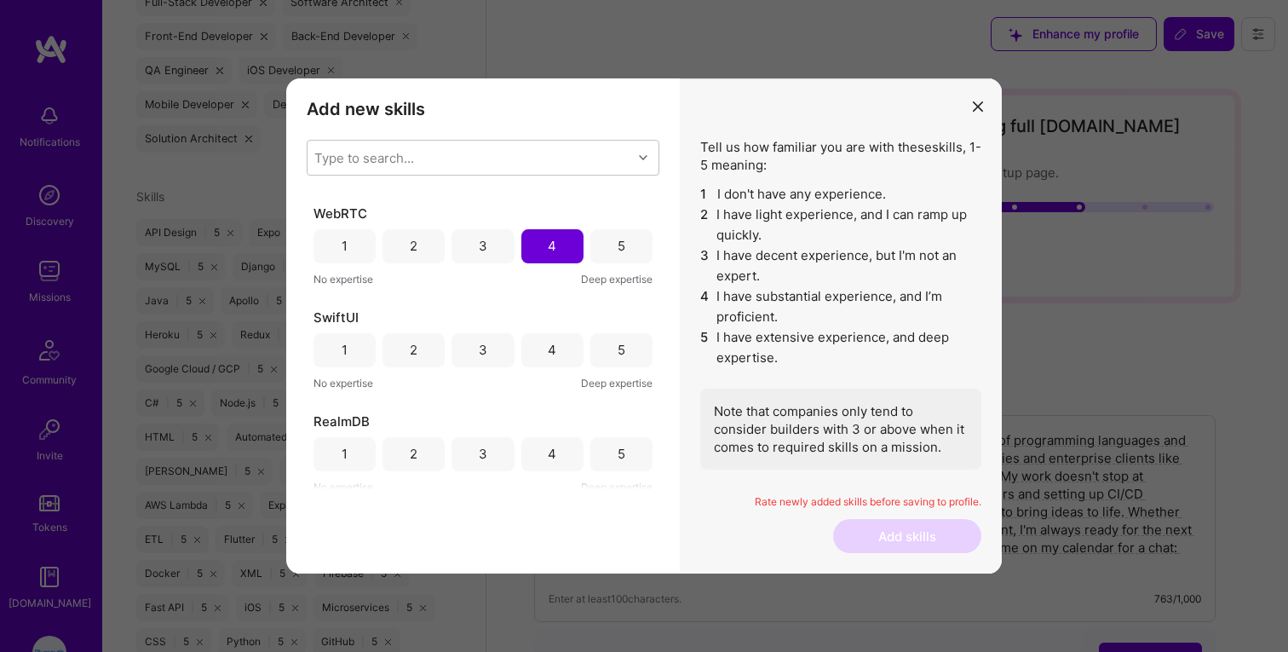
scroll to position [96, 0]
click at [603, 354] on div "5" at bounding box center [621, 349] width 62 height 34
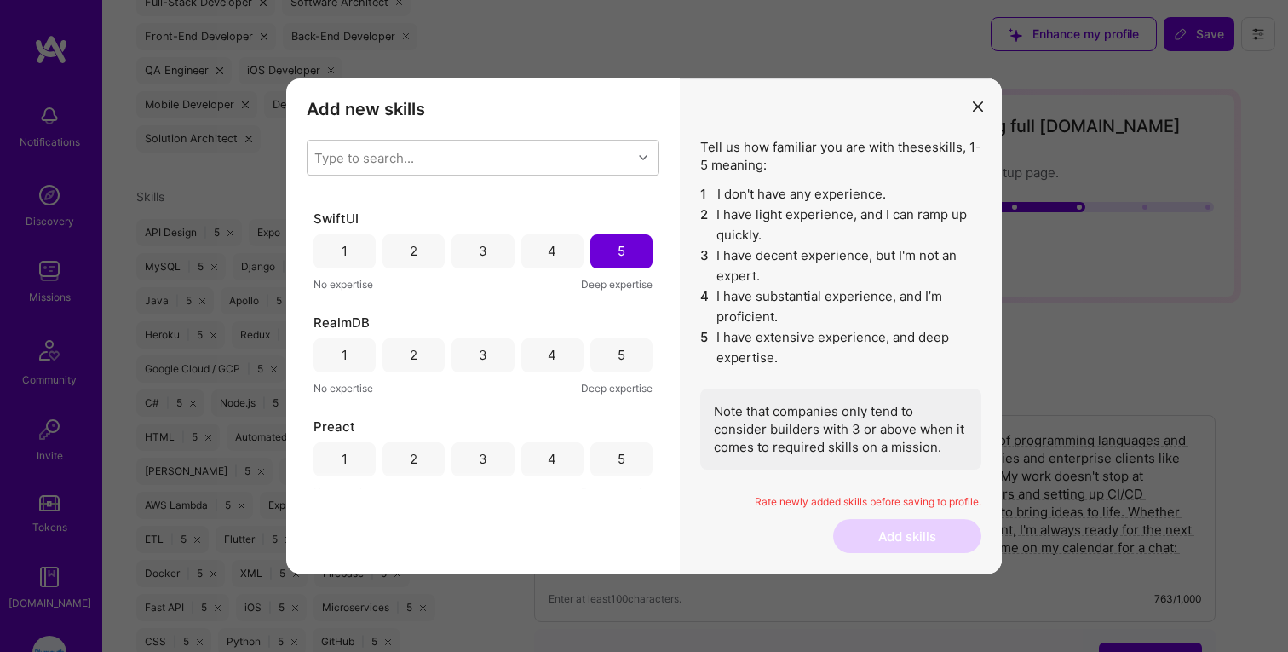
scroll to position [199, 0]
click at [604, 354] on div "5" at bounding box center [621, 350] width 62 height 34
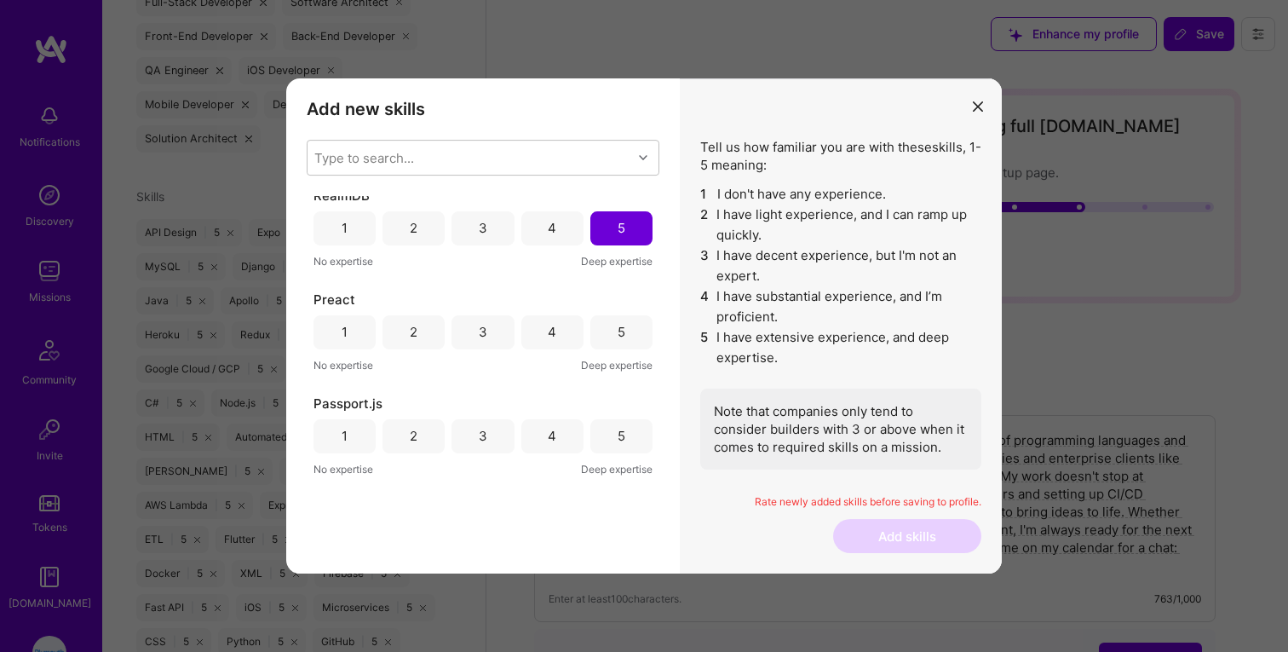
click at [598, 327] on div "5" at bounding box center [621, 332] width 62 height 34
click at [599, 328] on div "5" at bounding box center [621, 330] width 62 height 34
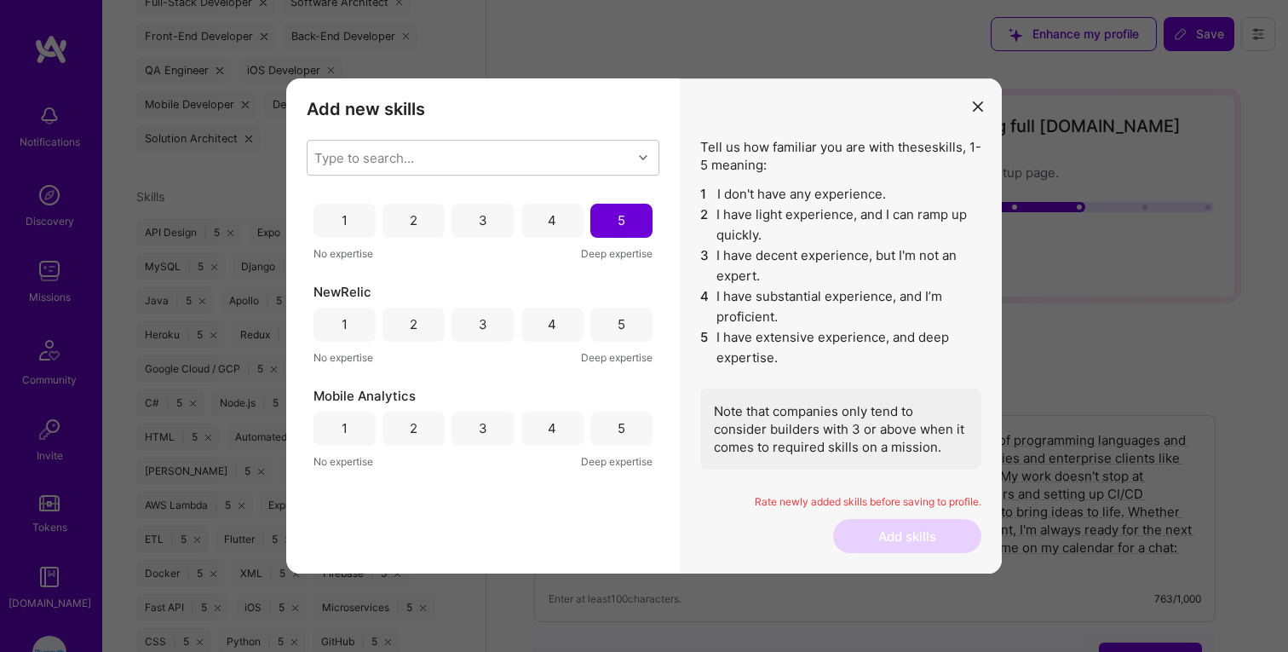
scroll to position [555, 0]
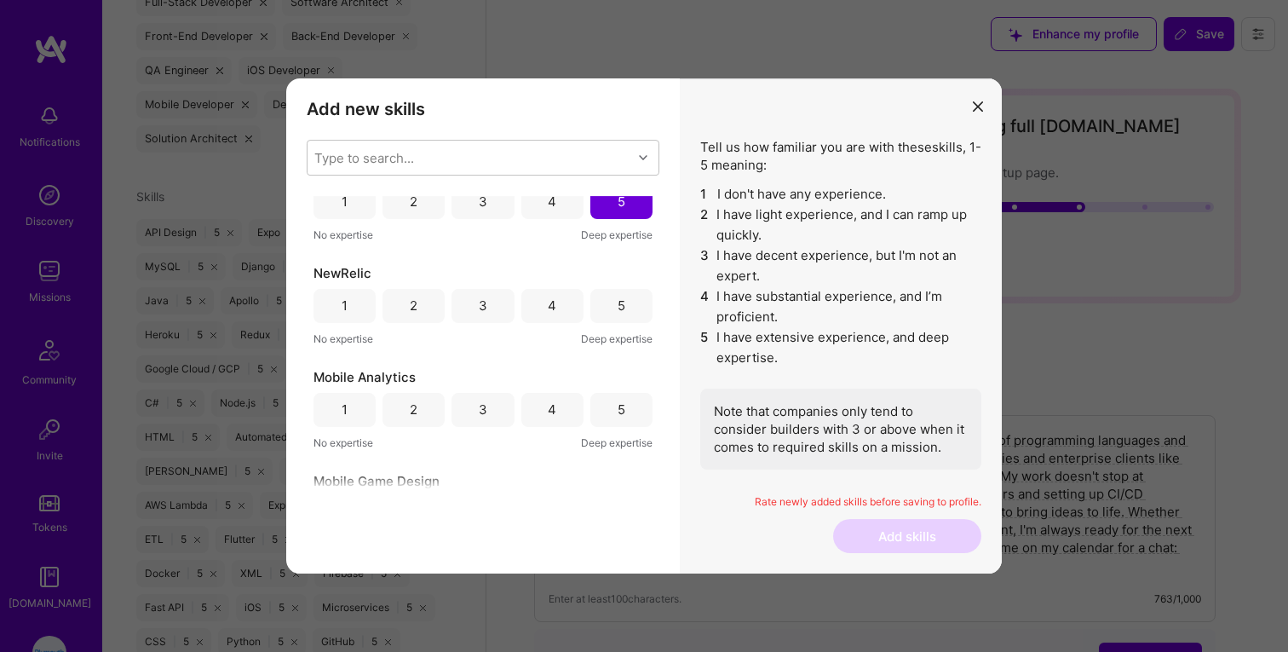
click at [539, 302] on div "4" at bounding box center [552, 306] width 62 height 34
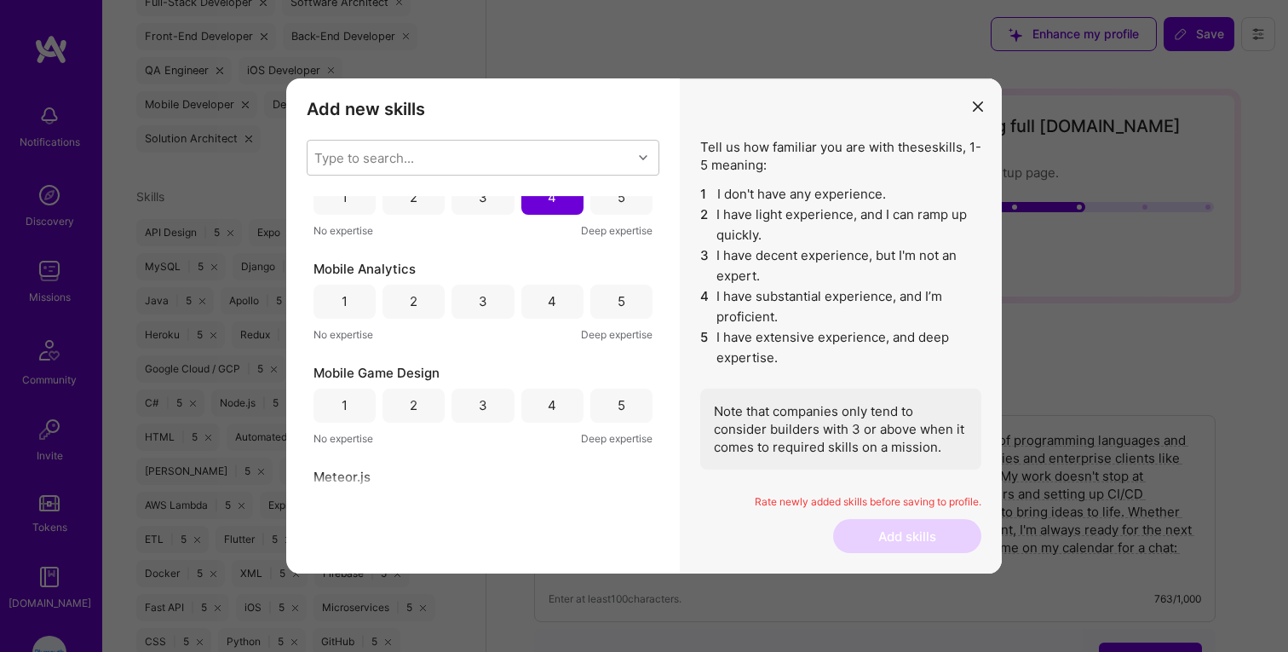
scroll to position [673, 0]
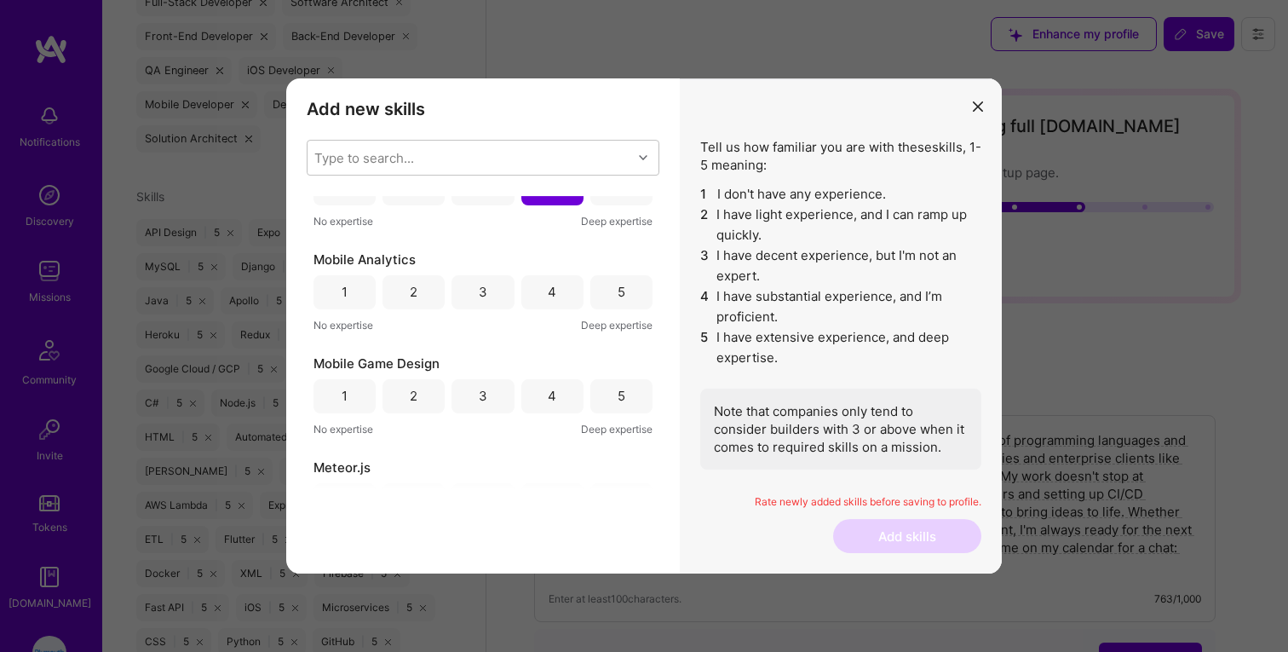
click at [541, 281] on div "4" at bounding box center [552, 292] width 62 height 34
click at [601, 306] on div "5" at bounding box center [621, 296] width 62 height 34
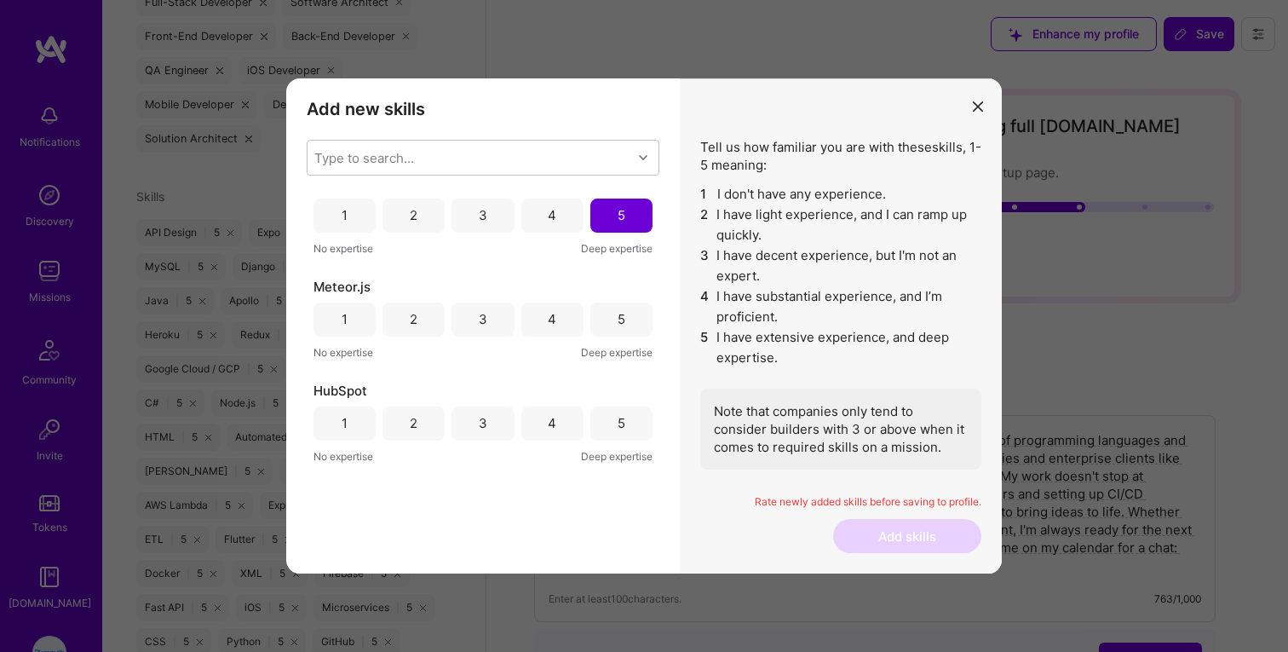
click at [601, 309] on div "5" at bounding box center [621, 319] width 62 height 34
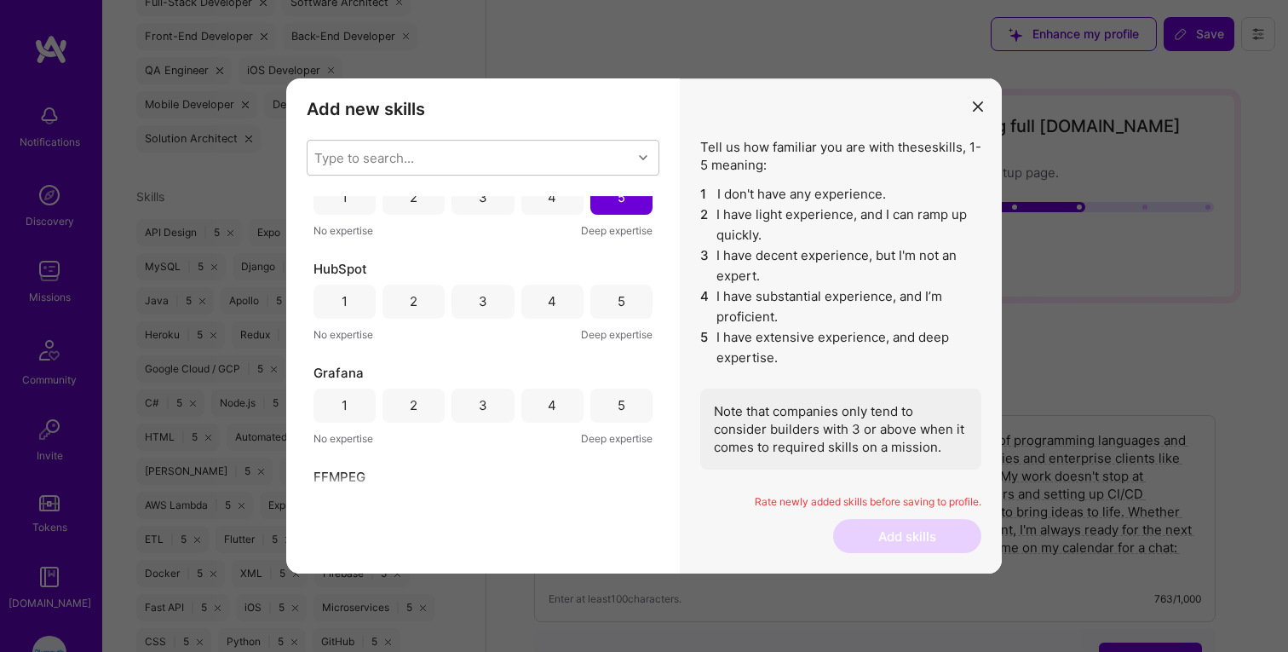
scroll to position [981, 0]
click at [596, 298] on div "5" at bounding box center [621, 296] width 62 height 34
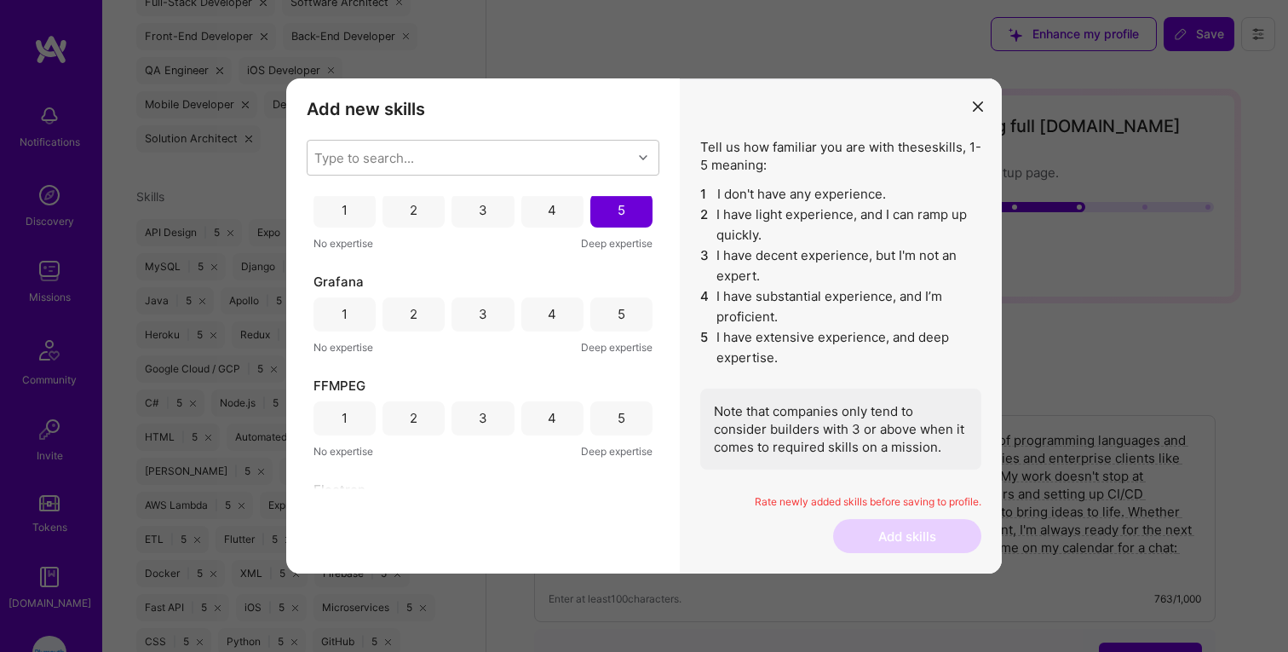
scroll to position [1065, 0]
click at [604, 307] on div "5" at bounding box center [621, 316] width 62 height 34
click at [560, 212] on div "4" at bounding box center [552, 212] width 62 height 34
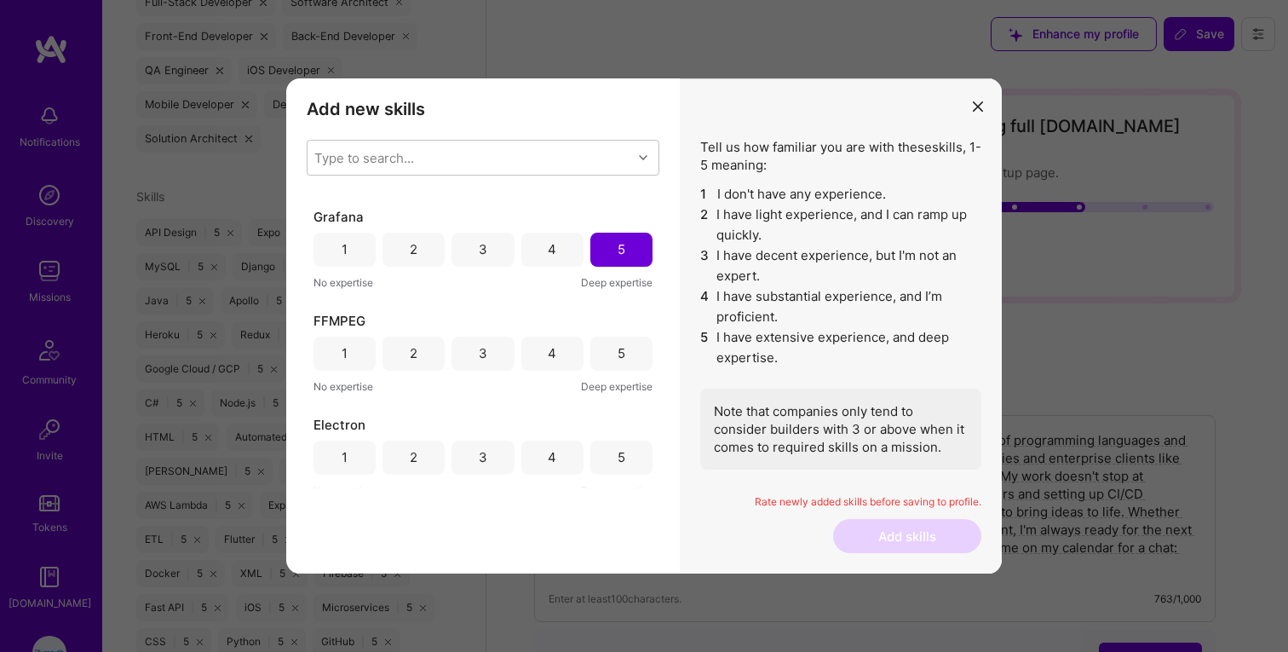
scroll to position [1143, 0]
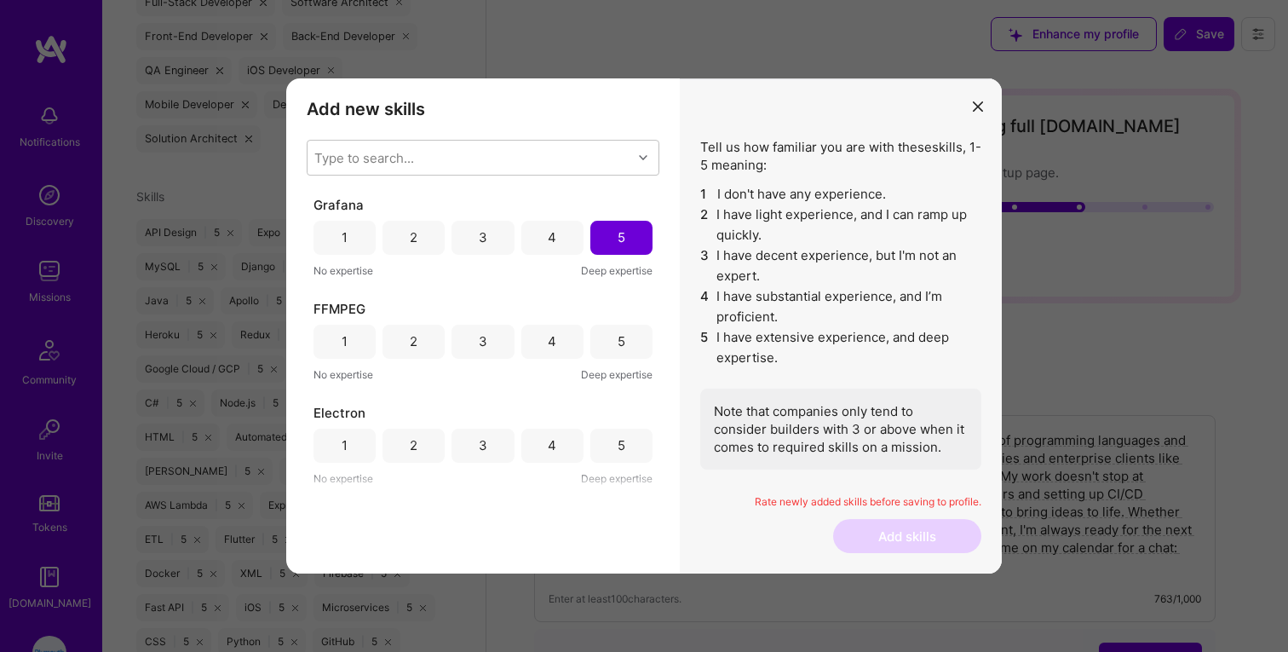
click at [572, 238] on div "4" at bounding box center [552, 238] width 62 height 34
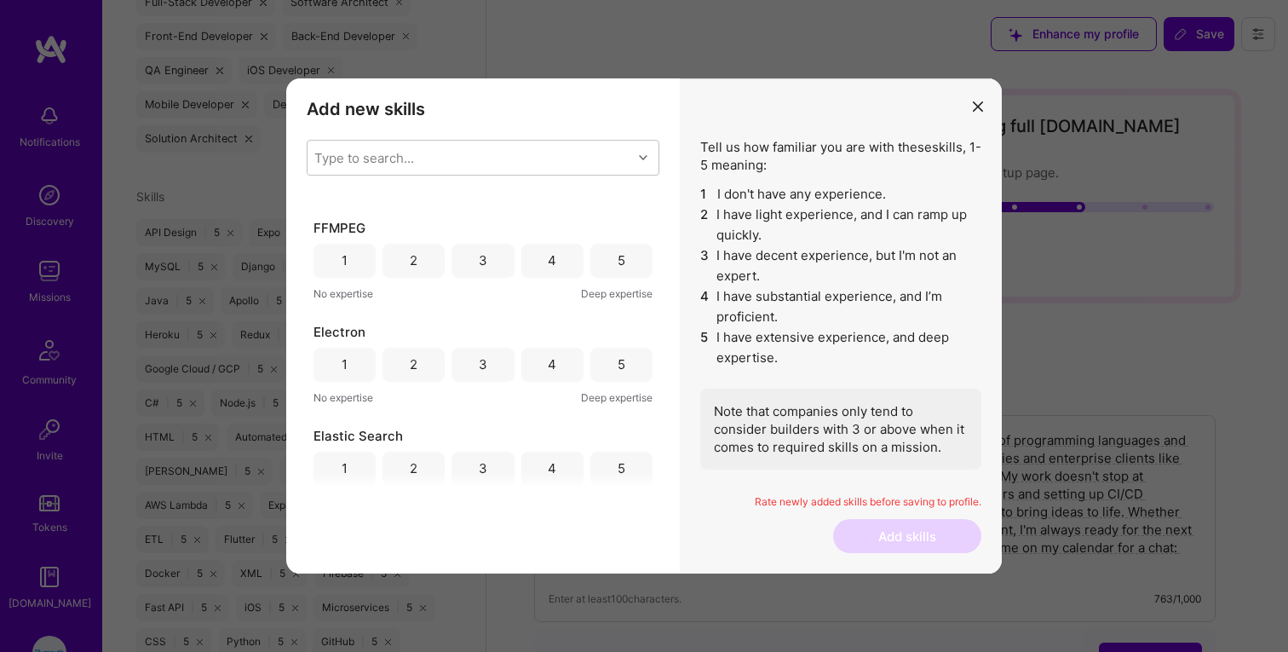
scroll to position [1235, 0]
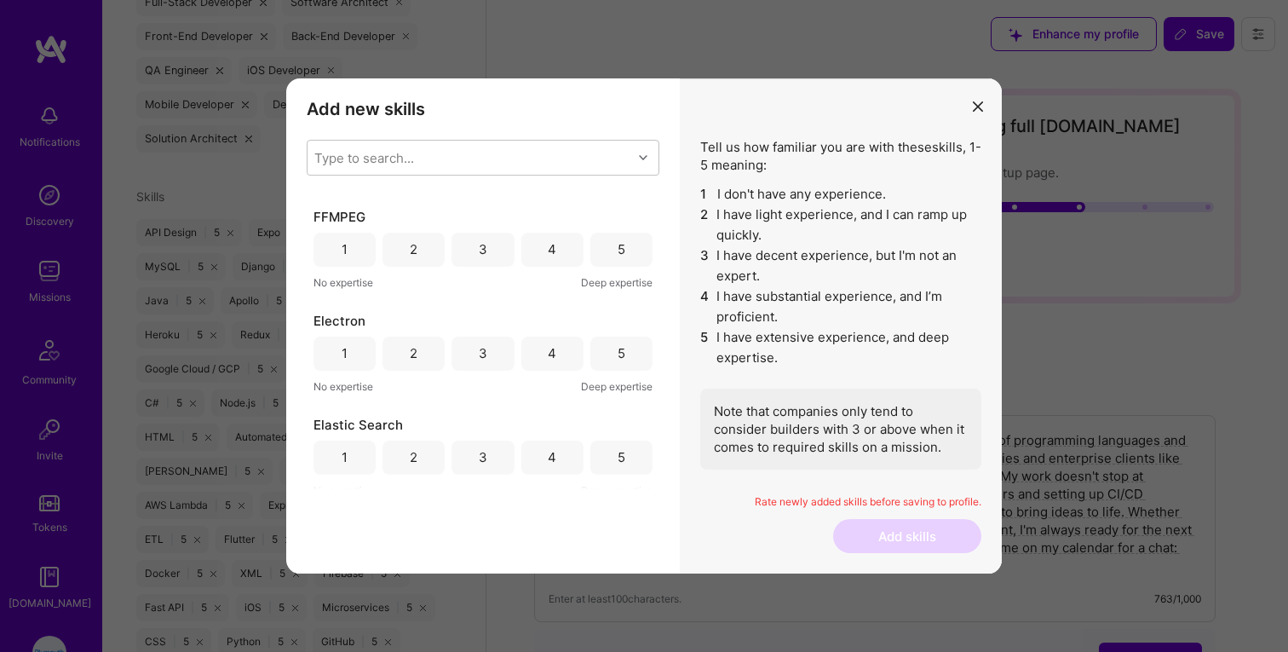
click at [570, 243] on div "4" at bounding box center [552, 250] width 62 height 34
click at [498, 244] on div "3" at bounding box center [483, 250] width 62 height 34
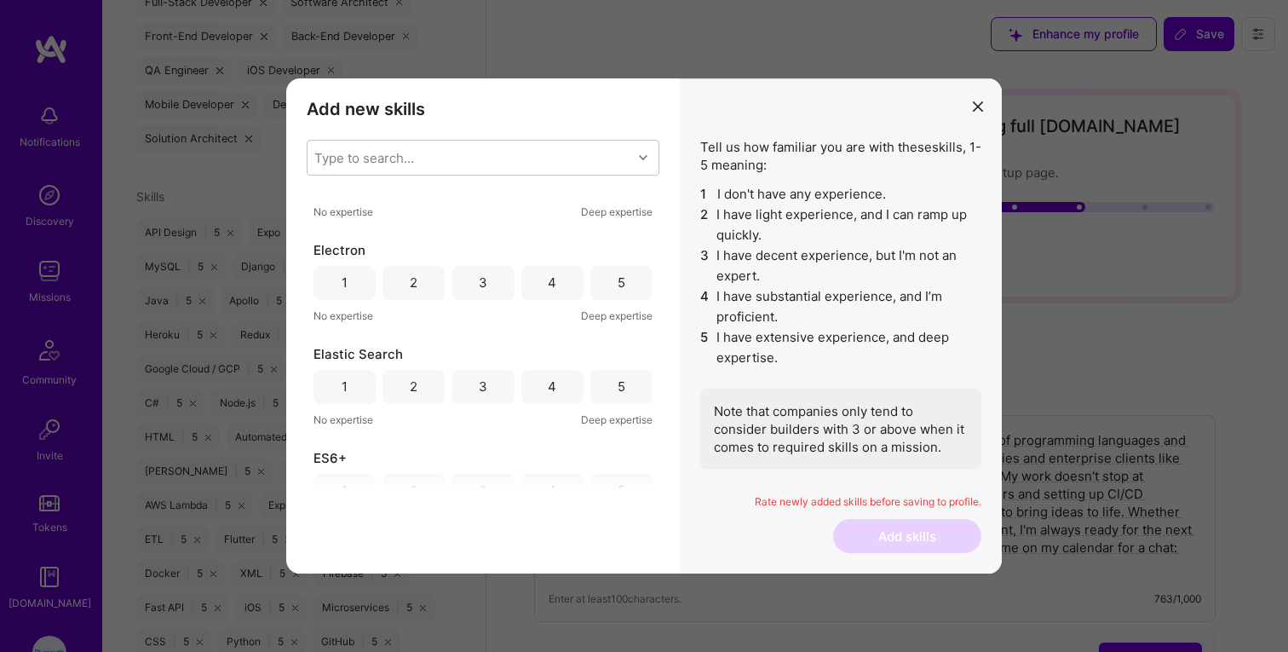
scroll to position [1335, 0]
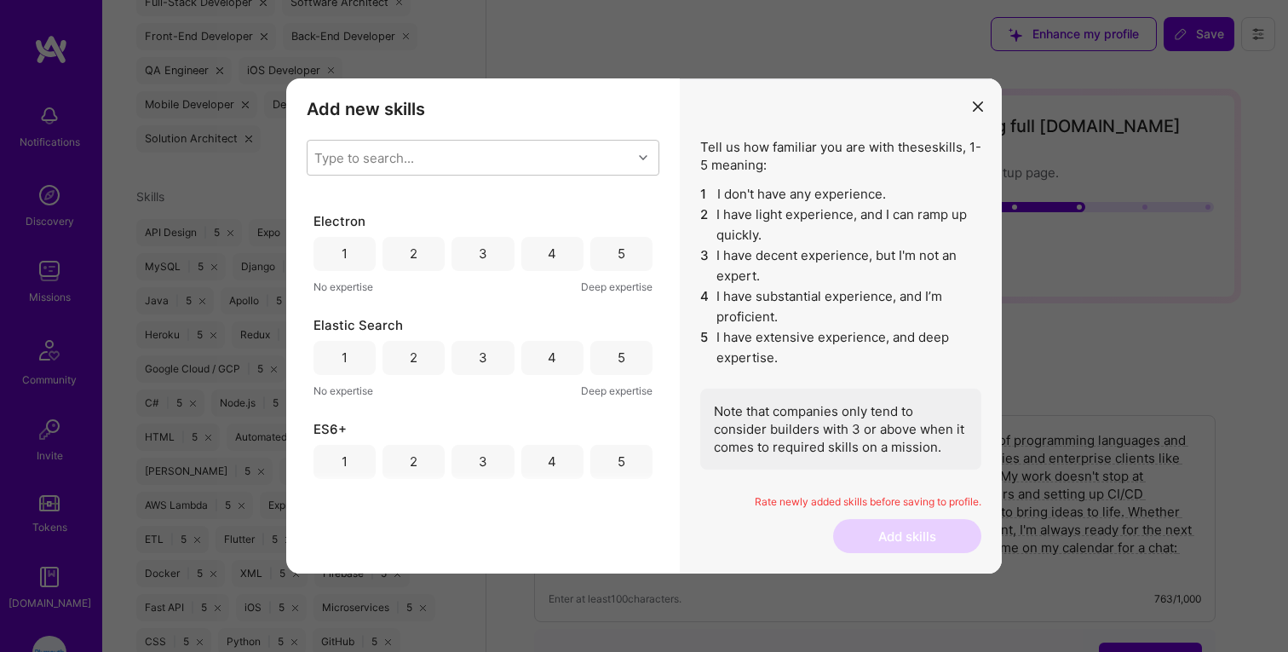
click at [561, 253] on div "4" at bounding box center [552, 254] width 62 height 34
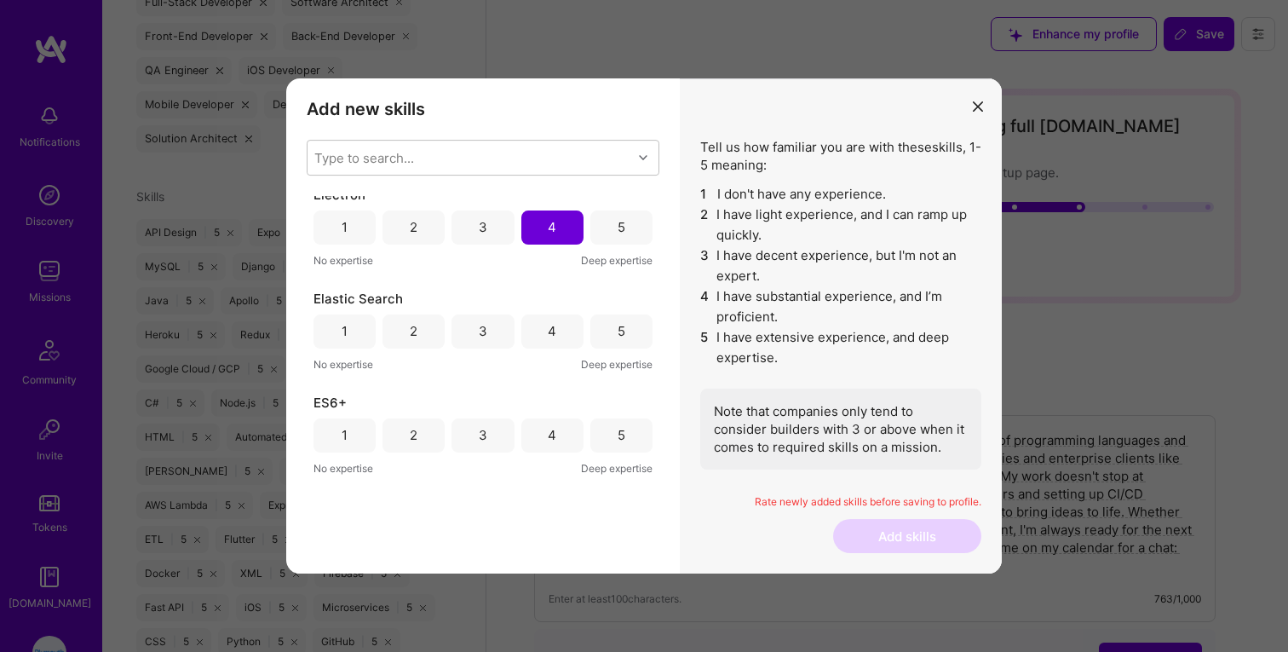
scroll to position [1358, 0]
click at [603, 227] on div "5" at bounding box center [621, 231] width 62 height 34
click at [548, 332] on div "4" at bounding box center [552, 334] width 9 height 18
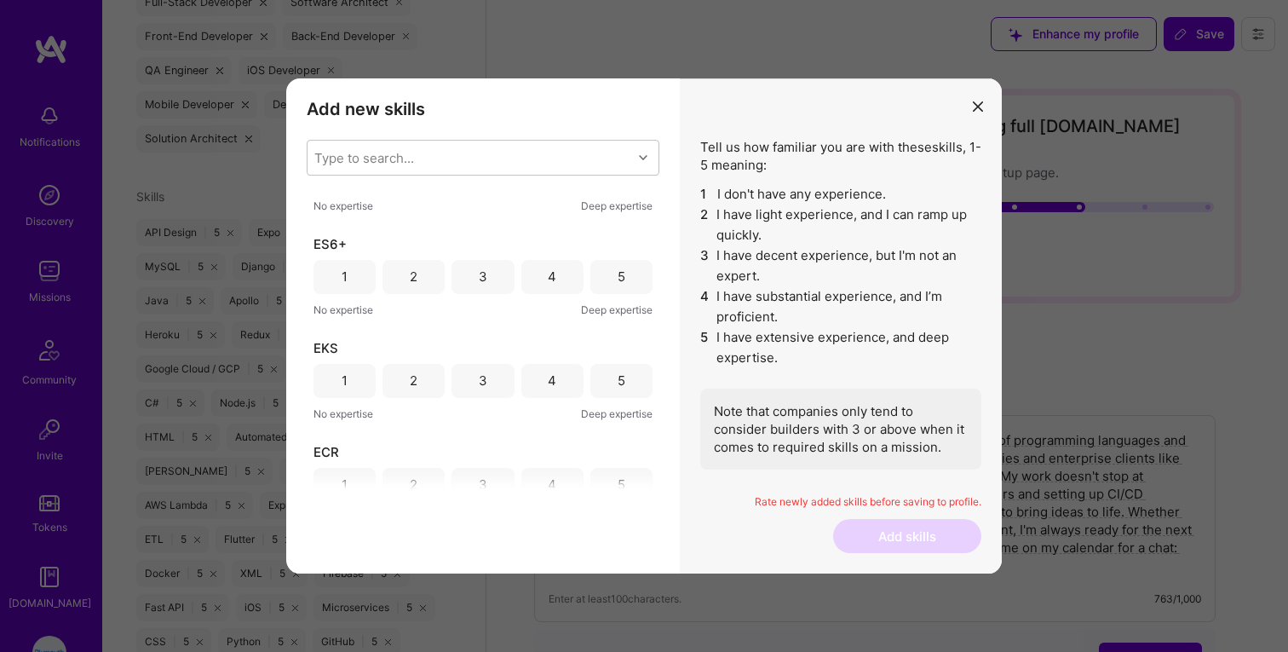
scroll to position [1522, 0]
click at [618, 277] on div "5" at bounding box center [622, 274] width 8 height 18
click at [628, 380] on div "5" at bounding box center [621, 378] width 62 height 34
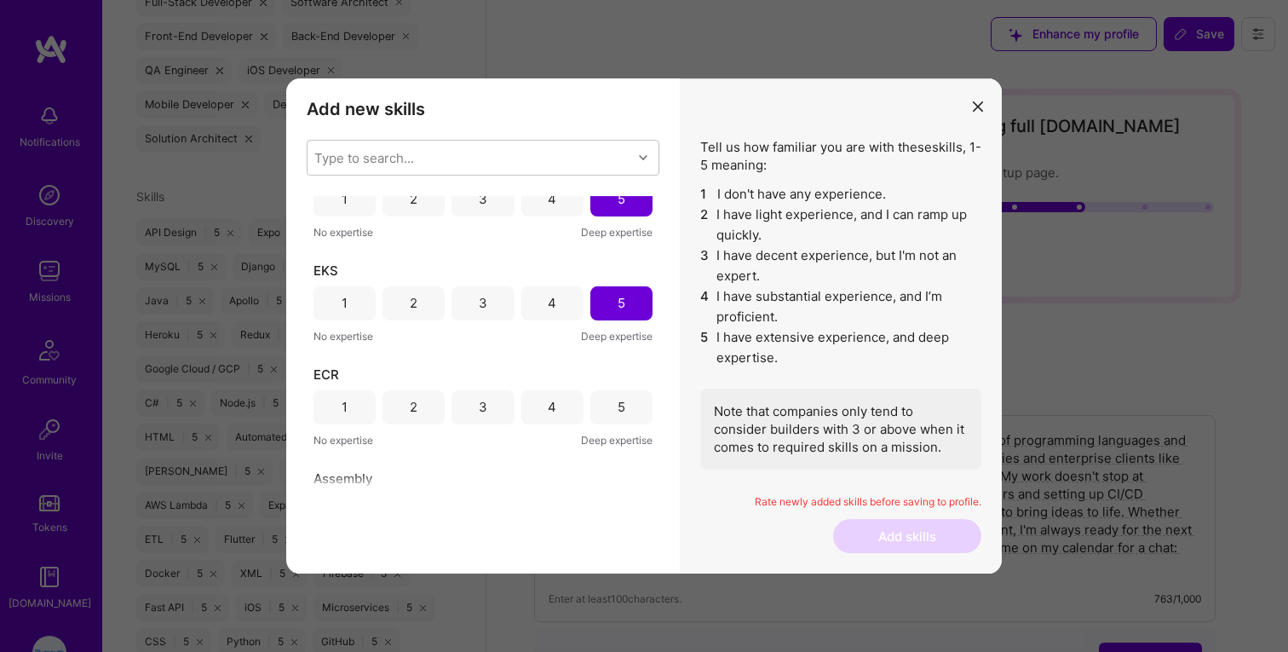
scroll to position [1600, 0]
click at [626, 394] on div "5" at bounding box center [621, 405] width 62 height 34
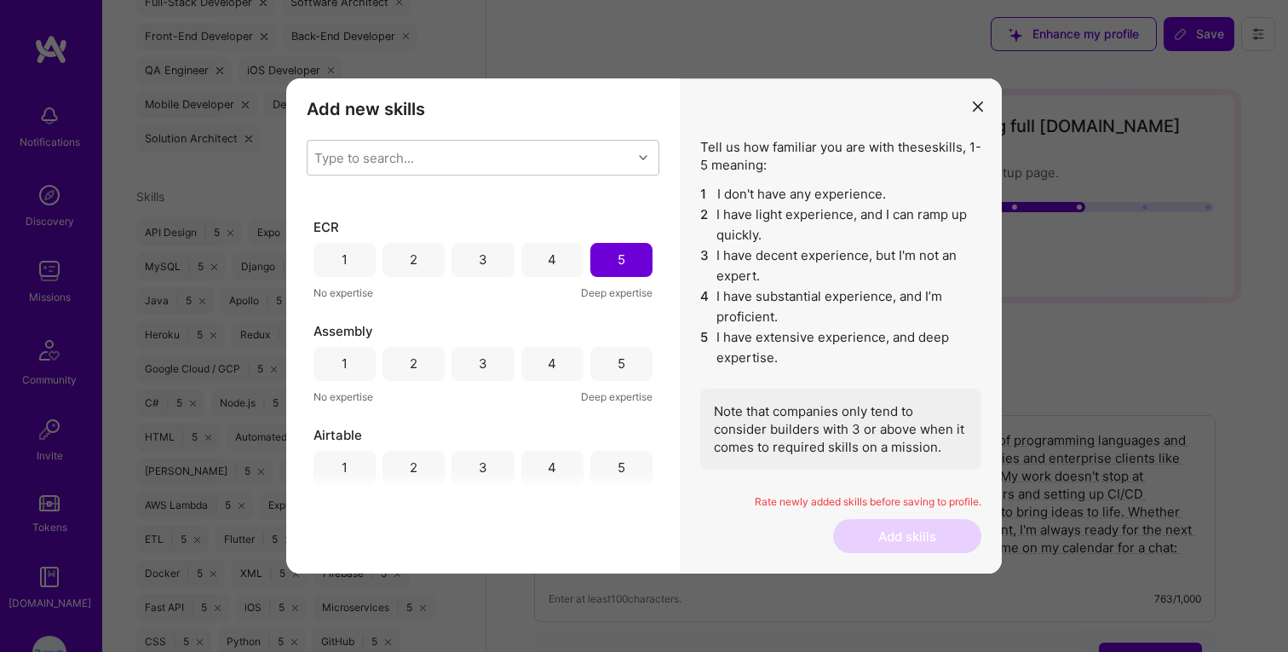
scroll to position [1749, 0]
click at [491, 354] on div "3" at bounding box center [483, 359] width 62 height 34
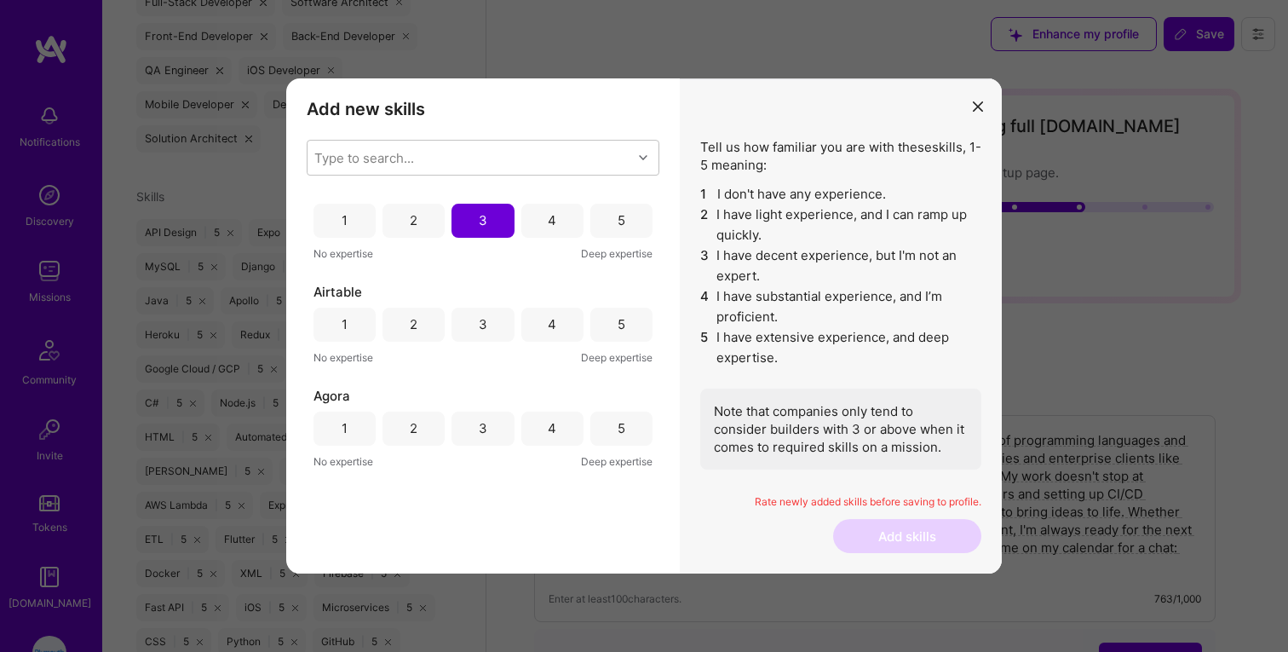
scroll to position [1912, 0]
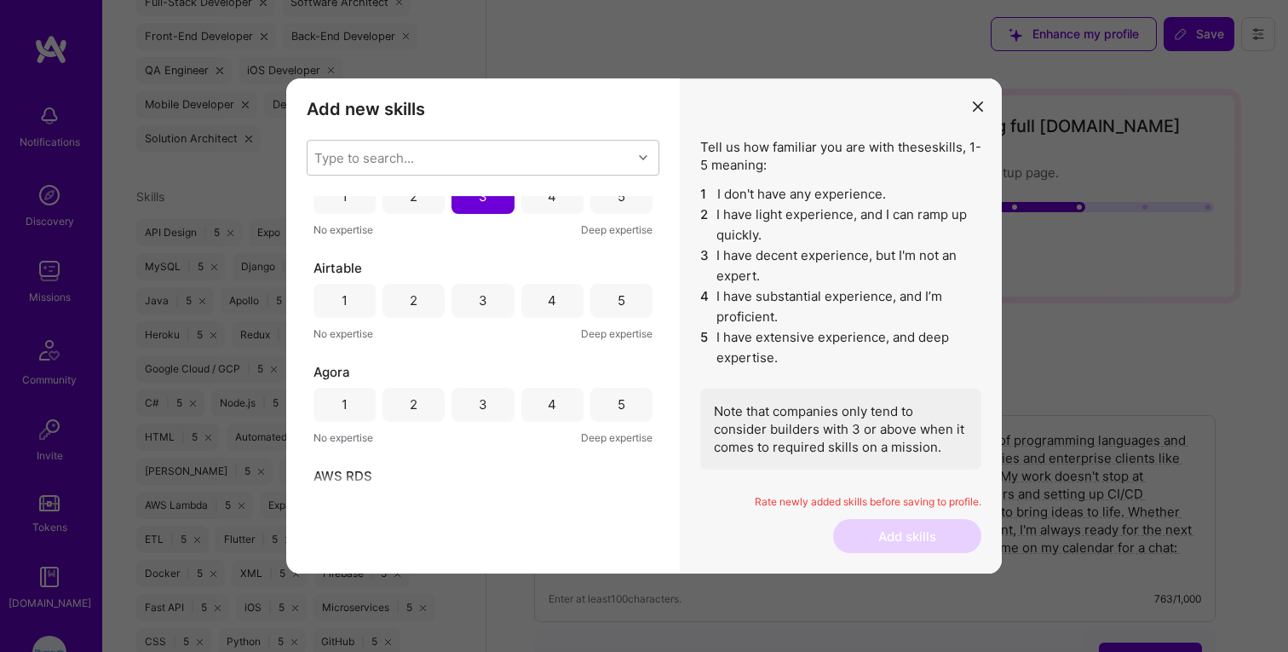
click at [541, 307] on div "4" at bounding box center [552, 301] width 62 height 34
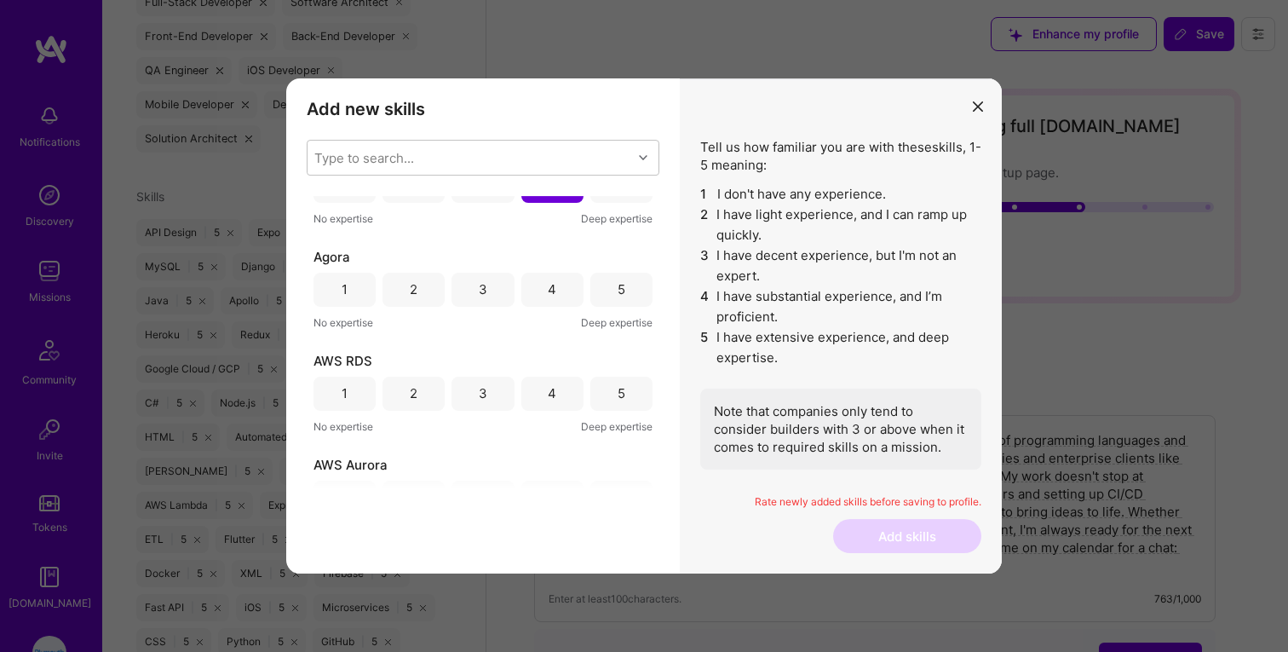
click at [610, 284] on div "5" at bounding box center [621, 290] width 62 height 34
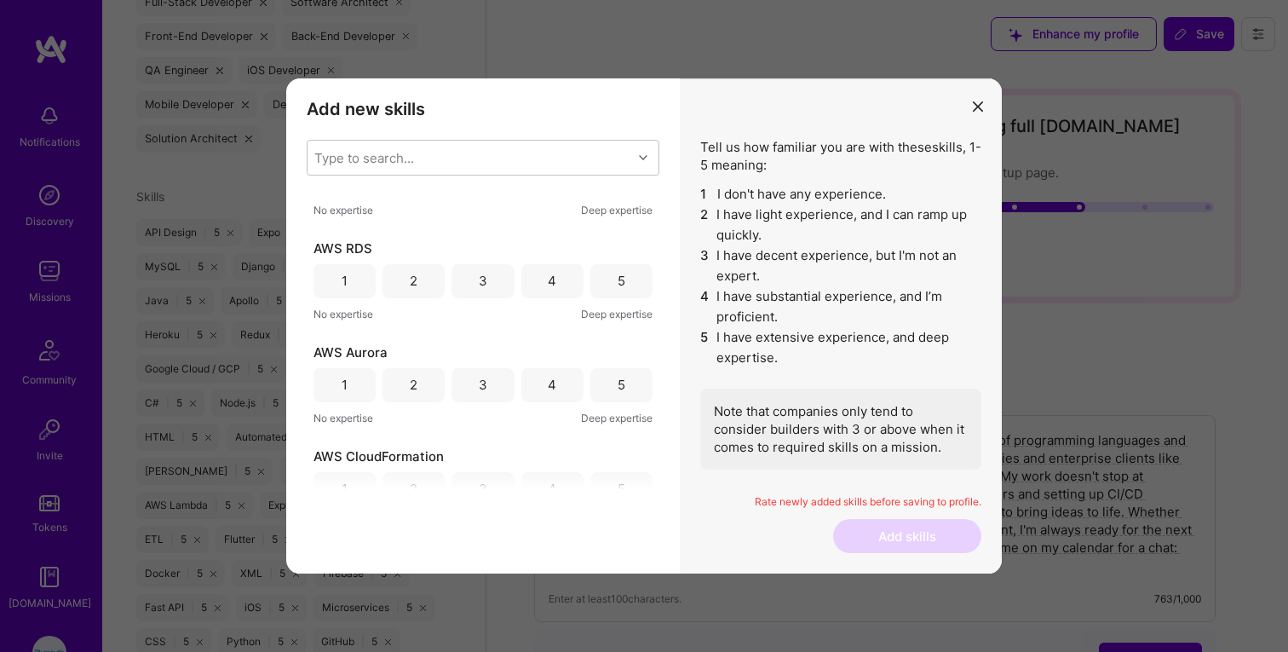
click at [610, 285] on div "5" at bounding box center [621, 281] width 62 height 34
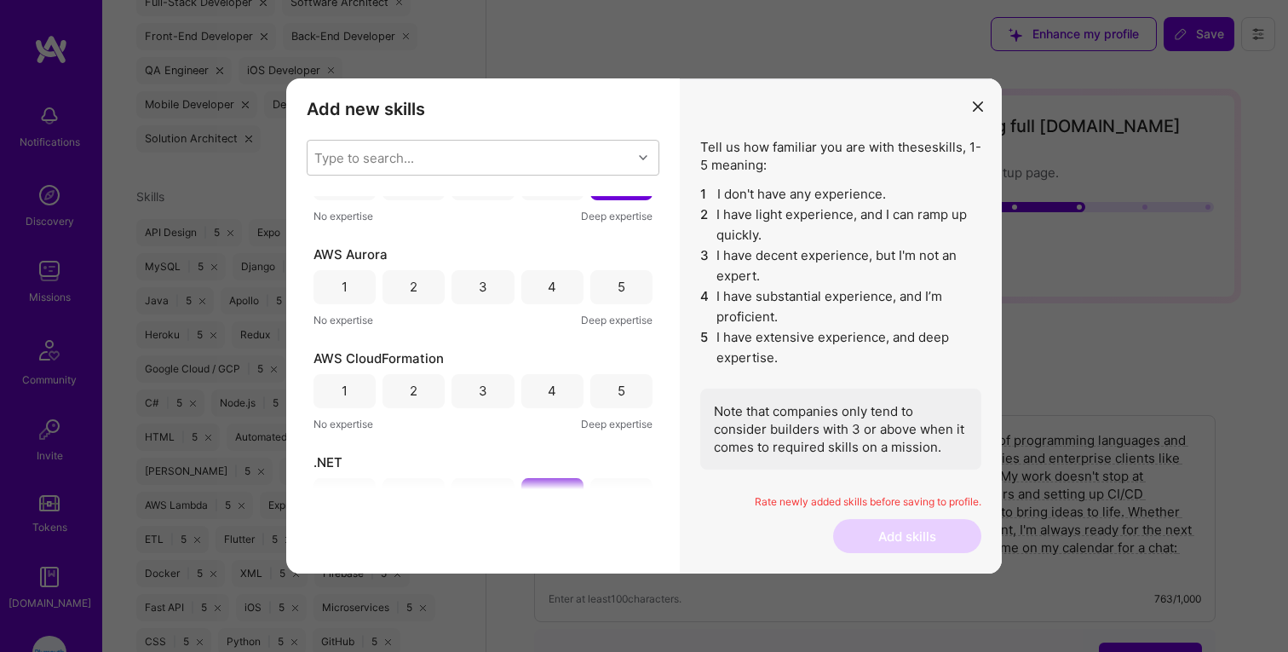
click at [610, 285] on div "5" at bounding box center [621, 287] width 62 height 34
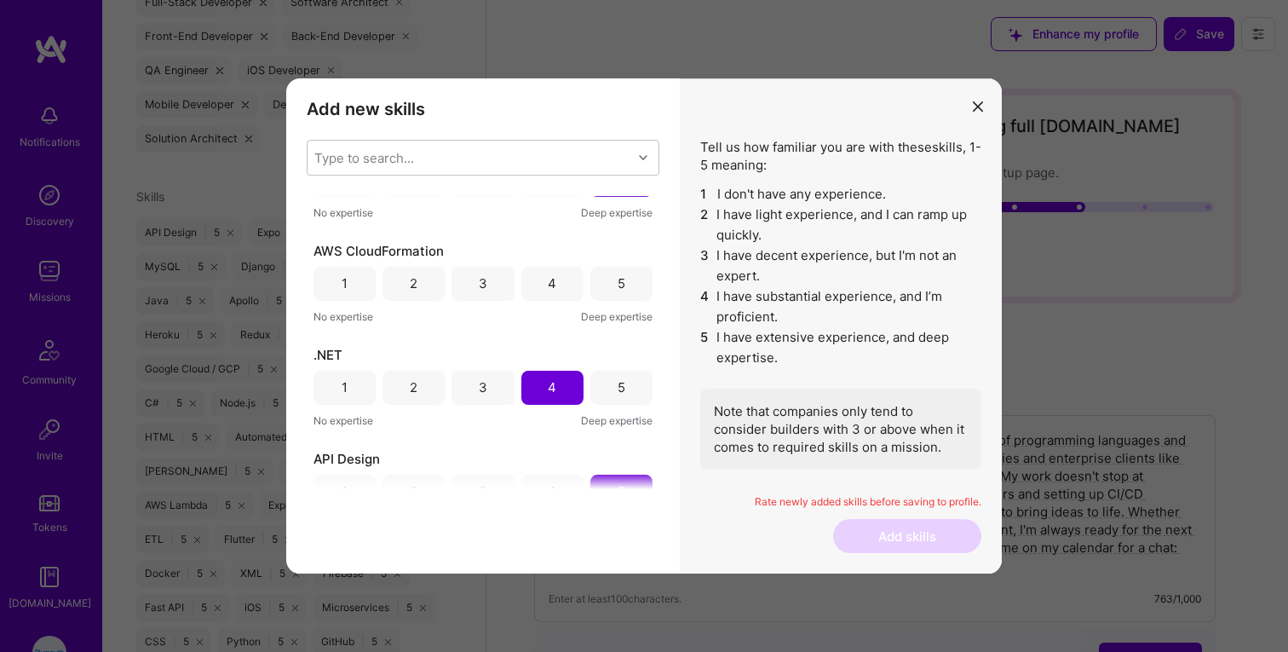
scroll to position [2346, 0]
click at [601, 282] on div "5" at bounding box center [621, 282] width 62 height 34
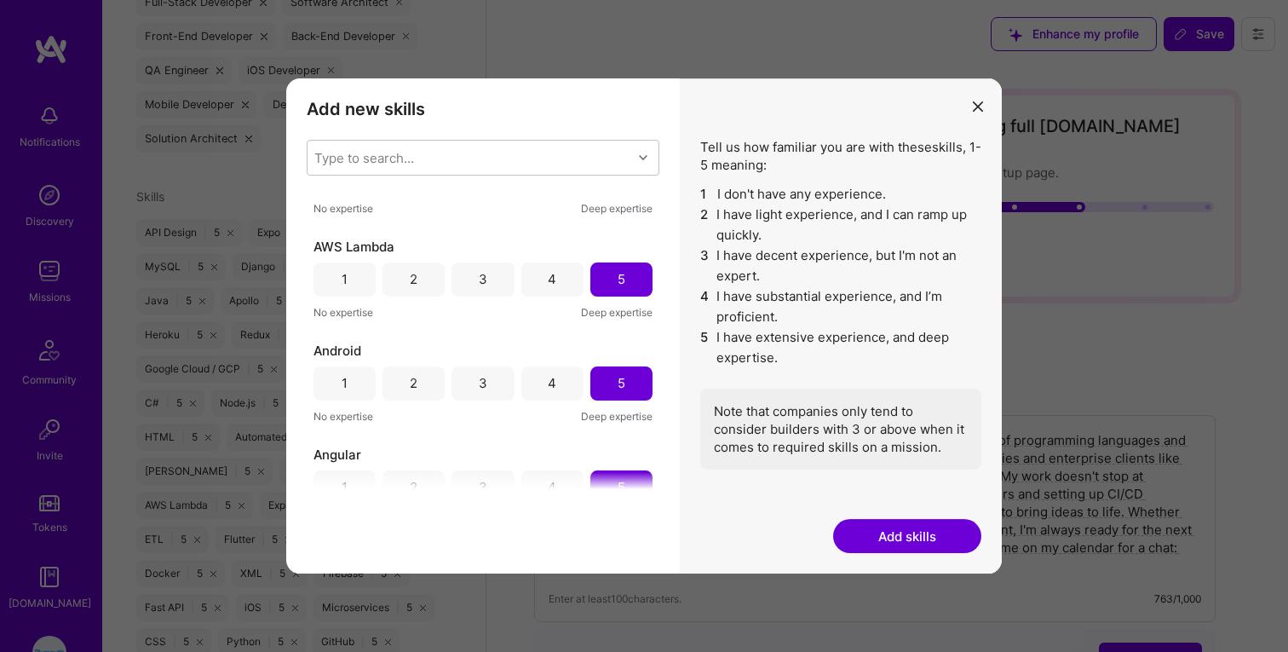
scroll to position [2892, 0]
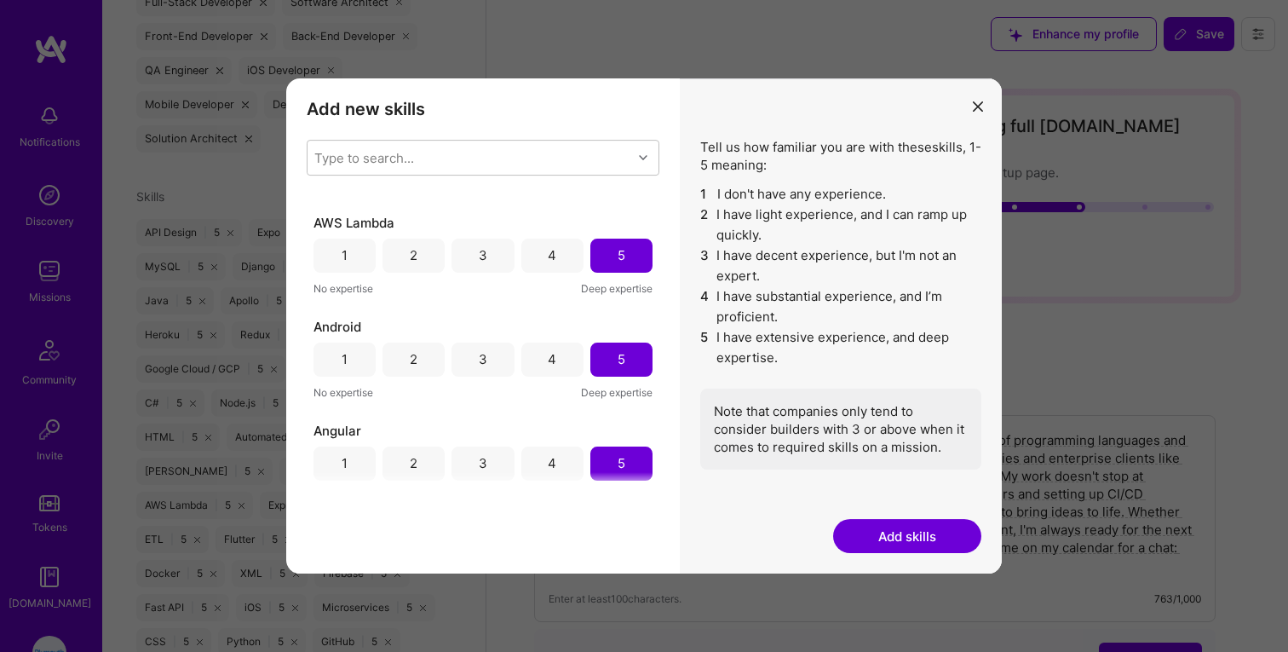
click at [853, 532] on button "Add skills" at bounding box center [907, 536] width 148 height 34
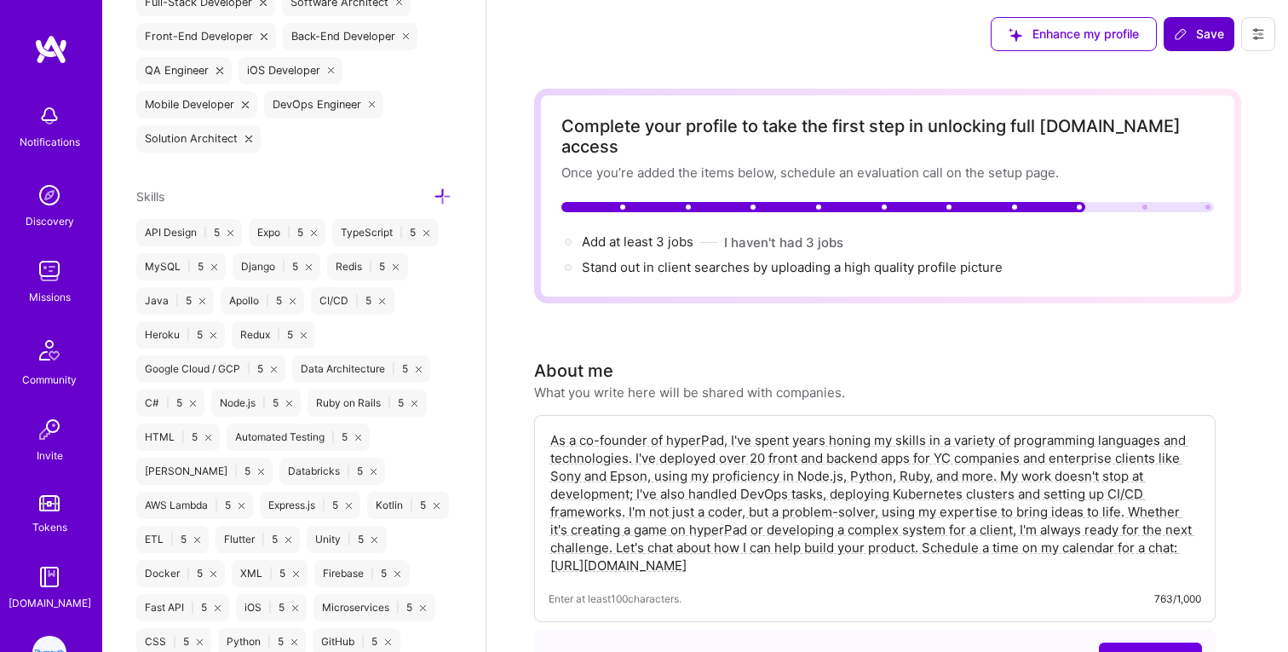
click at [1205, 30] on span "Save" at bounding box center [1199, 34] width 50 height 17
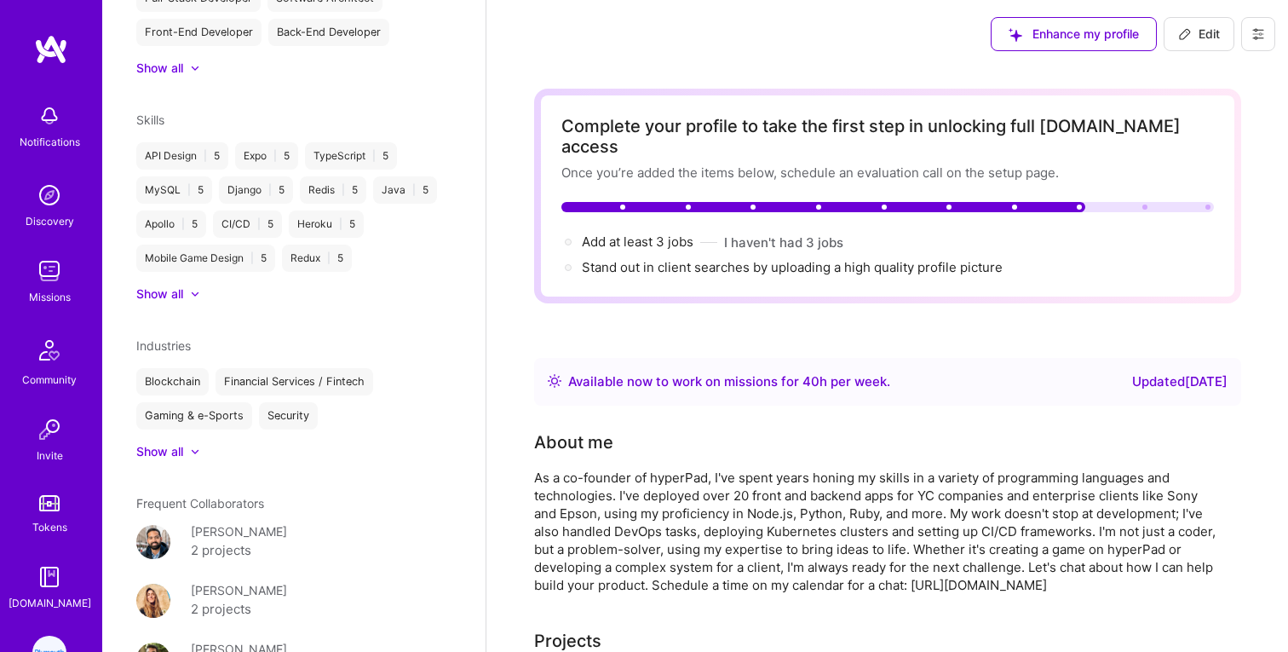
scroll to position [1072, 0]
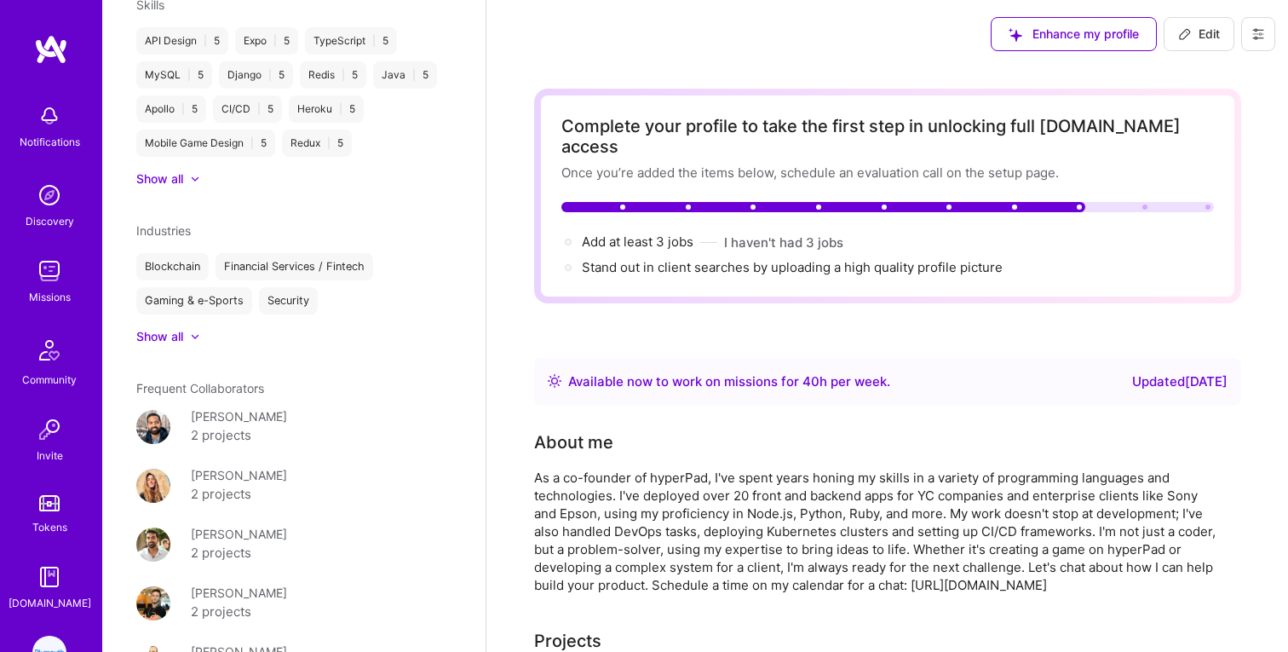
click at [170, 328] on div "Show all" at bounding box center [159, 336] width 47 height 17
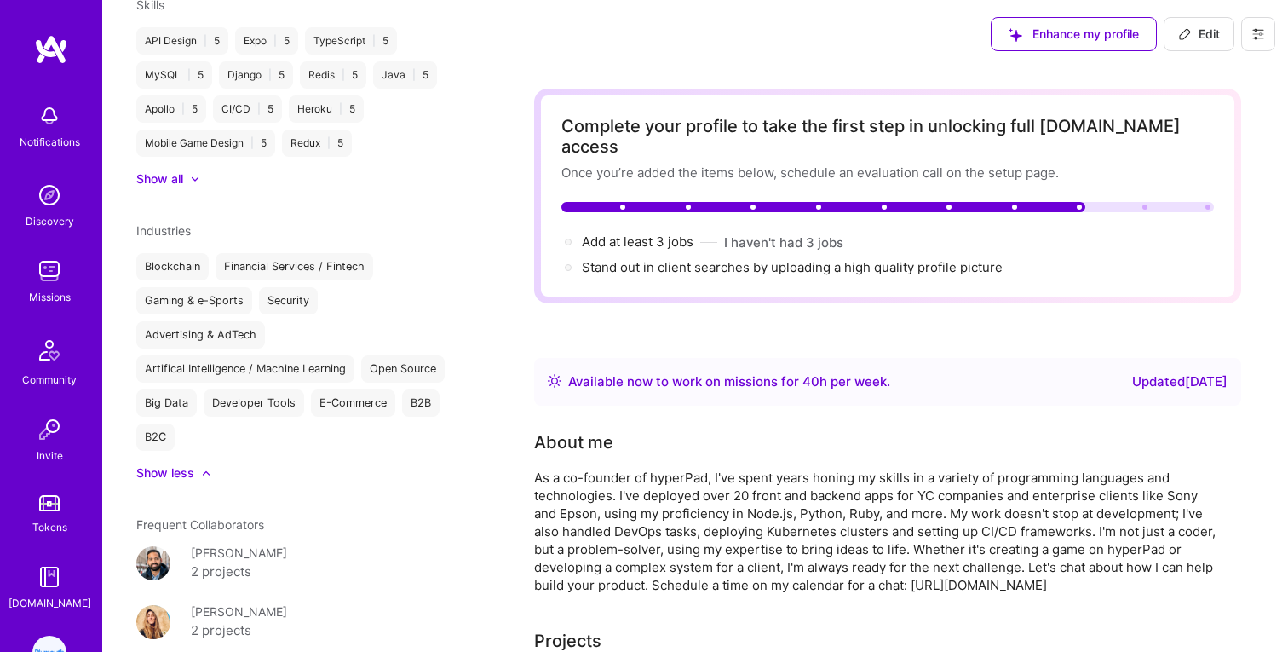
click at [1179, 28] on icon at bounding box center [1185, 34] width 14 height 14
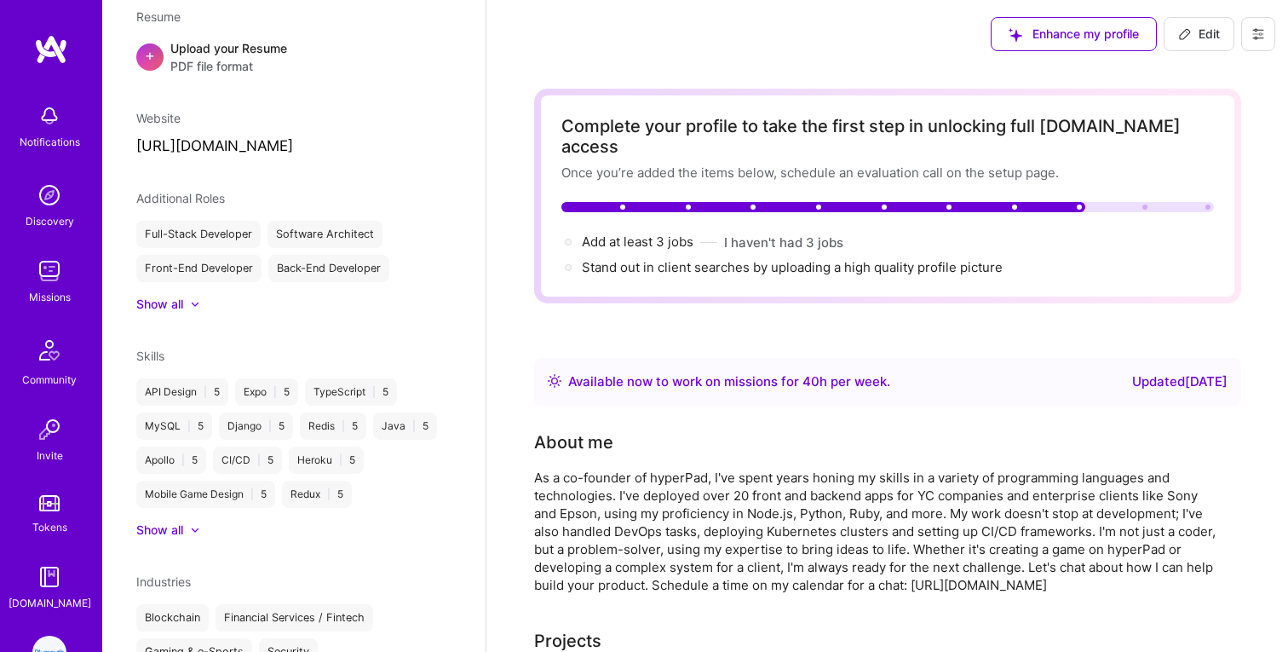
select select "CA"
select select "Right Now"
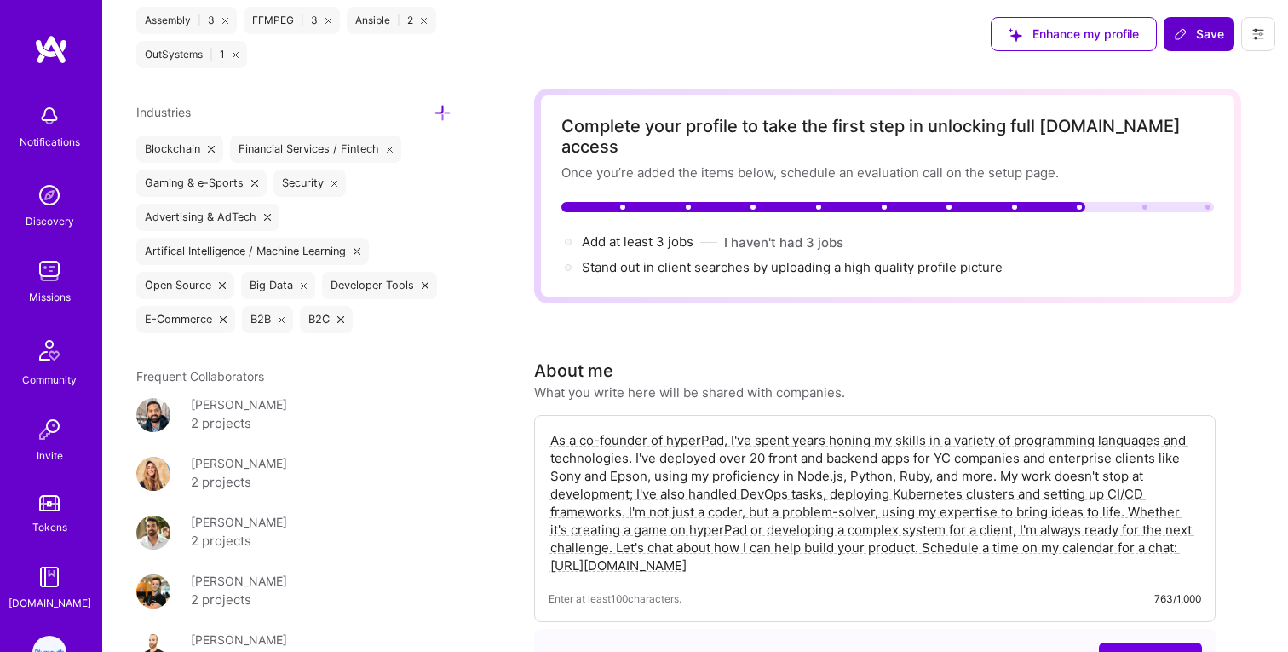
scroll to position [2826, 0]
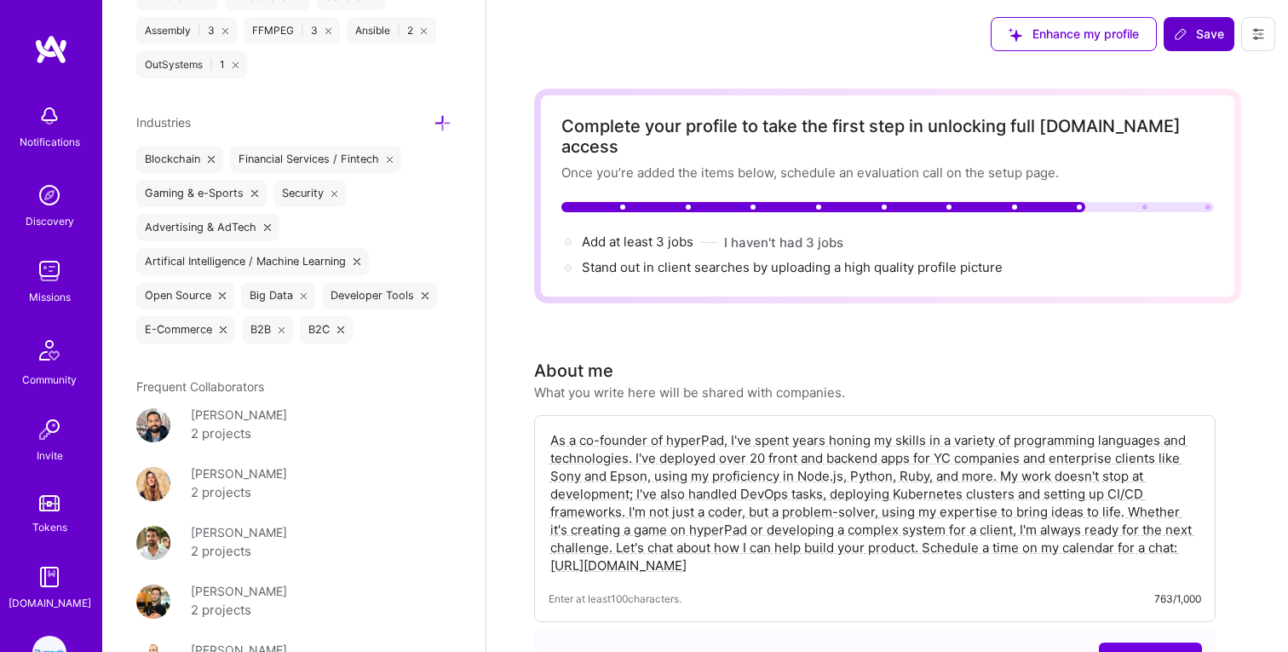
click at [440, 124] on icon at bounding box center [443, 123] width 18 height 18
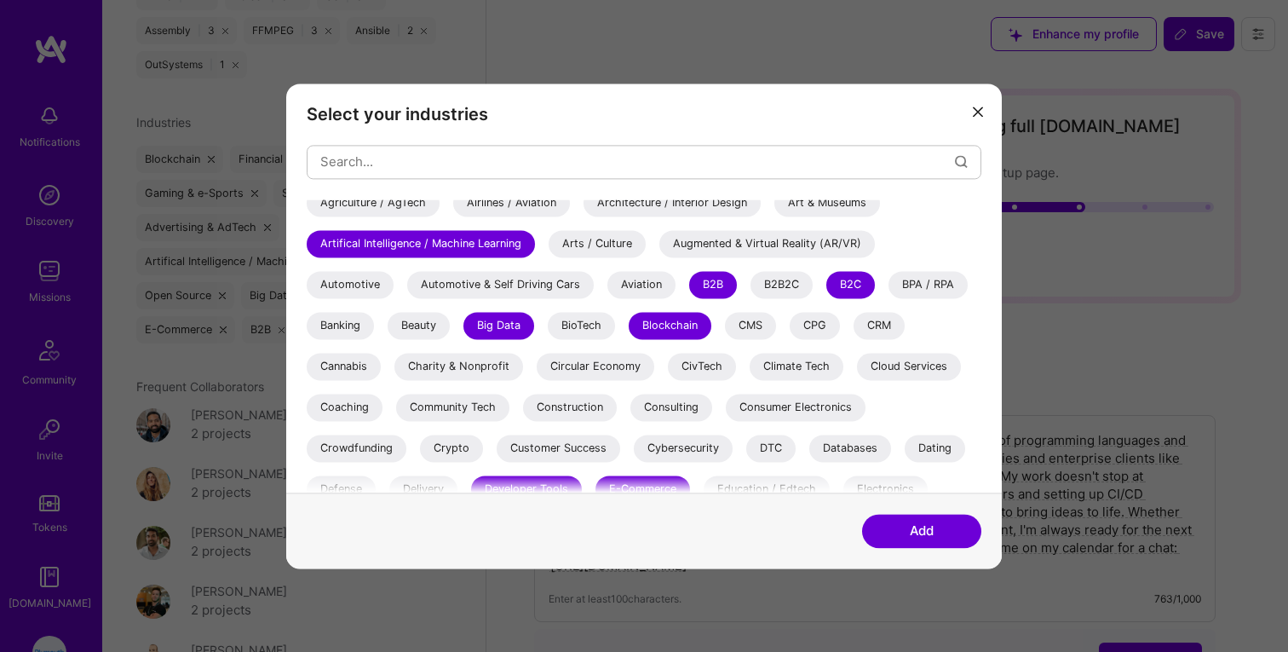
scroll to position [75, 0]
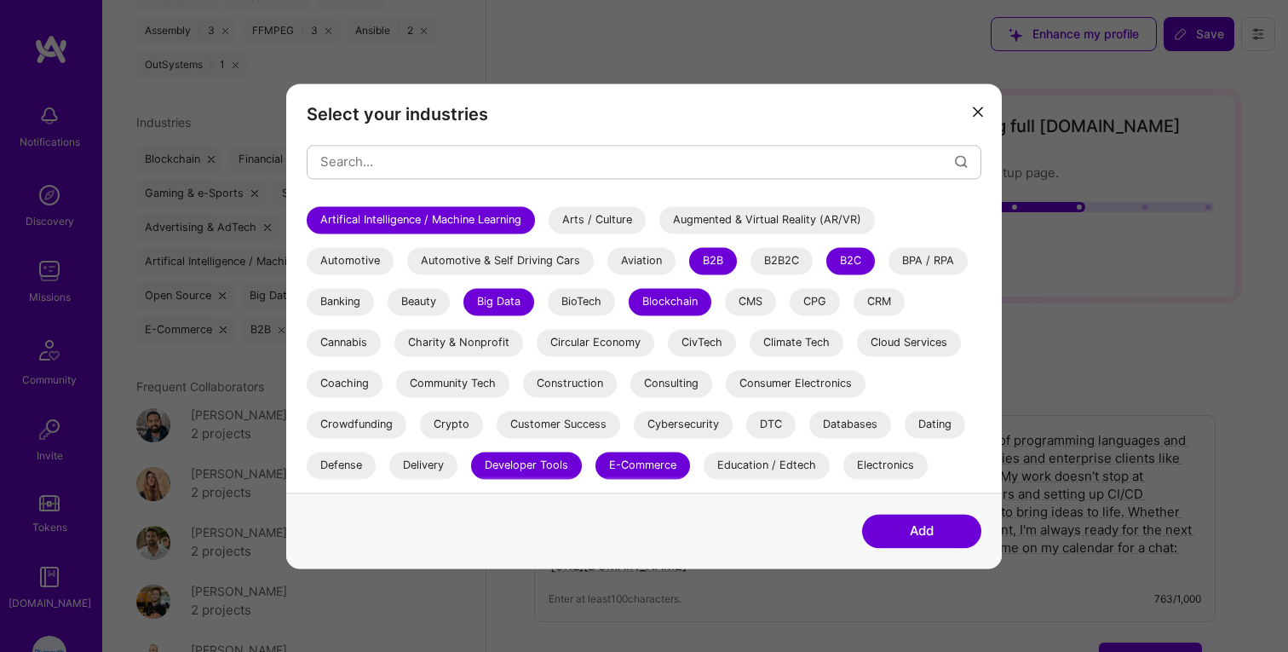
click at [733, 226] on div "Augmented & Virtual Reality (AR/VR)" at bounding box center [767, 219] width 216 height 27
click at [762, 300] on div "CMS" at bounding box center [750, 301] width 51 height 27
click at [892, 301] on div "CRM" at bounding box center [879, 301] width 51 height 27
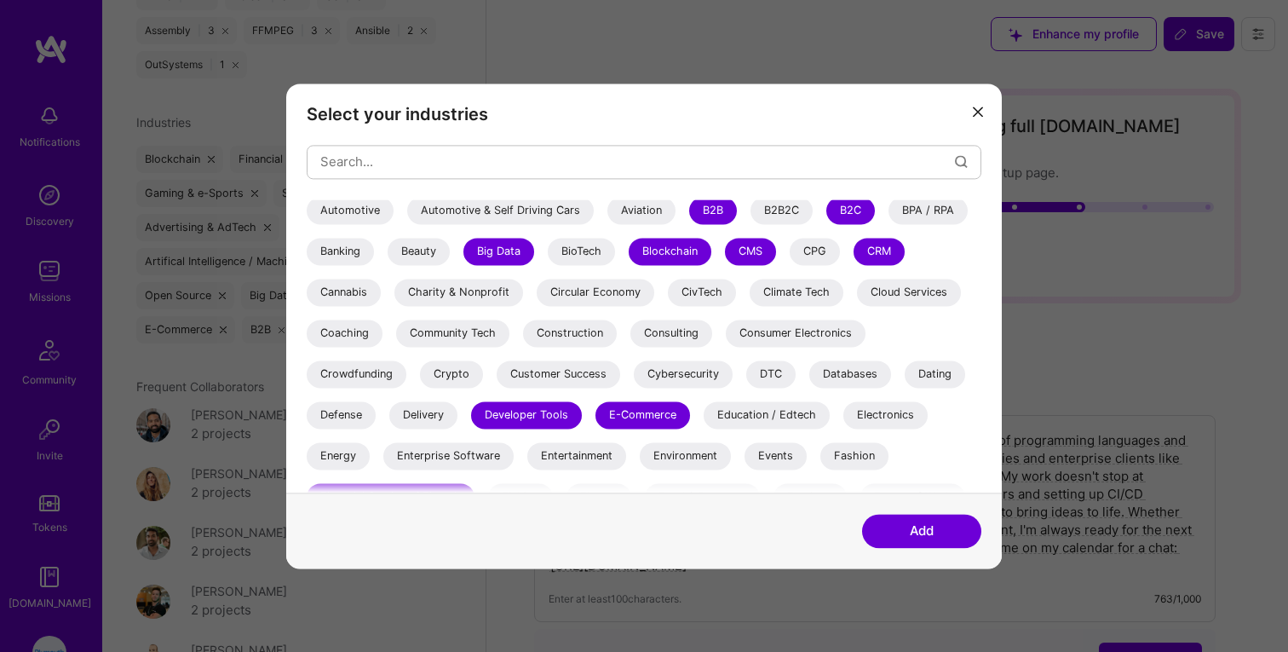
scroll to position [132, 0]
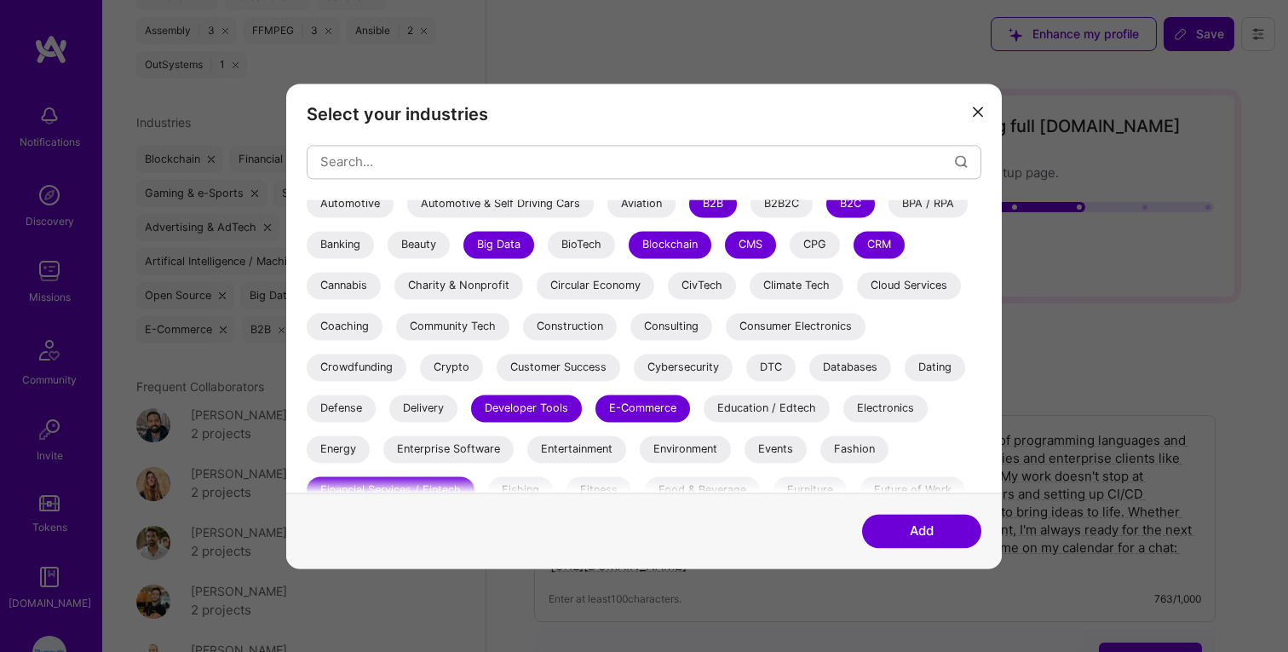
click at [456, 331] on div "Community Tech" at bounding box center [452, 326] width 113 height 27
click at [654, 320] on div "Consulting" at bounding box center [671, 326] width 82 height 27
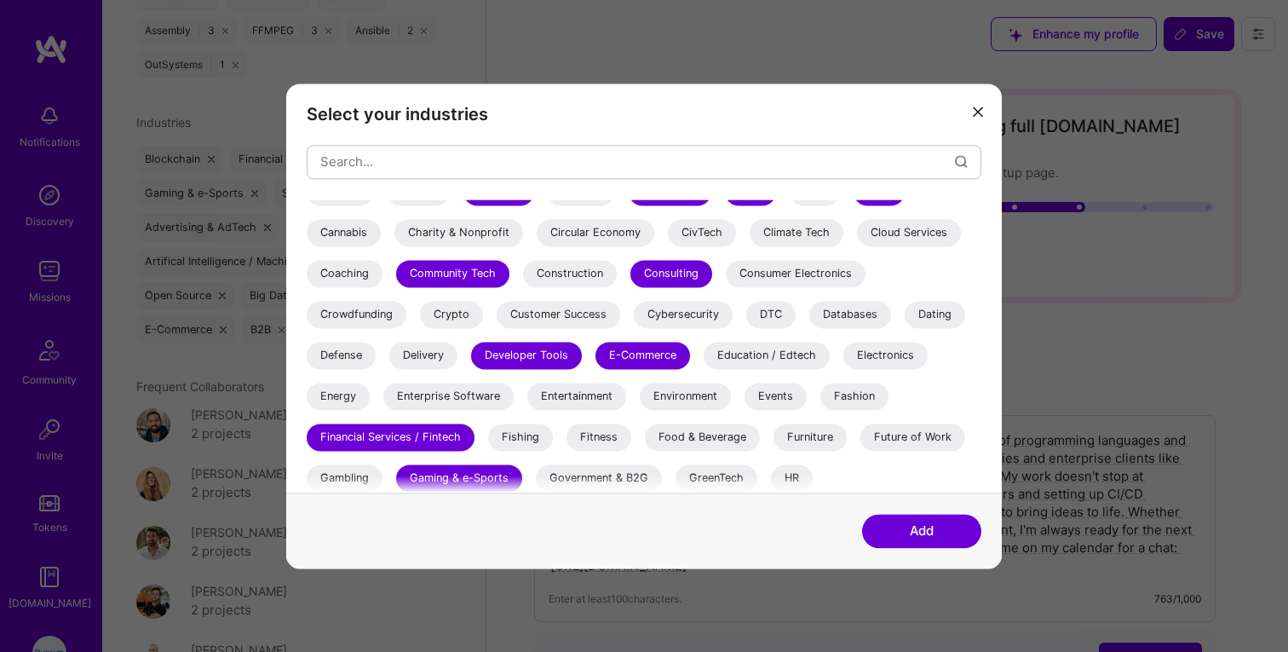
scroll to position [187, 0]
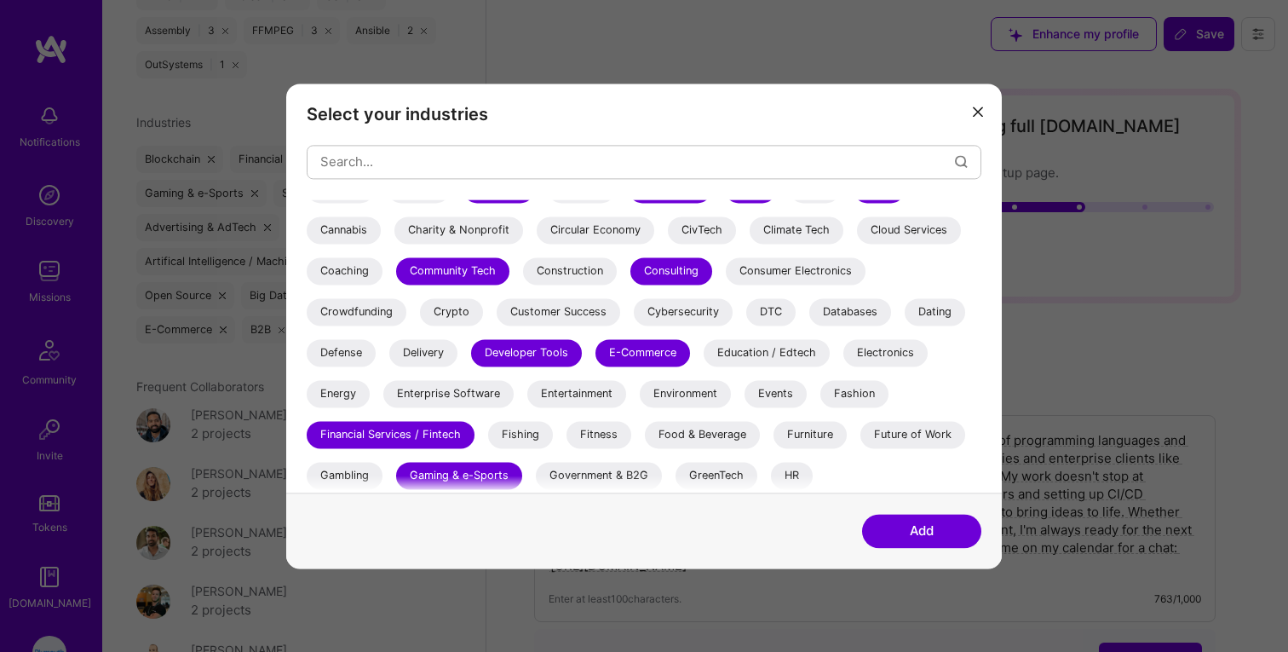
click at [775, 305] on div "DTC" at bounding box center [770, 311] width 49 height 27
click at [880, 308] on div "Databases" at bounding box center [850, 311] width 82 height 27
click at [788, 353] on div "Education / Edtech" at bounding box center [767, 352] width 126 height 27
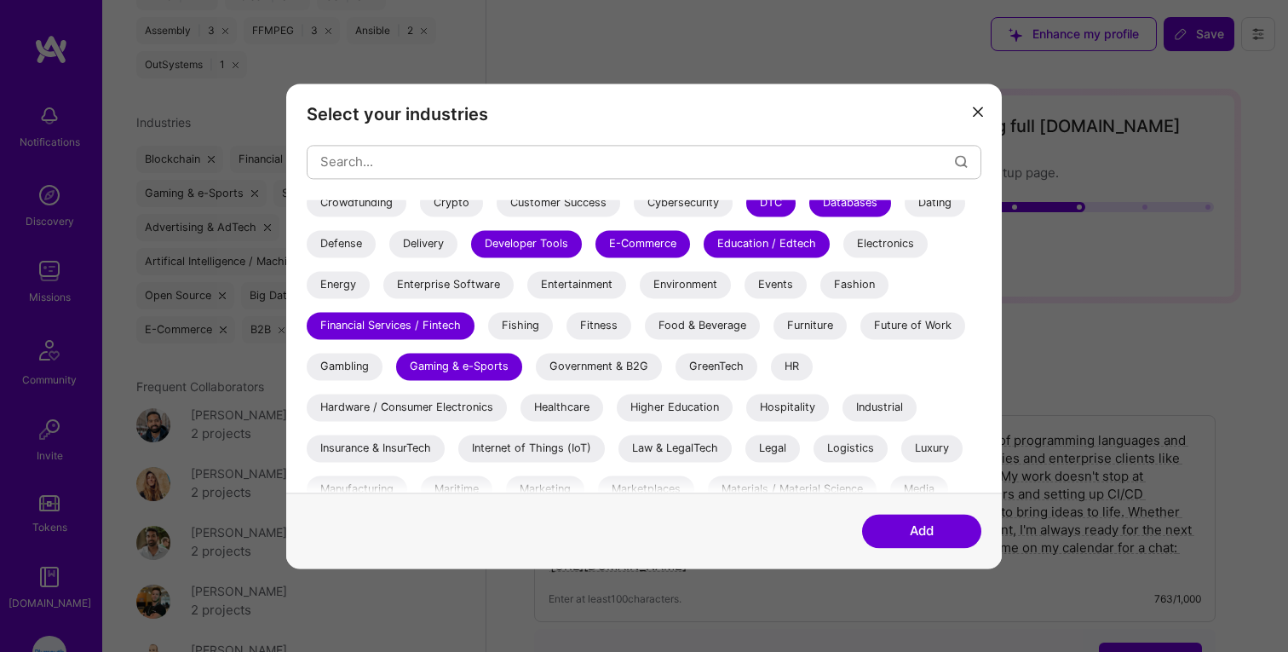
scroll to position [325, 0]
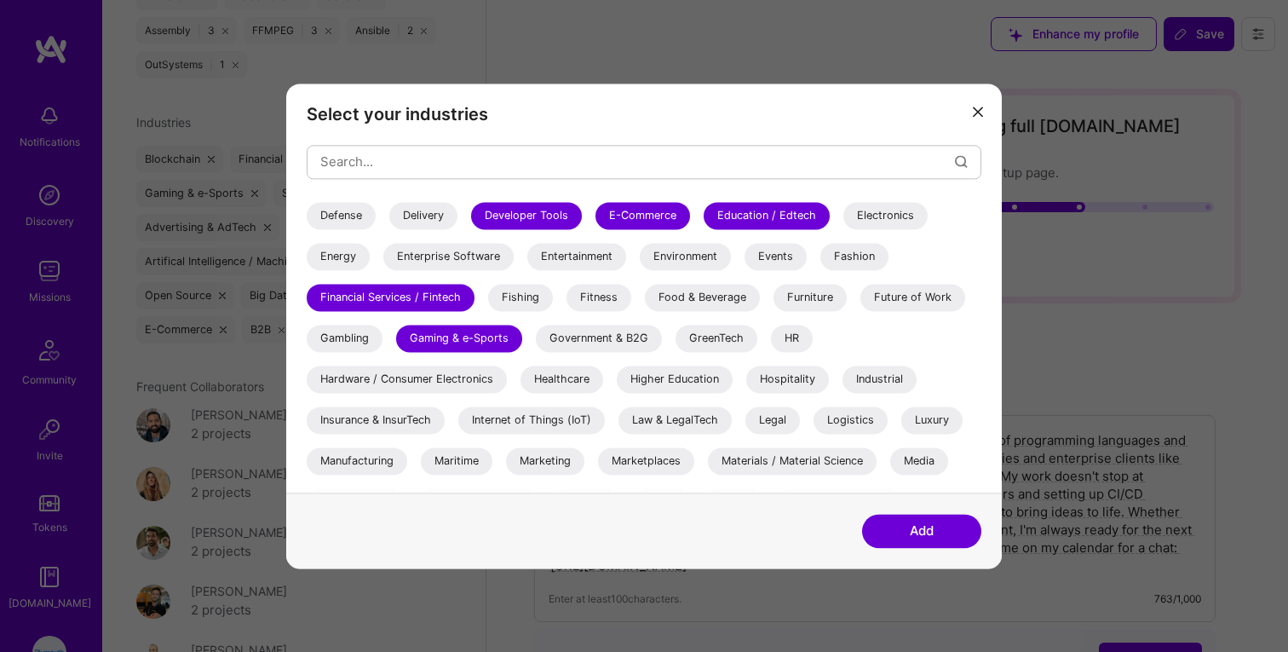
click at [477, 253] on div "Enterprise Software" at bounding box center [448, 256] width 130 height 27
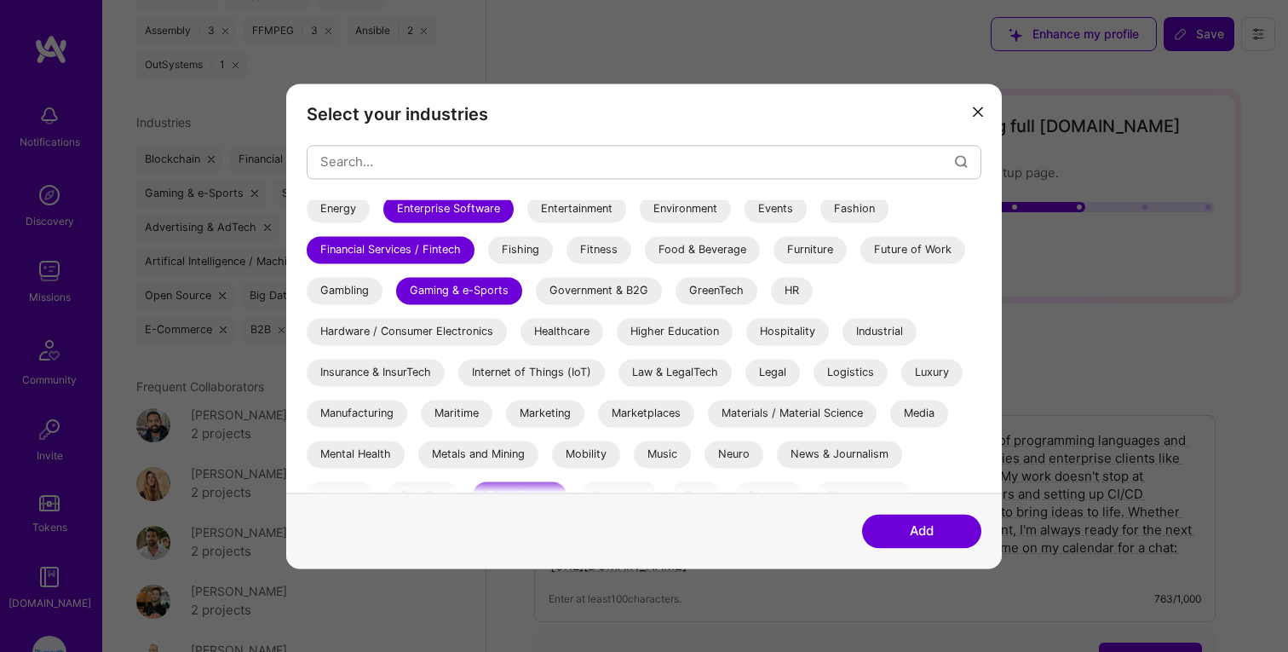
scroll to position [379, 0]
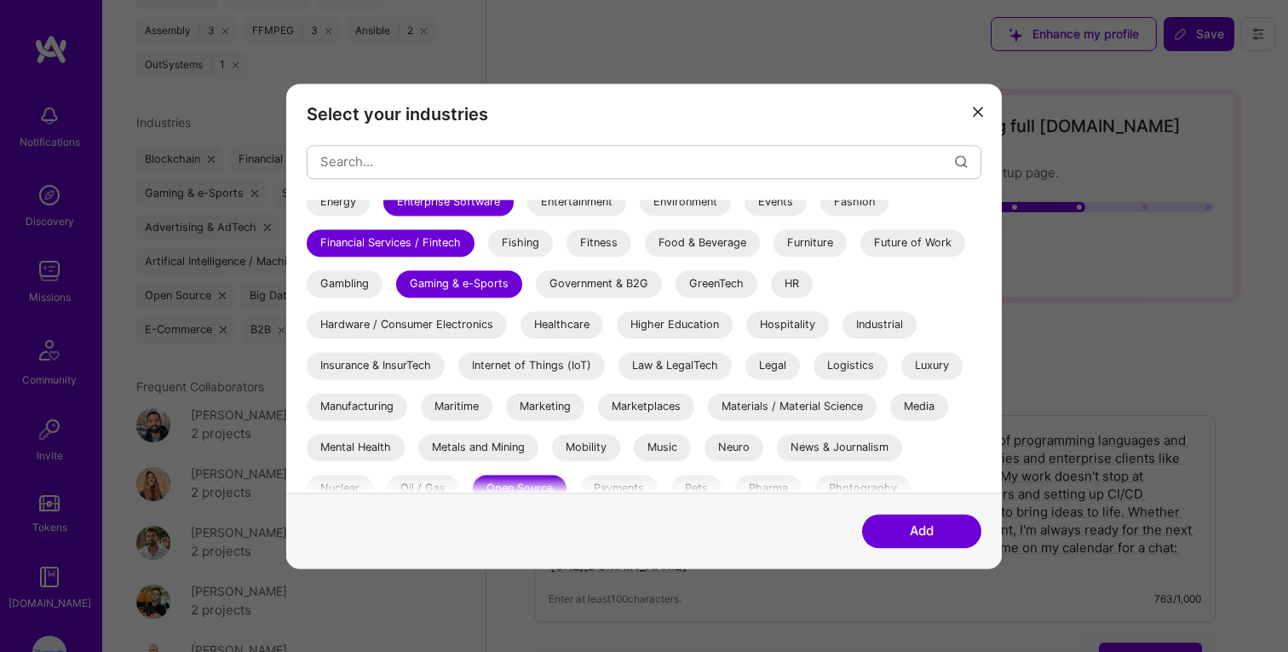
click at [575, 331] on div "Healthcare" at bounding box center [562, 324] width 83 height 27
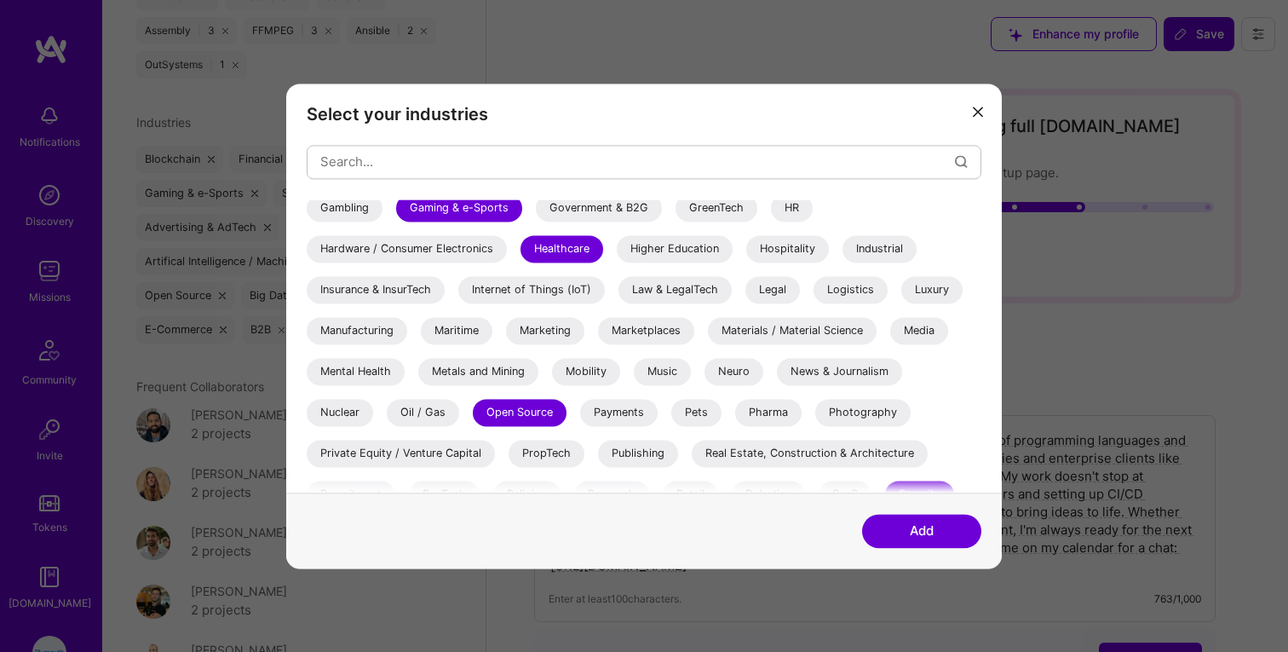
scroll to position [462, 0]
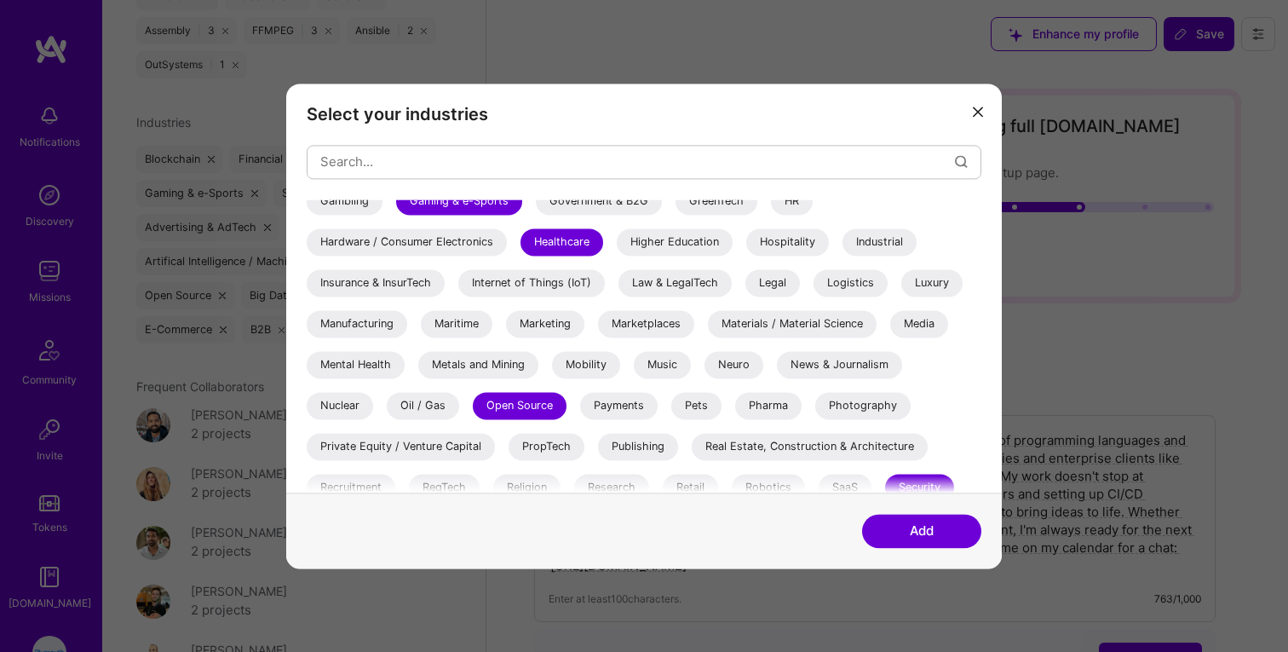
click at [695, 285] on div "Law & LegalTech" at bounding box center [674, 282] width 113 height 27
click at [789, 281] on div "Legal" at bounding box center [772, 282] width 55 height 27
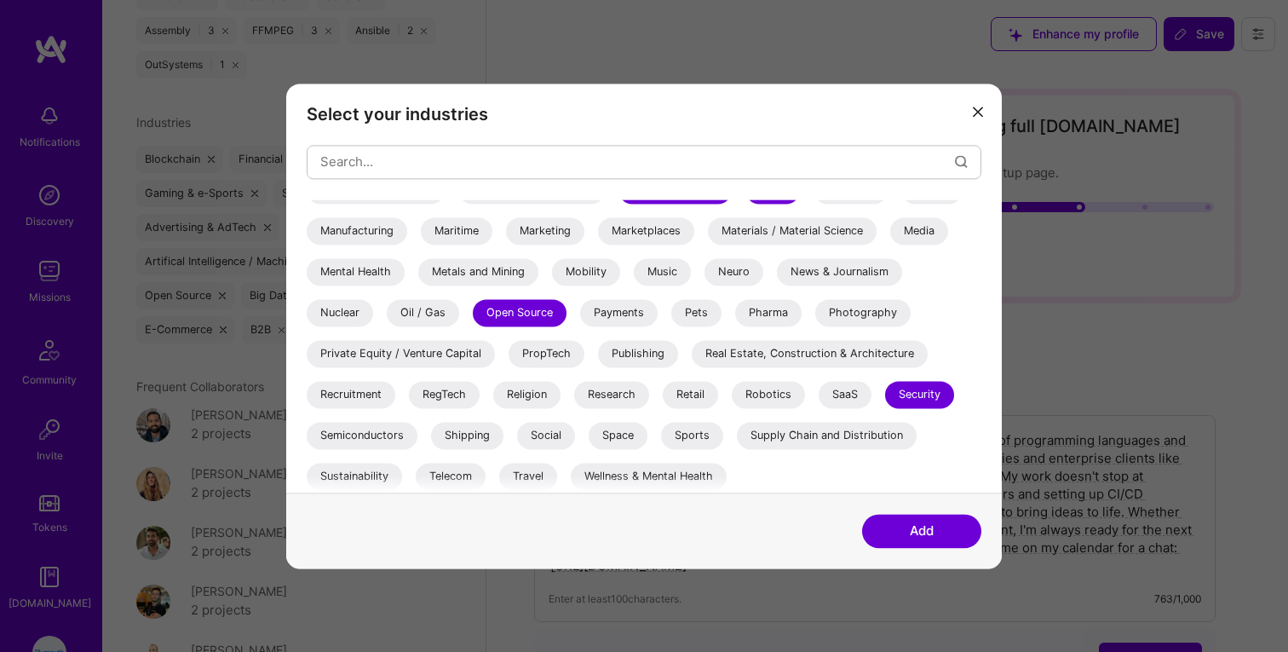
scroll to position [556, 0]
click at [760, 373] on div "3D Printing AR / VR / XR Accounting Advertising & AdTech Aerospace Agriculture …" at bounding box center [644, 69] width 675 height 852
click at [759, 357] on div "Real Estate, Construction & Architecture" at bounding box center [810, 351] width 236 height 27
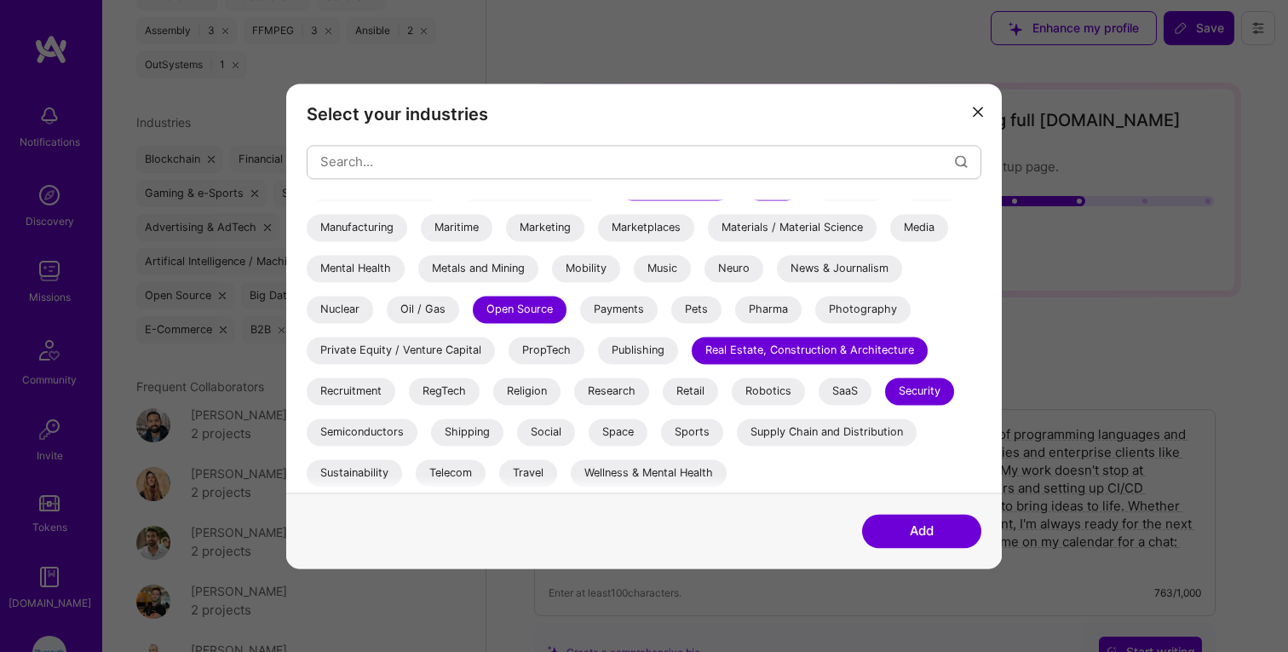
scroll to position [15, 0]
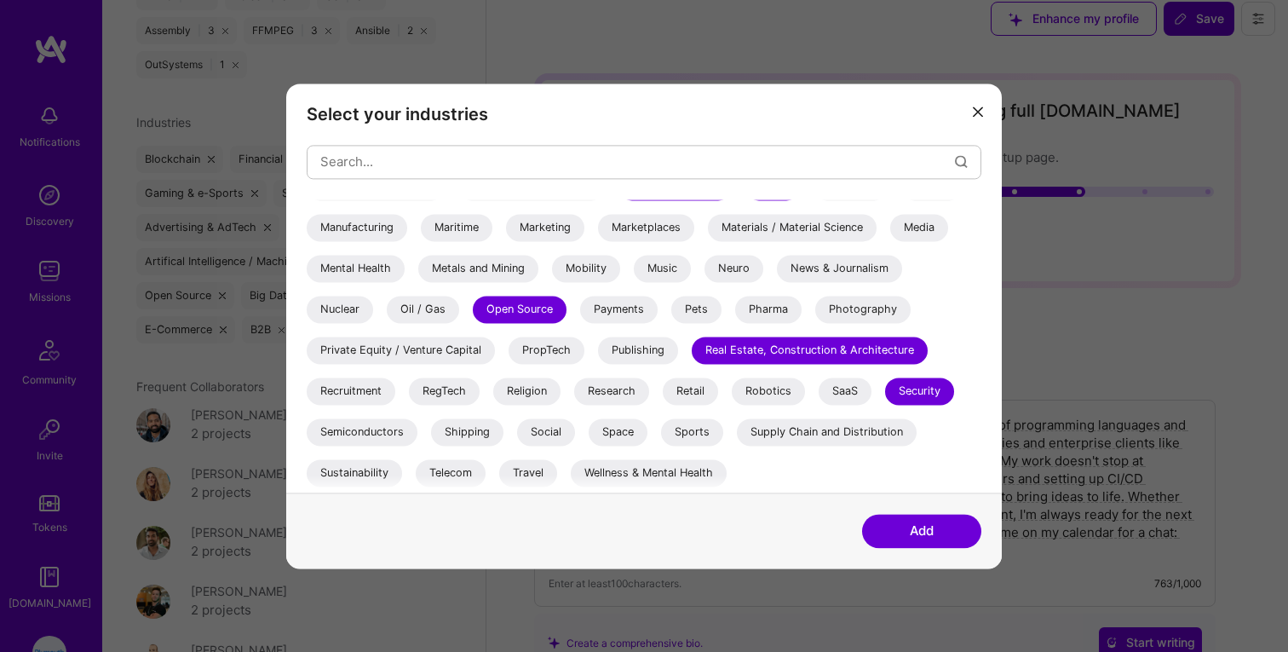
click at [789, 427] on div "Supply Chain and Distribution" at bounding box center [827, 431] width 180 height 27
click at [607, 469] on div "Wellness & Mental Health" at bounding box center [649, 472] width 156 height 27
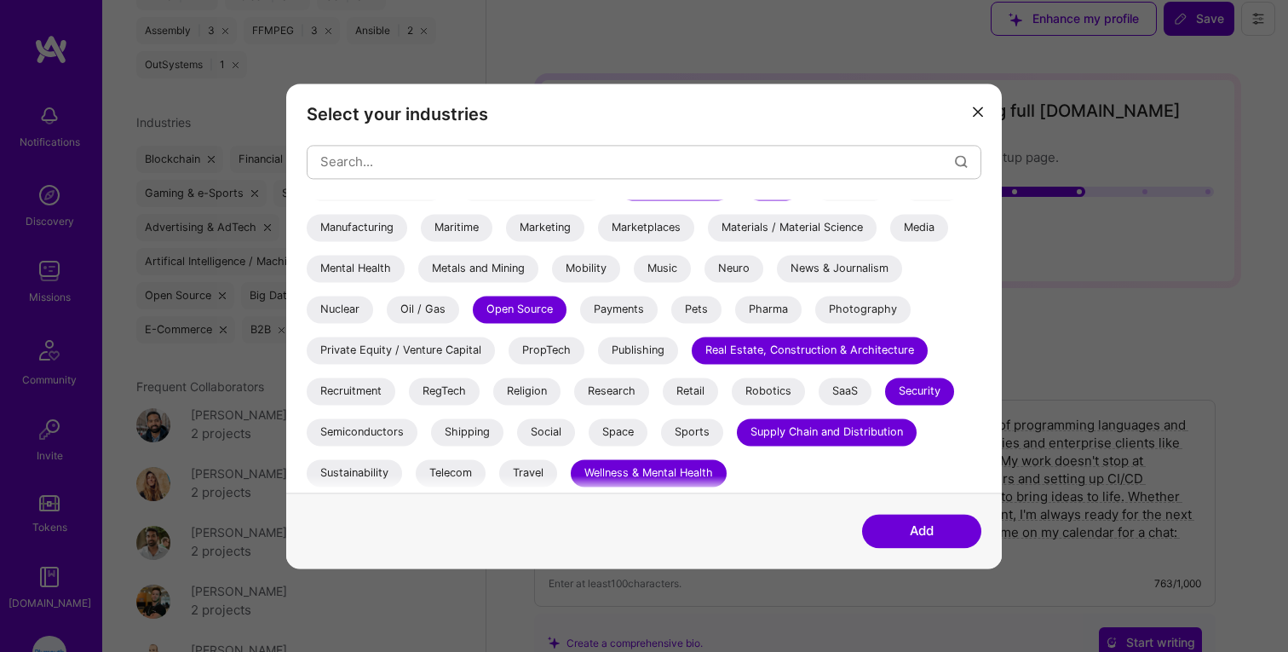
click at [907, 546] on button "Add" at bounding box center [921, 531] width 119 height 34
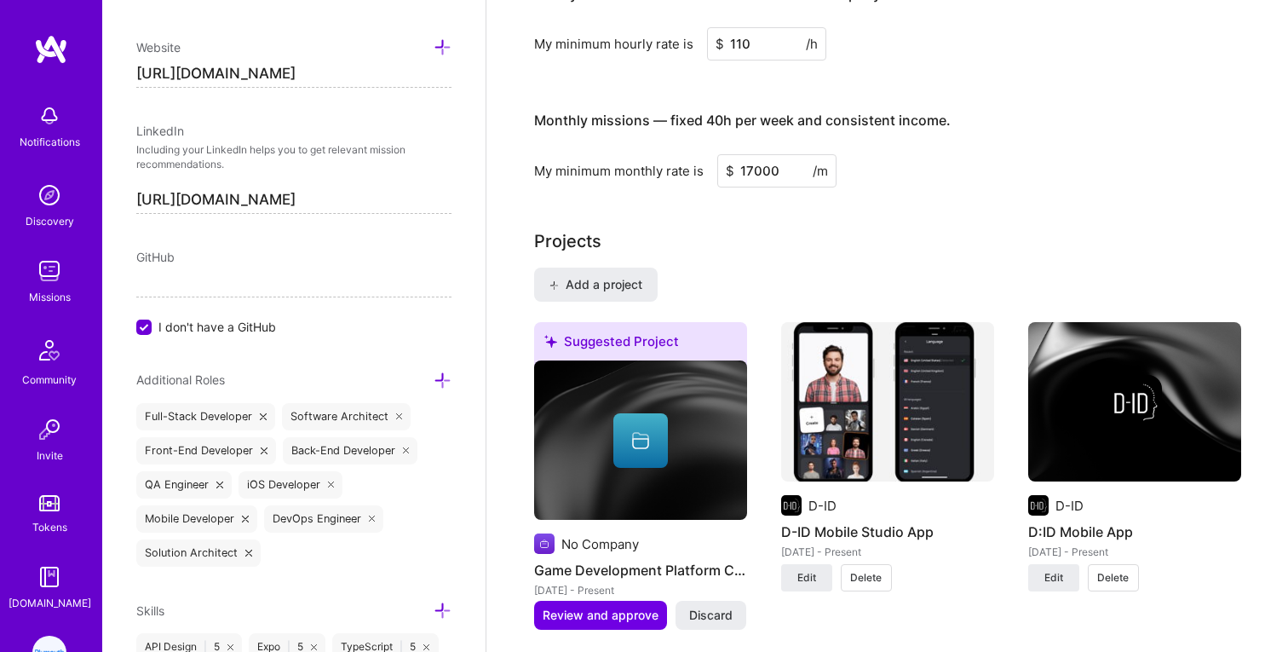
scroll to position [848, 0]
click at [147, 323] on input "I don't have a GitHub" at bounding box center [145, 326] width 15 height 15
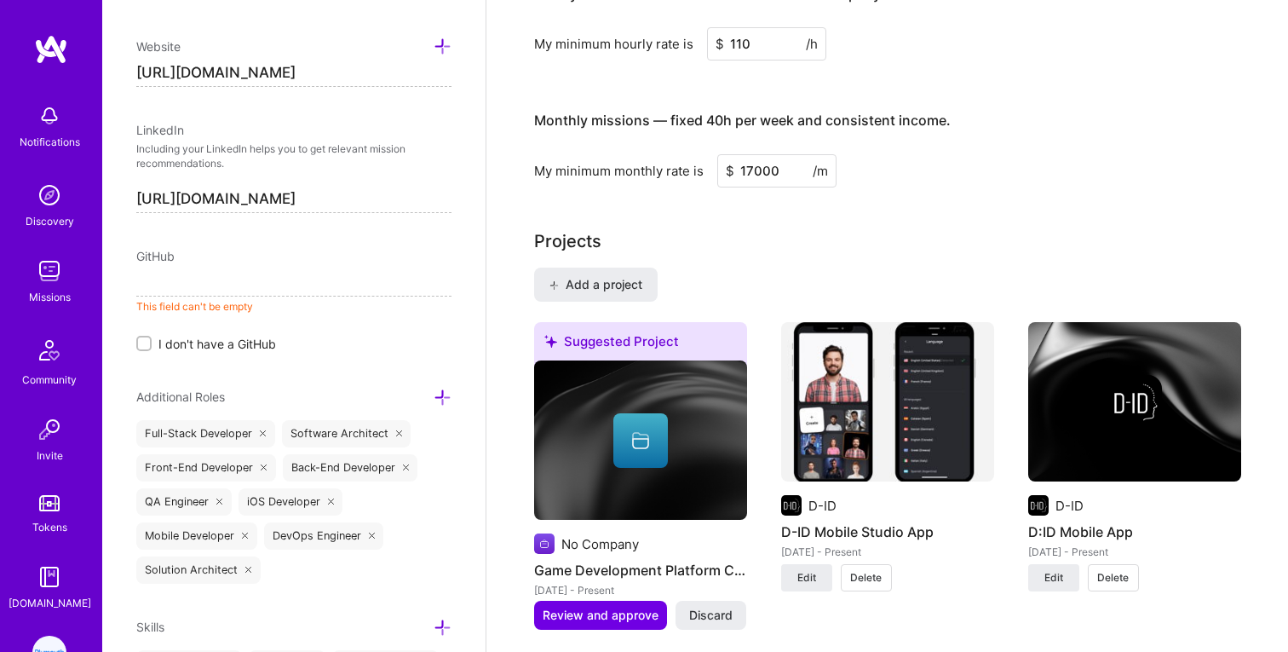
click at [166, 273] on input at bounding box center [293, 282] width 315 height 27
paste input "https://github.com/killerham"
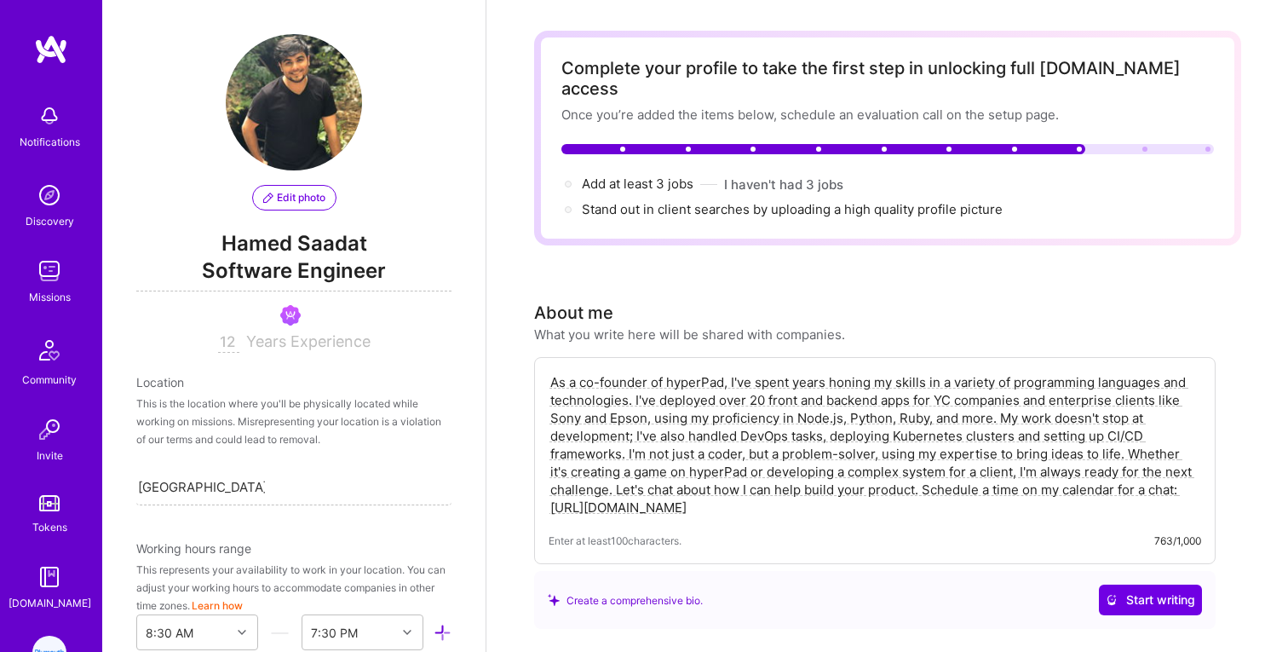
scroll to position [0, 0]
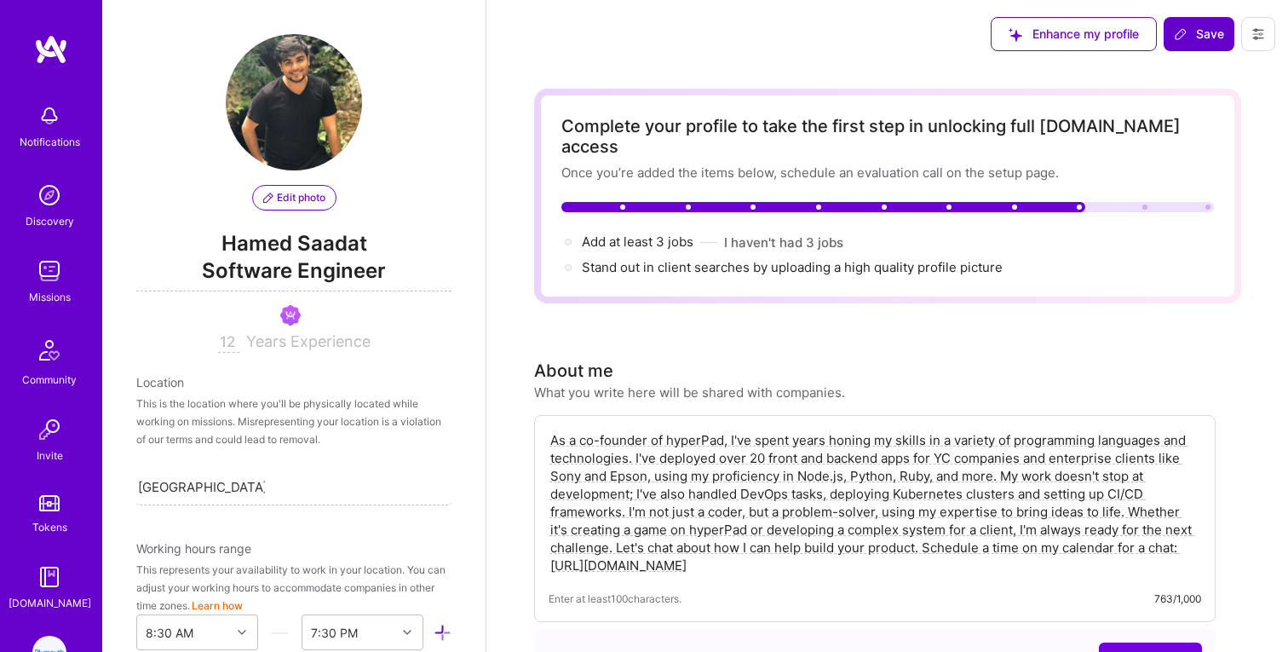
type input "https://github.com/killerham"
click at [1197, 32] on span "Save" at bounding box center [1199, 34] width 50 height 17
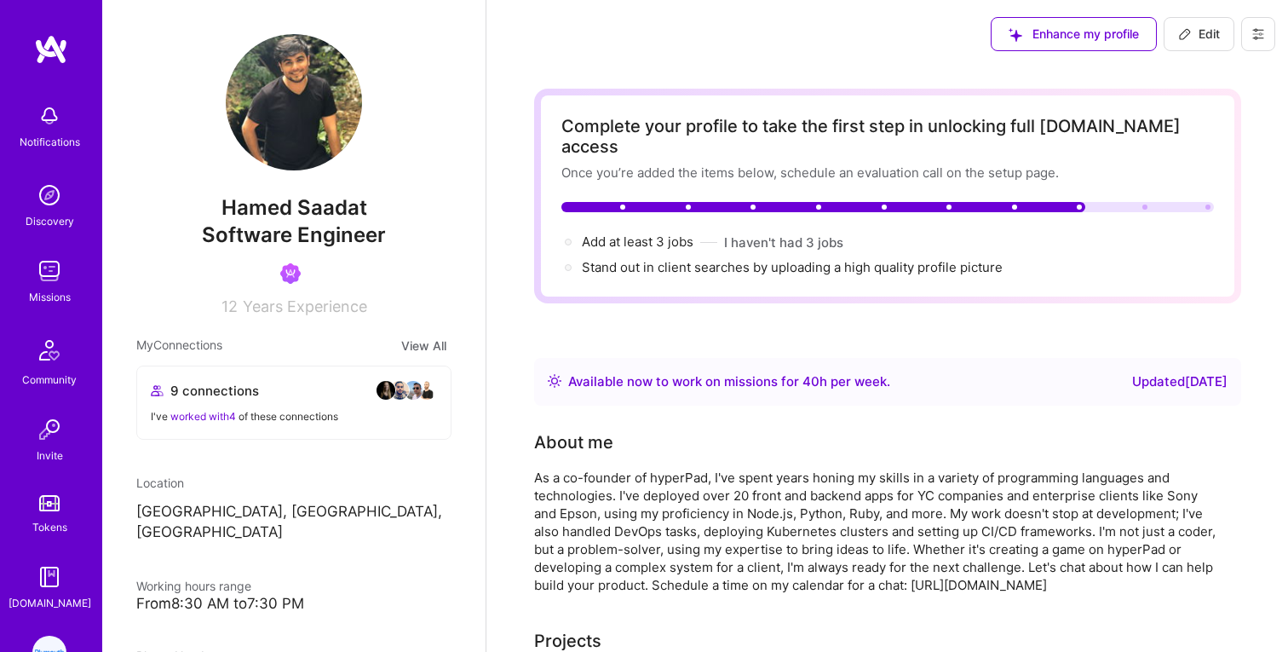
click at [48, 296] on div "Missions" at bounding box center [50, 297] width 42 height 18
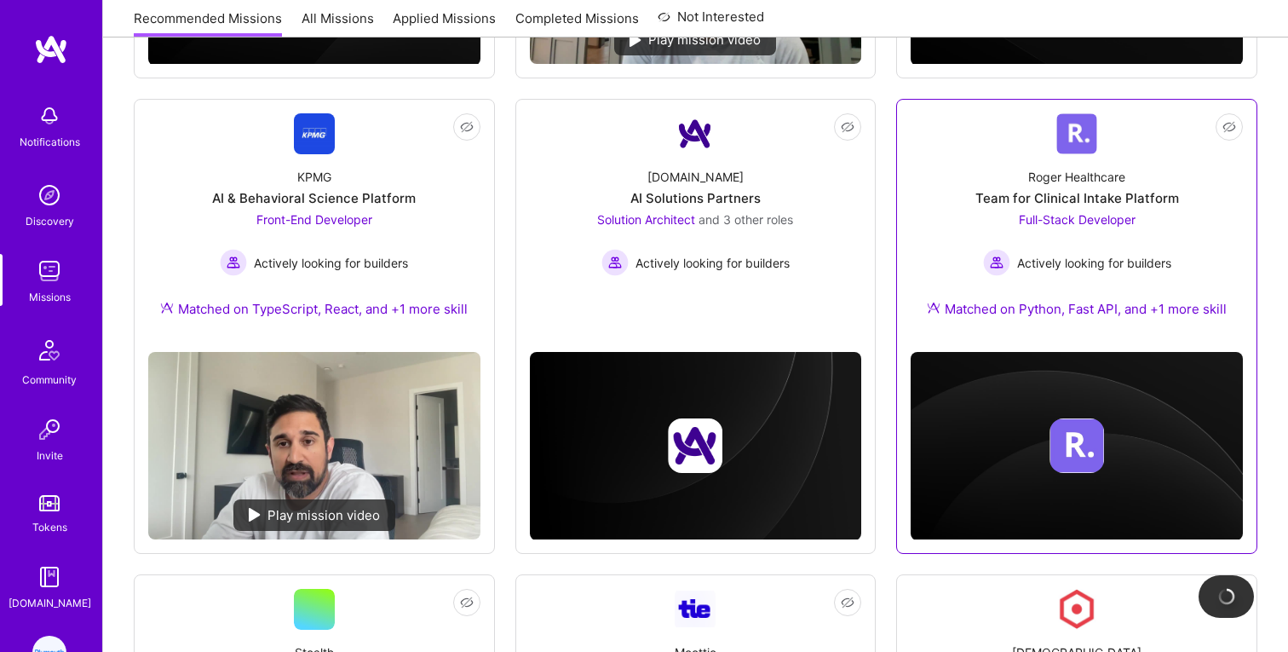
scroll to position [682, 0]
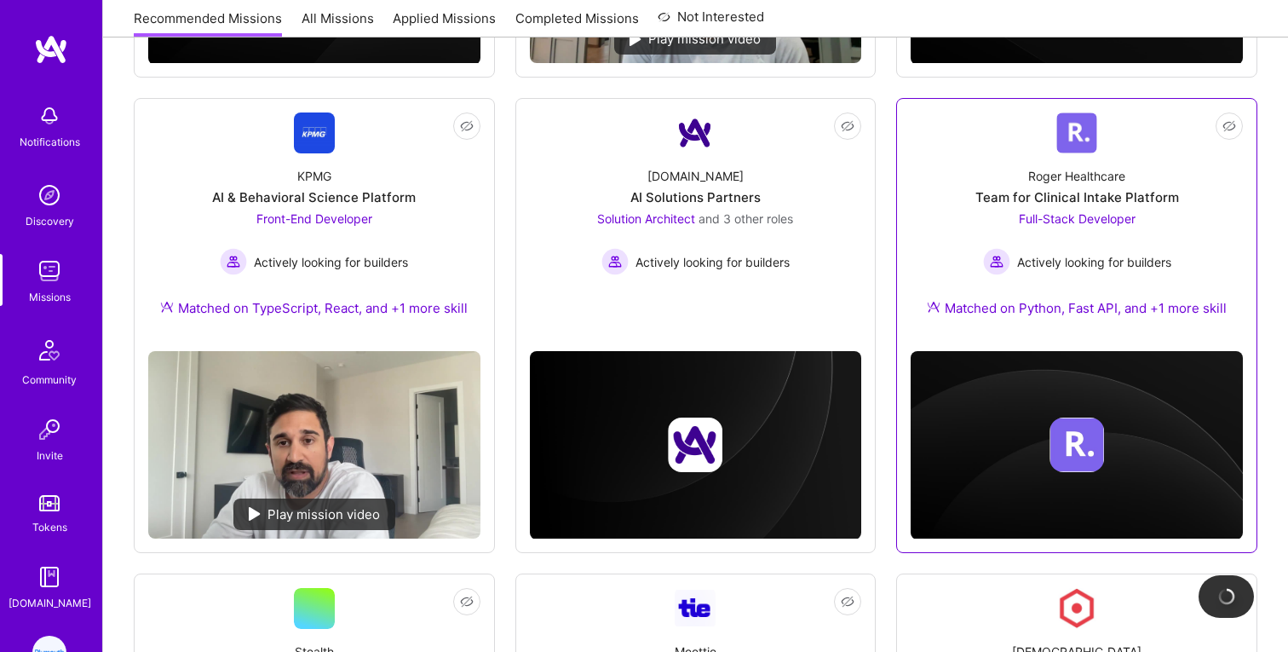
click at [1073, 170] on div "Roger Healthcare" at bounding box center [1076, 176] width 97 height 18
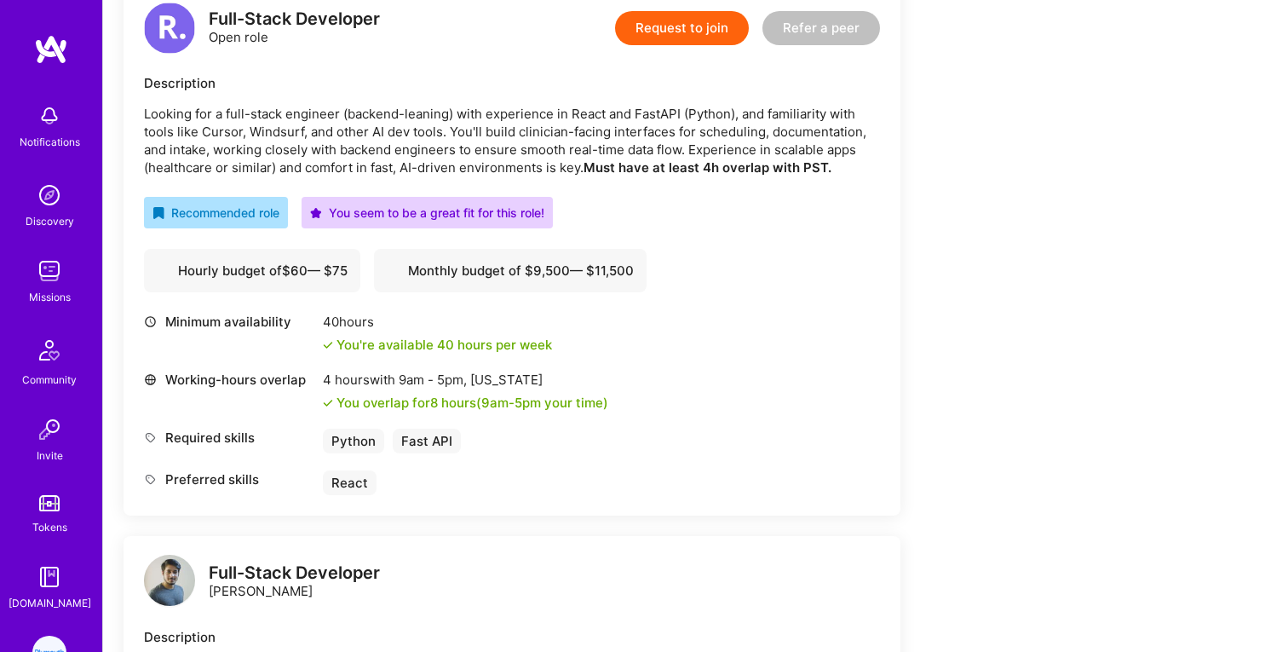
scroll to position [516, 0]
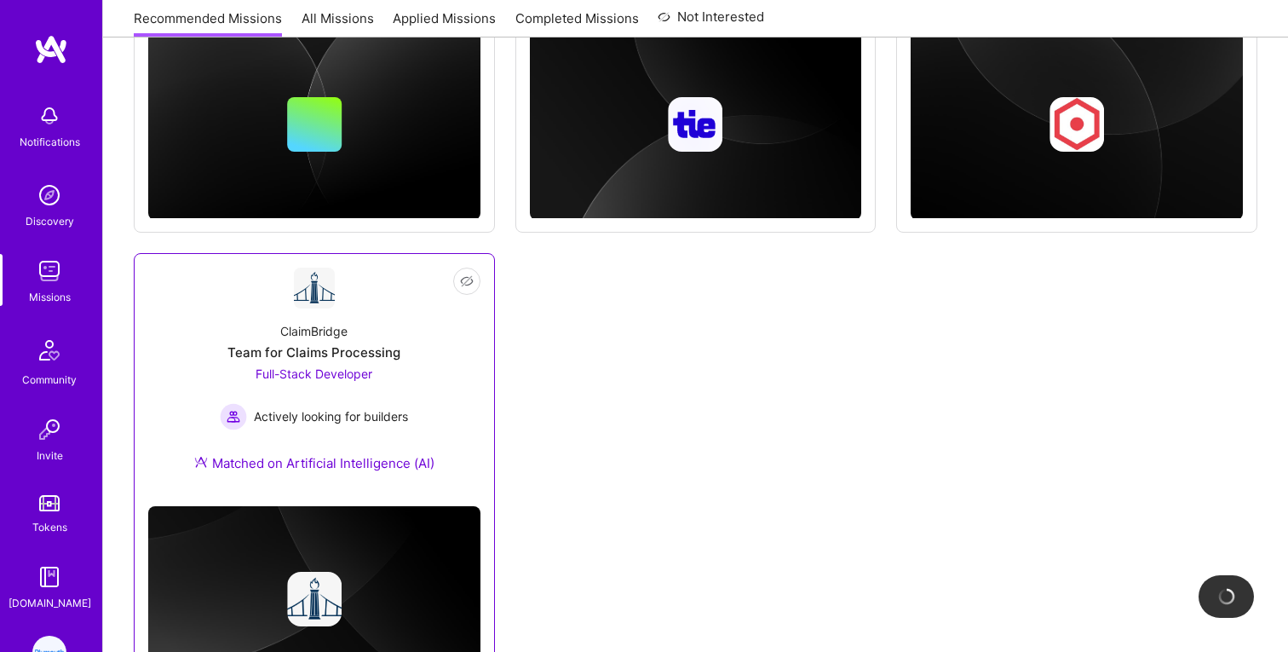
scroll to position [1573, 0]
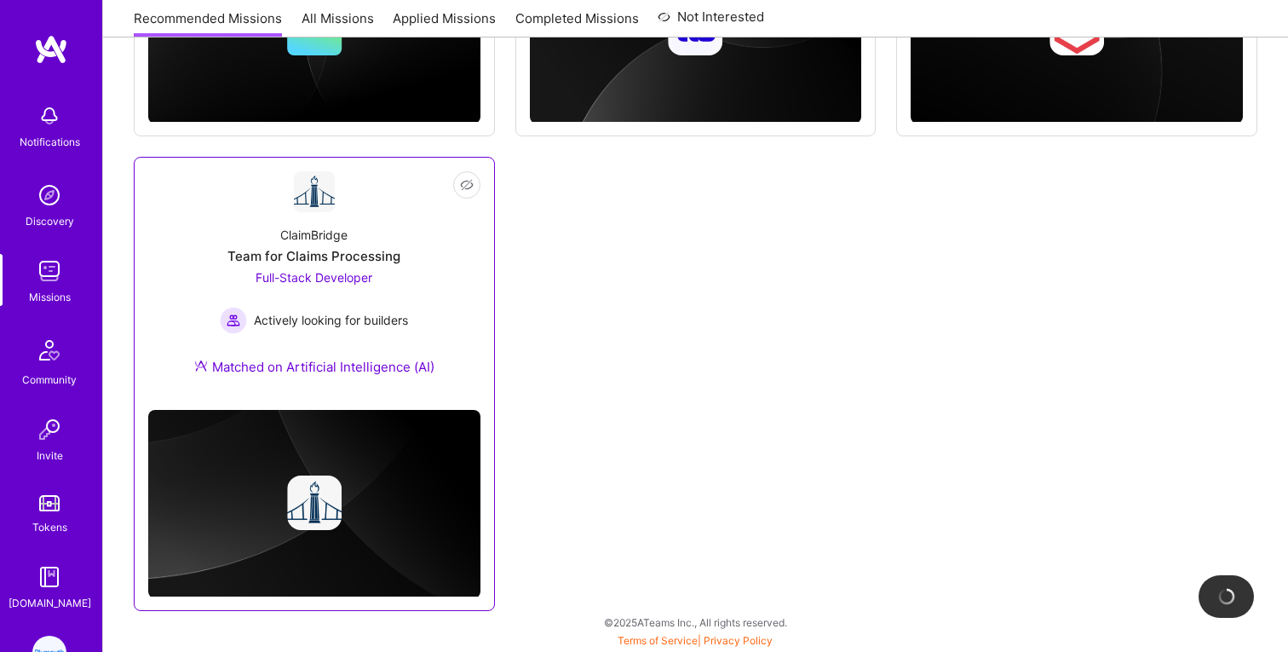
click at [321, 256] on div "Team for Claims Processing" at bounding box center [313, 256] width 173 height 18
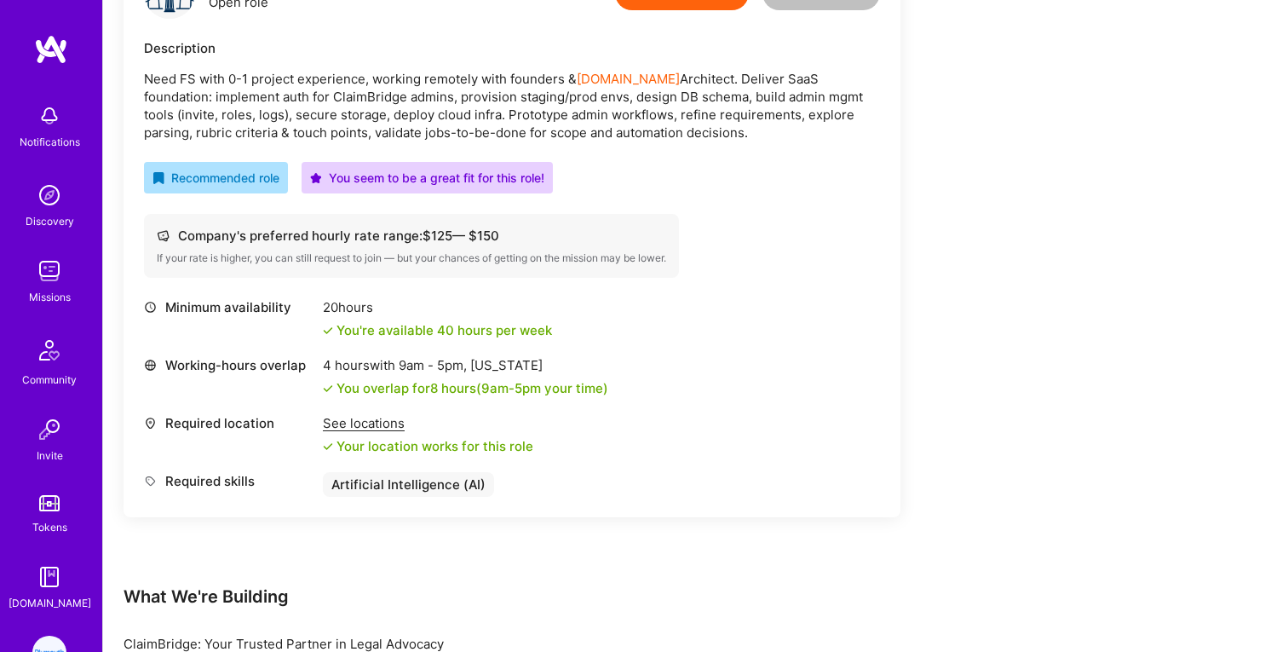
scroll to position [466, 0]
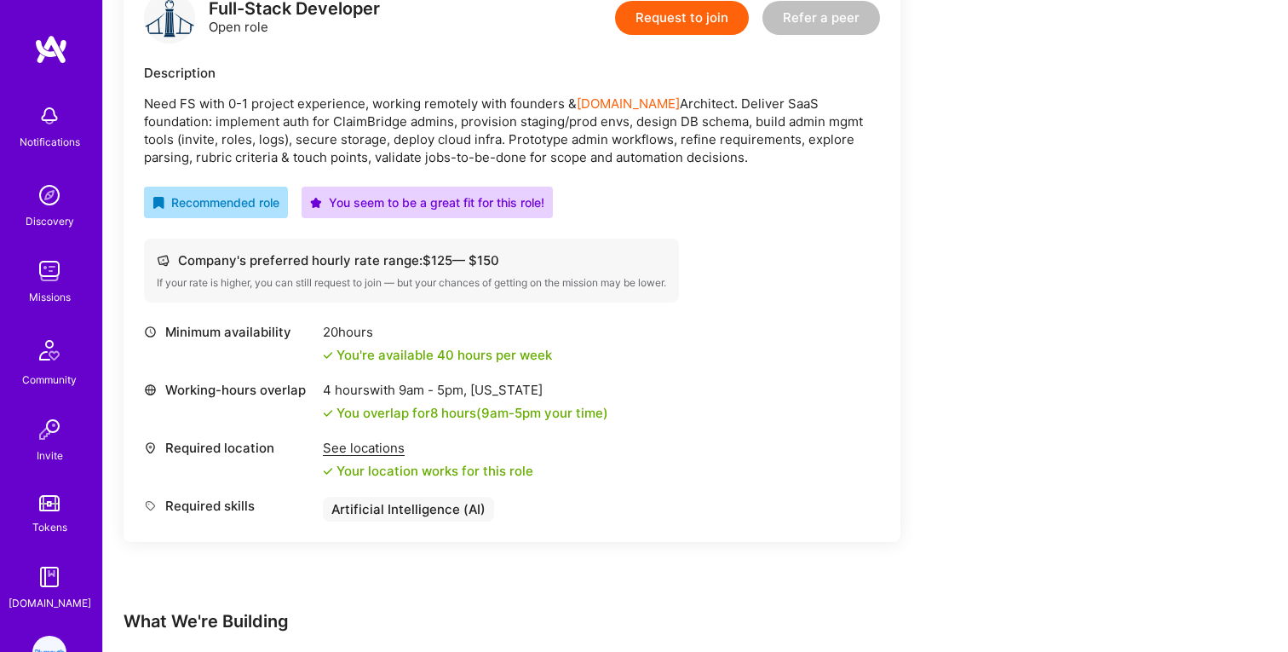
click at [183, 128] on p "Need FS with 0-1 project experience, working remotely with founders & A.Team Ar…" at bounding box center [512, 131] width 736 height 72
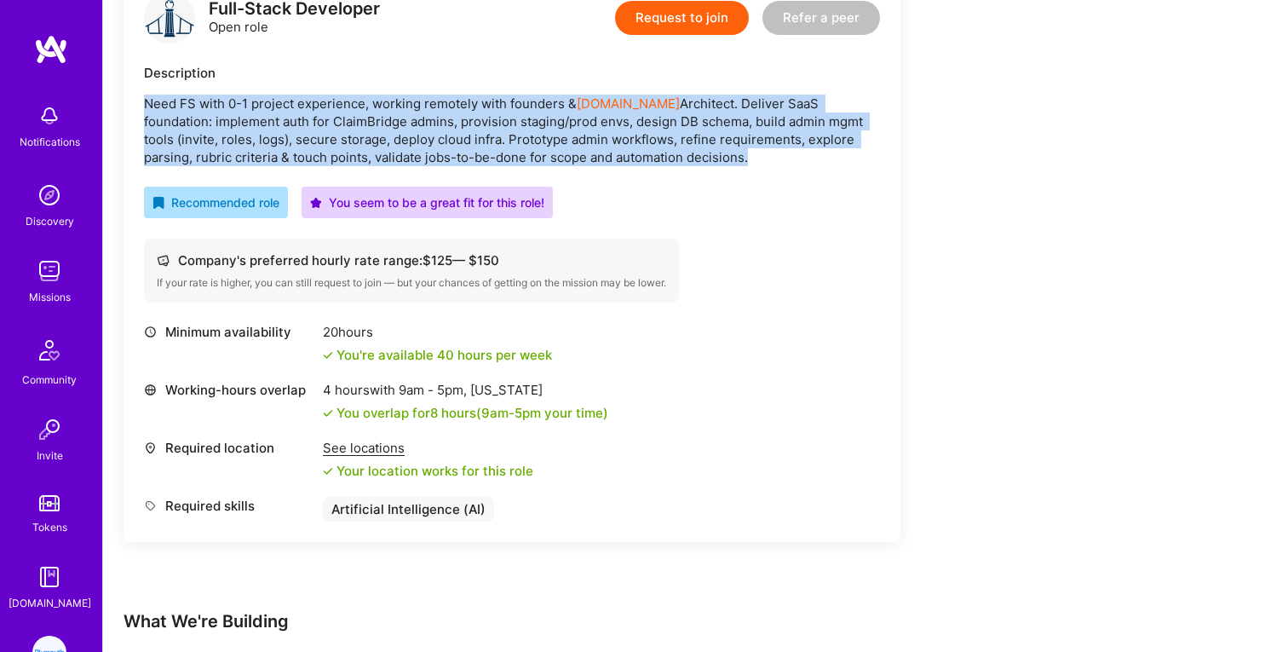
click at [183, 128] on p "Need FS with 0-1 project experience, working remotely with founders & A.Team Ar…" at bounding box center [512, 131] width 736 height 72
click at [187, 118] on p "Need FS with 0-1 project experience, working remotely with founders & A.Team Ar…" at bounding box center [512, 131] width 736 height 72
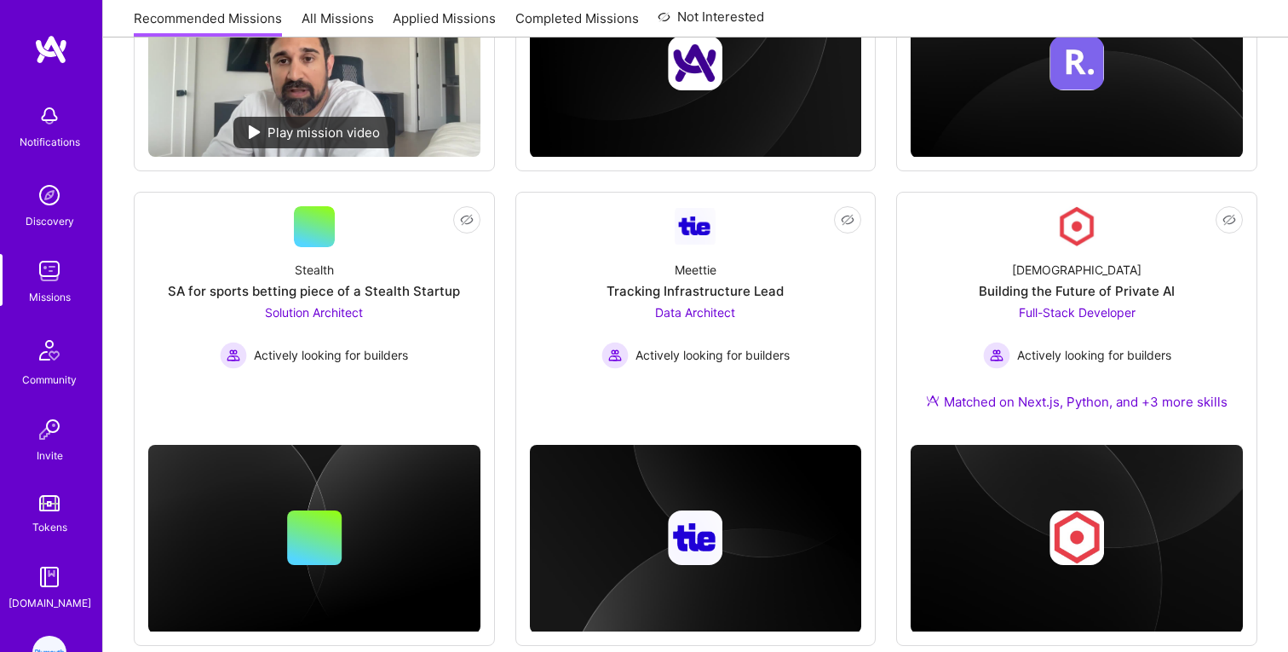
scroll to position [1048, 0]
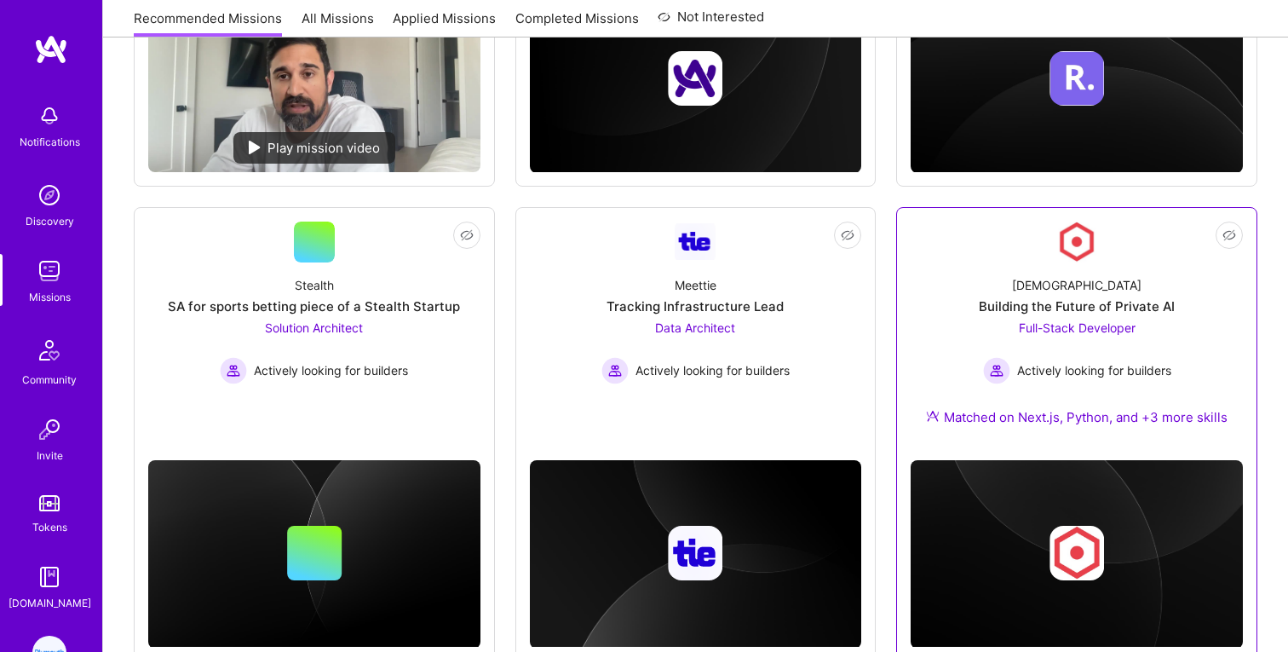
click at [1046, 269] on div "Kynismos Building the Future of Private AI Full-Stack Developer Actively lookin…" at bounding box center [1077, 354] width 332 height 184
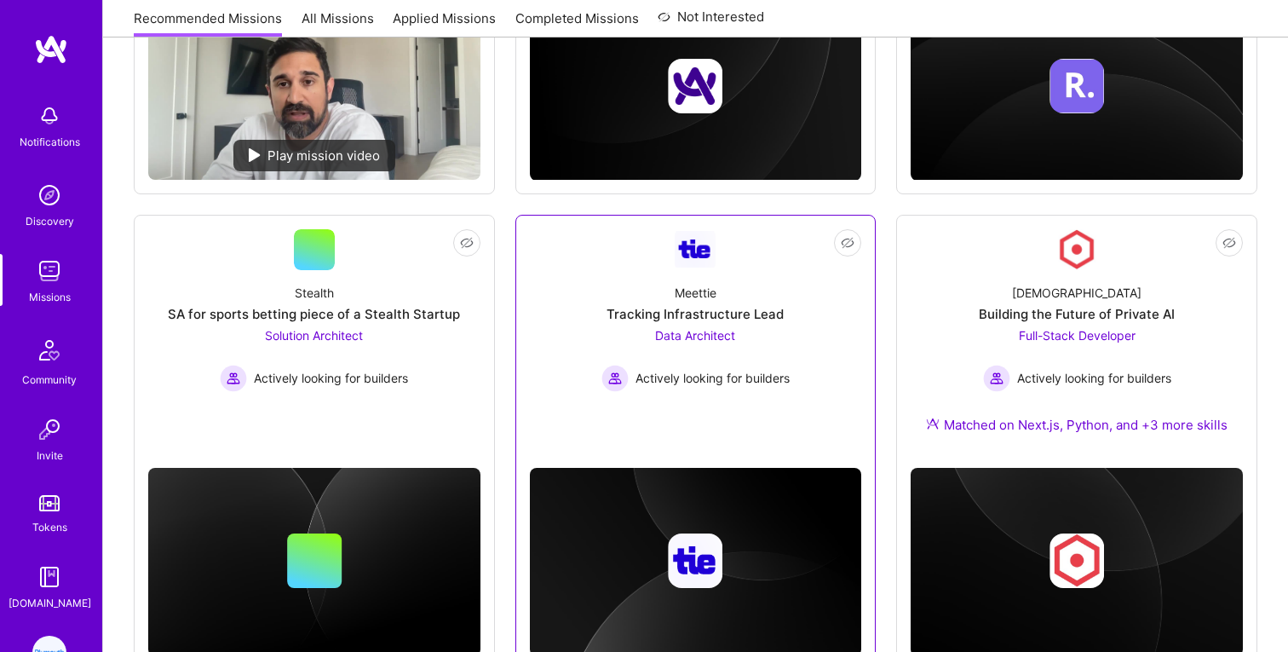
scroll to position [1047, 0]
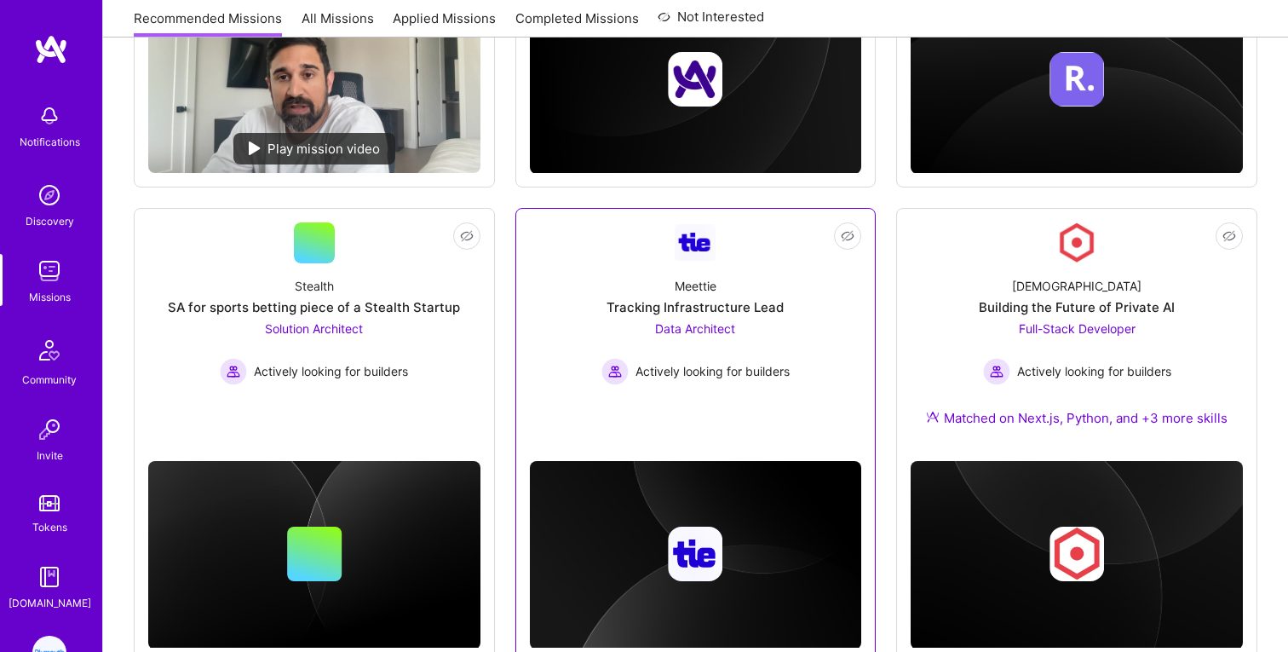
click at [705, 295] on div "Meettie Tracking Infrastructure Lead Data Architect Actively looking for builde…" at bounding box center [696, 324] width 332 height 122
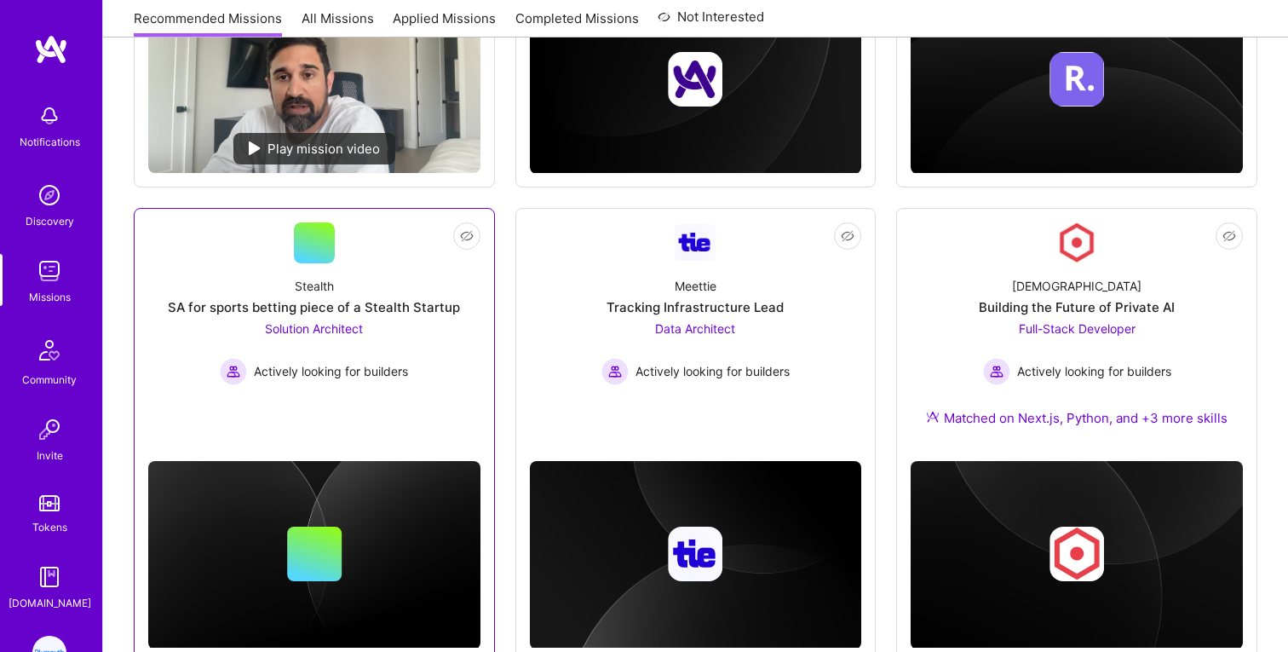
click at [322, 300] on div "SA for sports betting piece of a Stealth Startup" at bounding box center [314, 307] width 292 height 18
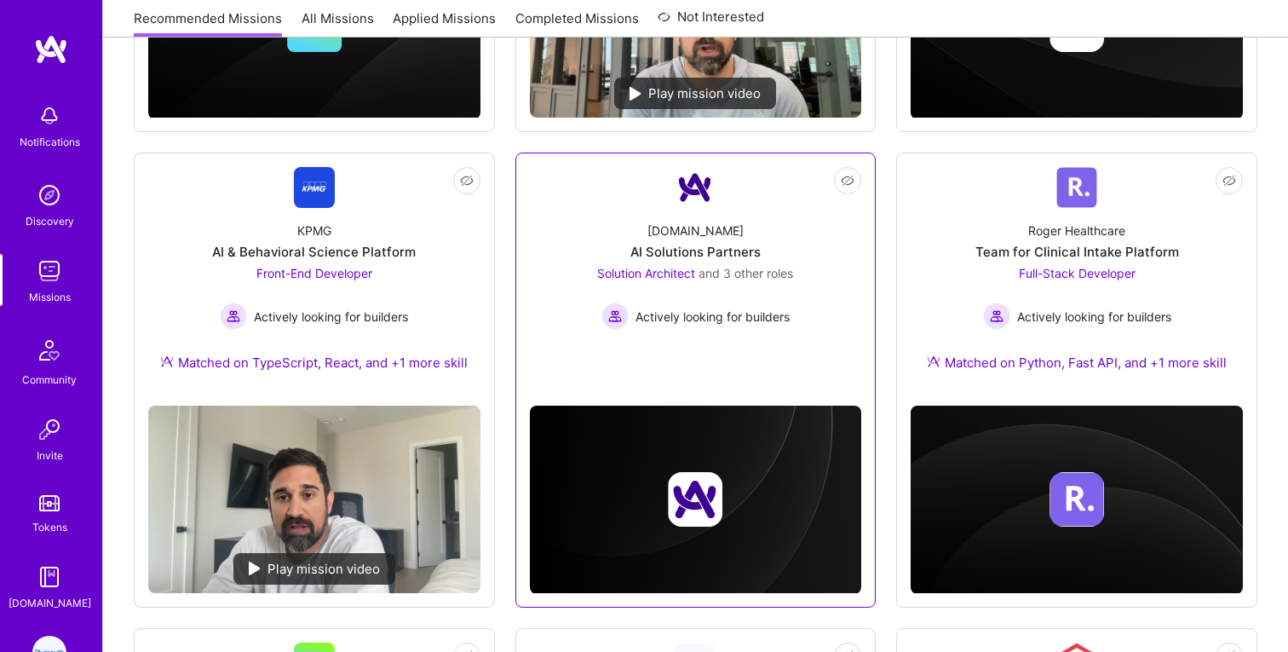
scroll to position [630, 0]
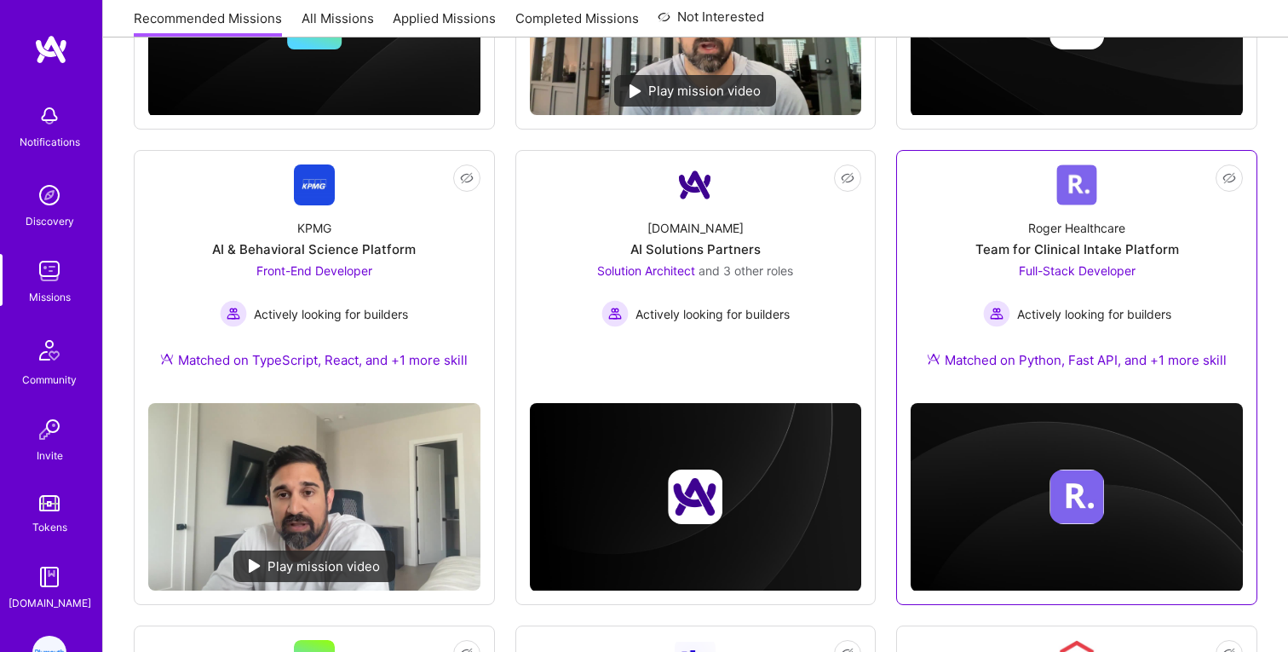
click at [1083, 231] on div "Roger Healthcare" at bounding box center [1076, 228] width 97 height 18
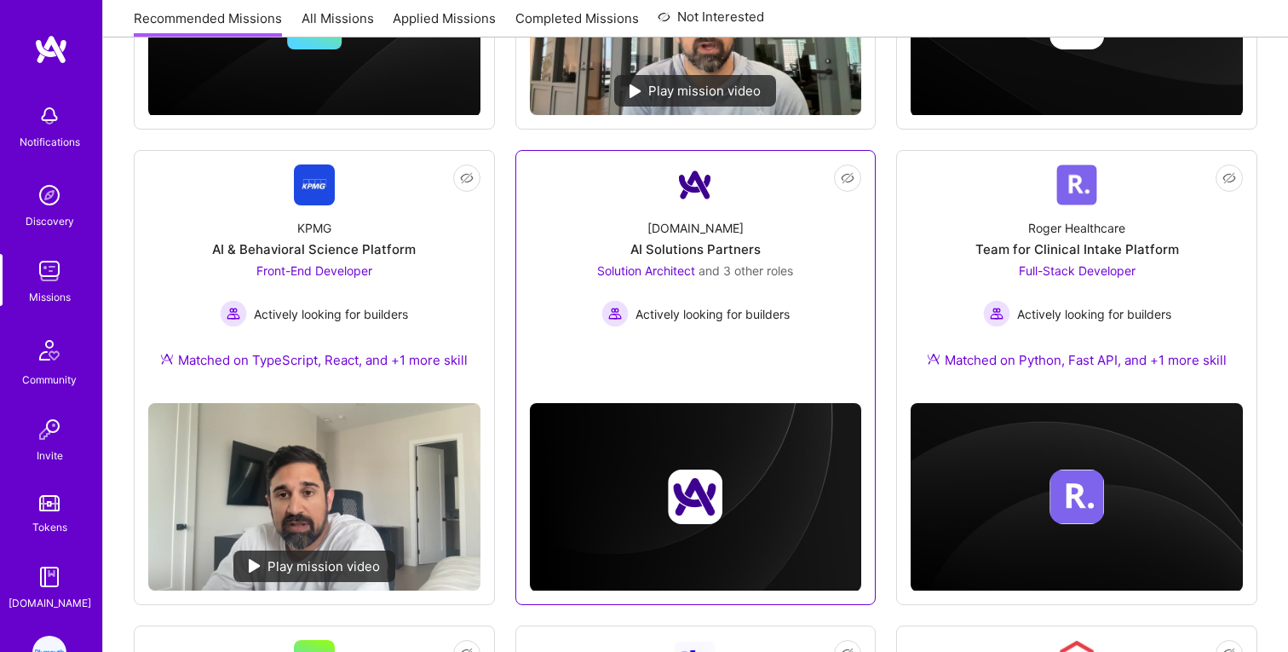
scroll to position [577, 0]
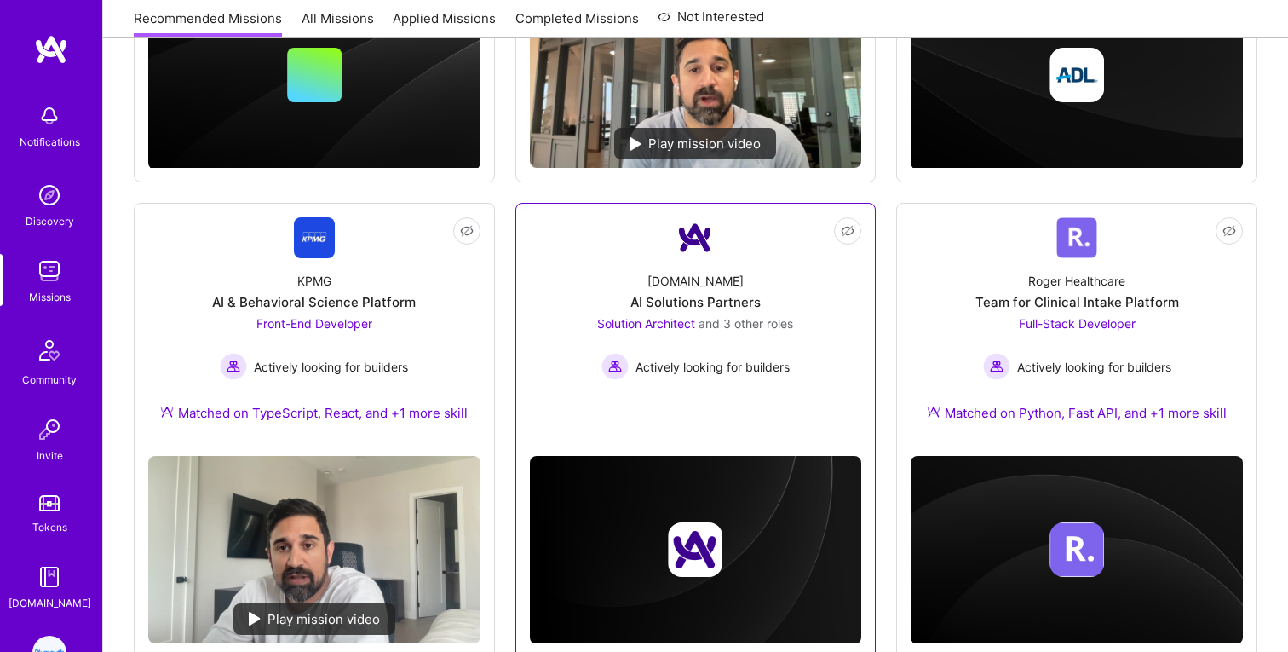
click at [655, 287] on div "A.Team AI Solutions Partners Solution Architect and 3 other roles Actively look…" at bounding box center [696, 319] width 332 height 122
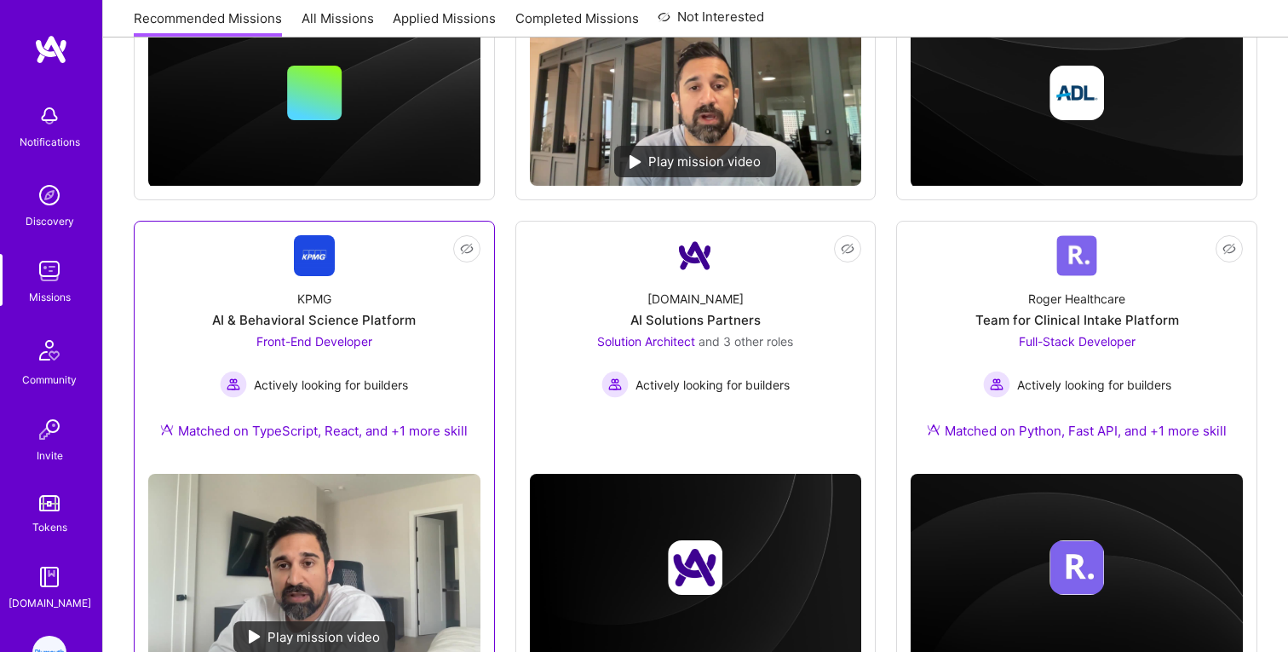
scroll to position [556, 0]
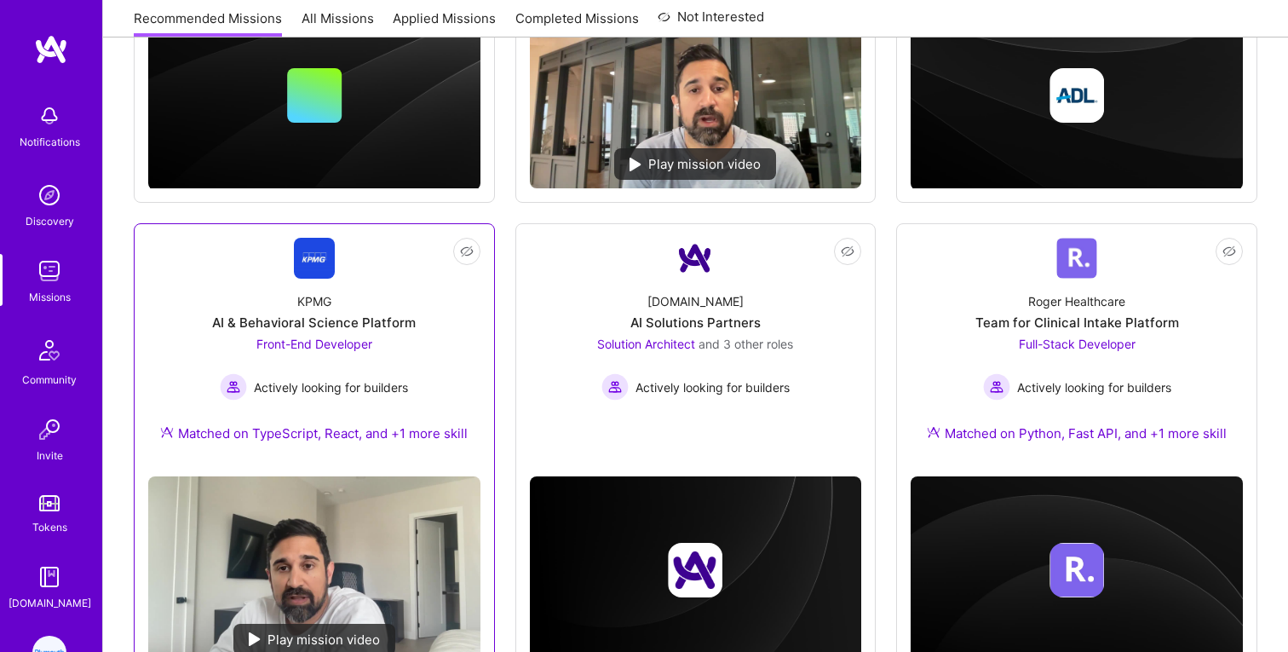
click at [387, 313] on div "KPMG AI & Behavioral Science Platform Front-End Developer Actively looking for …" at bounding box center [314, 371] width 332 height 184
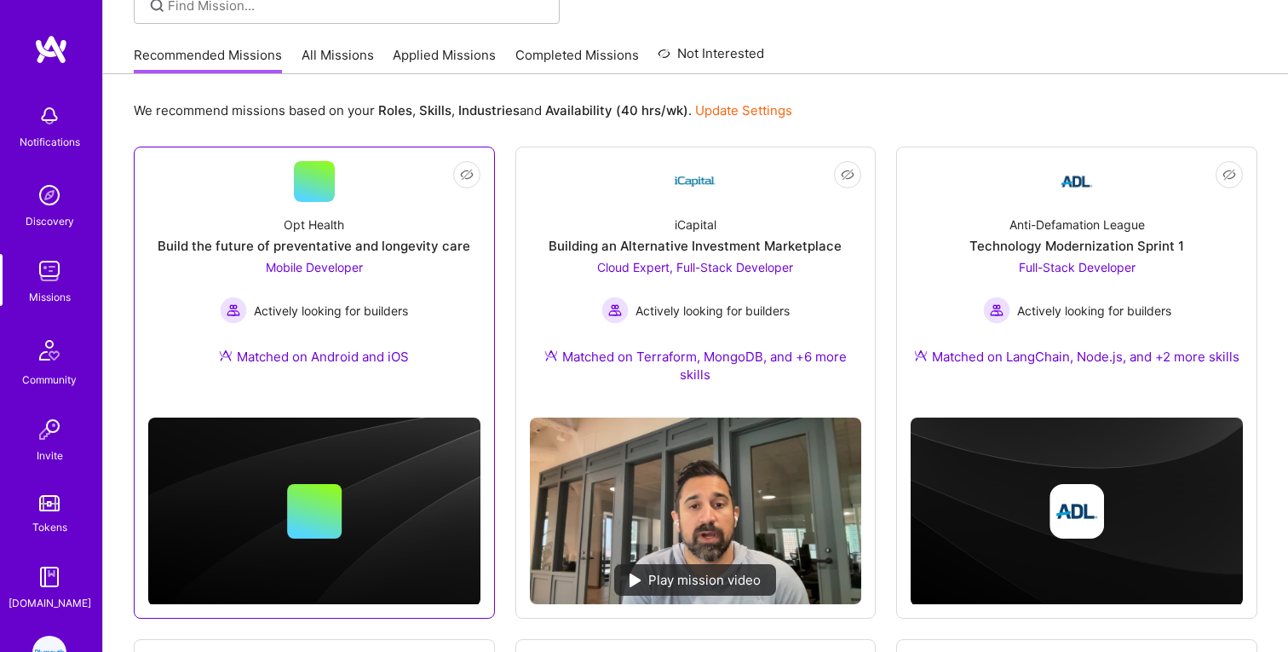
scroll to position [142, 0]
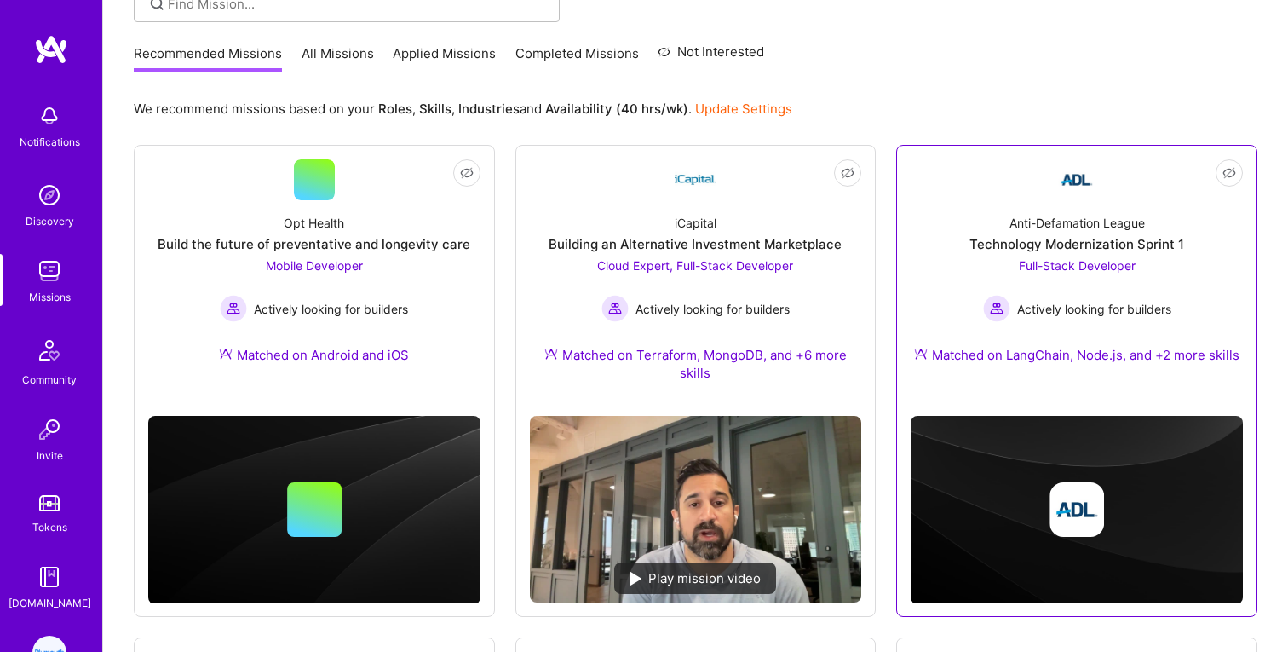
click at [1049, 218] on div "Anti-Defamation League" at bounding box center [1076, 223] width 135 height 18
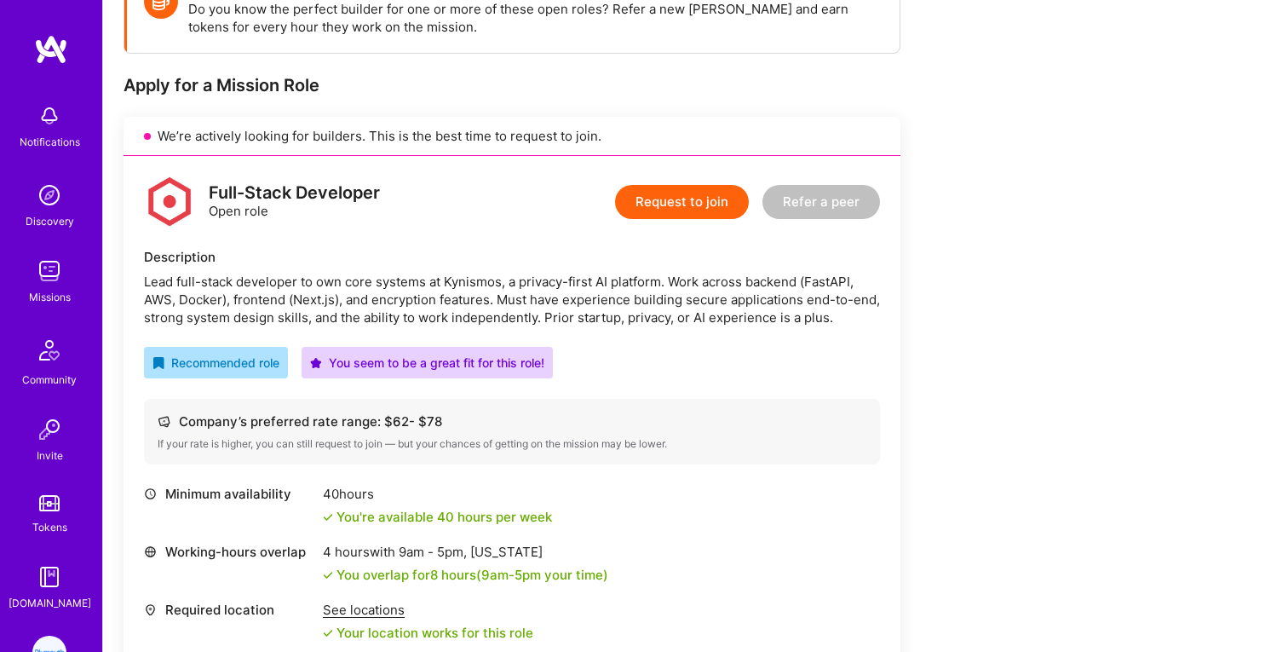
scroll to position [325, 0]
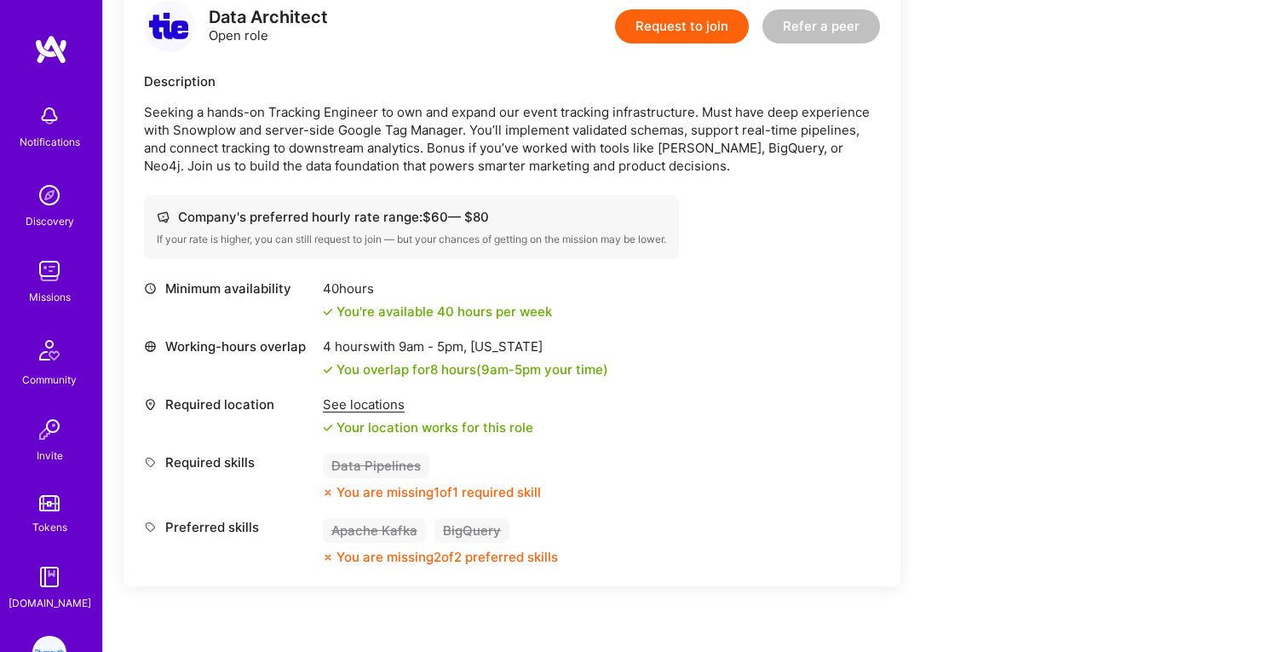
scroll to position [469, 0]
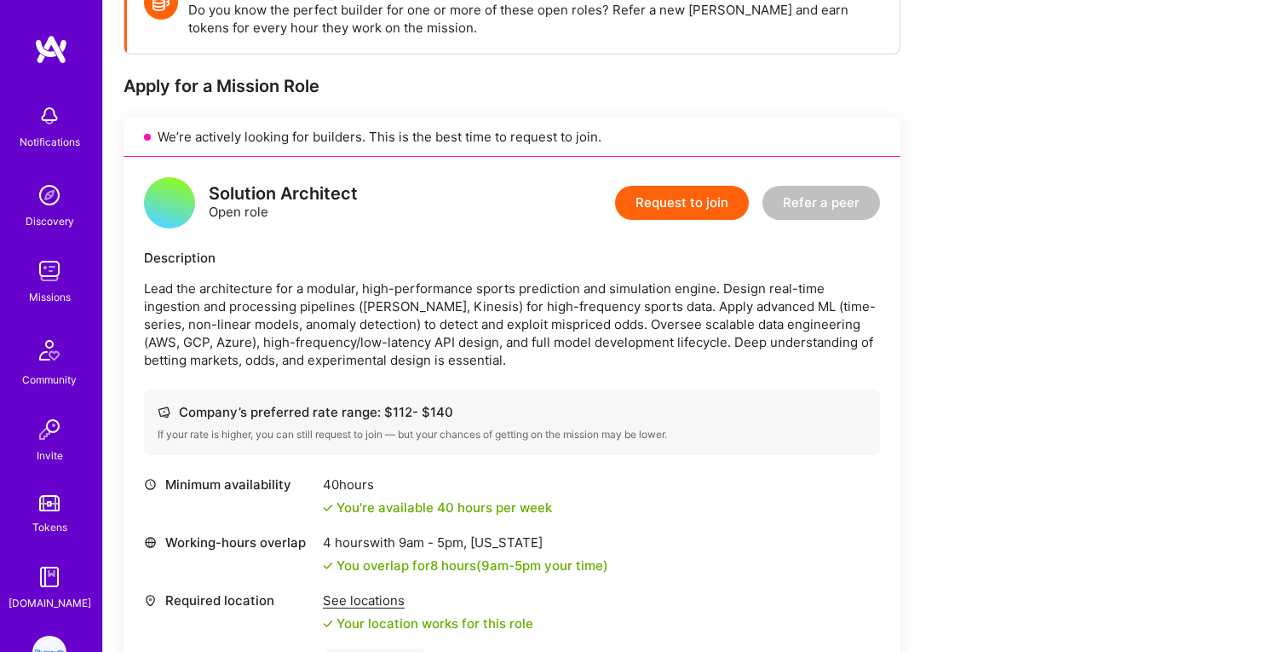
scroll to position [287, 0]
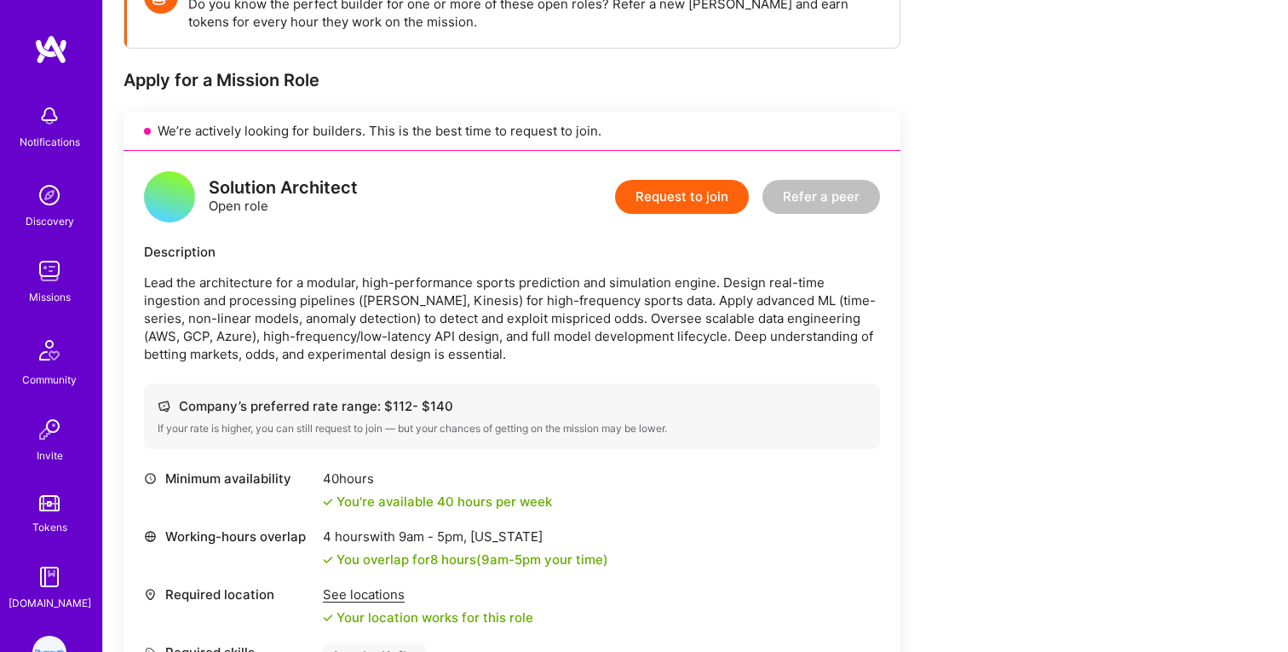
click at [654, 81] on div "Apply for a Mission Role" at bounding box center [512, 80] width 777 height 22
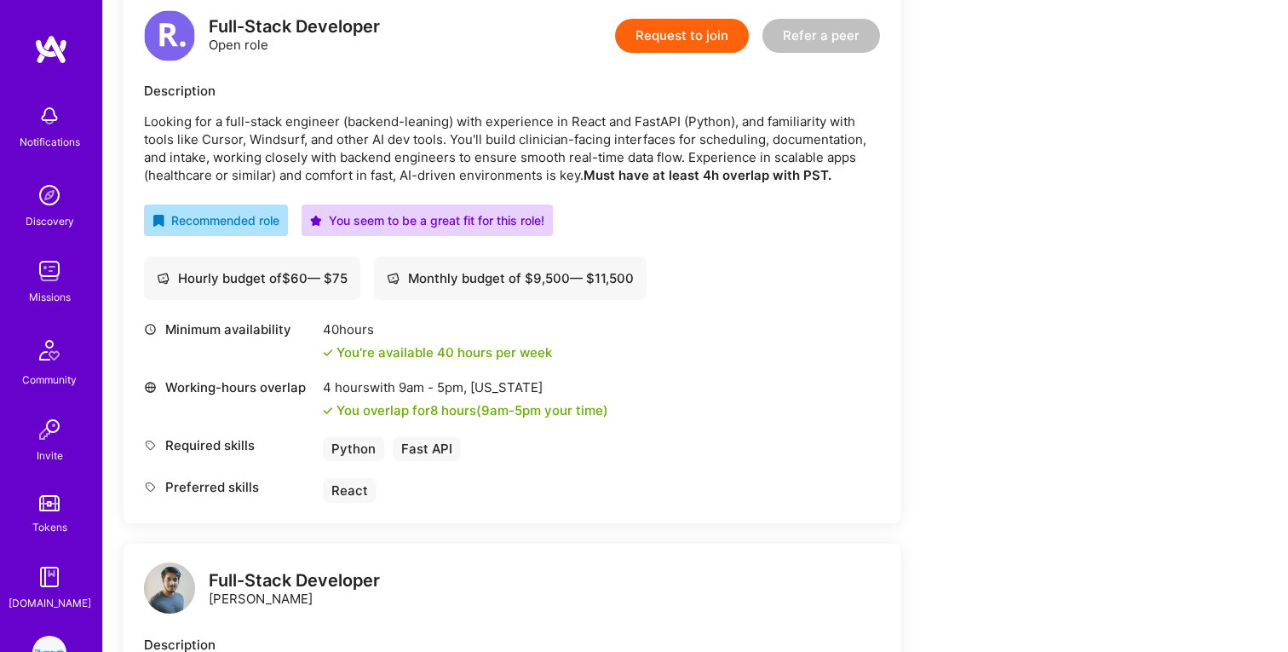
scroll to position [472, 0]
